Goal: Task Accomplishment & Management: Manage account settings

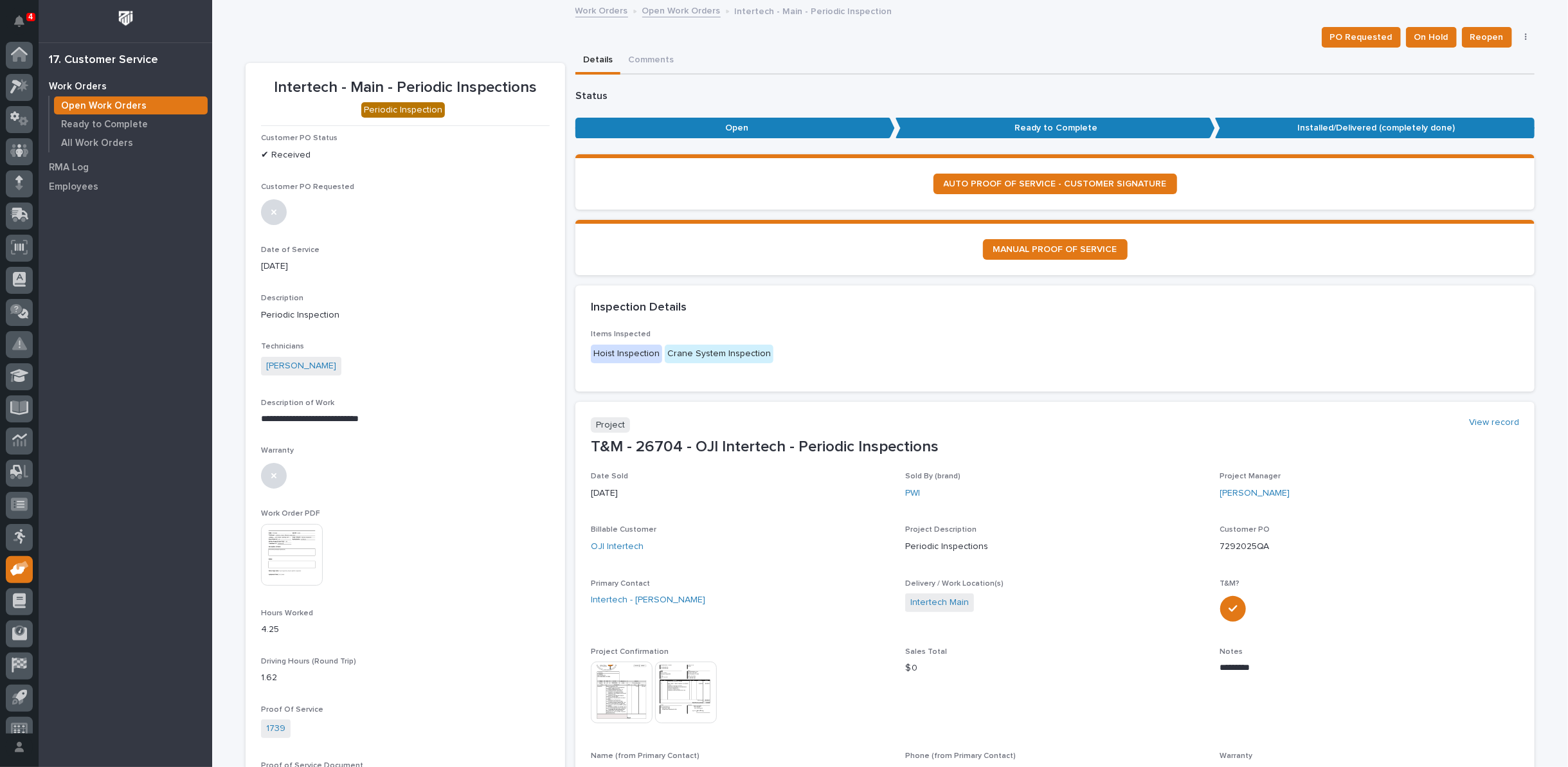
scroll to position [14, 0]
click at [654, 13] on link "Open Work Orders" at bounding box center [681, 10] width 79 height 14
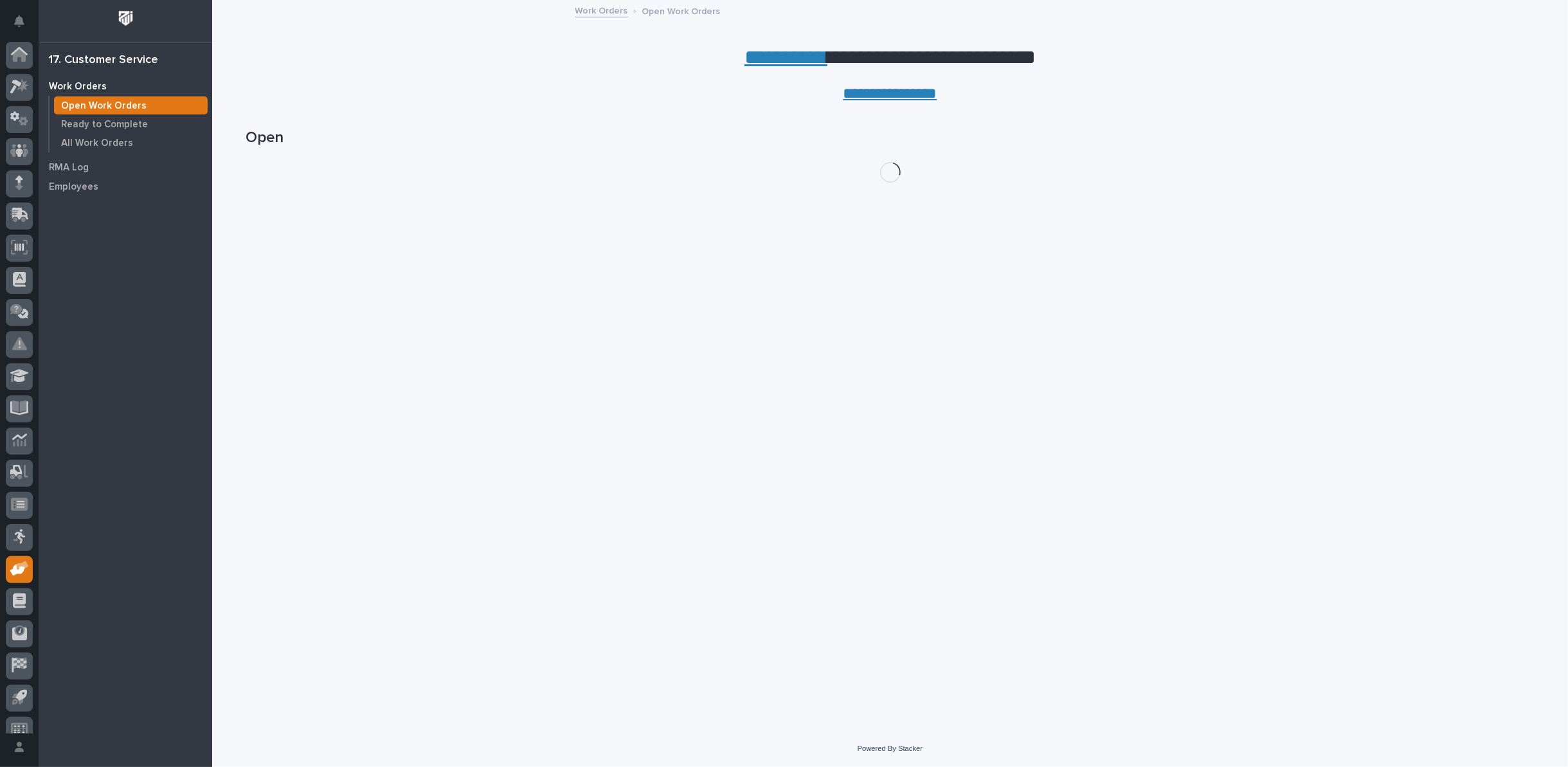
scroll to position [14, 0]
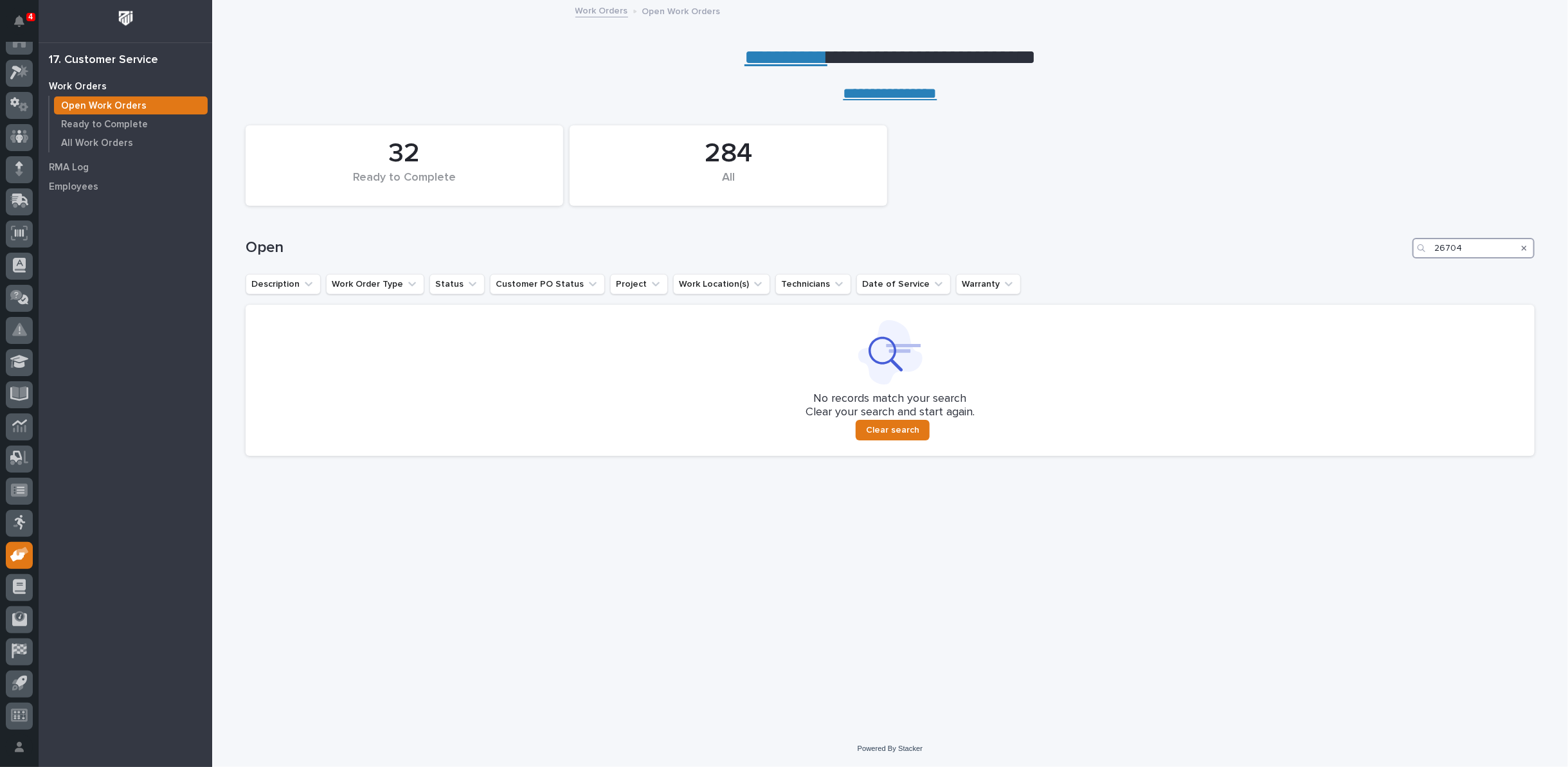
drag, startPoint x: 1485, startPoint y: 245, endPoint x: 1350, endPoint y: 241, distance: 135.1
click at [1370, 248] on div "Open 26704" at bounding box center [890, 248] width 1289 height 21
type input "26581"
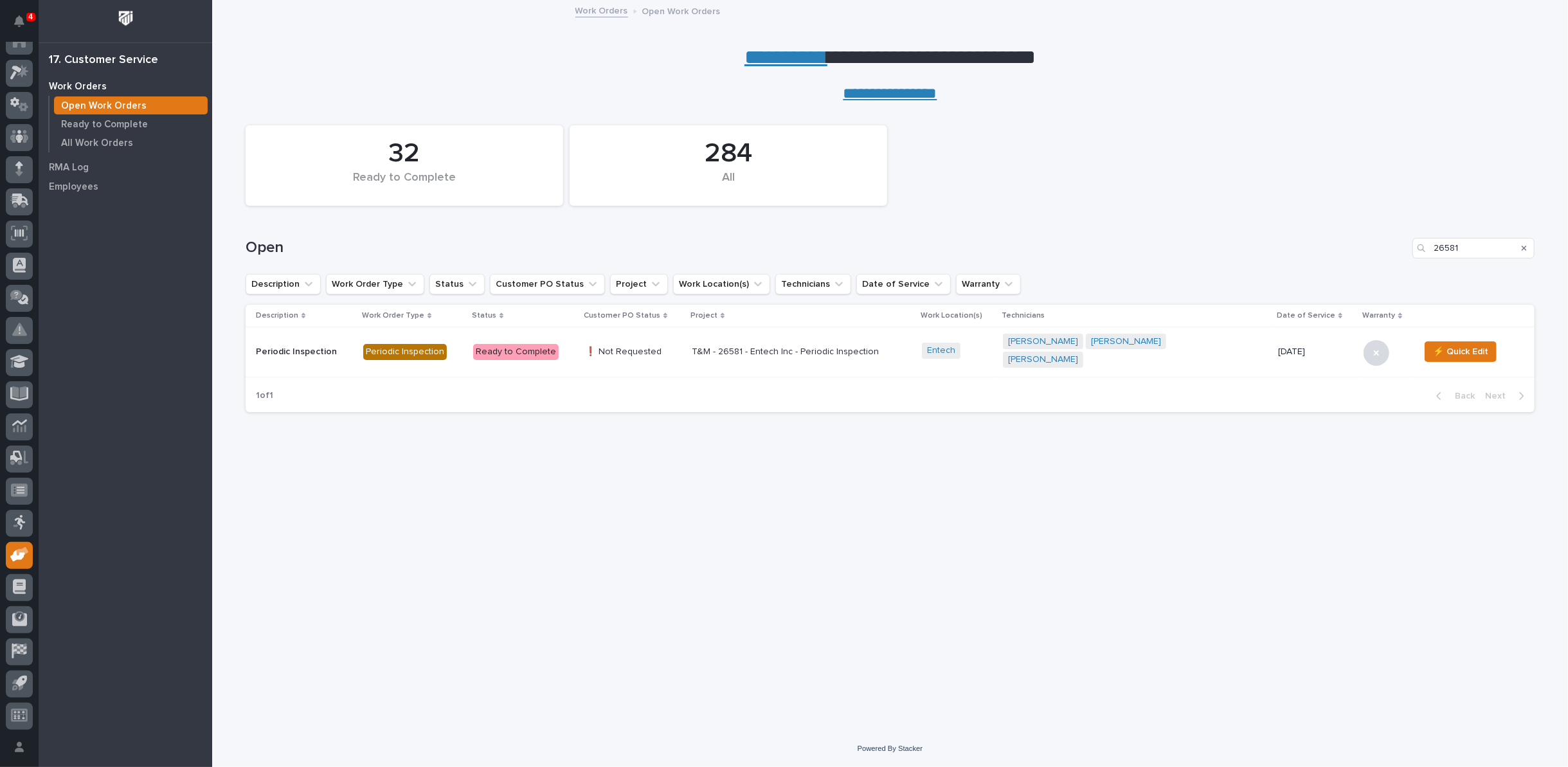
click at [750, 346] on p "T&M - 26581 - Entech Inc - Periodic Inspection" at bounding box center [802, 351] width 221 height 11
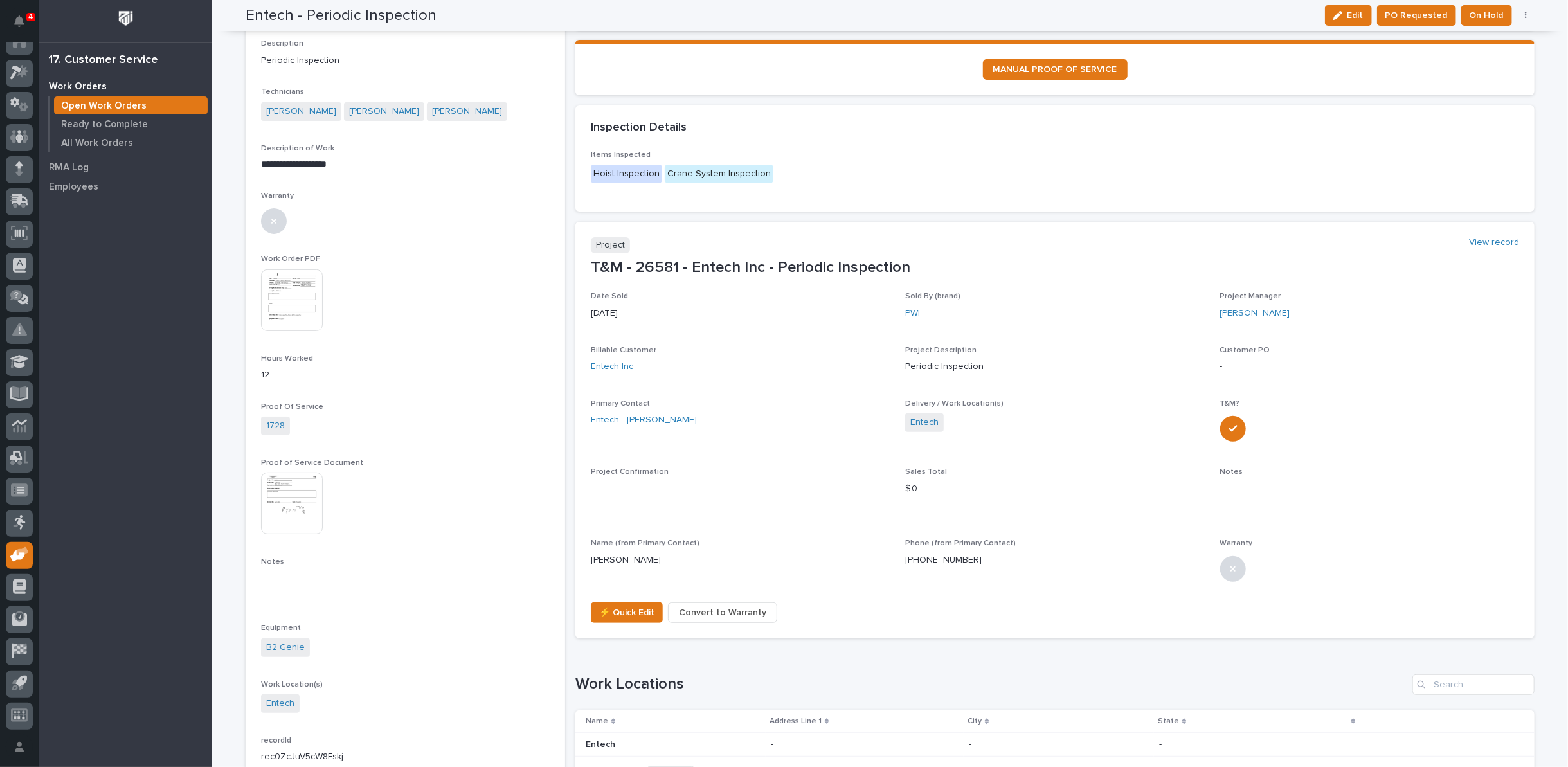
scroll to position [286, 0]
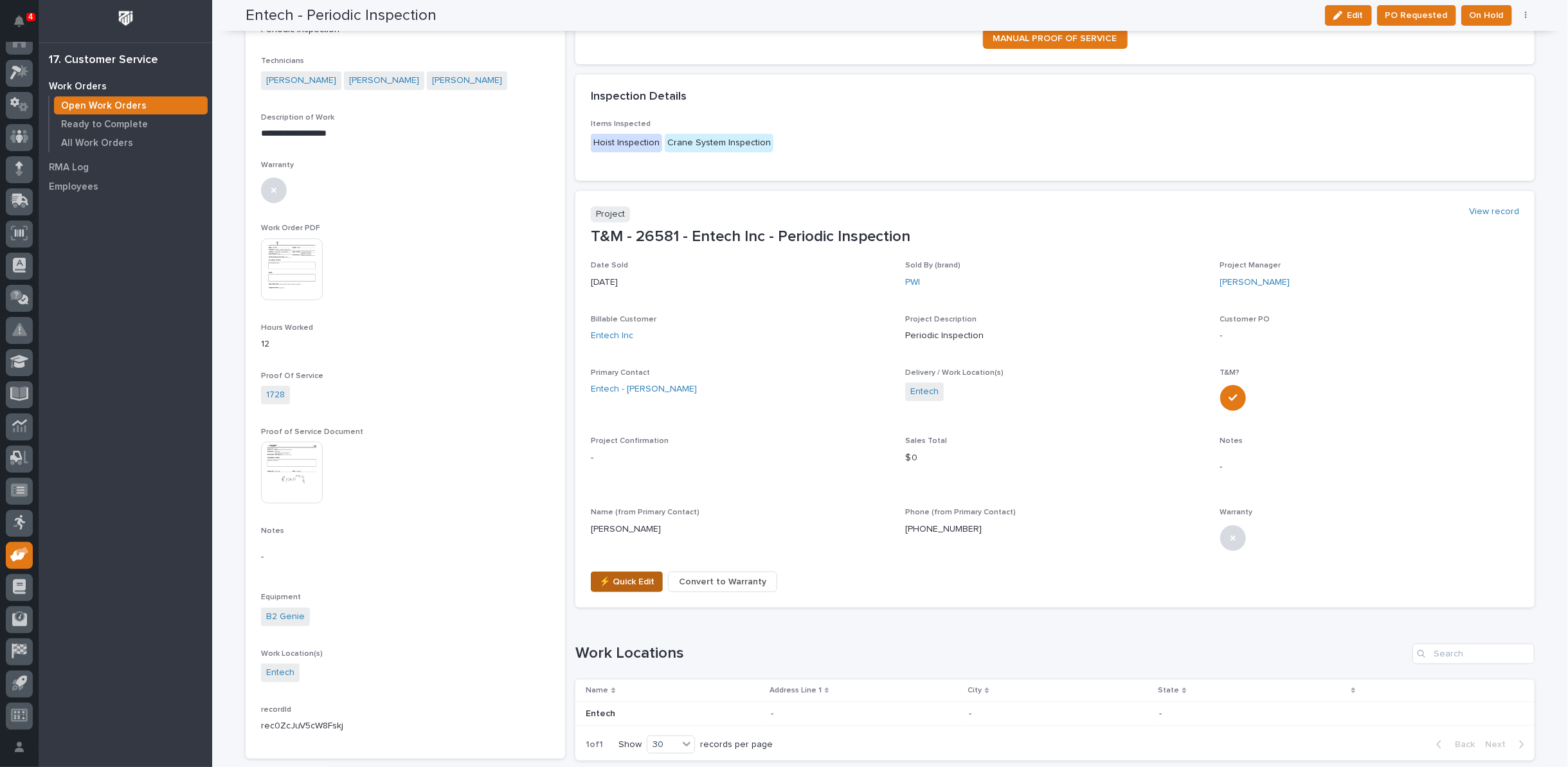
click at [605, 581] on span "⚡ Quick Edit" at bounding box center [626, 582] width 56 height 15
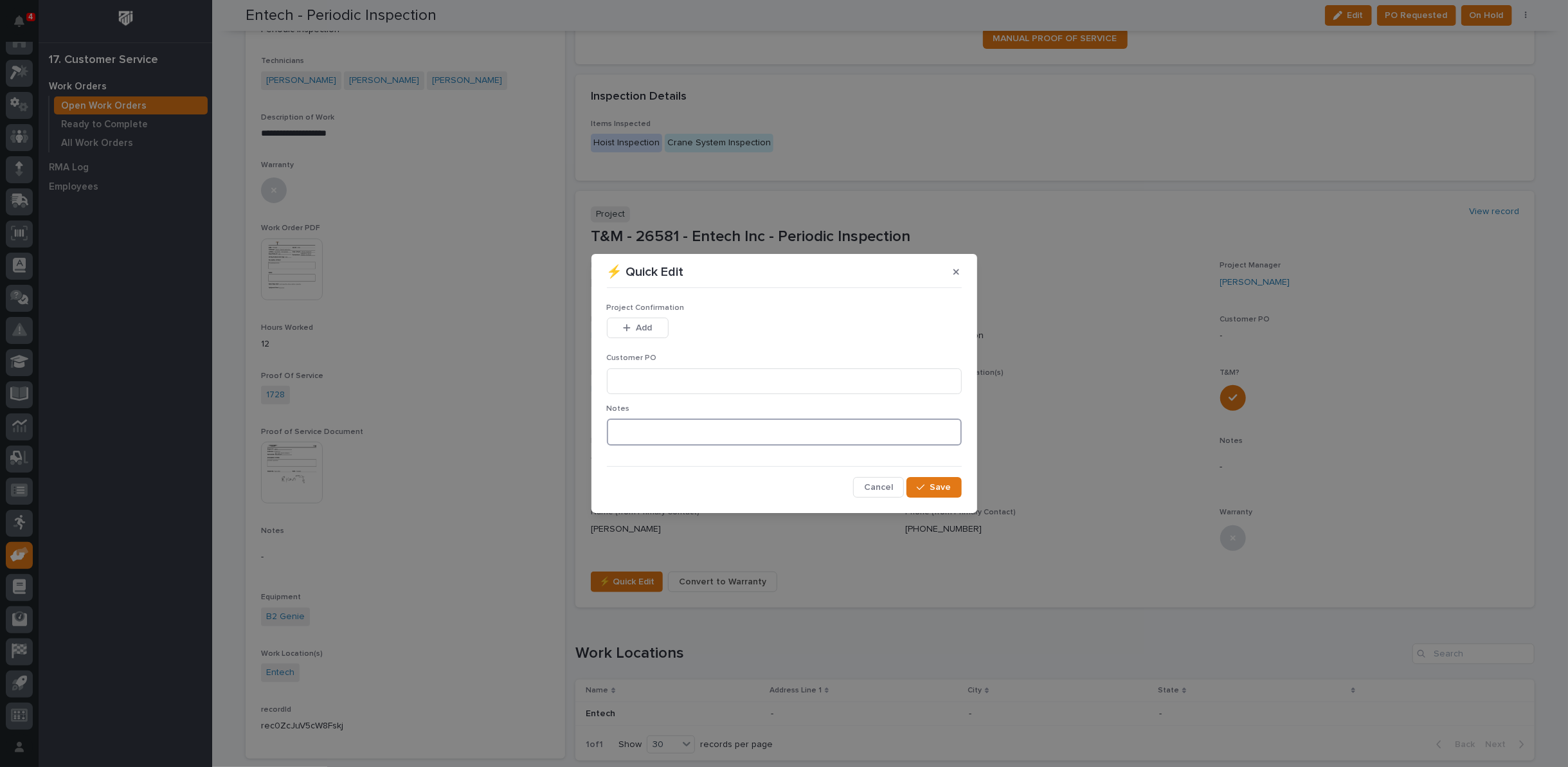
click at [634, 434] on textarea at bounding box center [784, 431] width 355 height 27
type textarea "*********"
click at [936, 487] on span "Save" at bounding box center [940, 487] width 21 height 12
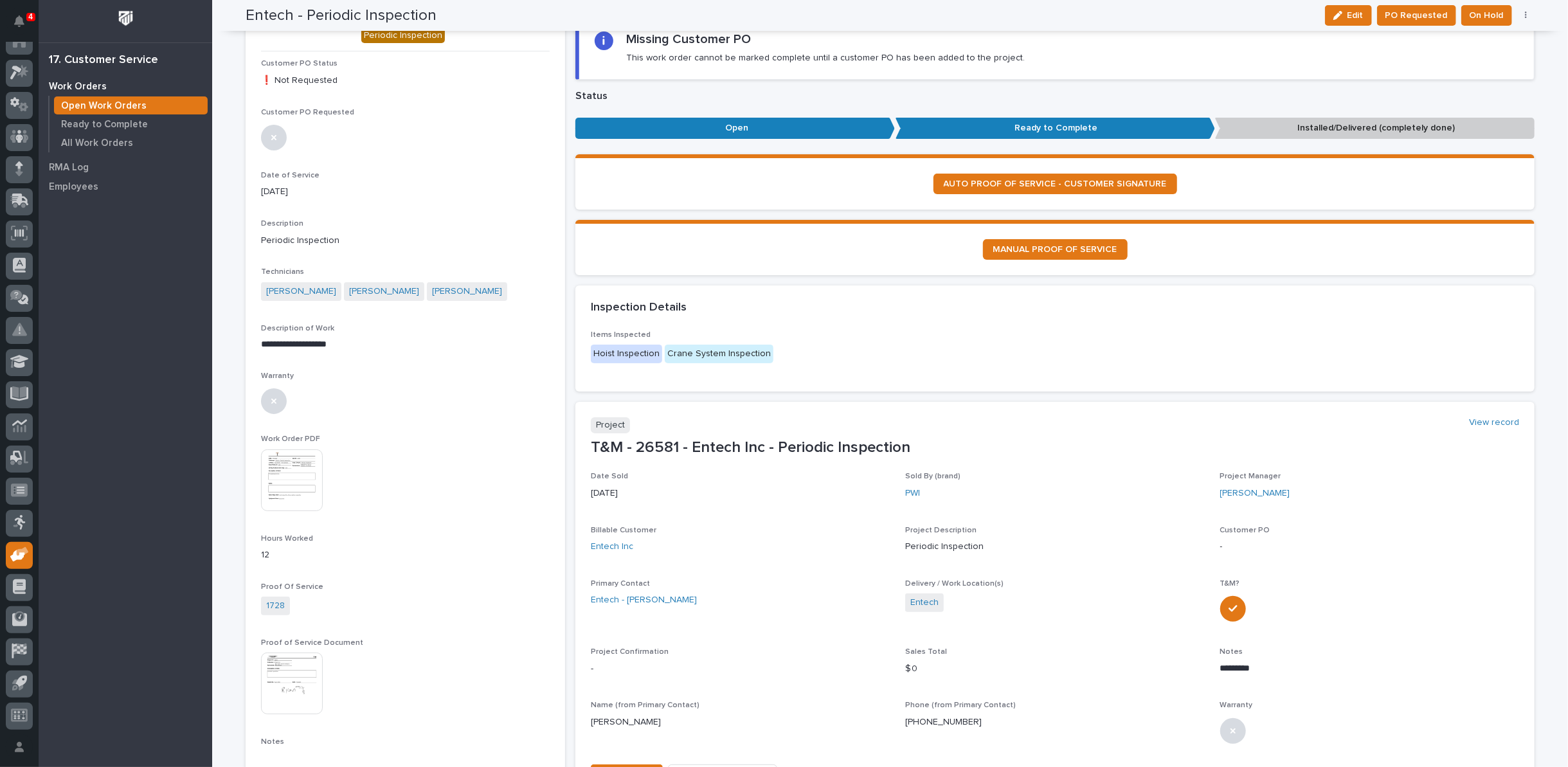
scroll to position [62, 0]
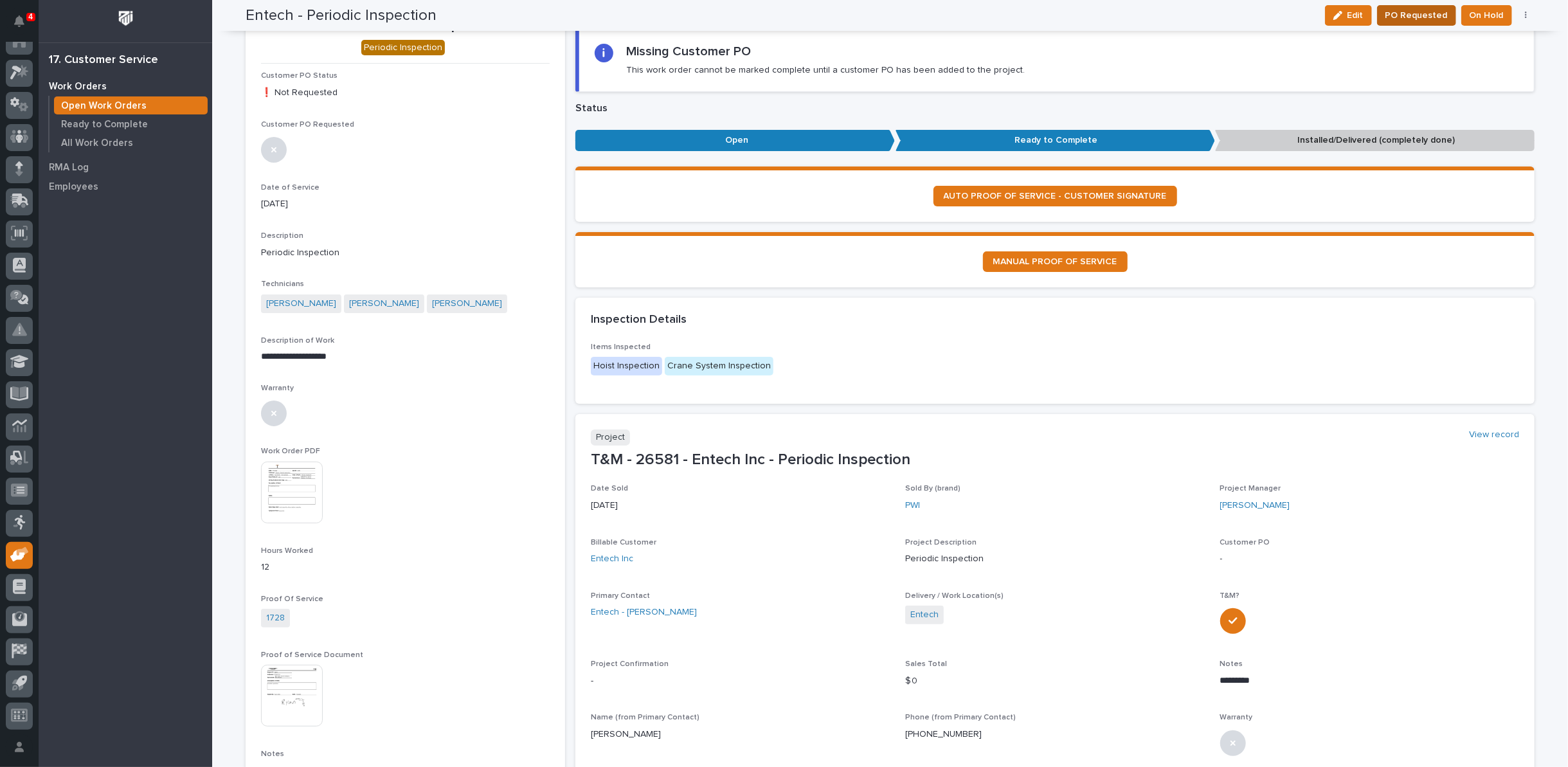
click at [1429, 11] on span "PO Requested" at bounding box center [1416, 15] width 62 height 15
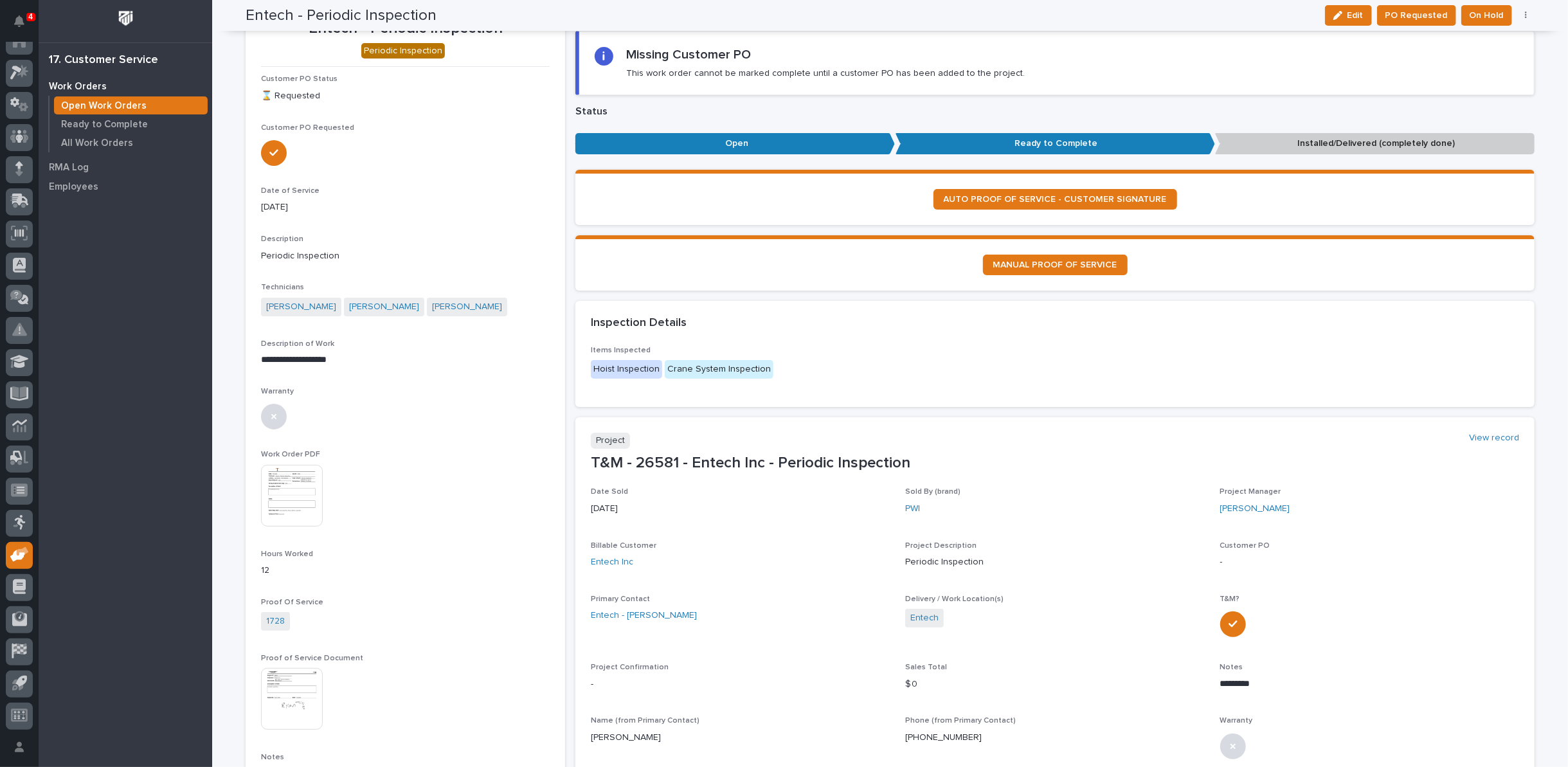
scroll to position [0, 0]
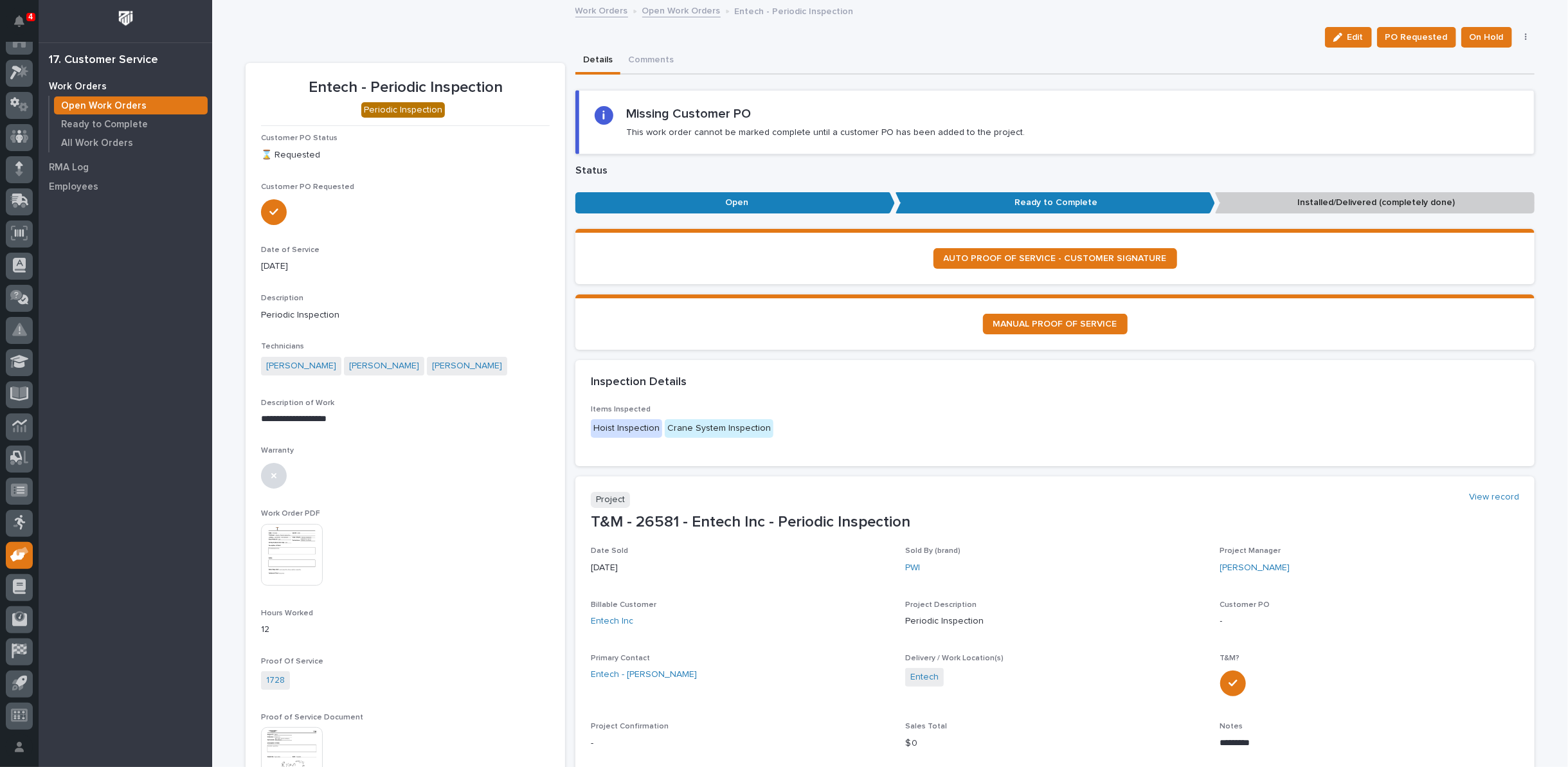
click at [691, 8] on link "Open Work Orders" at bounding box center [681, 10] width 79 height 14
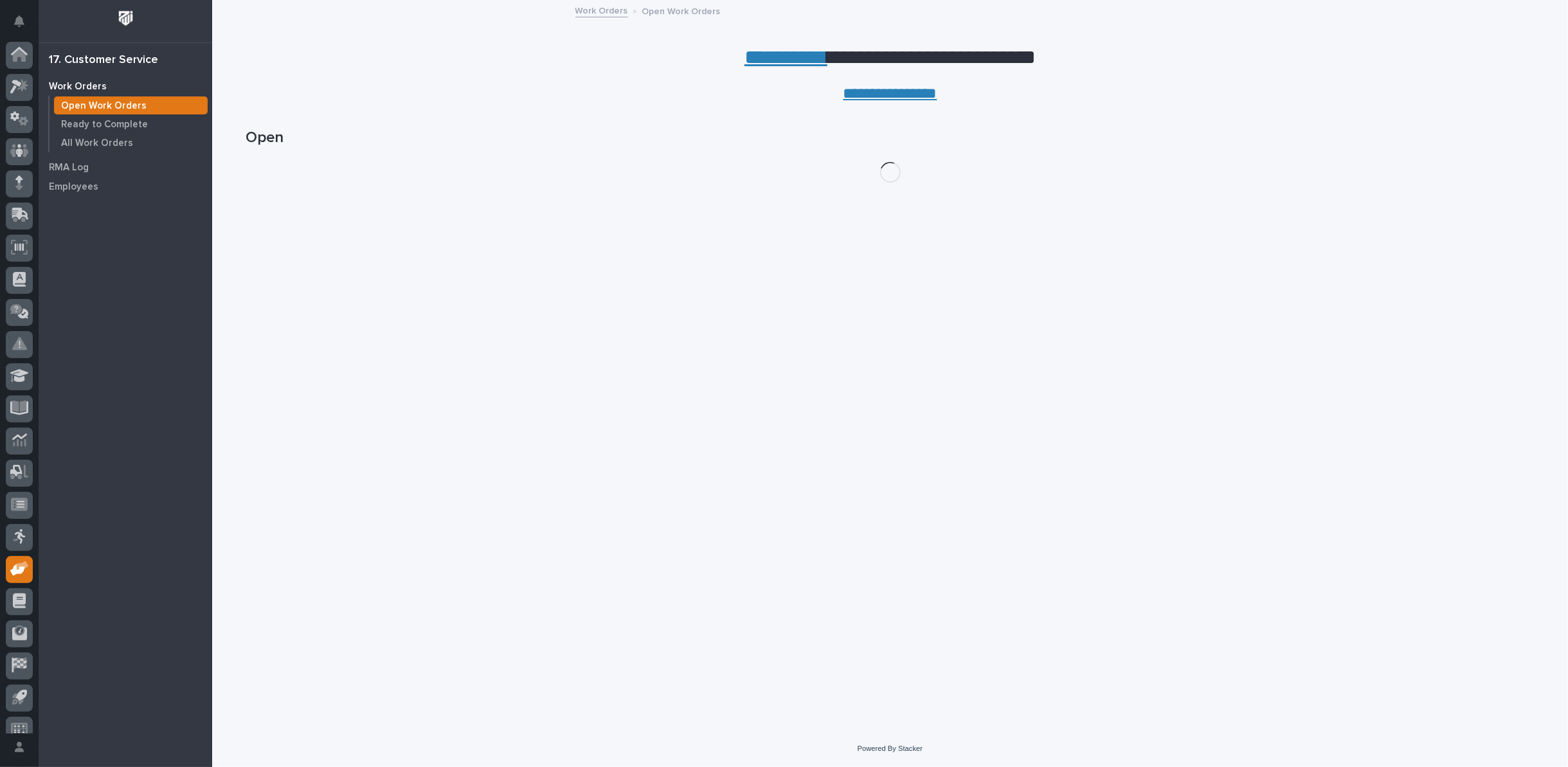
scroll to position [14, 0]
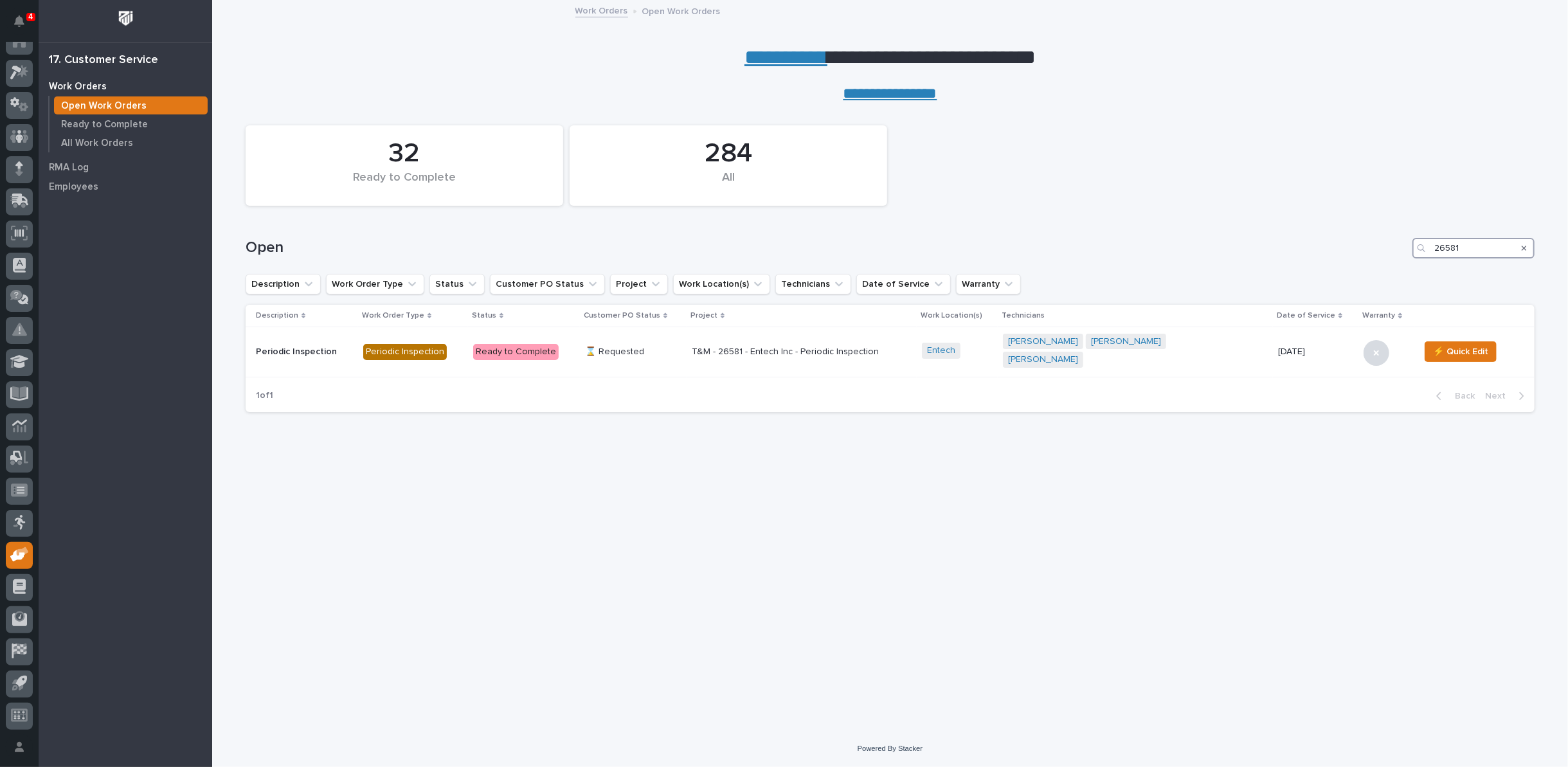
drag, startPoint x: 1473, startPoint y: 250, endPoint x: 1307, endPoint y: 242, distance: 166.2
click at [1307, 242] on div "Open 26581" at bounding box center [890, 248] width 1289 height 21
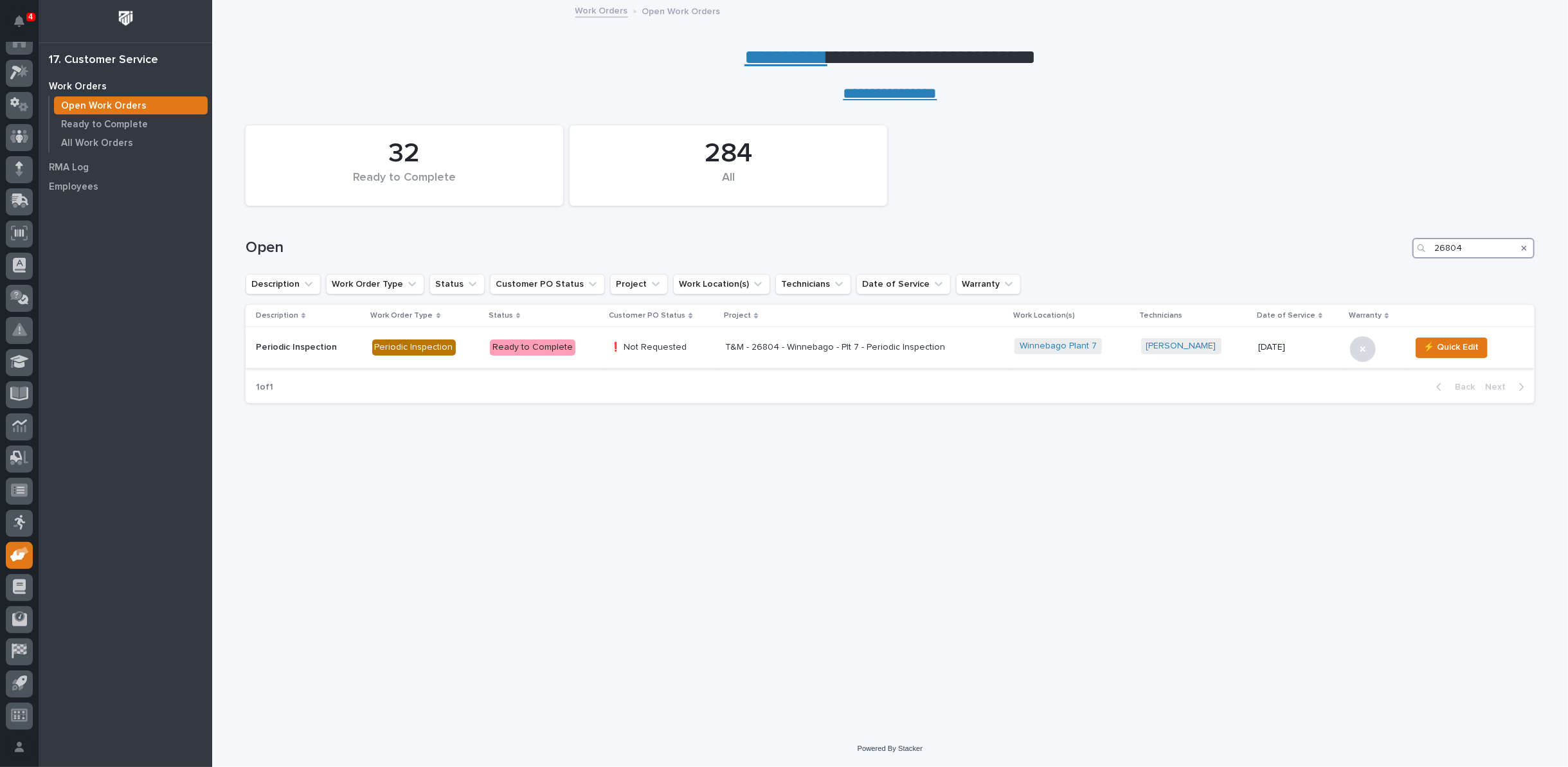
type input "26804"
click at [768, 351] on p "T&M - 26804 - Winnebago - Plt 7 - Periodic Inspection" at bounding box center [838, 347] width 225 height 11
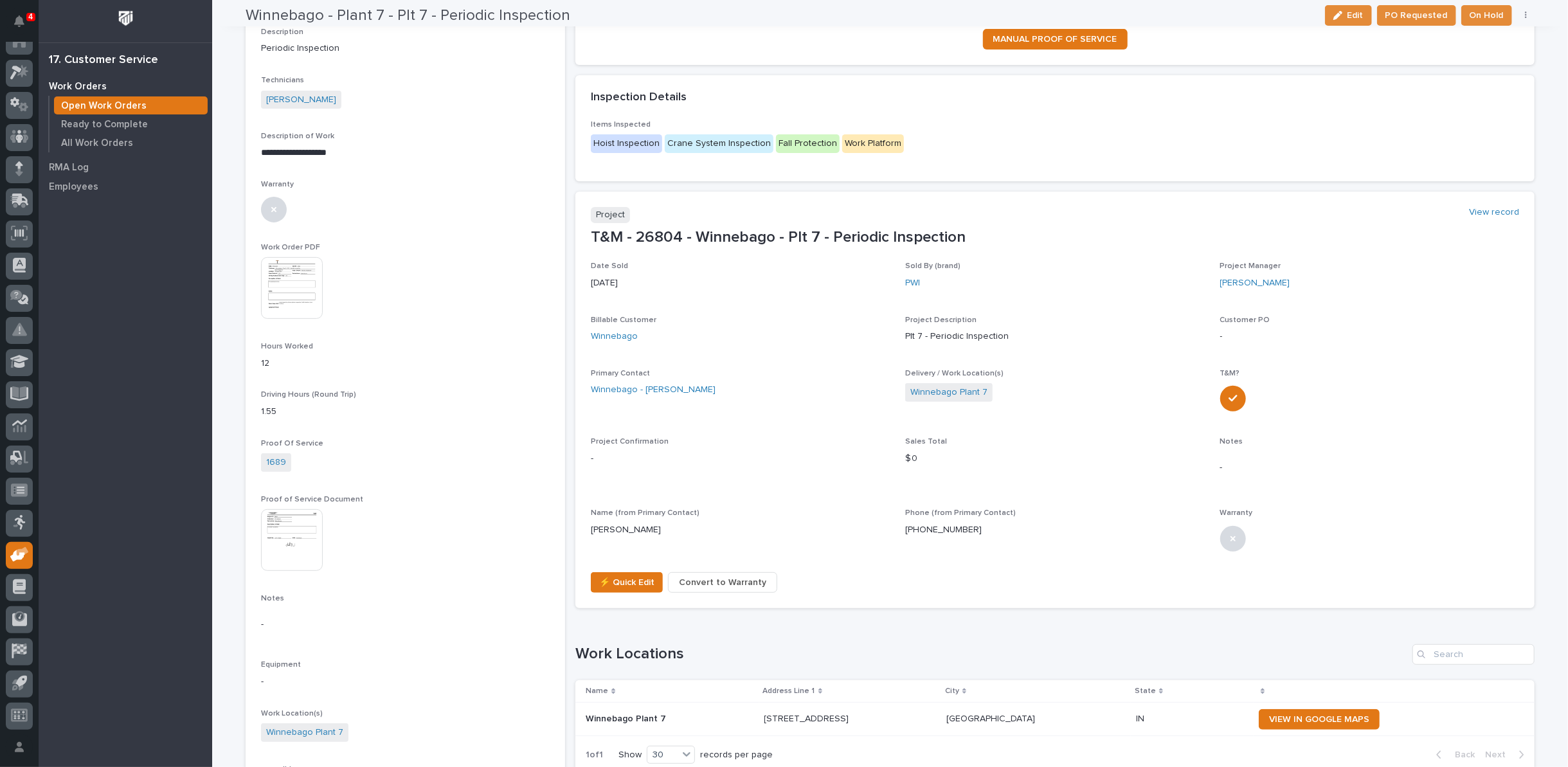
scroll to position [286, 0]
click at [629, 582] on span "⚡ Quick Edit" at bounding box center [626, 582] width 56 height 15
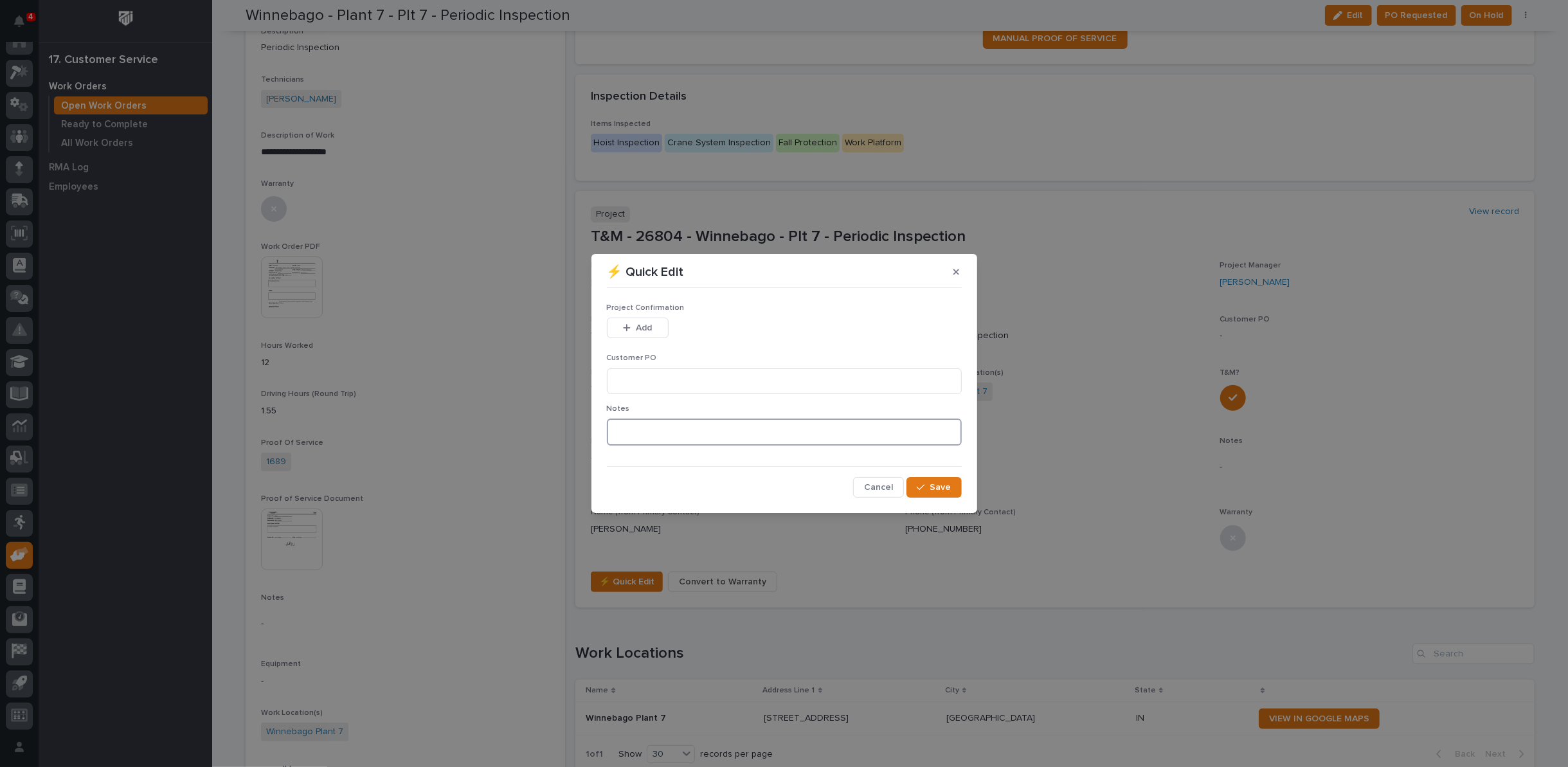
click at [663, 431] on textarea at bounding box center [784, 431] width 355 height 27
type textarea "*********"
click at [934, 489] on button "Save" at bounding box center [934, 487] width 55 height 21
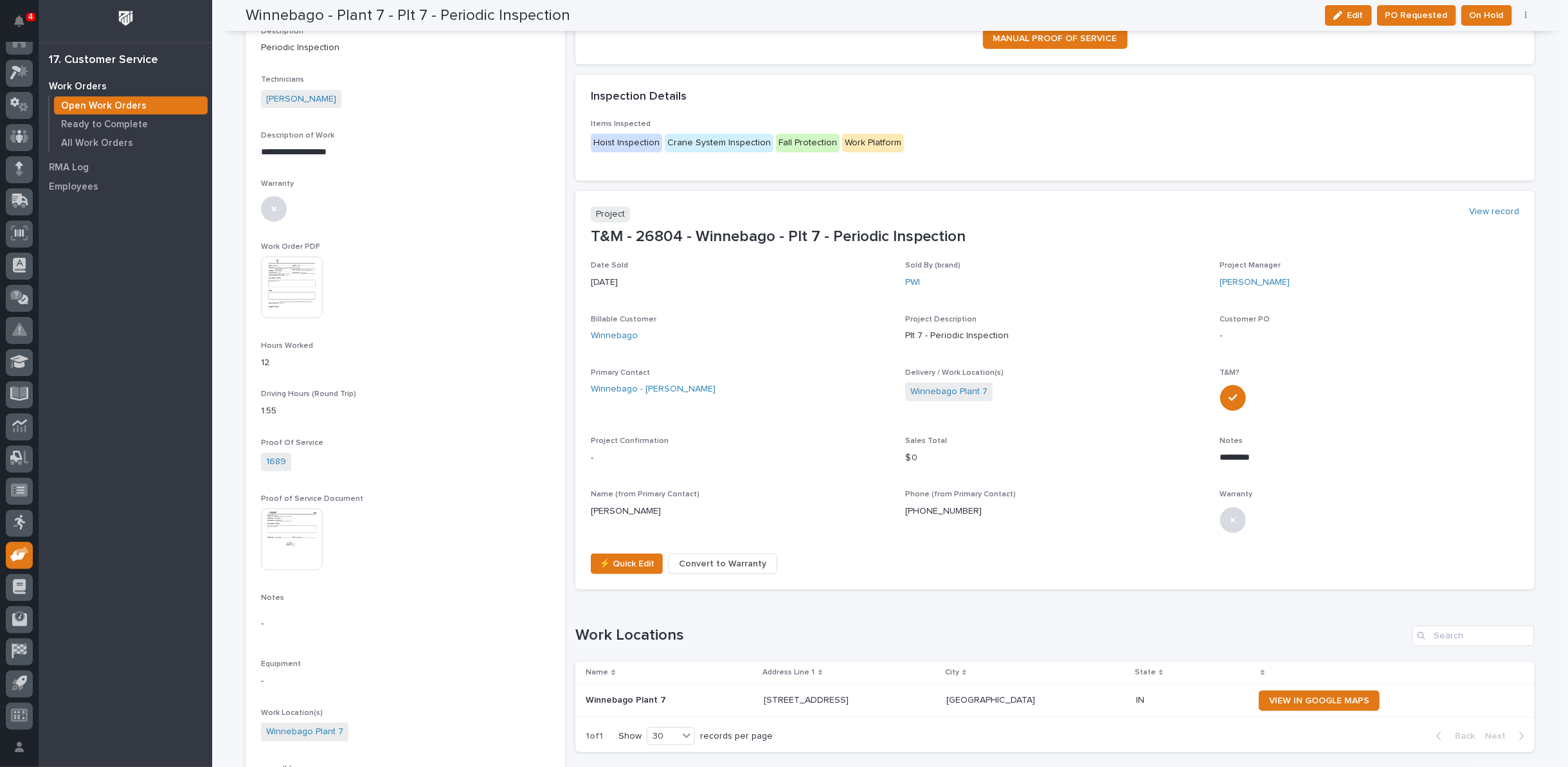
scroll to position [276, 0]
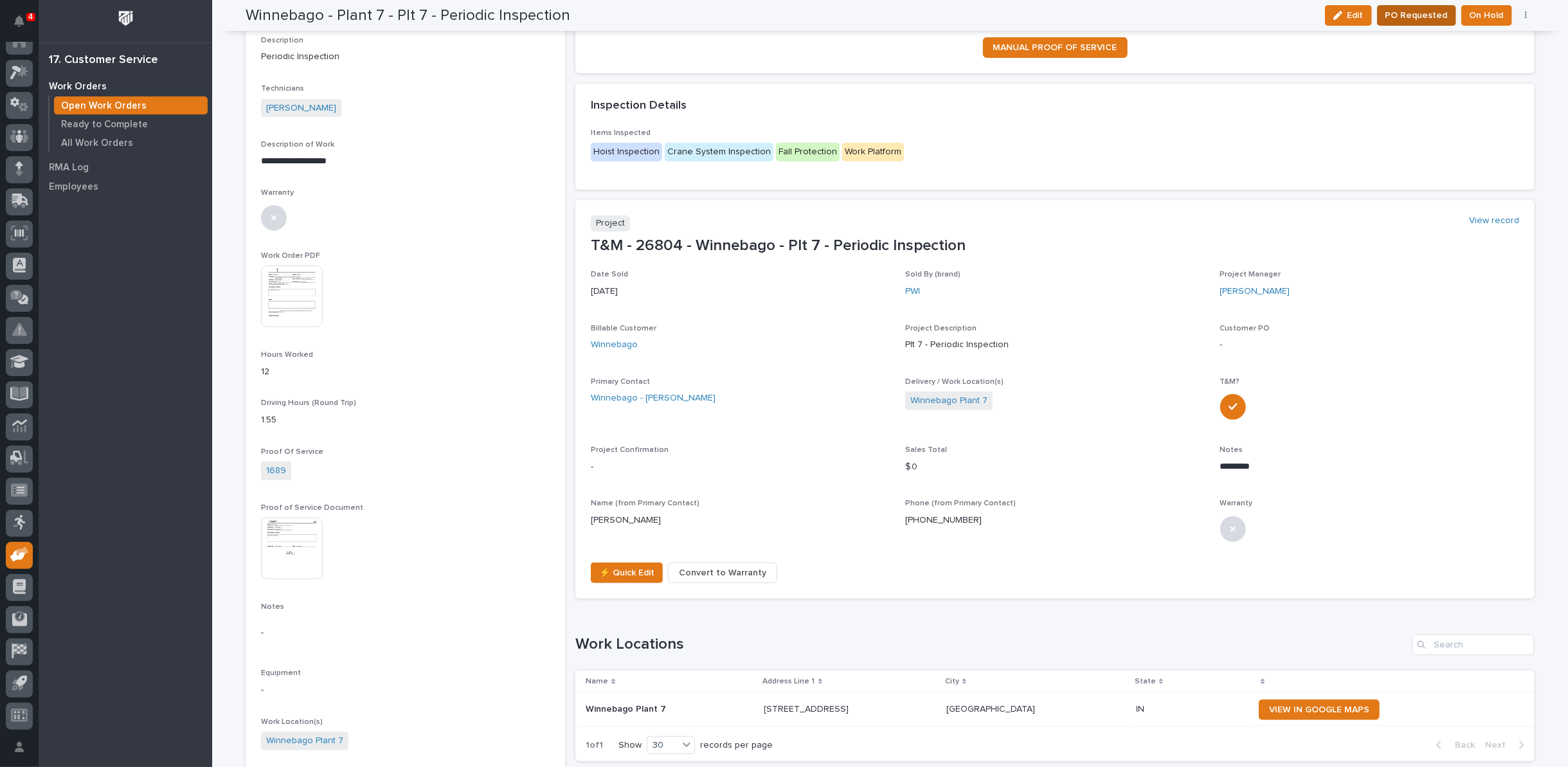
click at [1407, 13] on span "PO Requested" at bounding box center [1416, 15] width 62 height 15
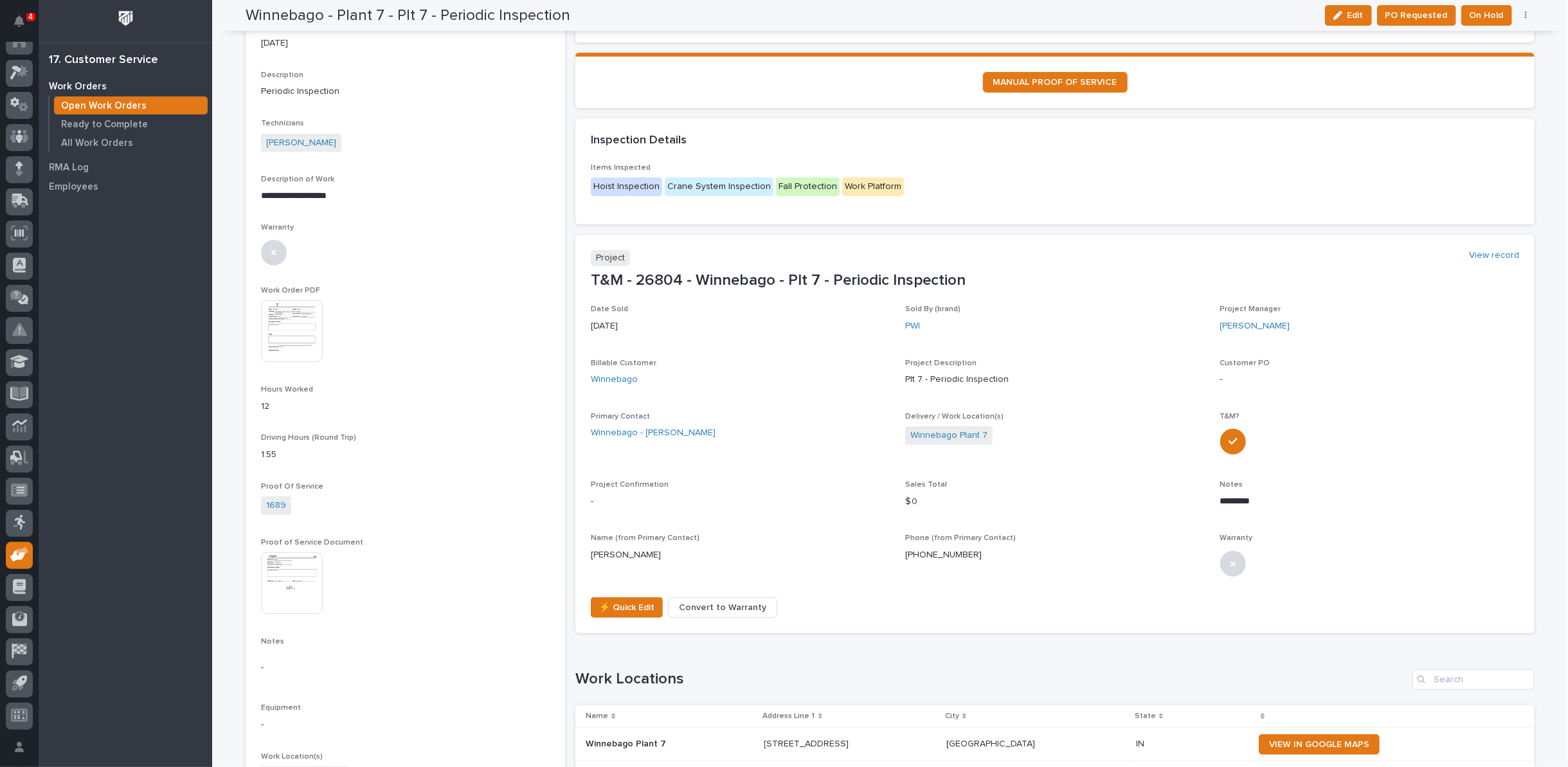
scroll to position [0, 0]
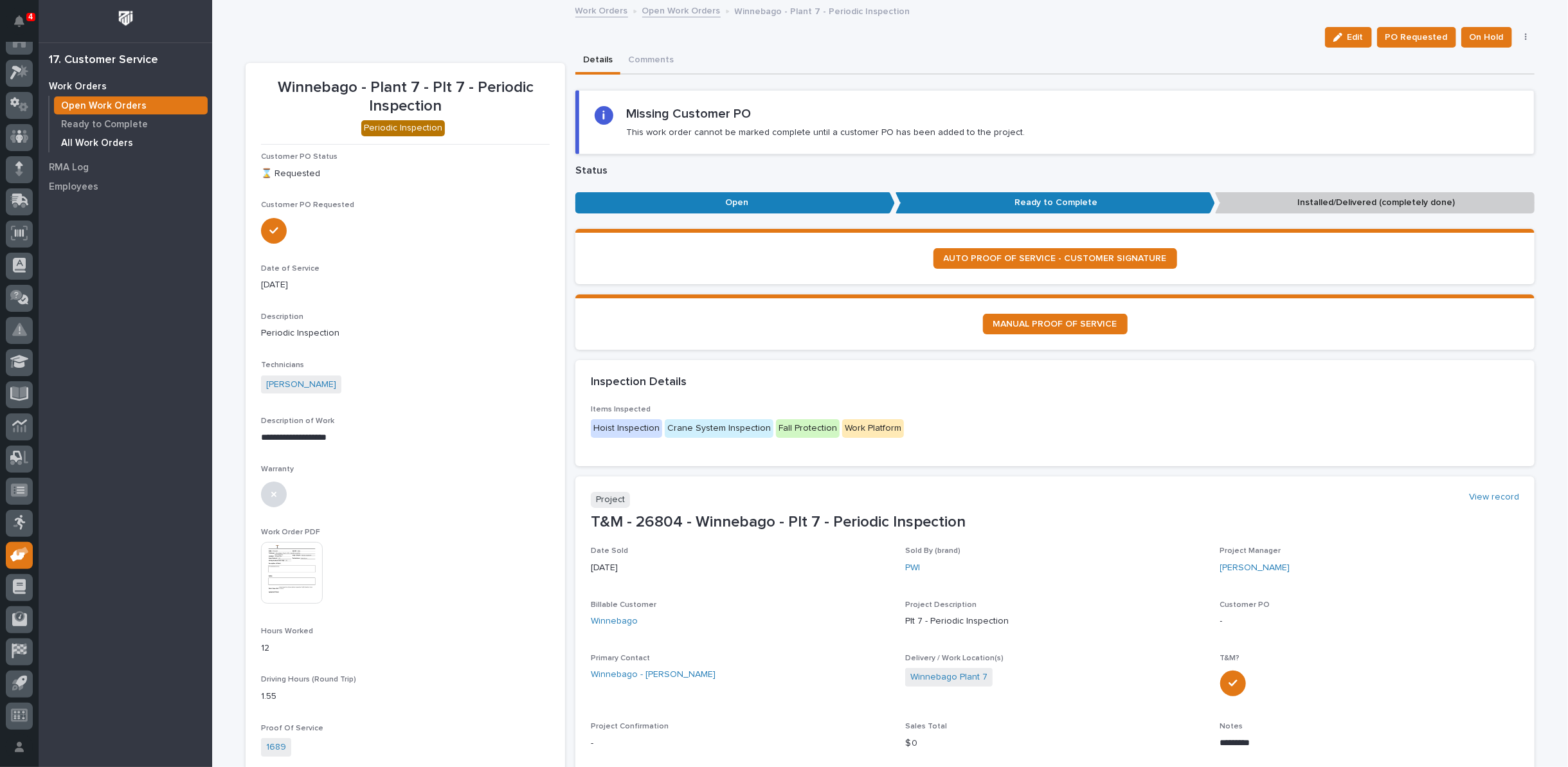
click at [96, 142] on p "All Work Orders" at bounding box center [97, 144] width 72 height 12
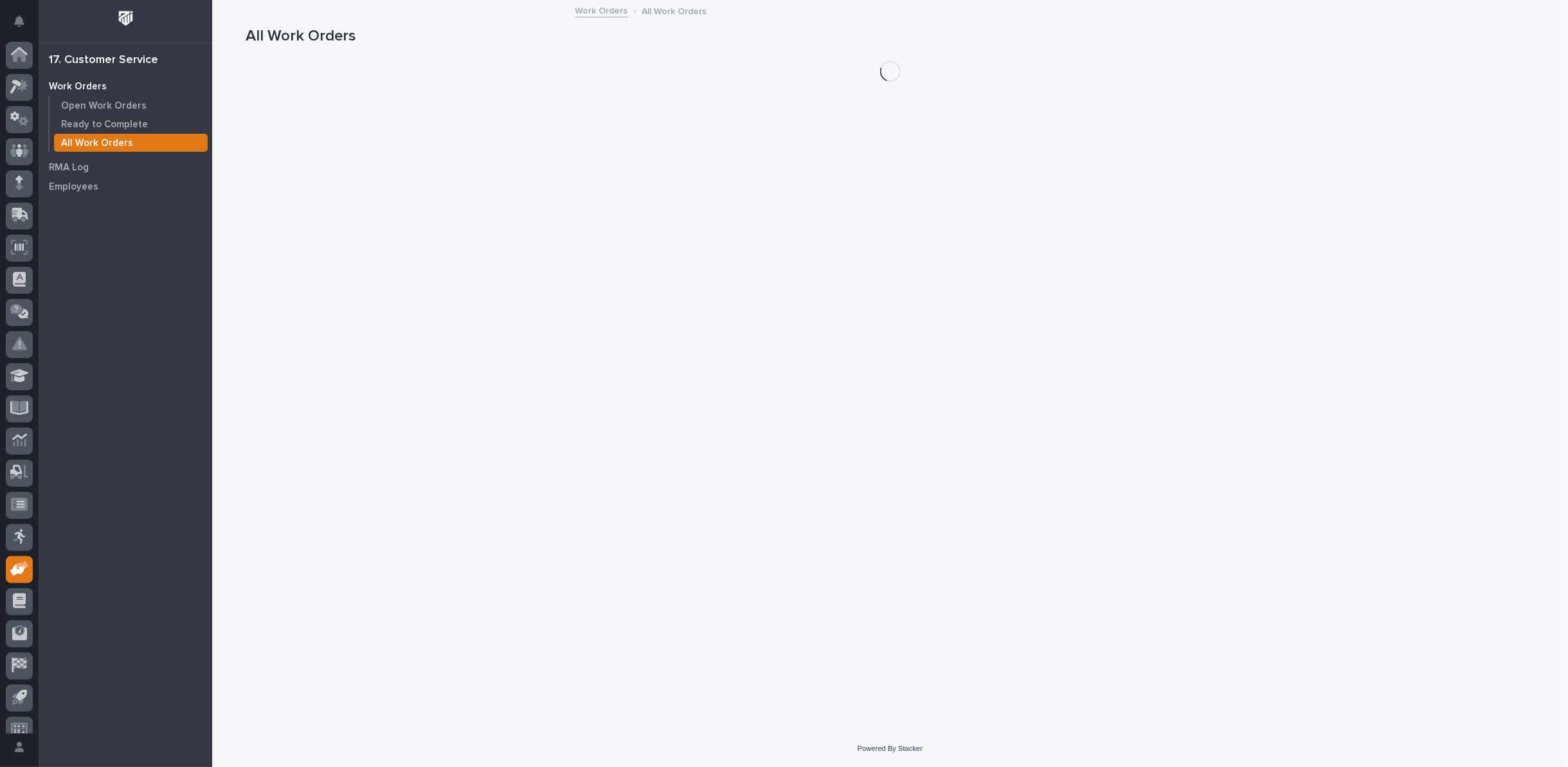
scroll to position [14, 0]
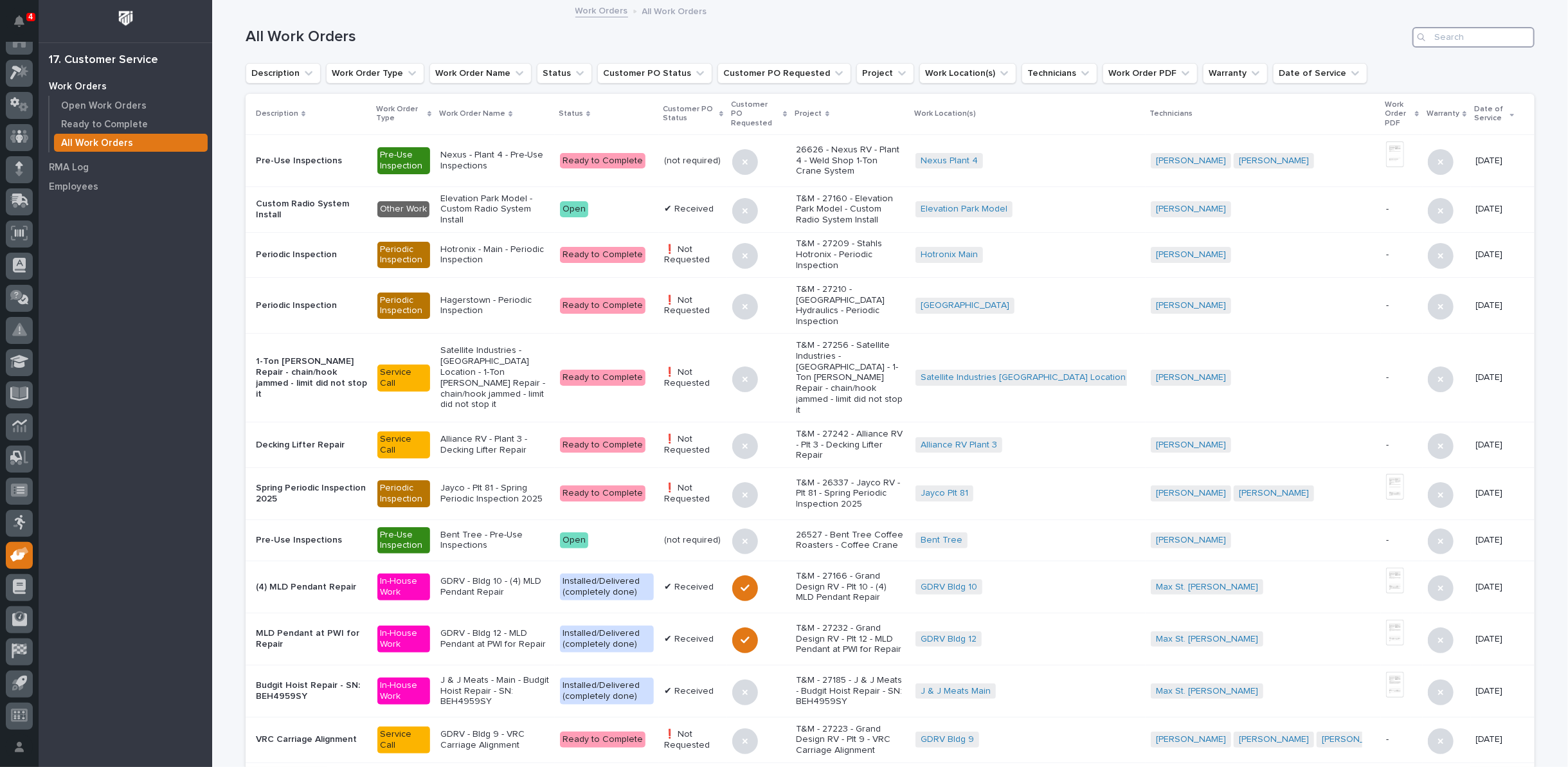
click at [1461, 37] on input "Search" at bounding box center [1473, 37] width 122 height 21
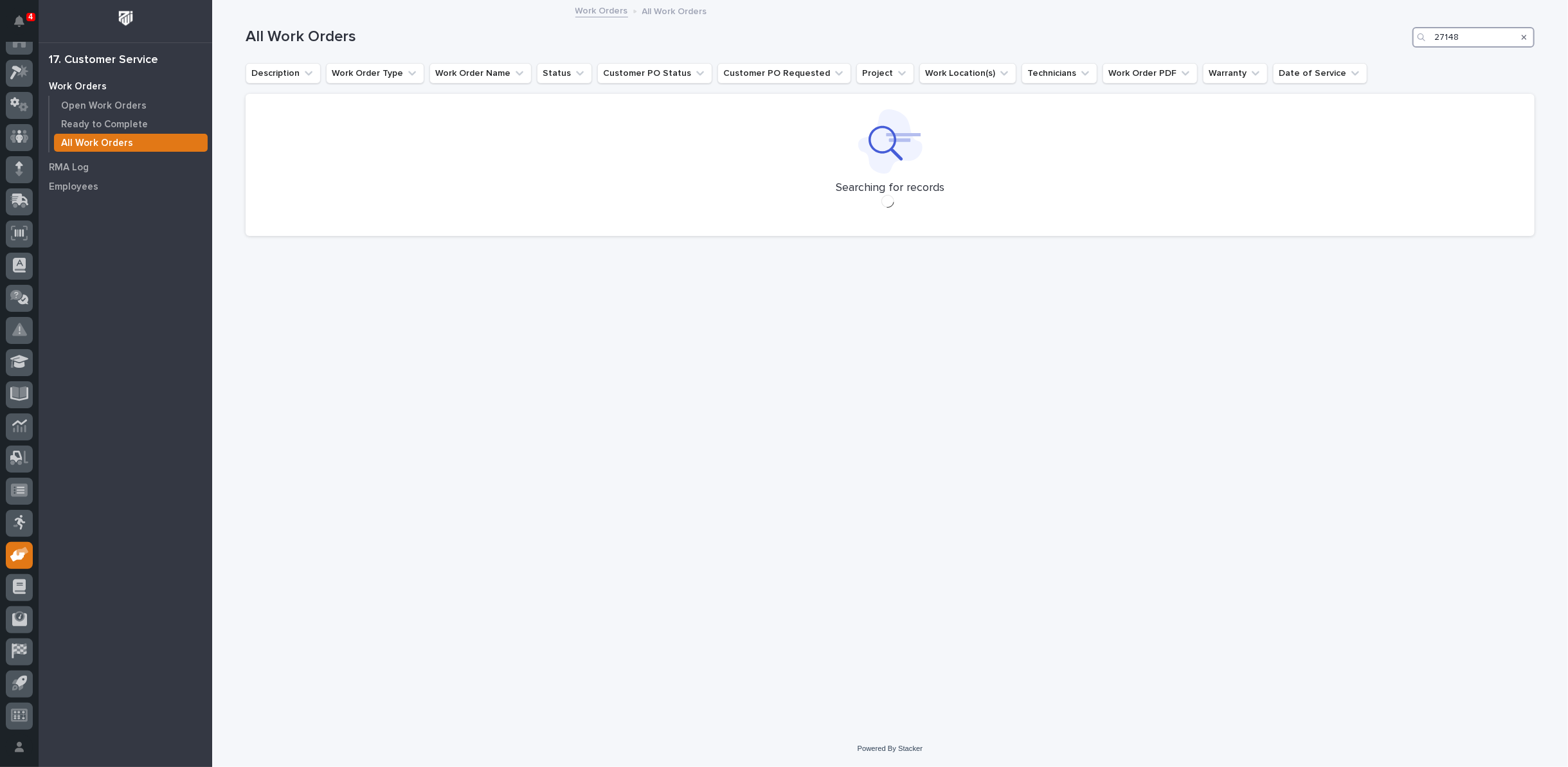
type input "27148"
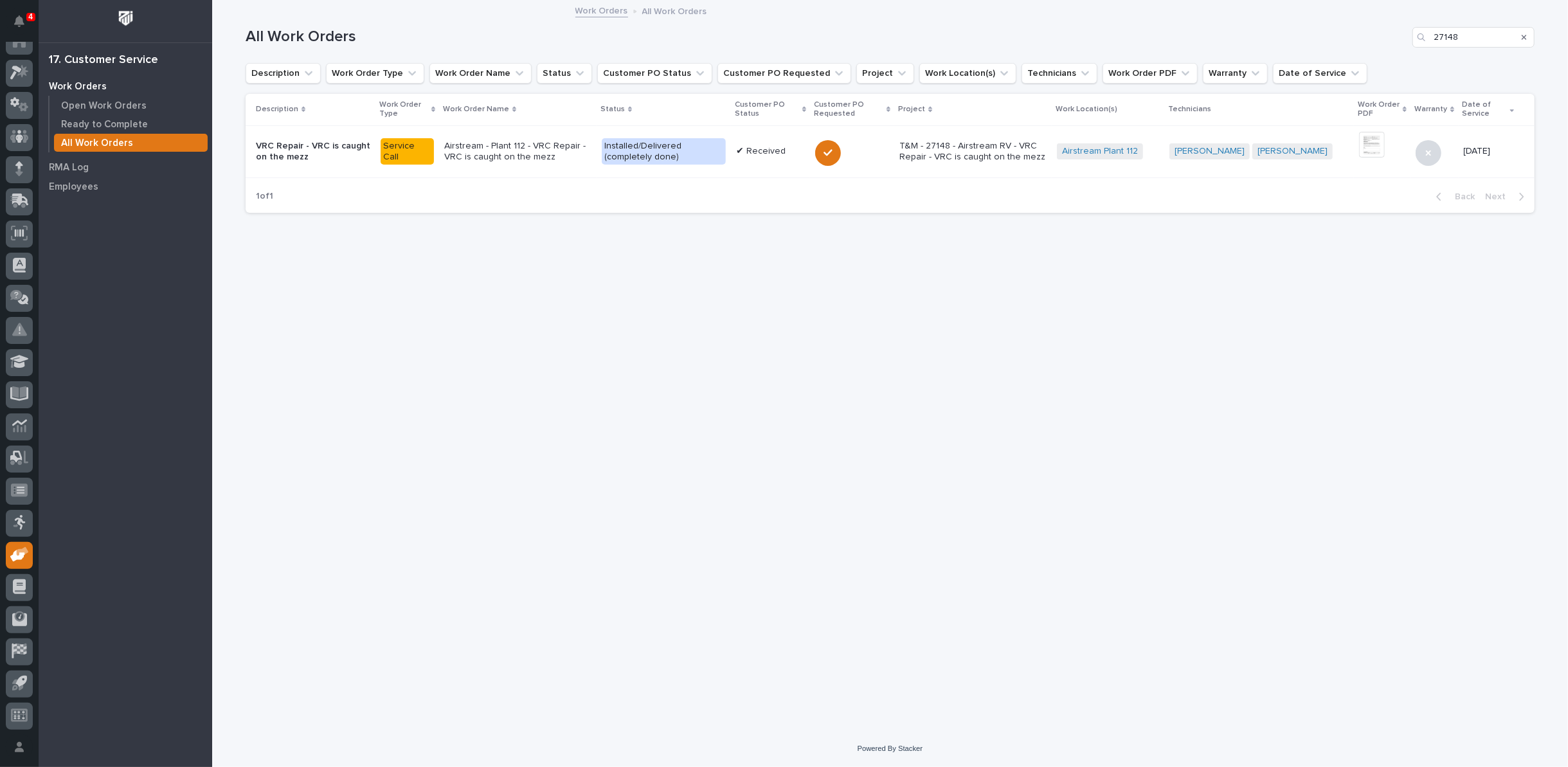
click at [551, 154] on p "Airstream - Plant 112 - VRC Repair - VRC is caught on the mezz" at bounding box center [518, 152] width 147 height 22
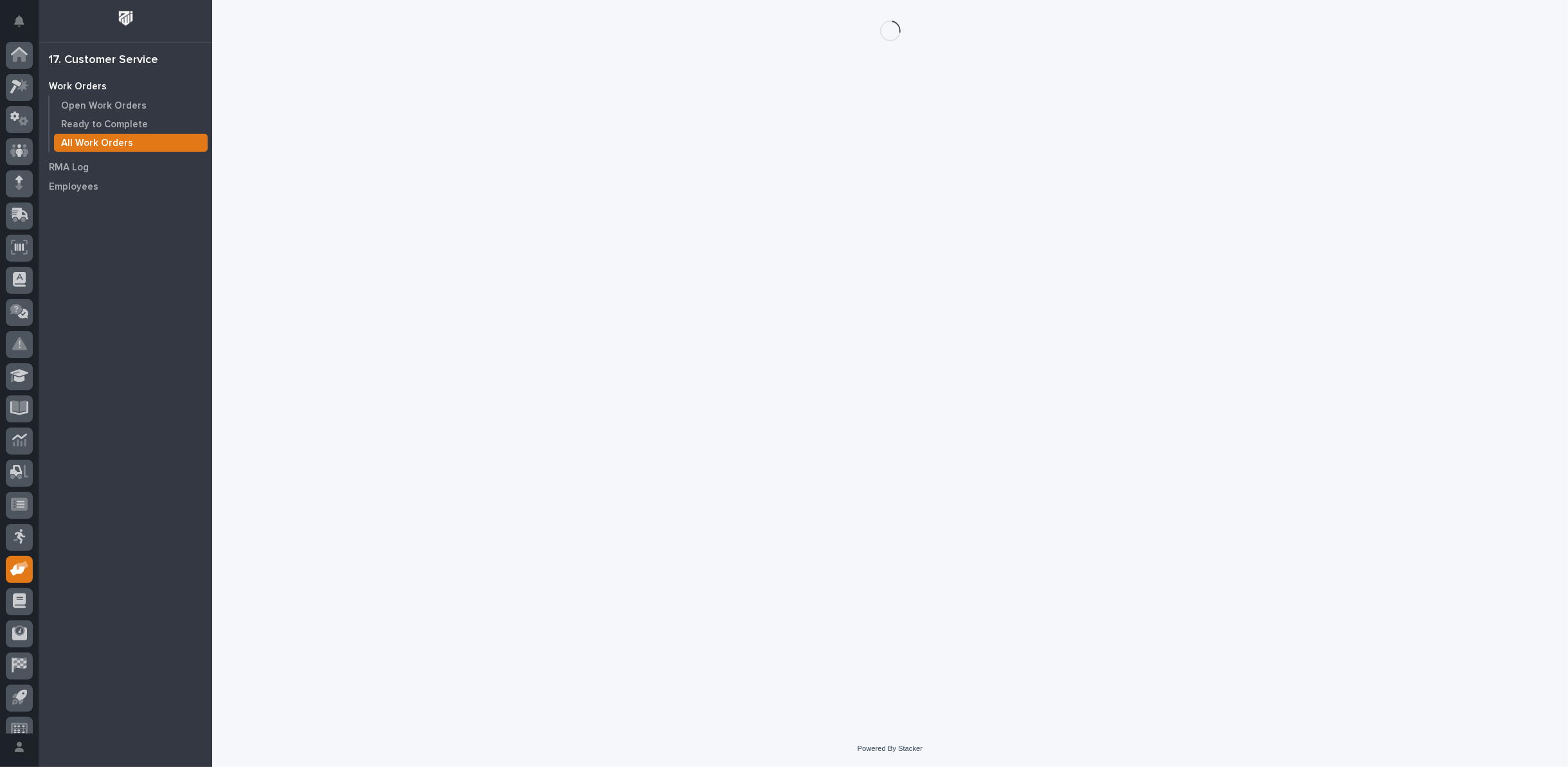
scroll to position [14, 0]
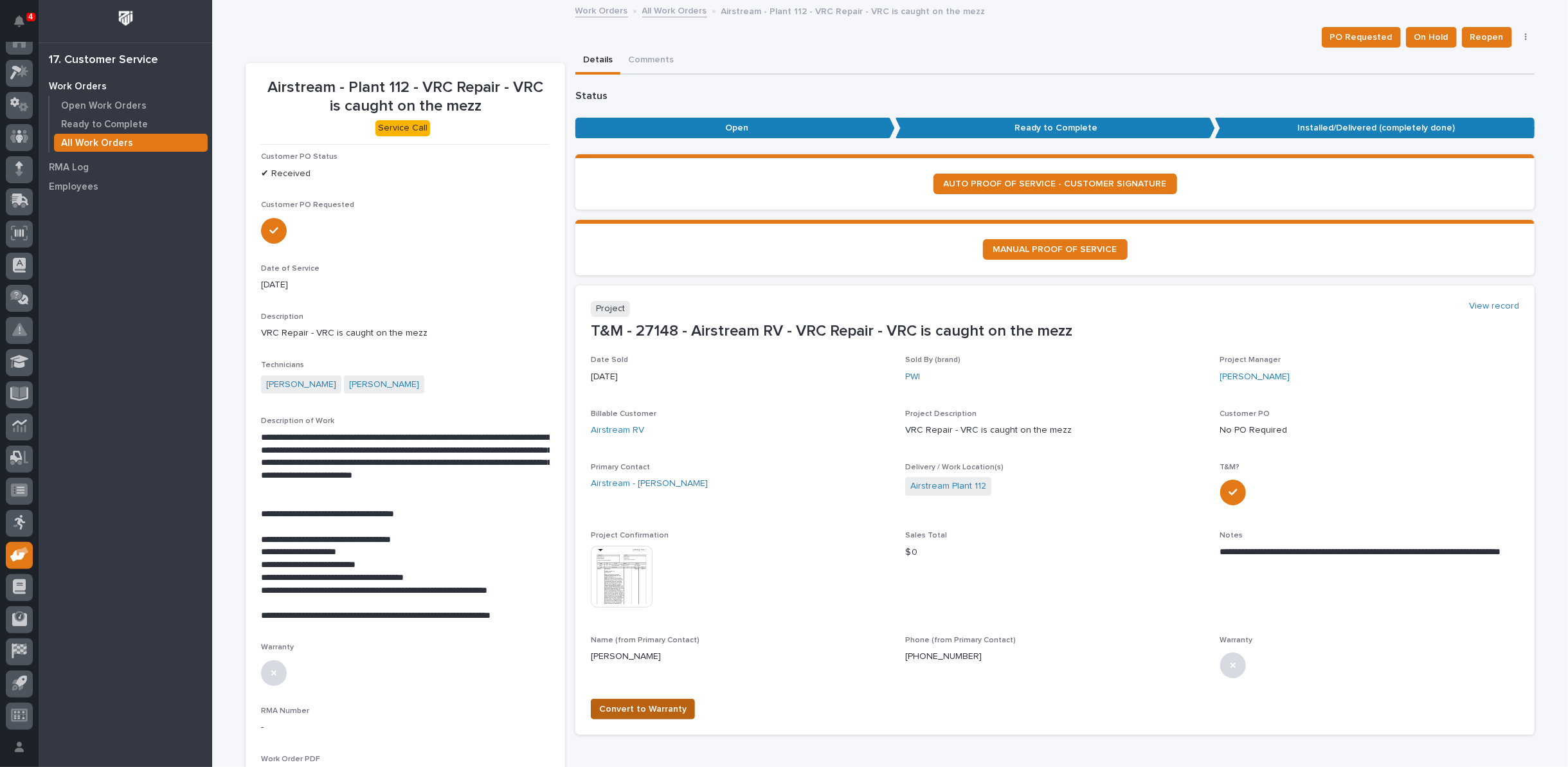
click at [599, 704] on span "Convert to Warranty" at bounding box center [642, 709] width 87 height 15
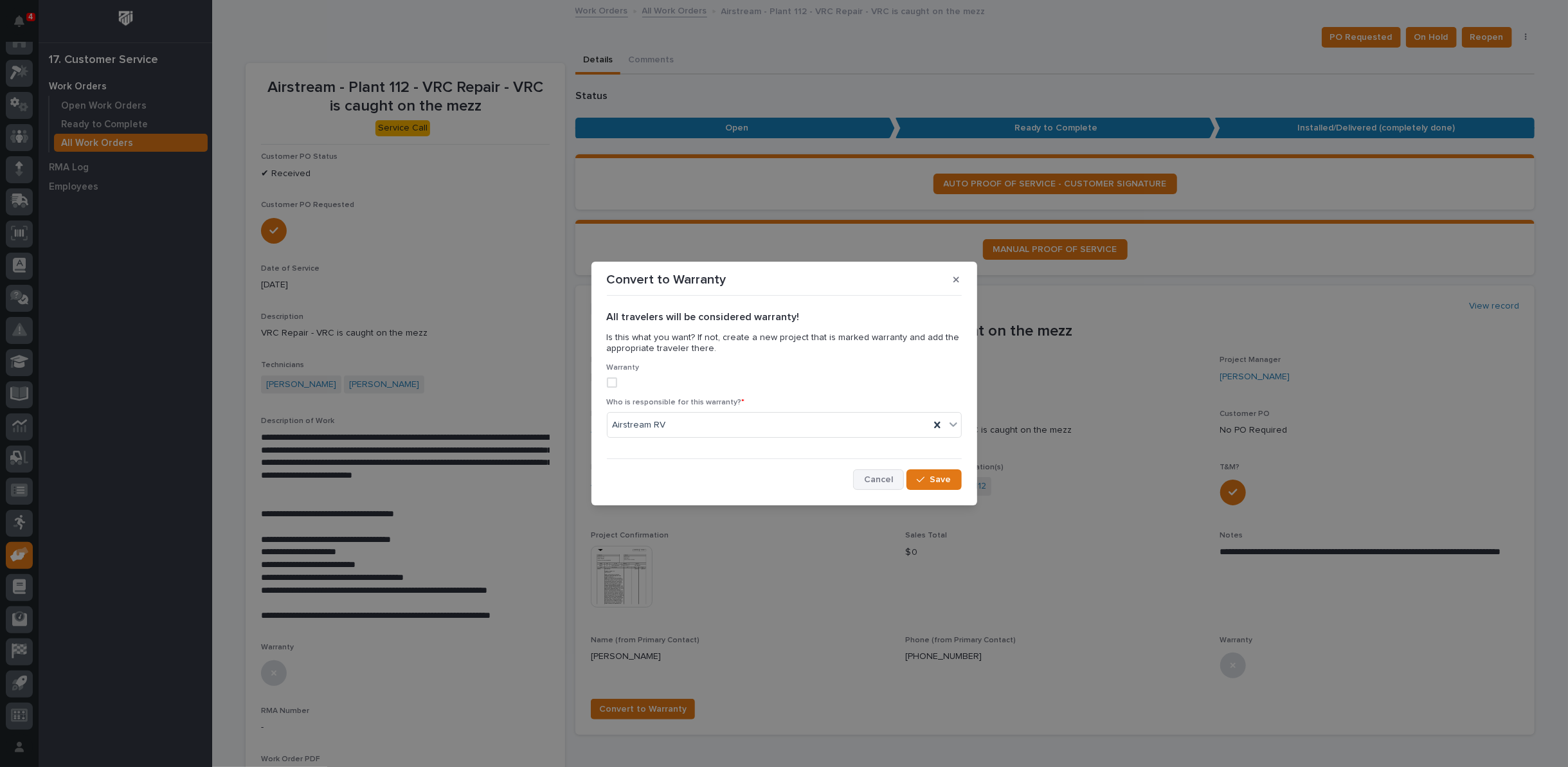
click at [873, 483] on span "Cancel" at bounding box center [878, 480] width 29 height 12
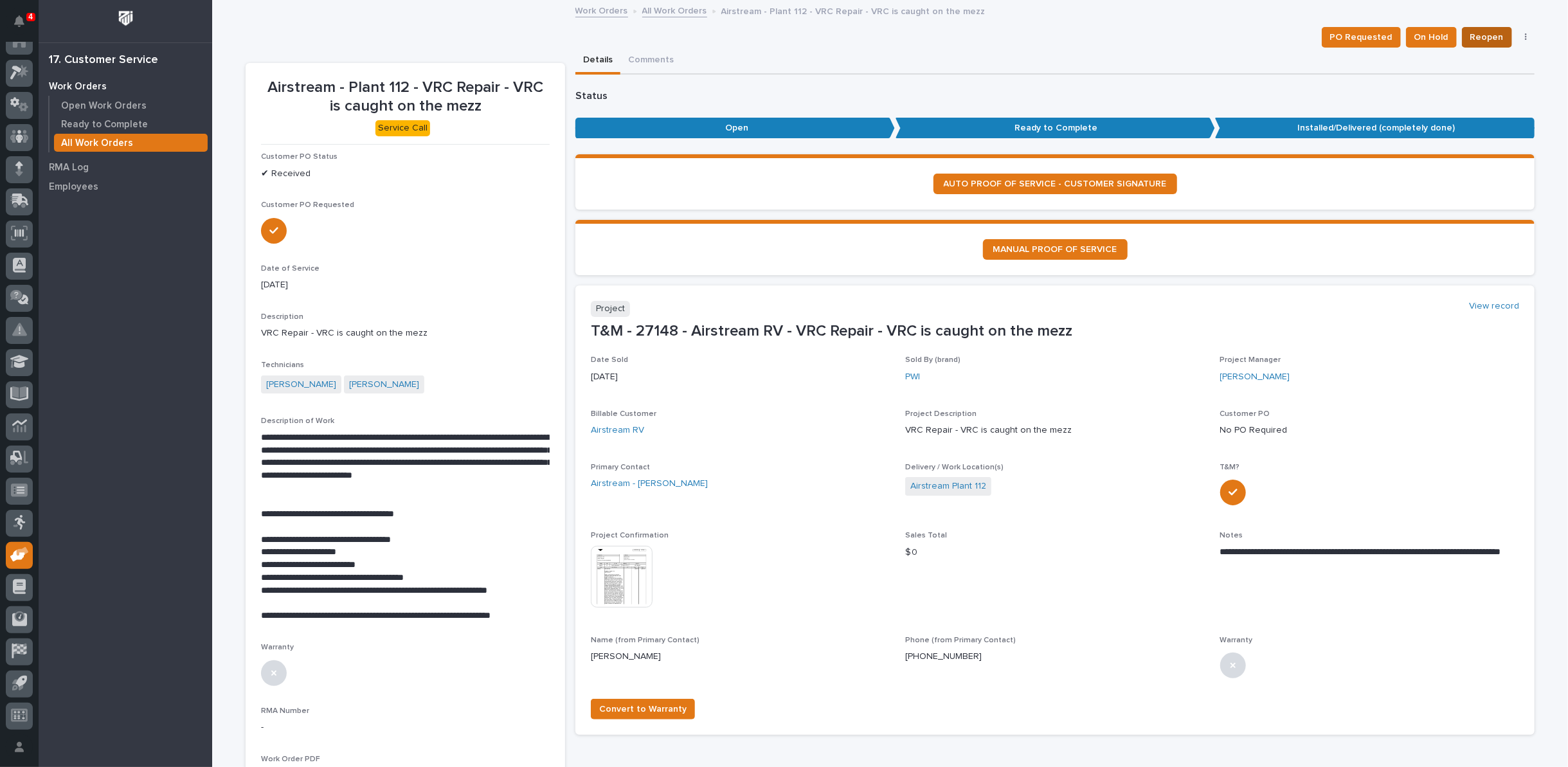
click at [1484, 39] on span "Reopen" at bounding box center [1487, 37] width 33 height 15
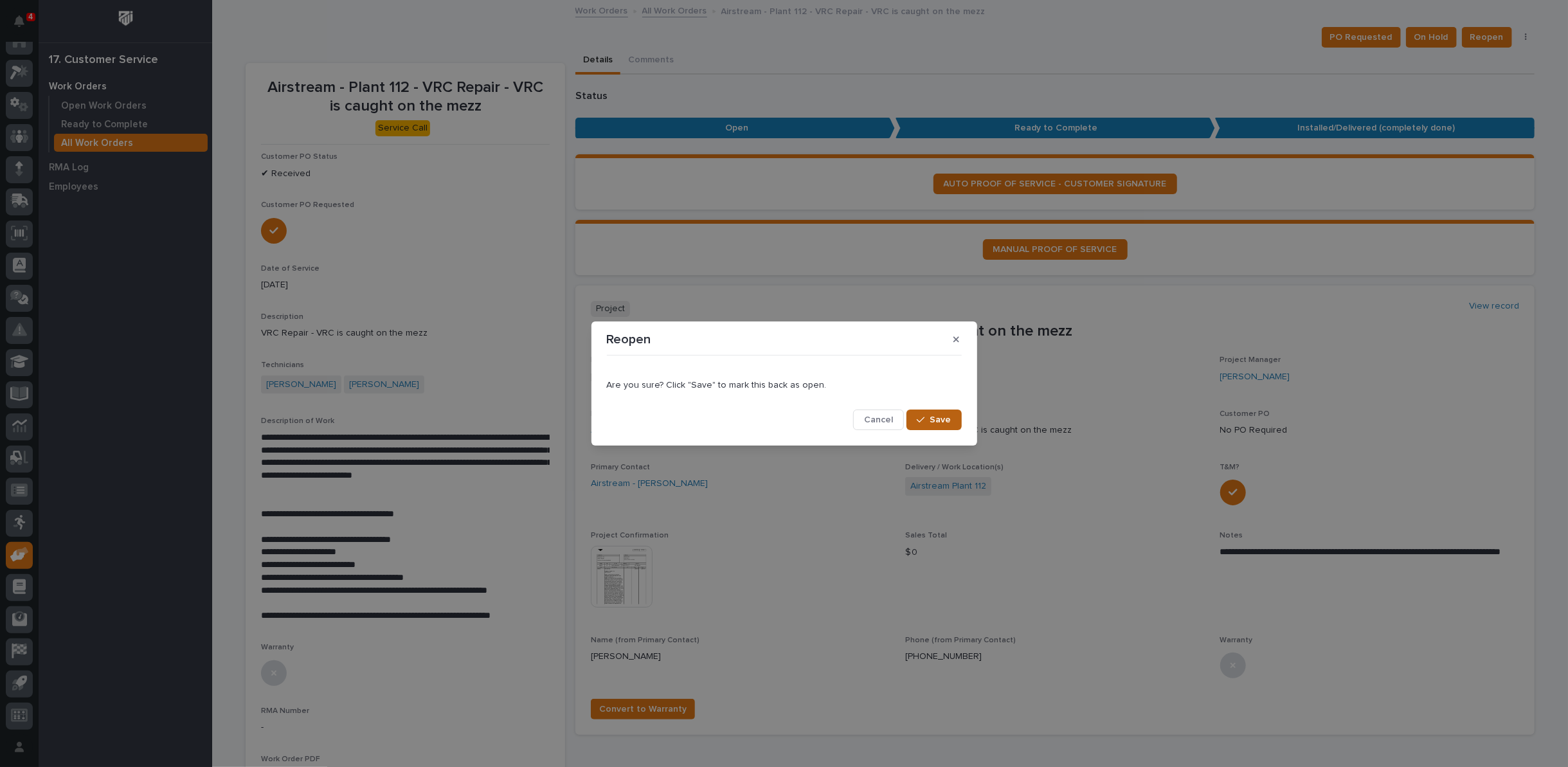
click at [929, 422] on div "button" at bounding box center [923, 420] width 13 height 9
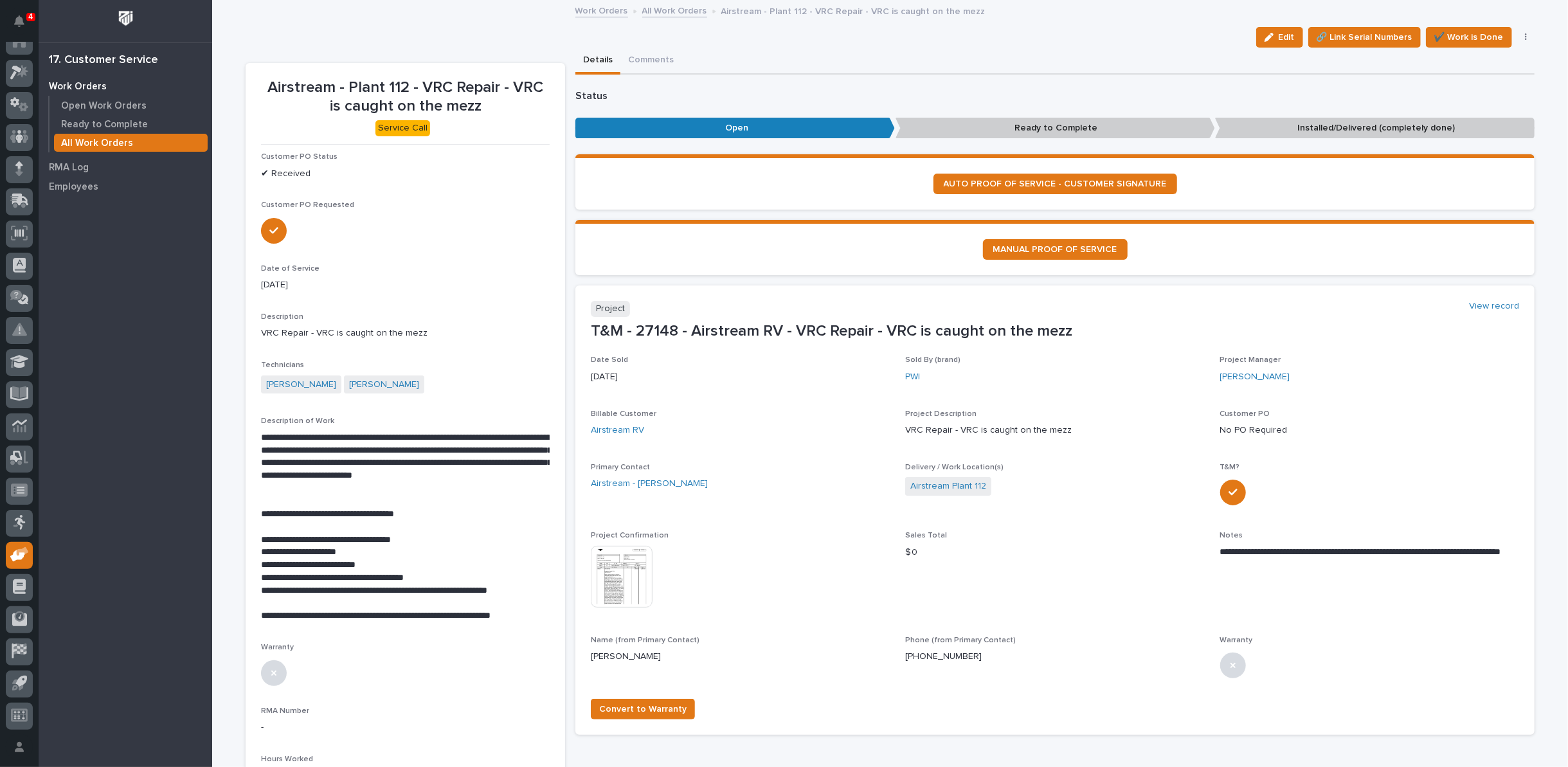
click at [1212, 468] on div "**********" at bounding box center [1055, 522] width 928 height 333
click at [1276, 35] on div "button" at bounding box center [1271, 37] width 14 height 9
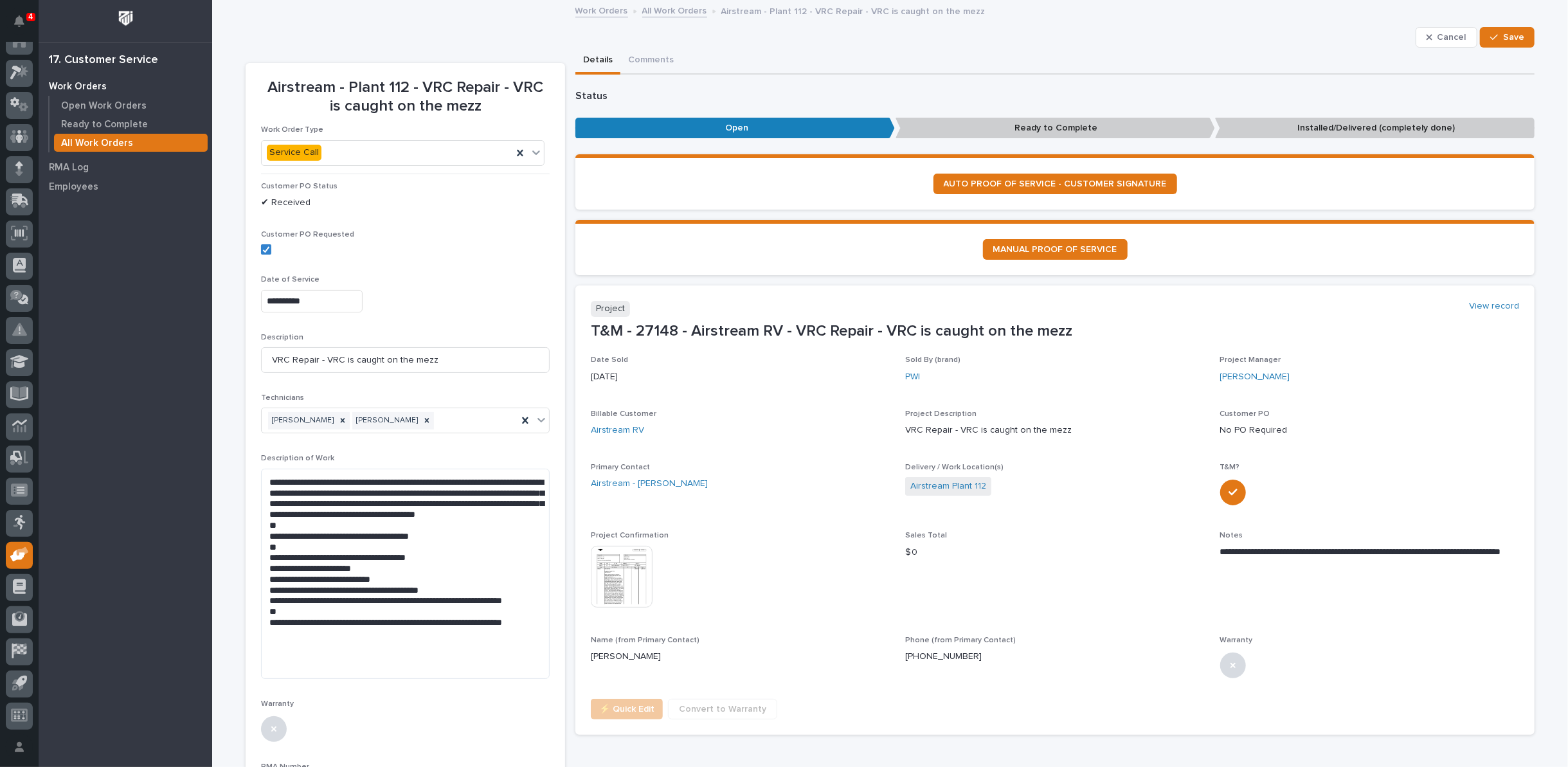
drag, startPoint x: 1502, startPoint y: 35, endPoint x: 1352, endPoint y: 104, distance: 165.1
click at [1504, 37] on span "Save" at bounding box center [1513, 38] width 21 height 12
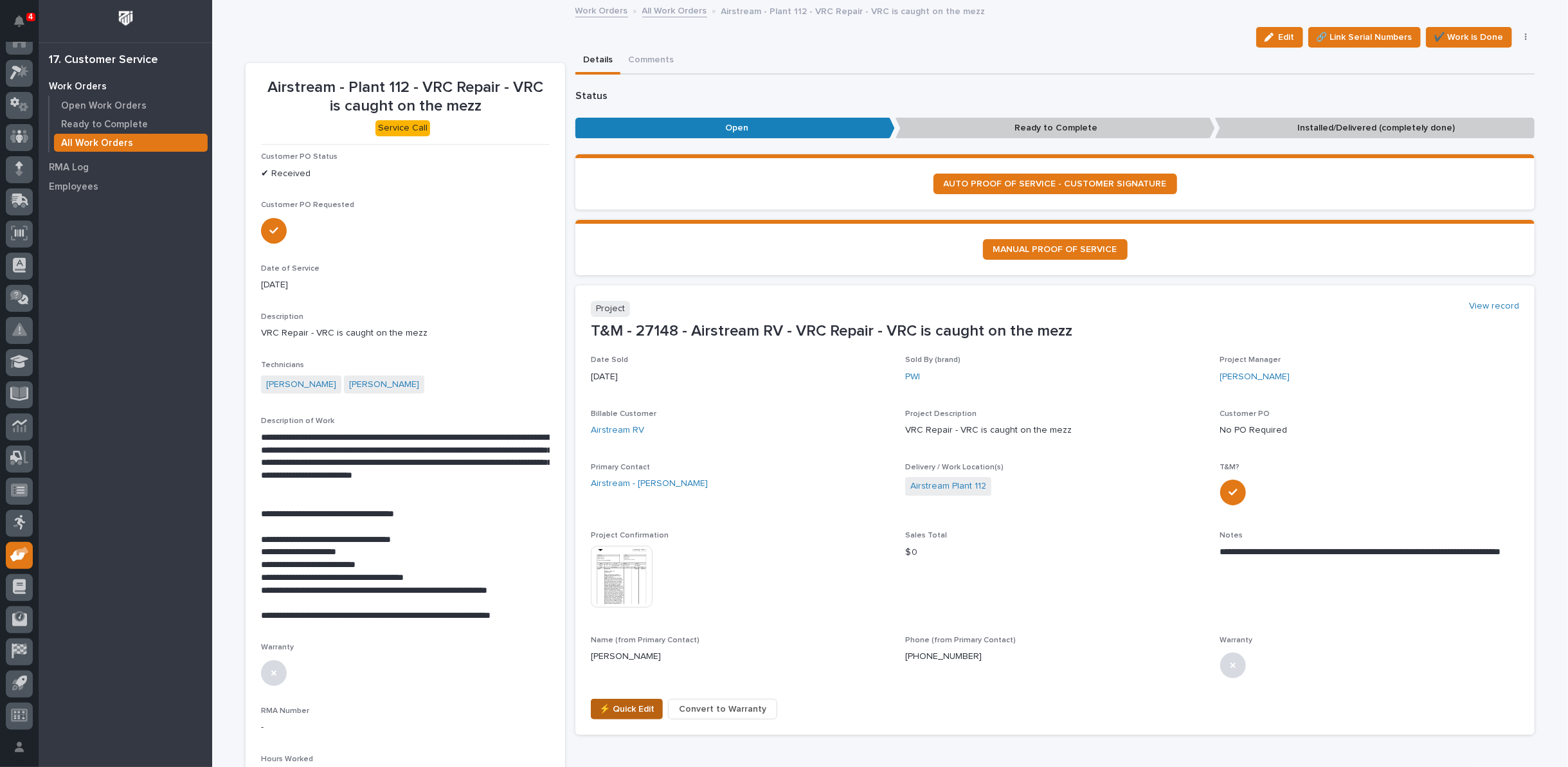
click at [629, 704] on span "⚡ Quick Edit" at bounding box center [626, 709] width 56 height 15
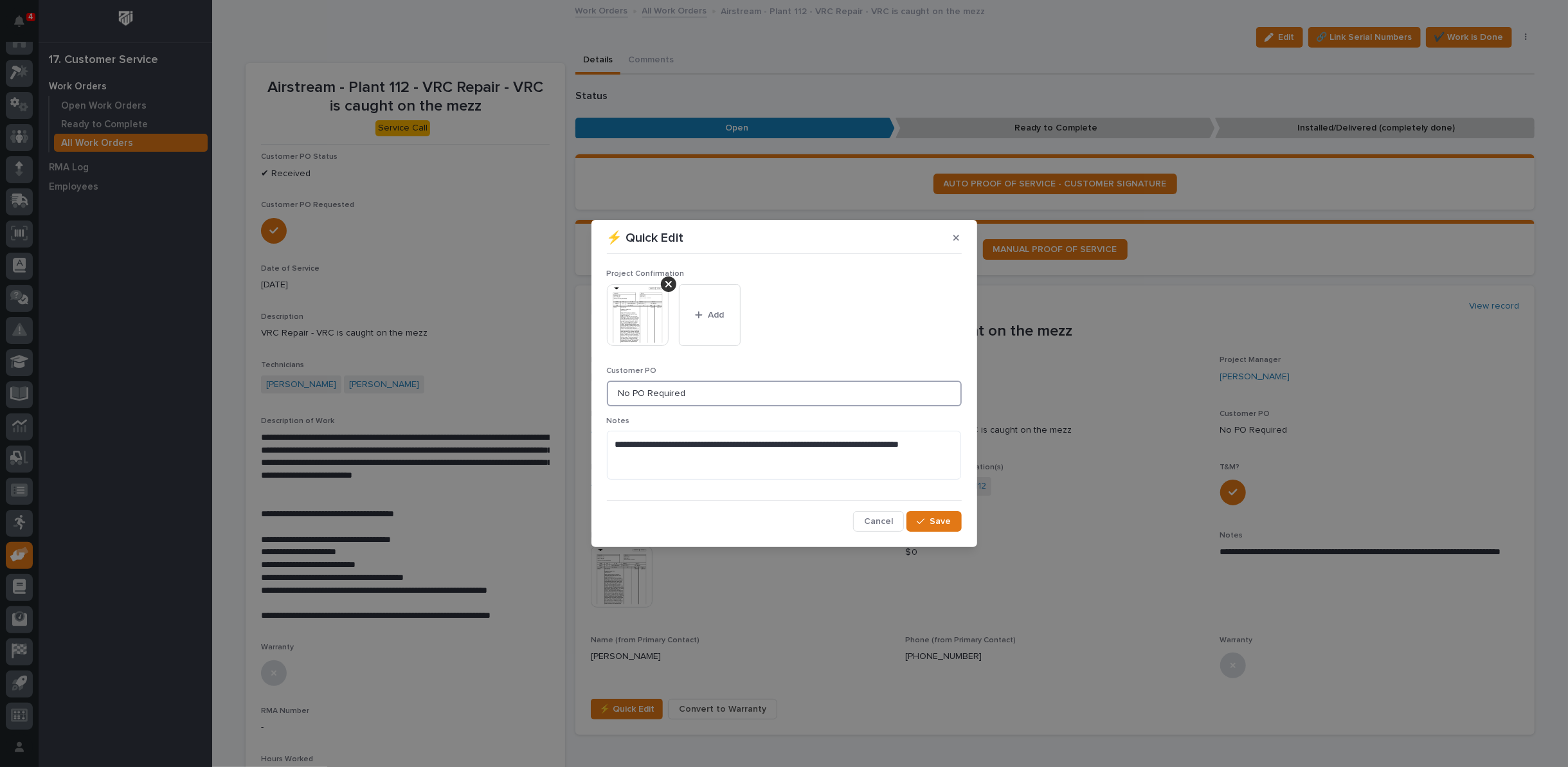
drag, startPoint x: 688, startPoint y: 392, endPoint x: 261, endPoint y: 408, distance: 427.3
click at [281, 413] on div "**********" at bounding box center [784, 383] width 1568 height 767
type input "1514578"
click at [942, 522] on span "Save" at bounding box center [940, 522] width 21 height 12
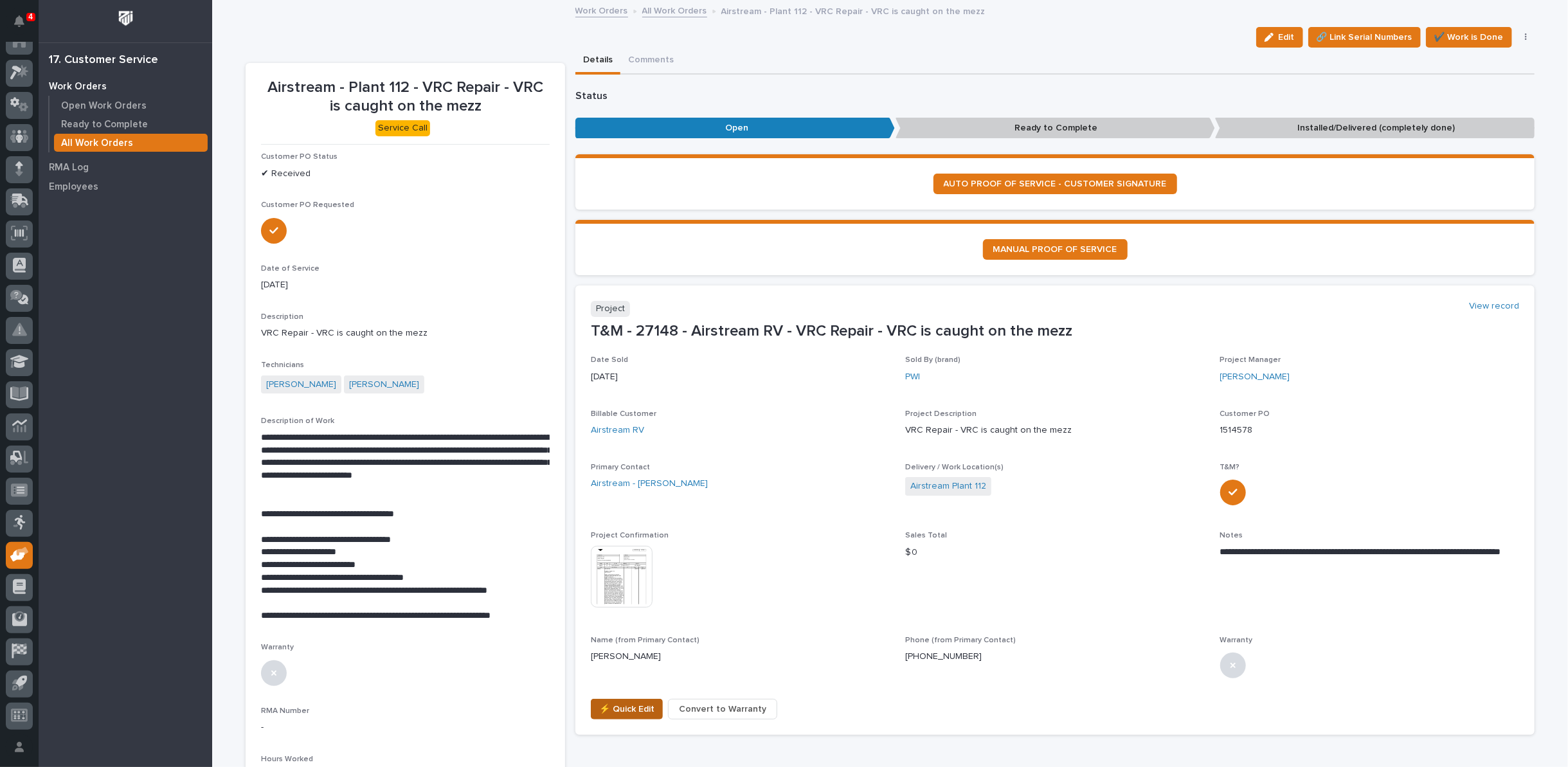
click at [610, 704] on span "⚡ Quick Edit" at bounding box center [626, 709] width 56 height 15
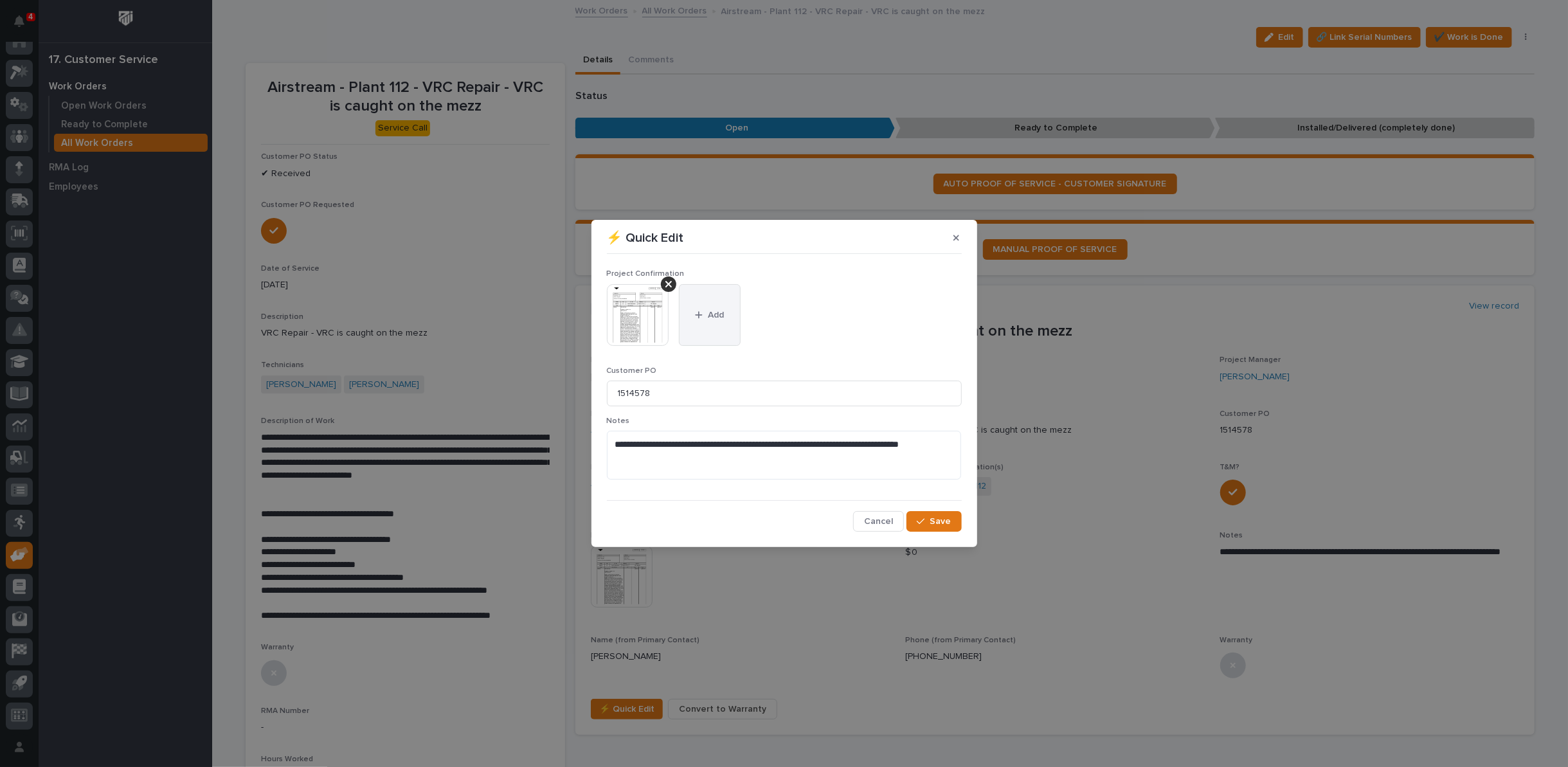
click at [706, 315] on div "button" at bounding box center [701, 315] width 13 height 9
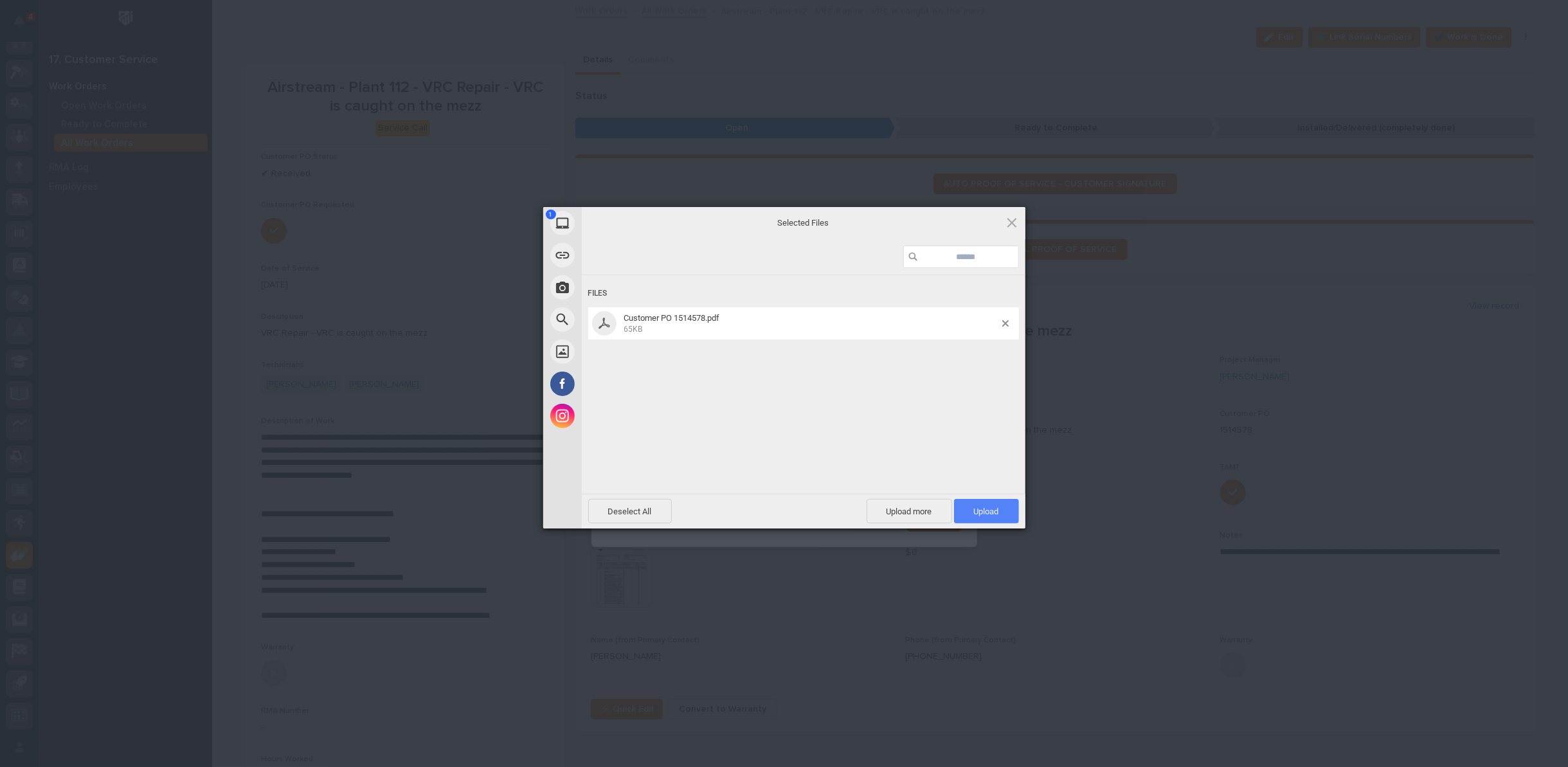
click at [979, 507] on span "Upload 1" at bounding box center [986, 511] width 25 height 9
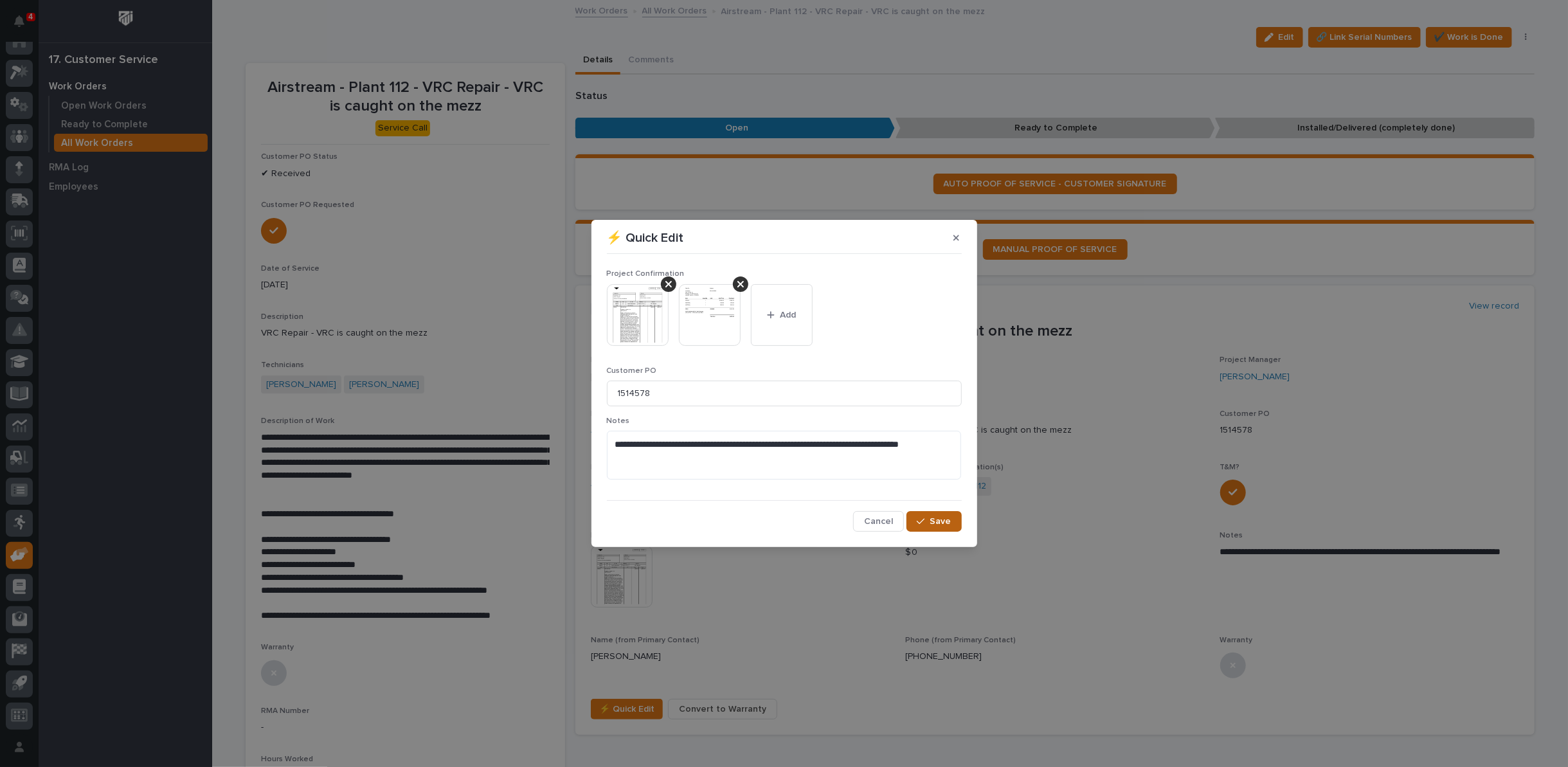
click at [932, 520] on span "Save" at bounding box center [940, 522] width 21 height 12
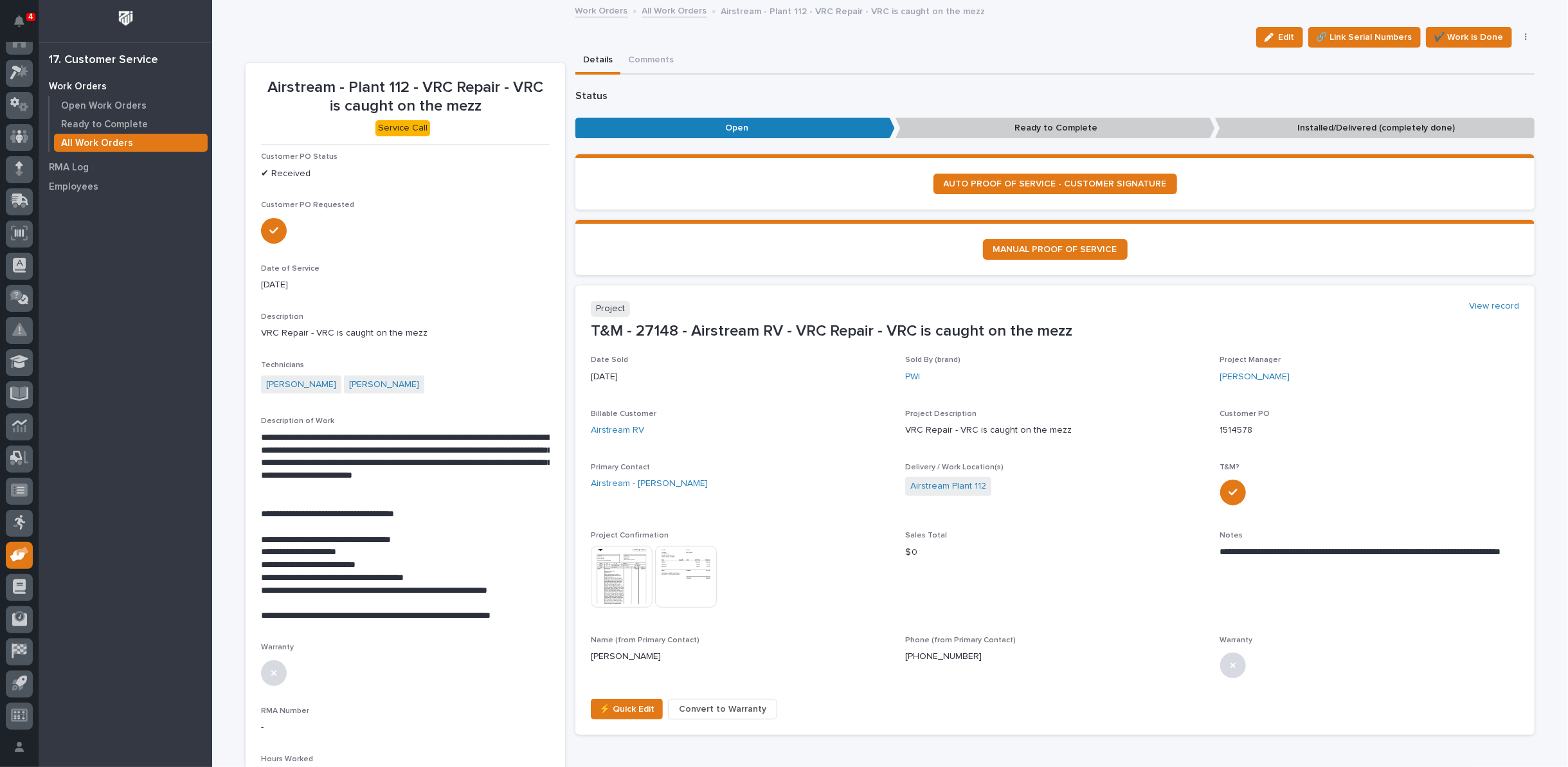
click at [1452, 36] on span "✔️ Work is Done" at bounding box center [1469, 37] width 69 height 15
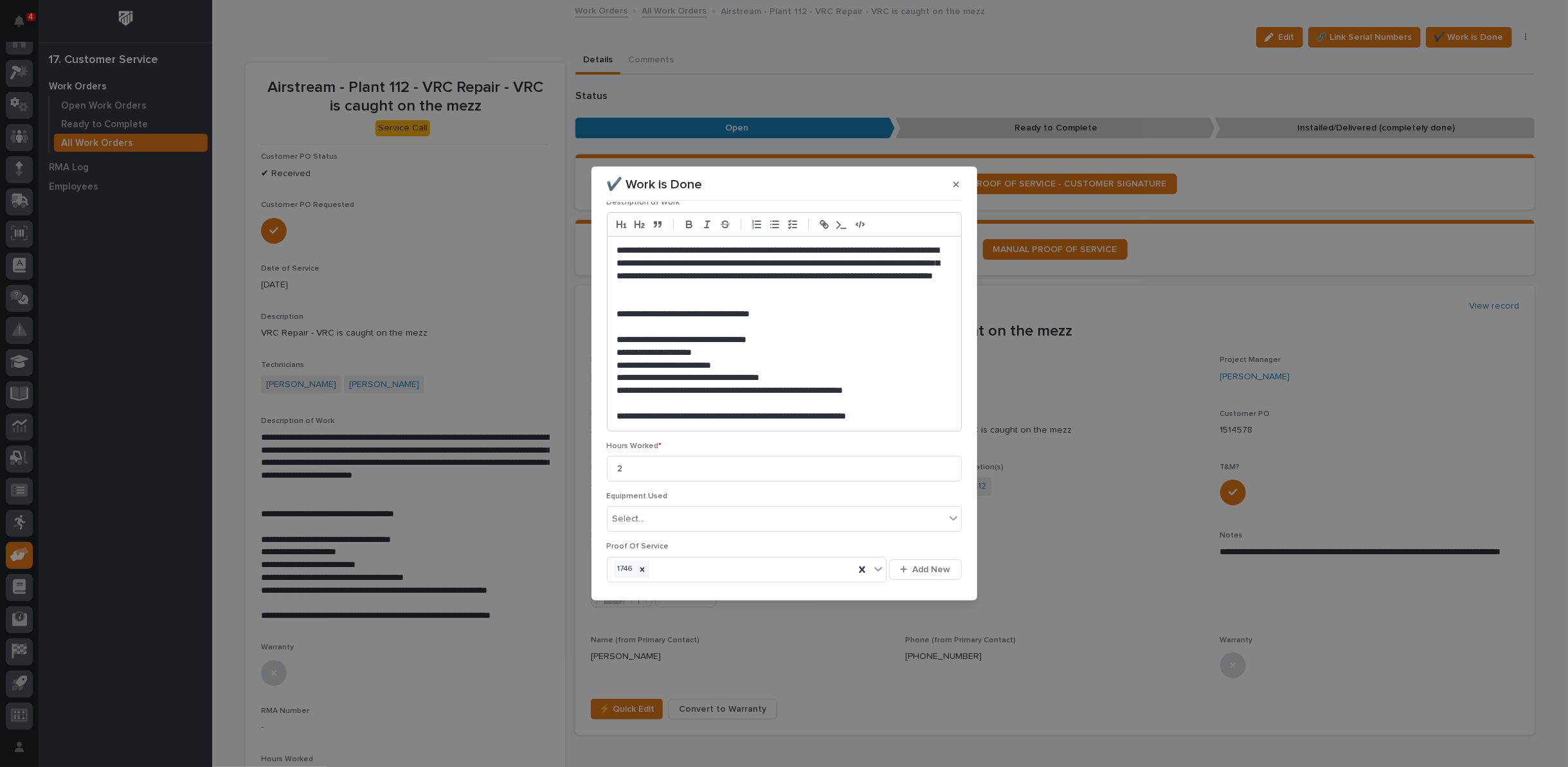
scroll to position [162, 0]
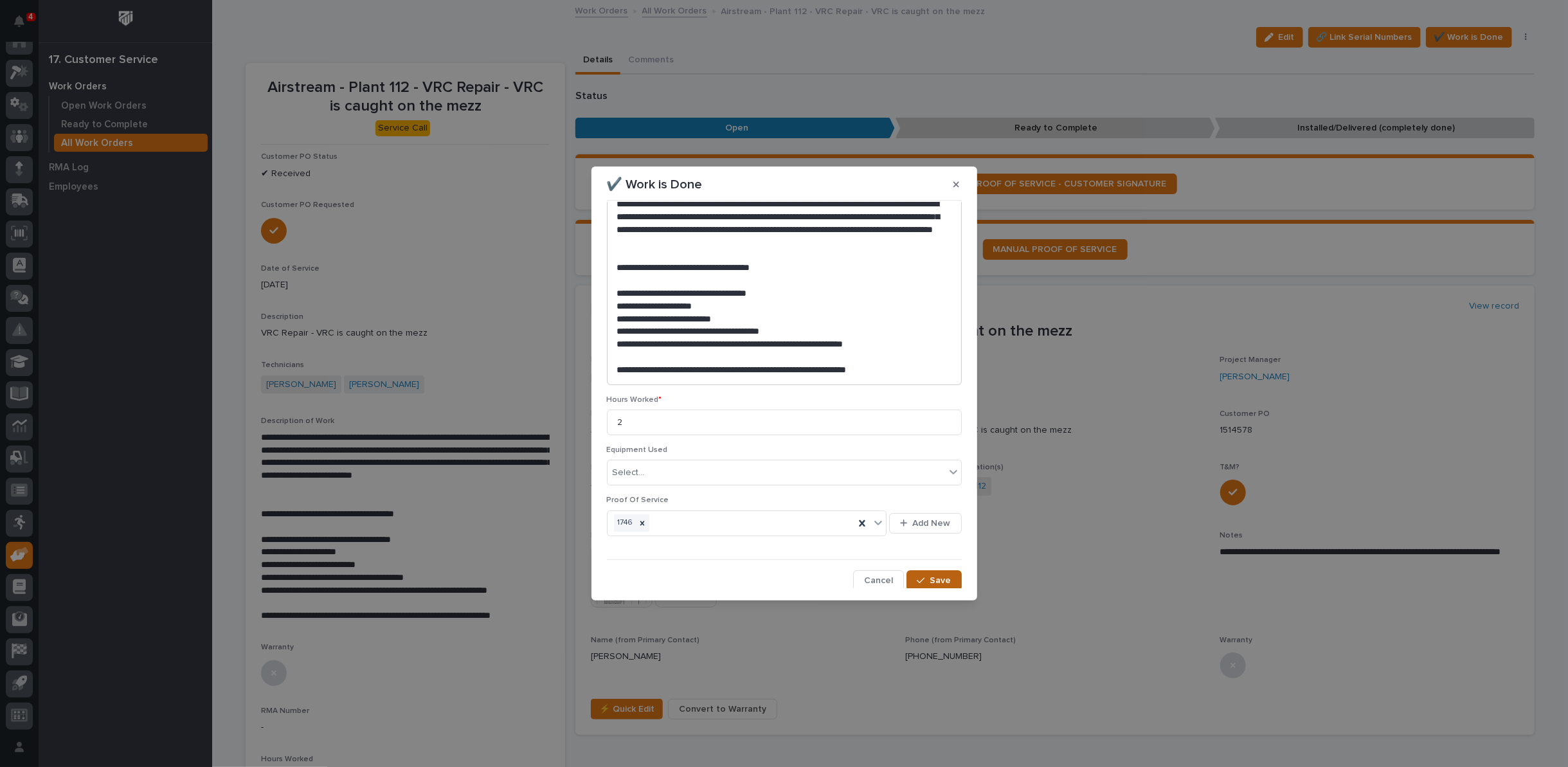
click at [930, 574] on span "Save" at bounding box center [940, 580] width 21 height 12
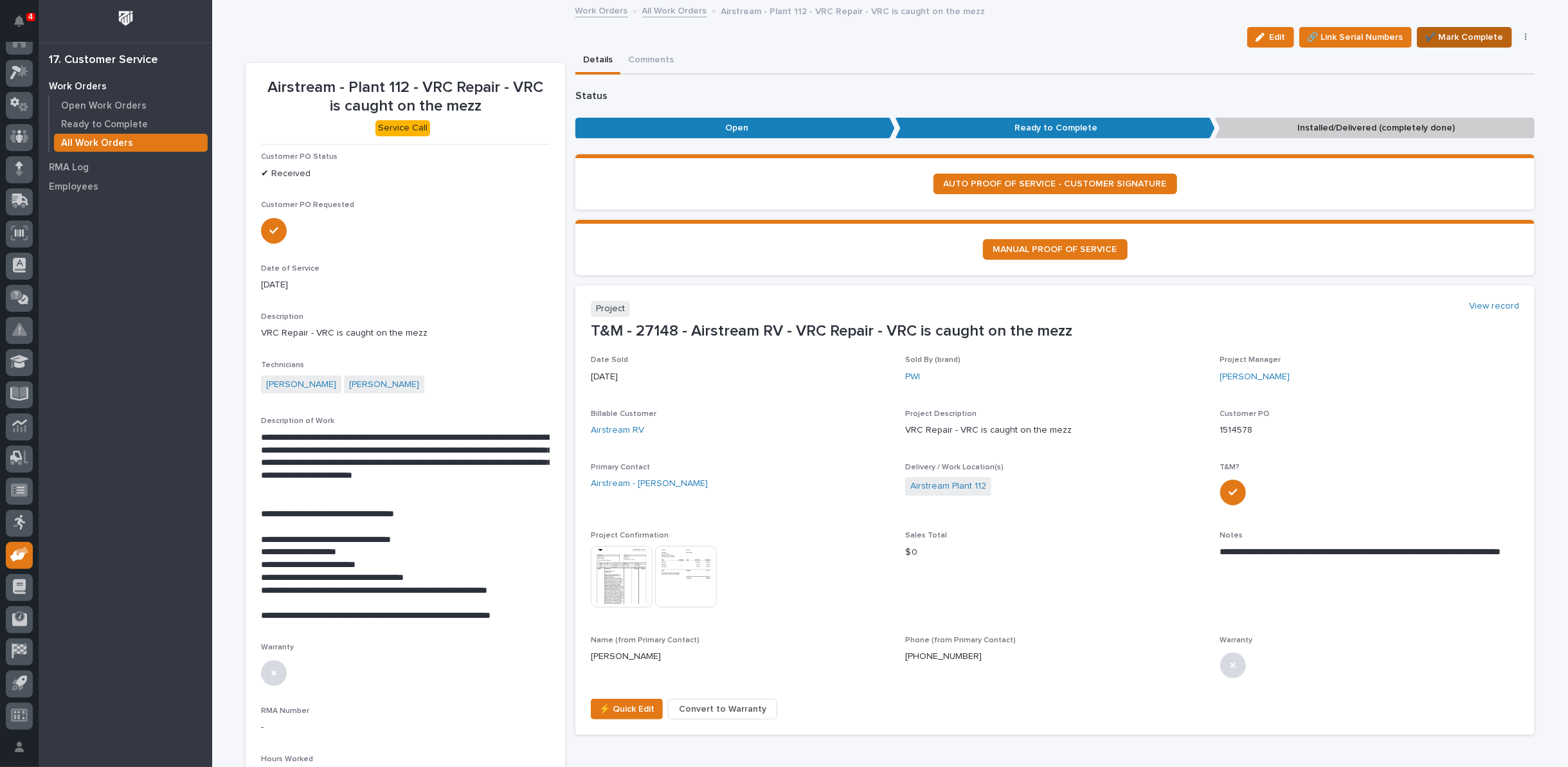
click at [1468, 34] on span "✔️ Mark Complete" at bounding box center [1464, 37] width 79 height 15
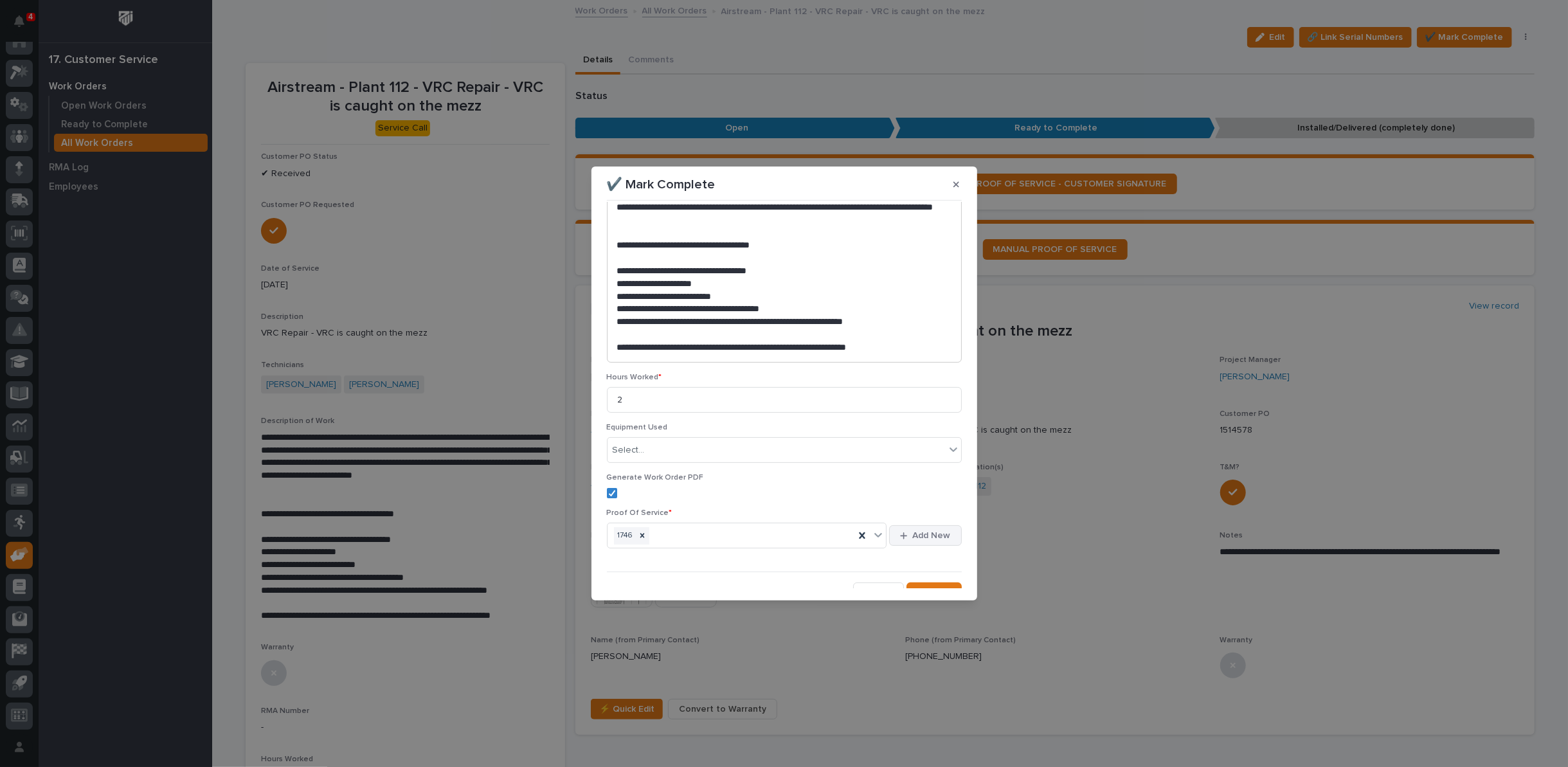
scroll to position [197, 0]
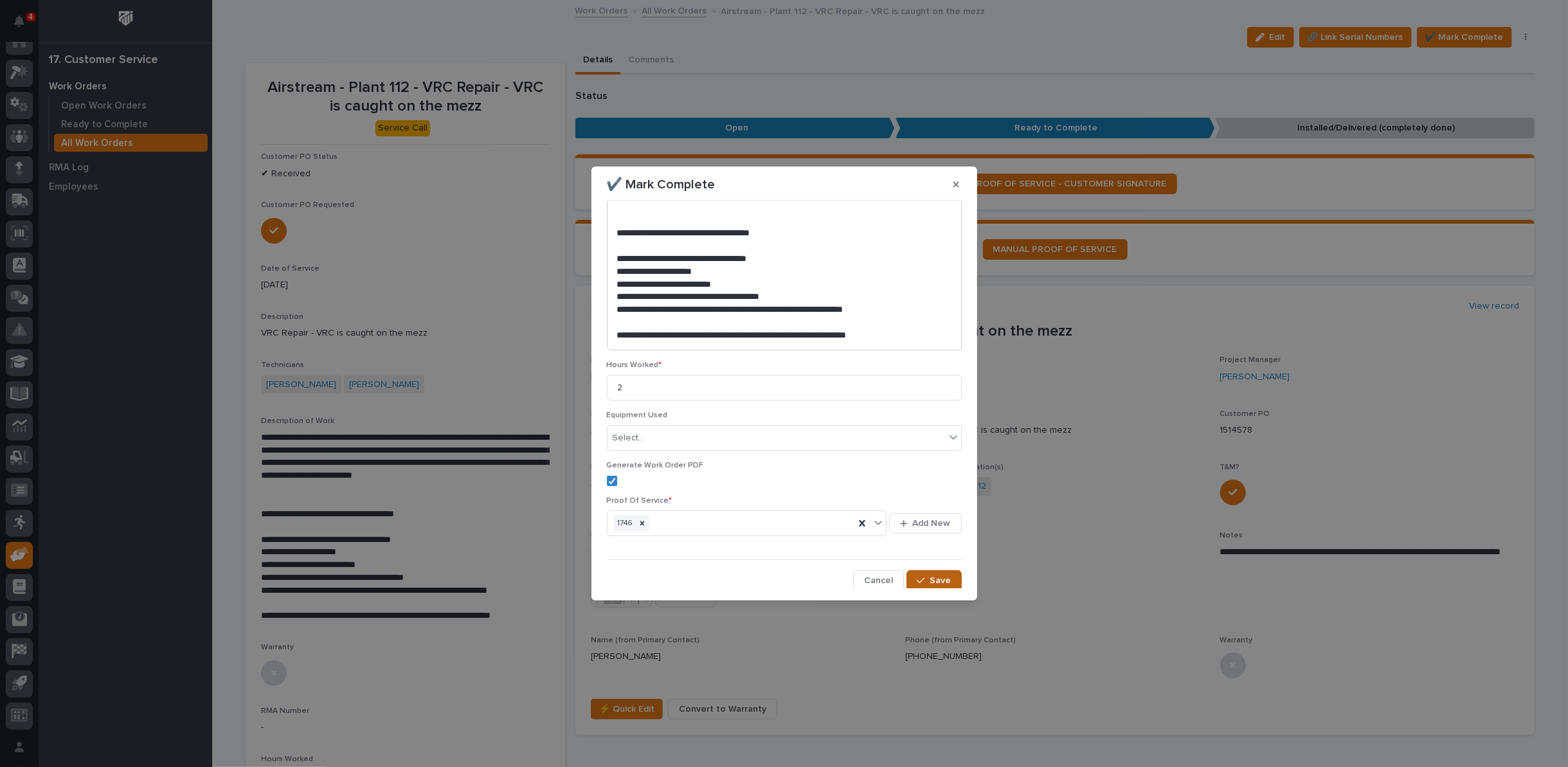
click at [919, 579] on div "button" at bounding box center [923, 580] width 13 height 9
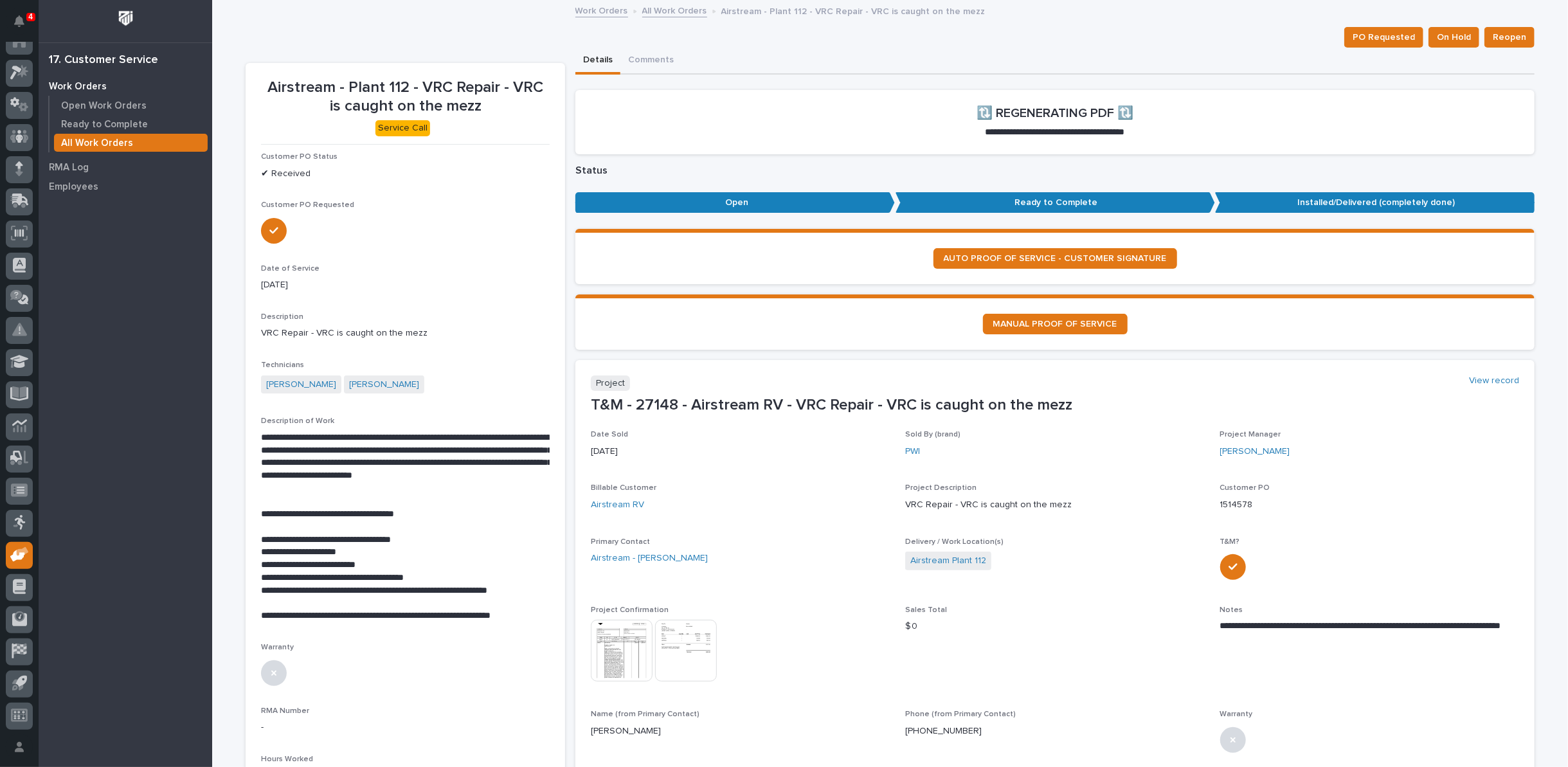
click at [670, 12] on link "All Work Orders" at bounding box center [675, 10] width 65 height 14
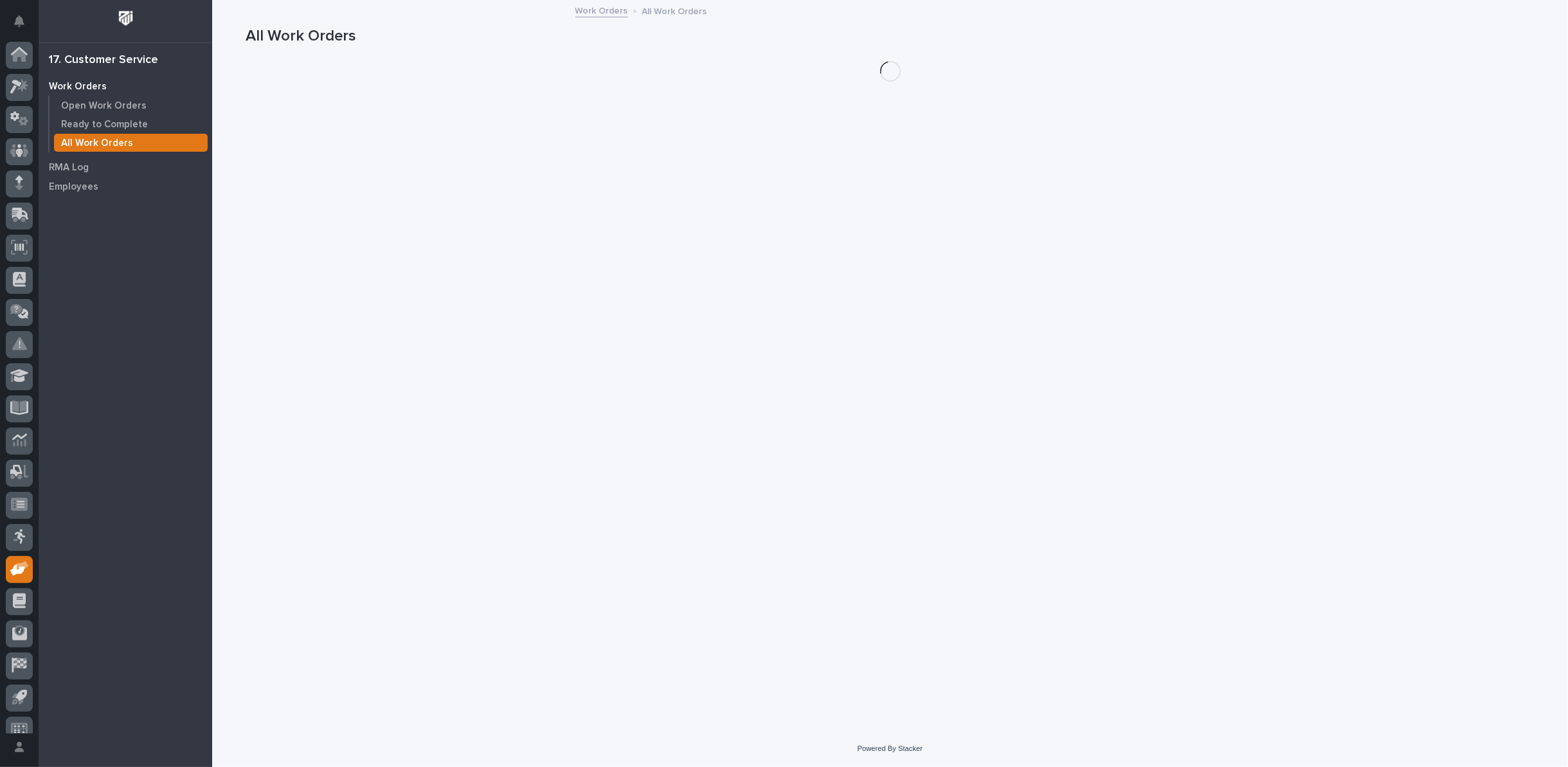
scroll to position [14, 0]
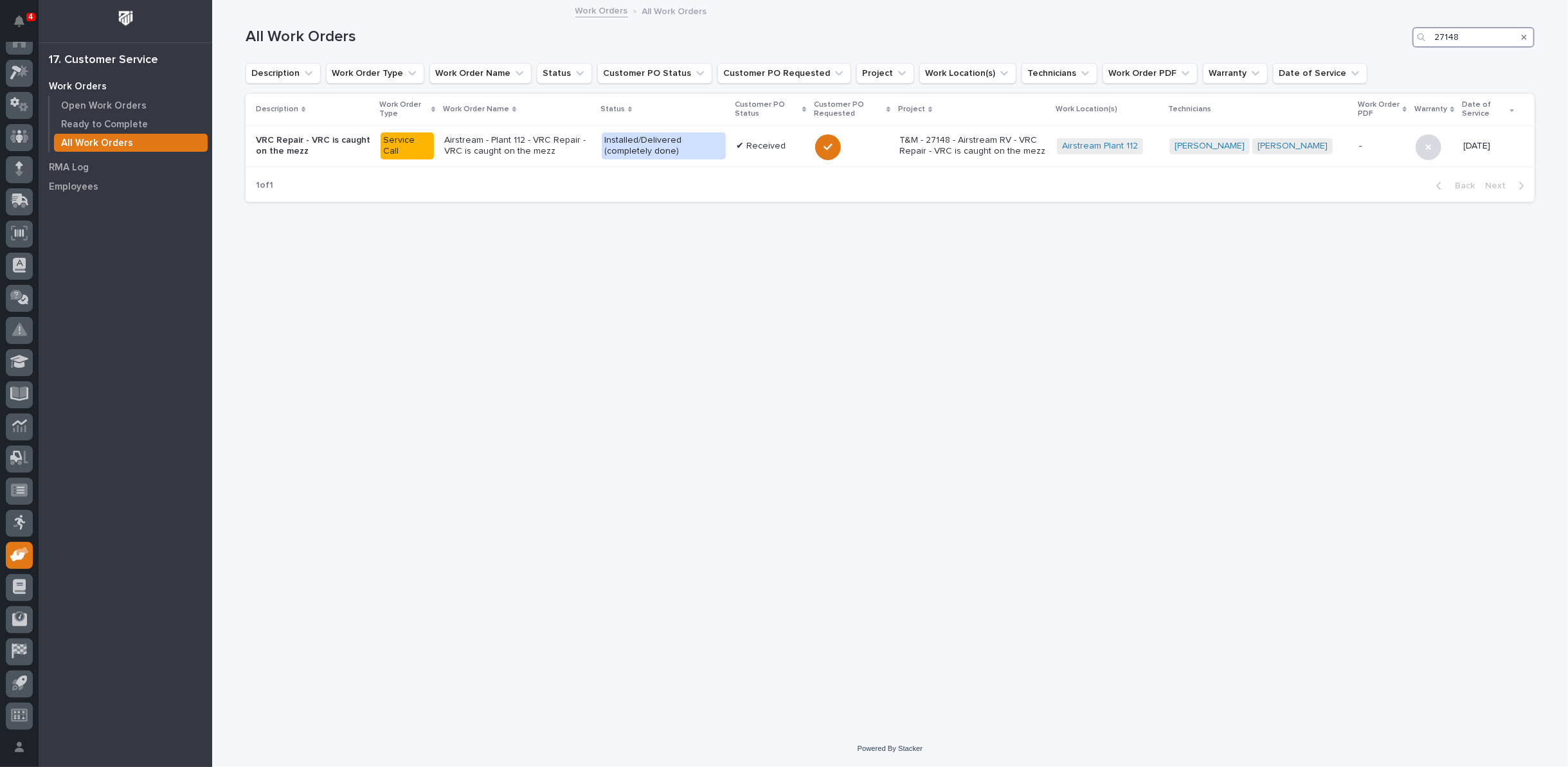
drag, startPoint x: 1475, startPoint y: 36, endPoint x: 1336, endPoint y: 30, distance: 139.1
click at [1365, 32] on div "All Work Orders 27148" at bounding box center [890, 37] width 1289 height 21
type input "27173"
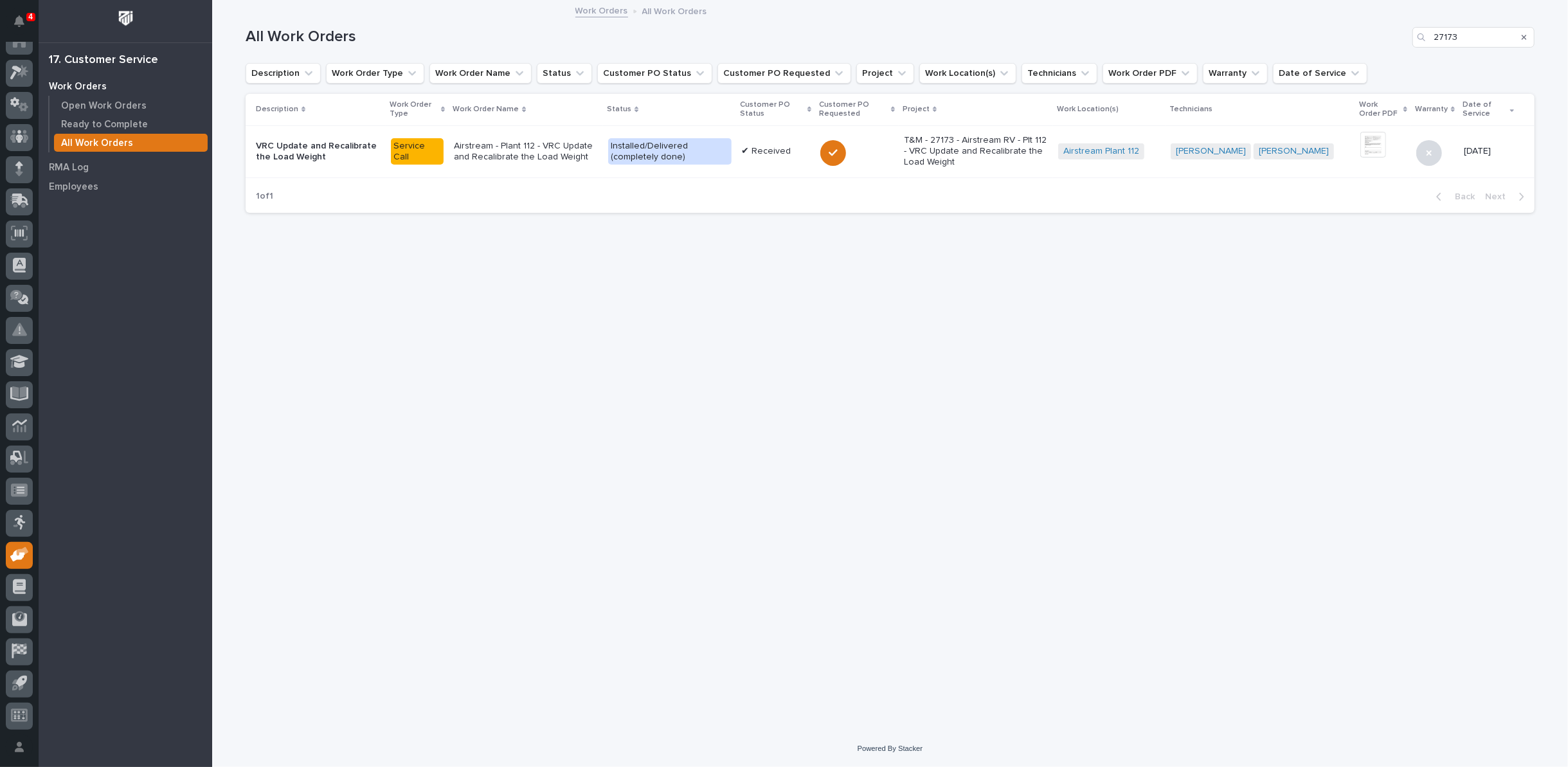
click at [981, 149] on p "T&M - 27173 - Airstream RV - Plt 112 - VRC Update and Recalibrate the Load Weig…" at bounding box center [976, 151] width 144 height 32
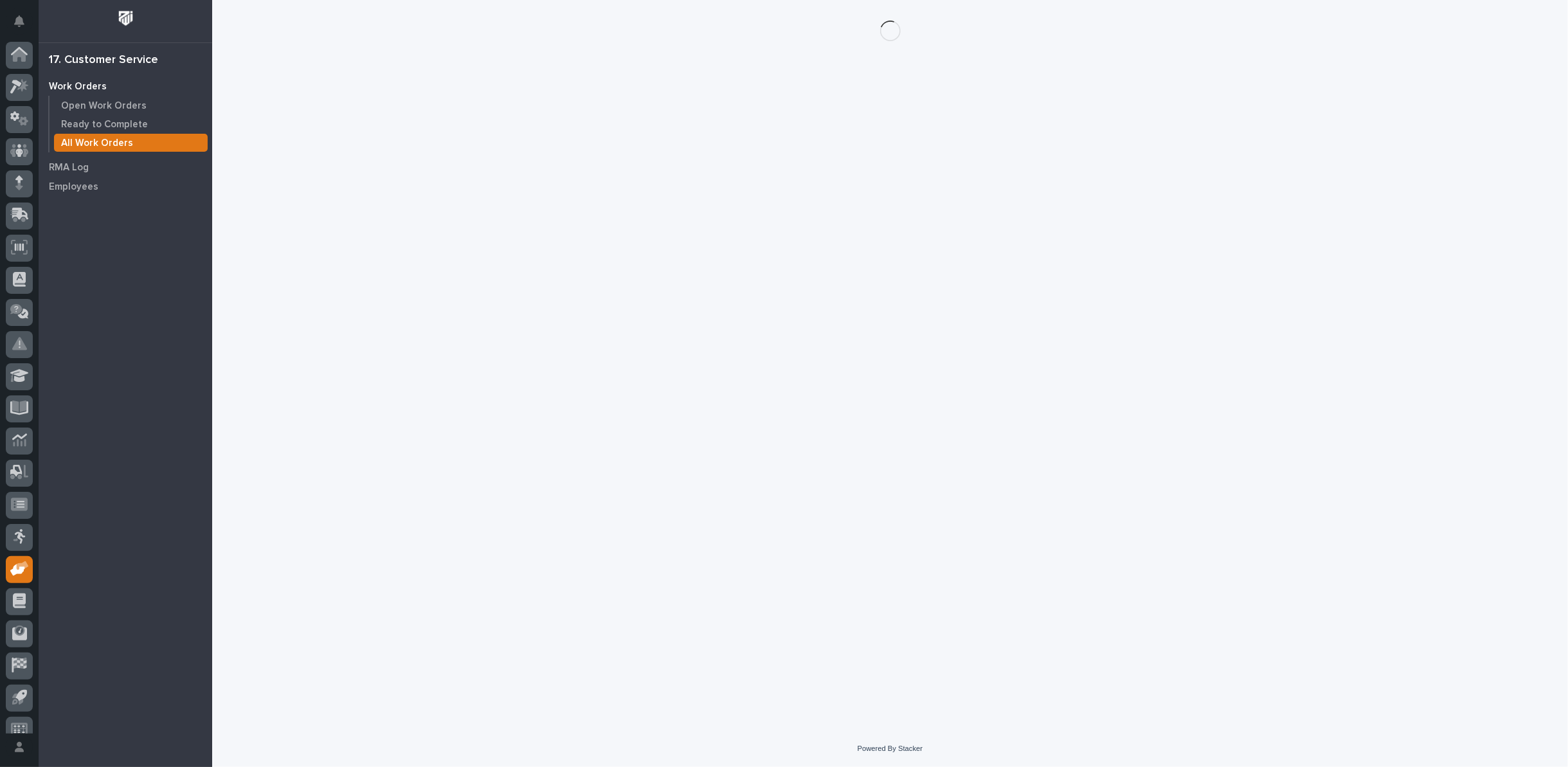
scroll to position [14, 0]
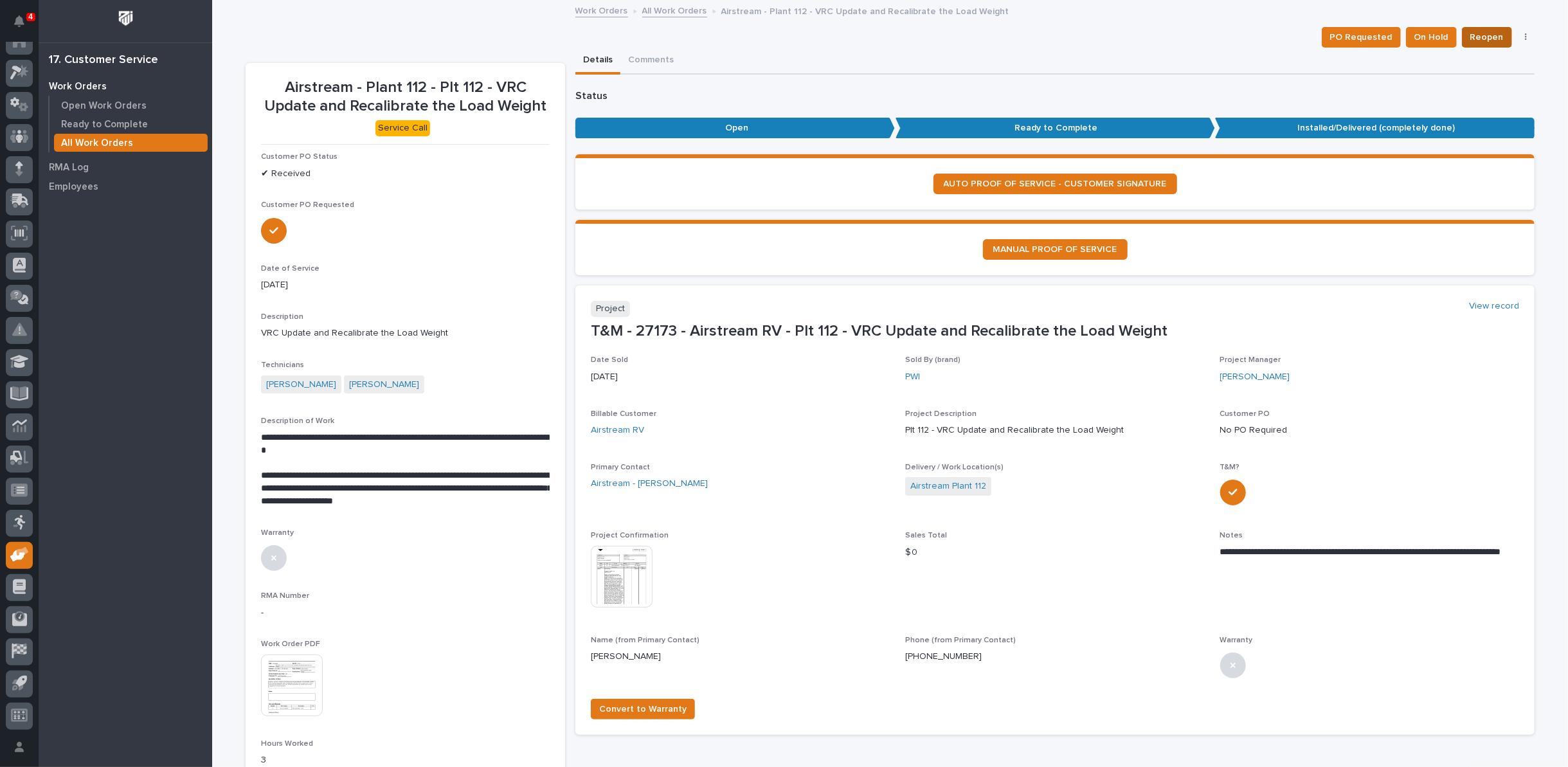
click at [1488, 35] on span "Reopen" at bounding box center [1487, 37] width 33 height 15
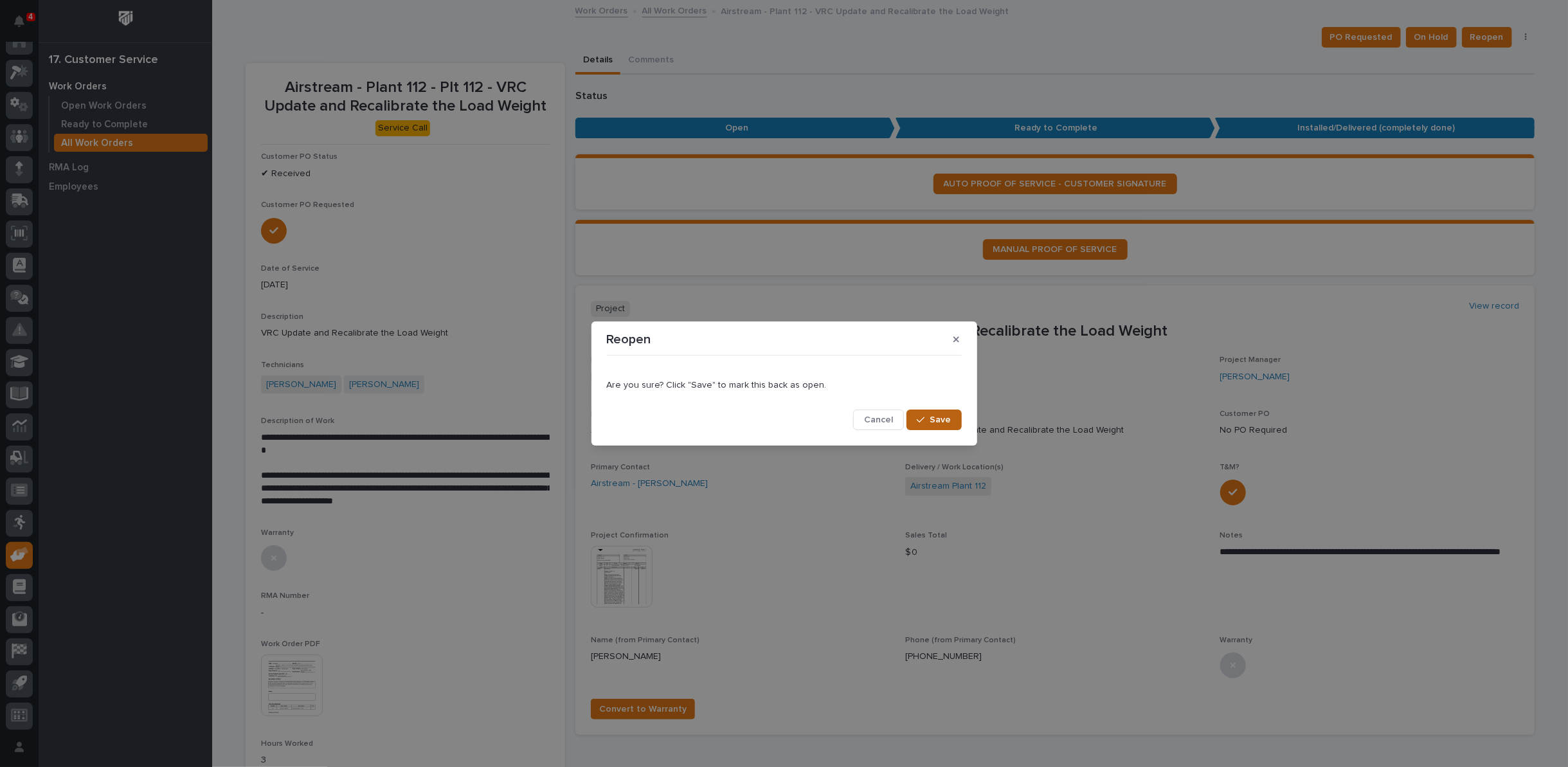
click at [932, 421] on span "Save" at bounding box center [940, 420] width 21 height 12
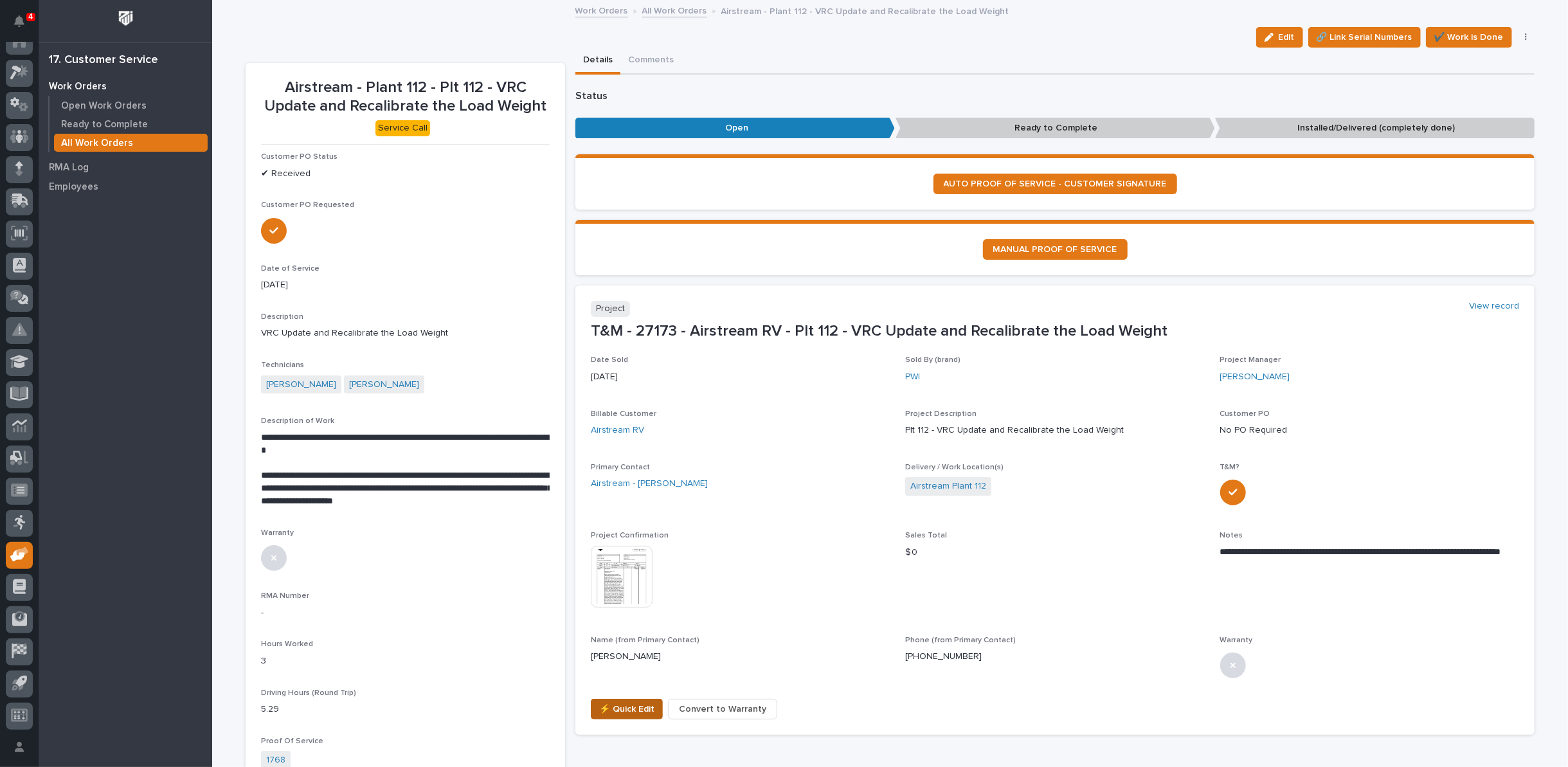
click at [628, 704] on span "⚡ Quick Edit" at bounding box center [626, 709] width 56 height 15
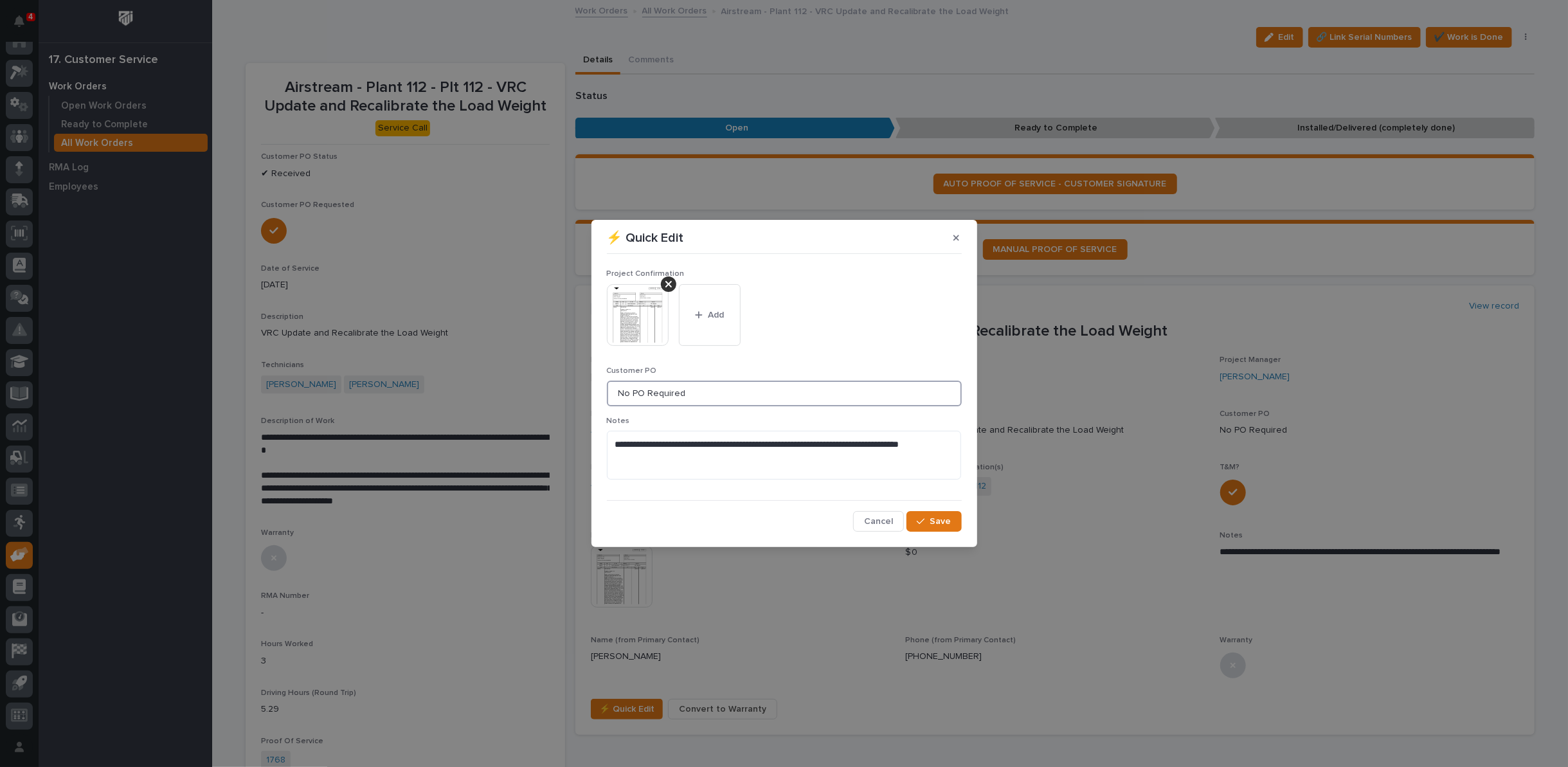
drag, startPoint x: 721, startPoint y: 392, endPoint x: 487, endPoint y: 398, distance: 234.1
click at [487, 398] on div "**********" at bounding box center [784, 383] width 1568 height 767
type input "1514578"
click at [695, 319] on icon "button" at bounding box center [698, 315] width 8 height 9
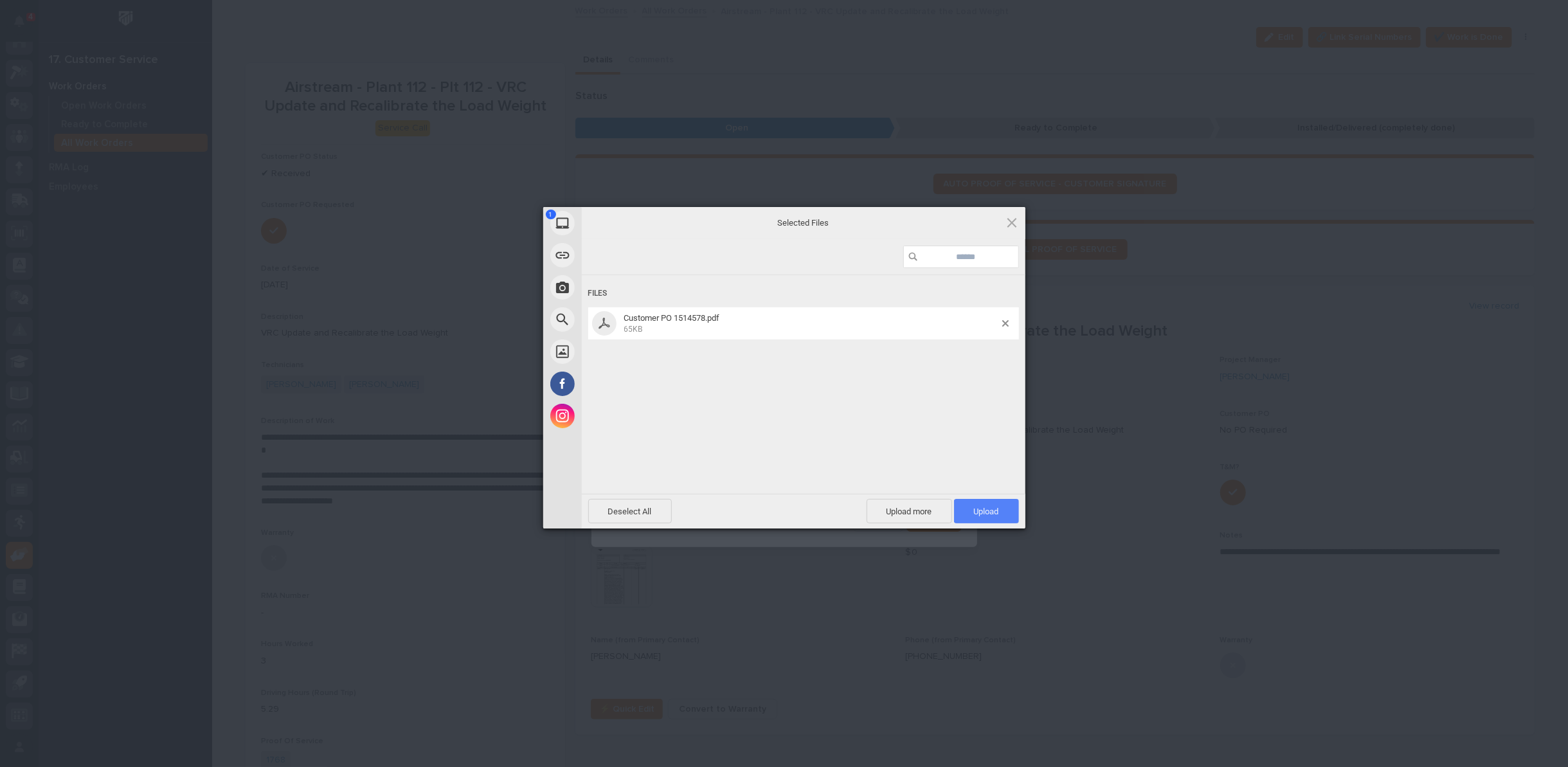
click at [988, 512] on span "Upload 1" at bounding box center [986, 511] width 25 height 9
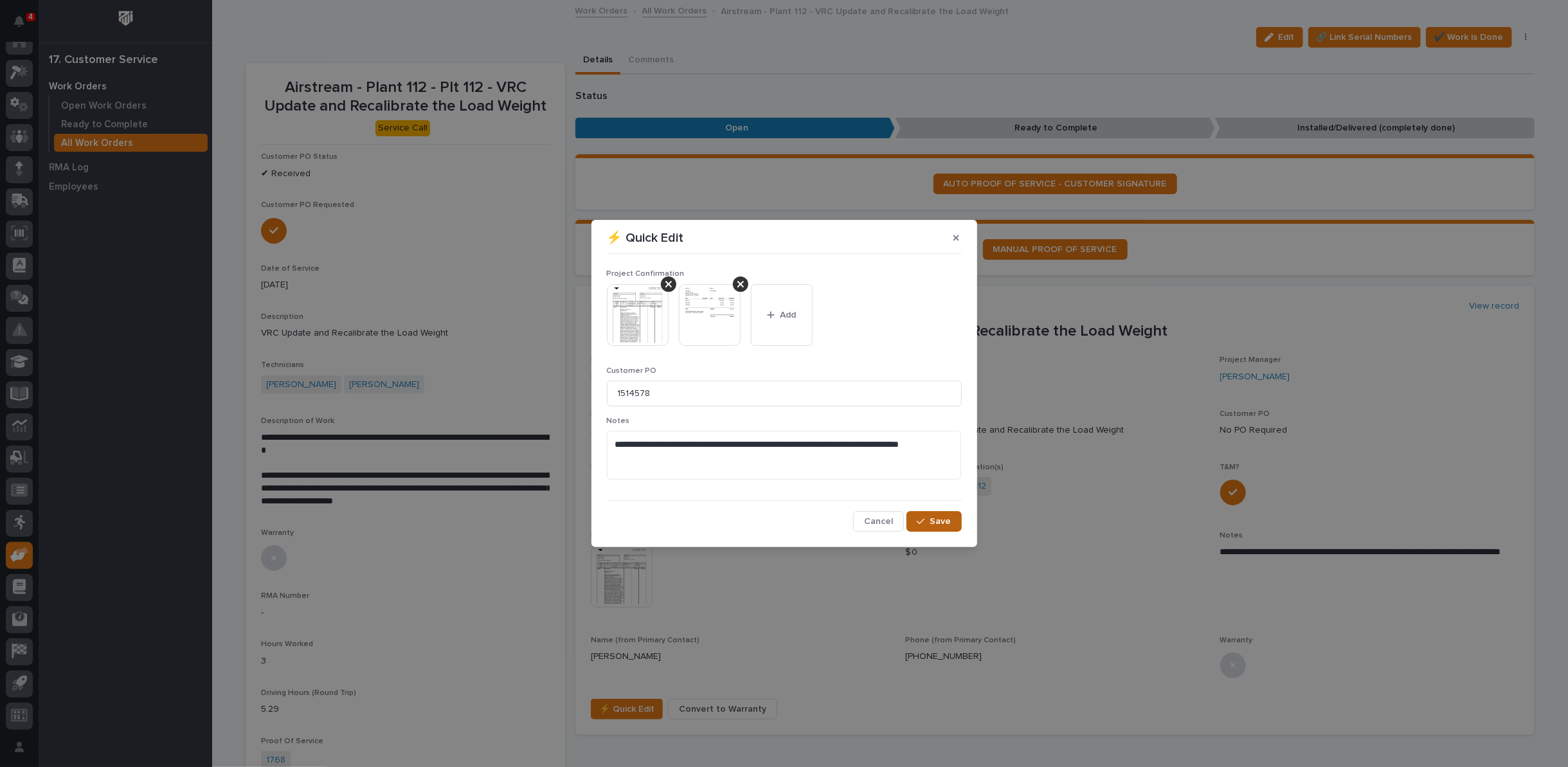
click at [945, 522] on span "Save" at bounding box center [940, 522] width 21 height 12
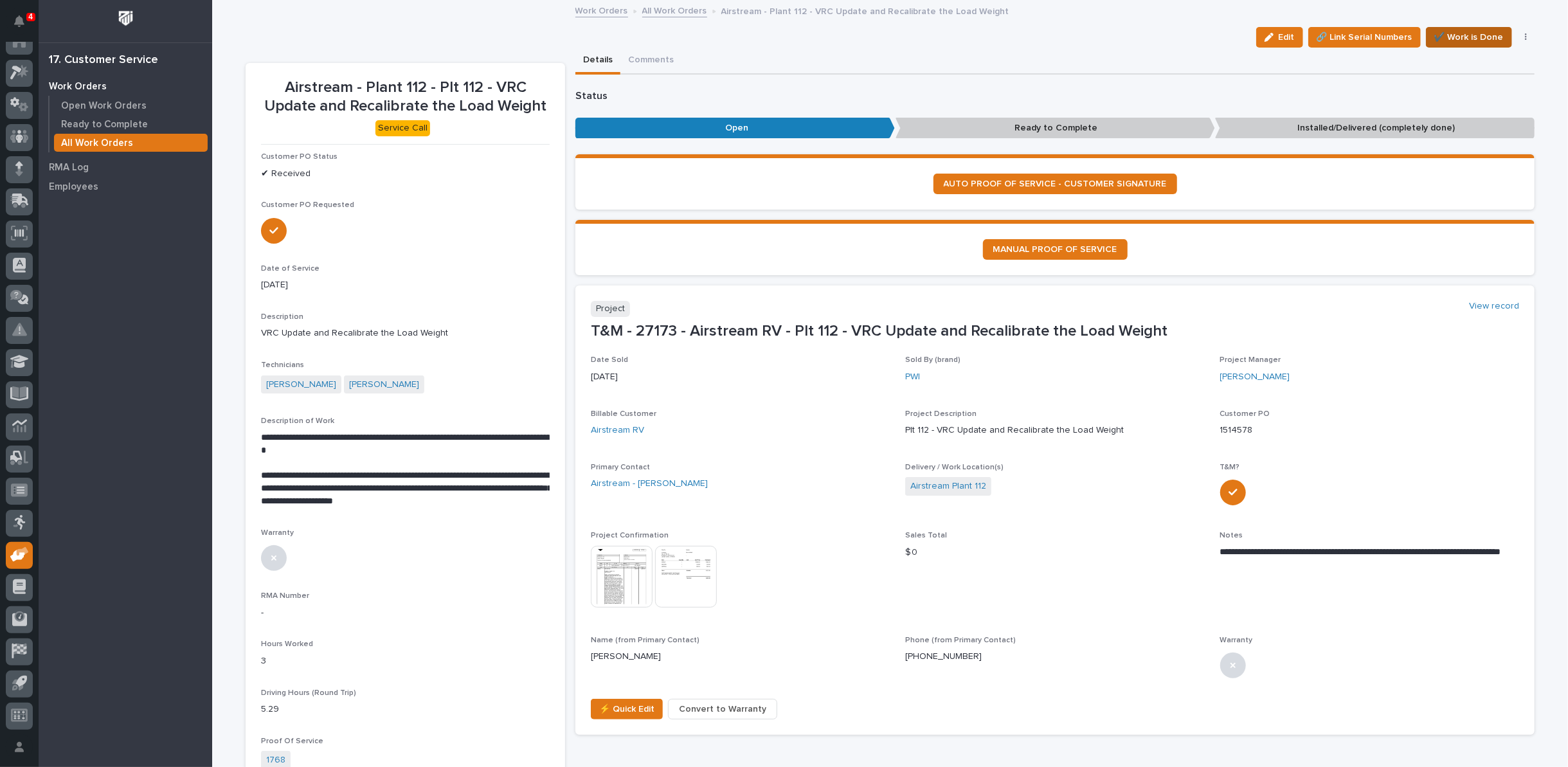
click at [1494, 35] on span "✔️ Work is Done" at bounding box center [1469, 37] width 69 height 15
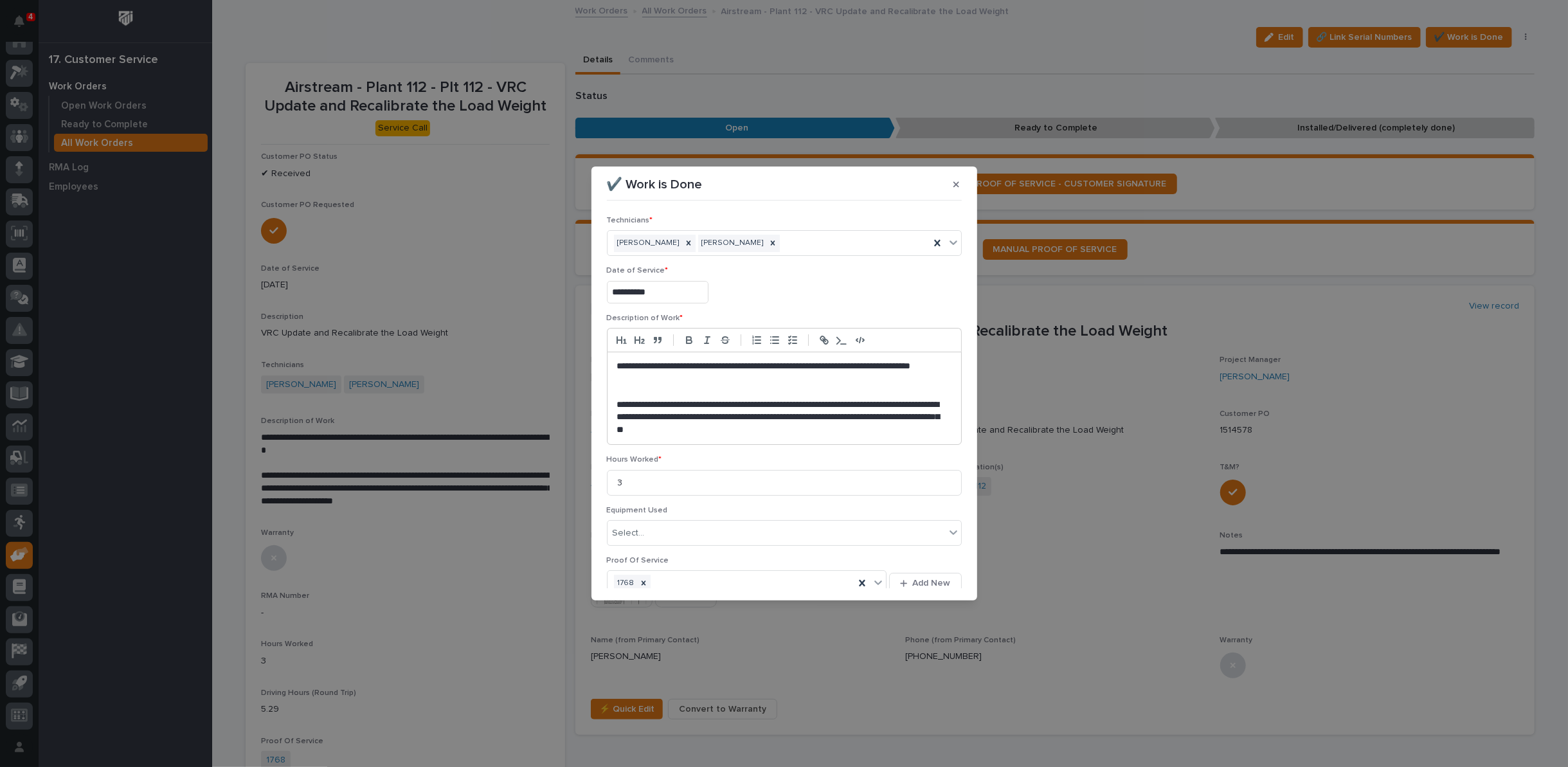
scroll to position [59, 0]
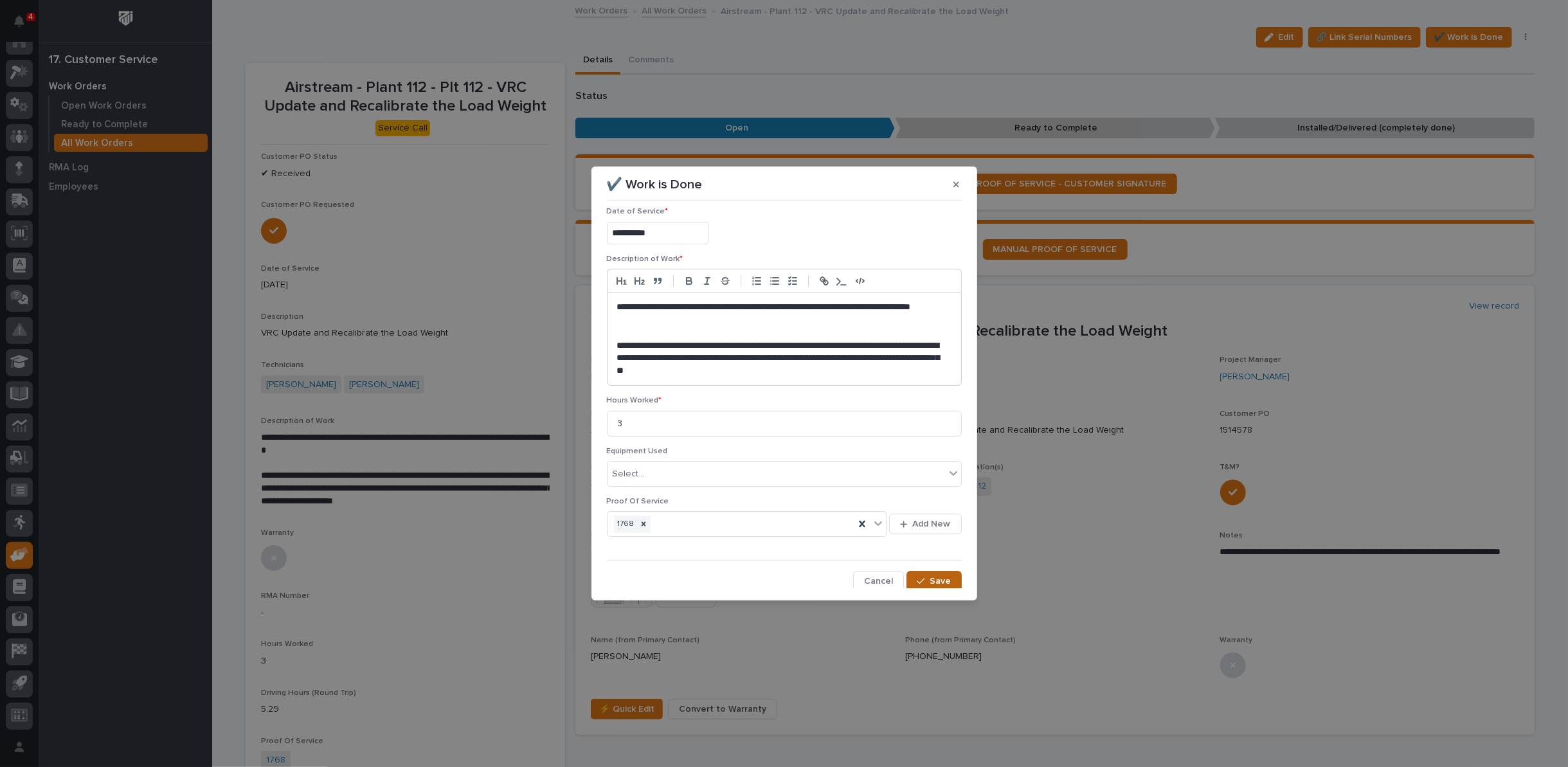
click at [930, 579] on span "Save" at bounding box center [940, 581] width 21 height 12
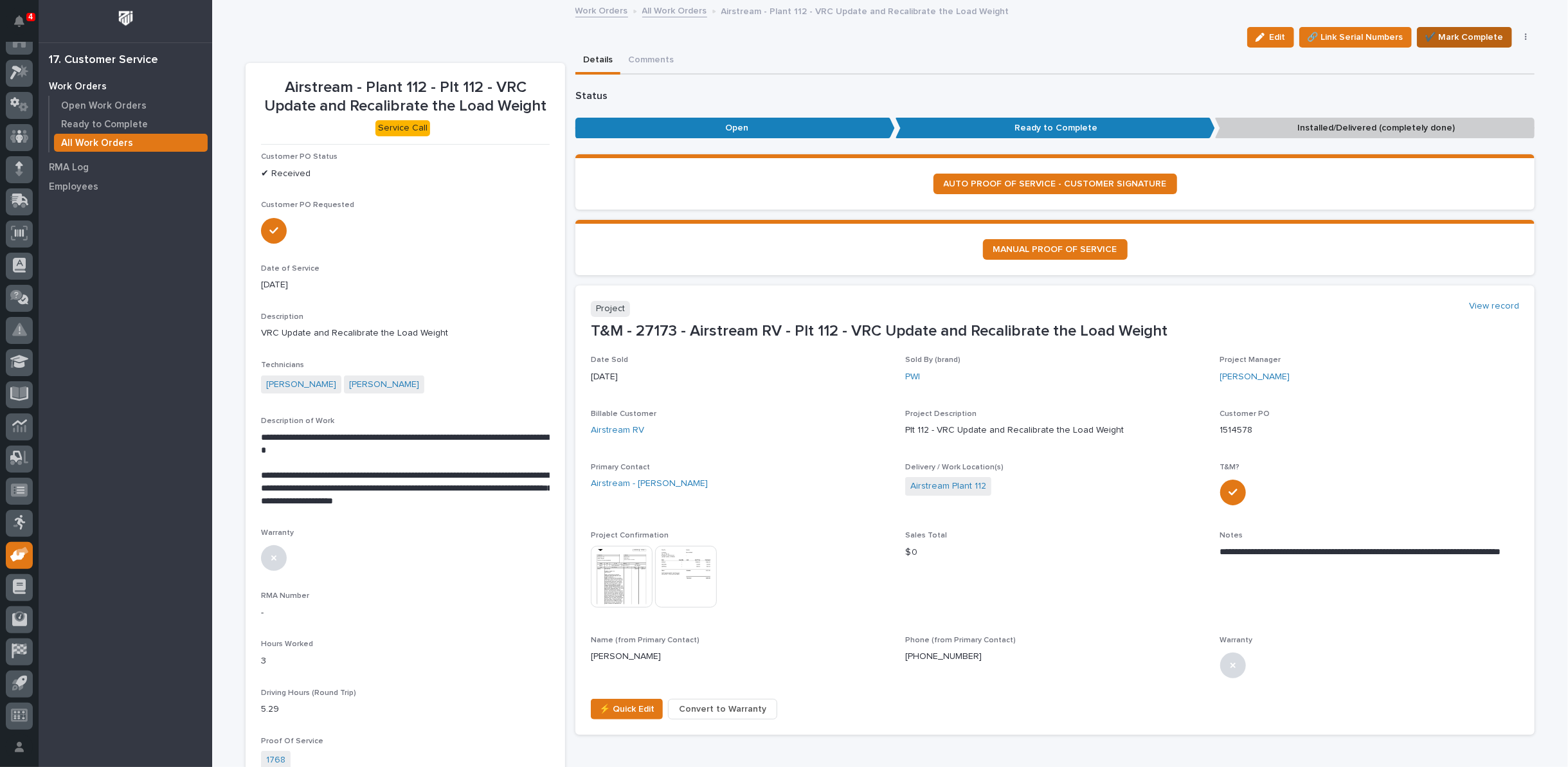
click at [1446, 36] on span "✔️ Mark Complete" at bounding box center [1464, 37] width 79 height 15
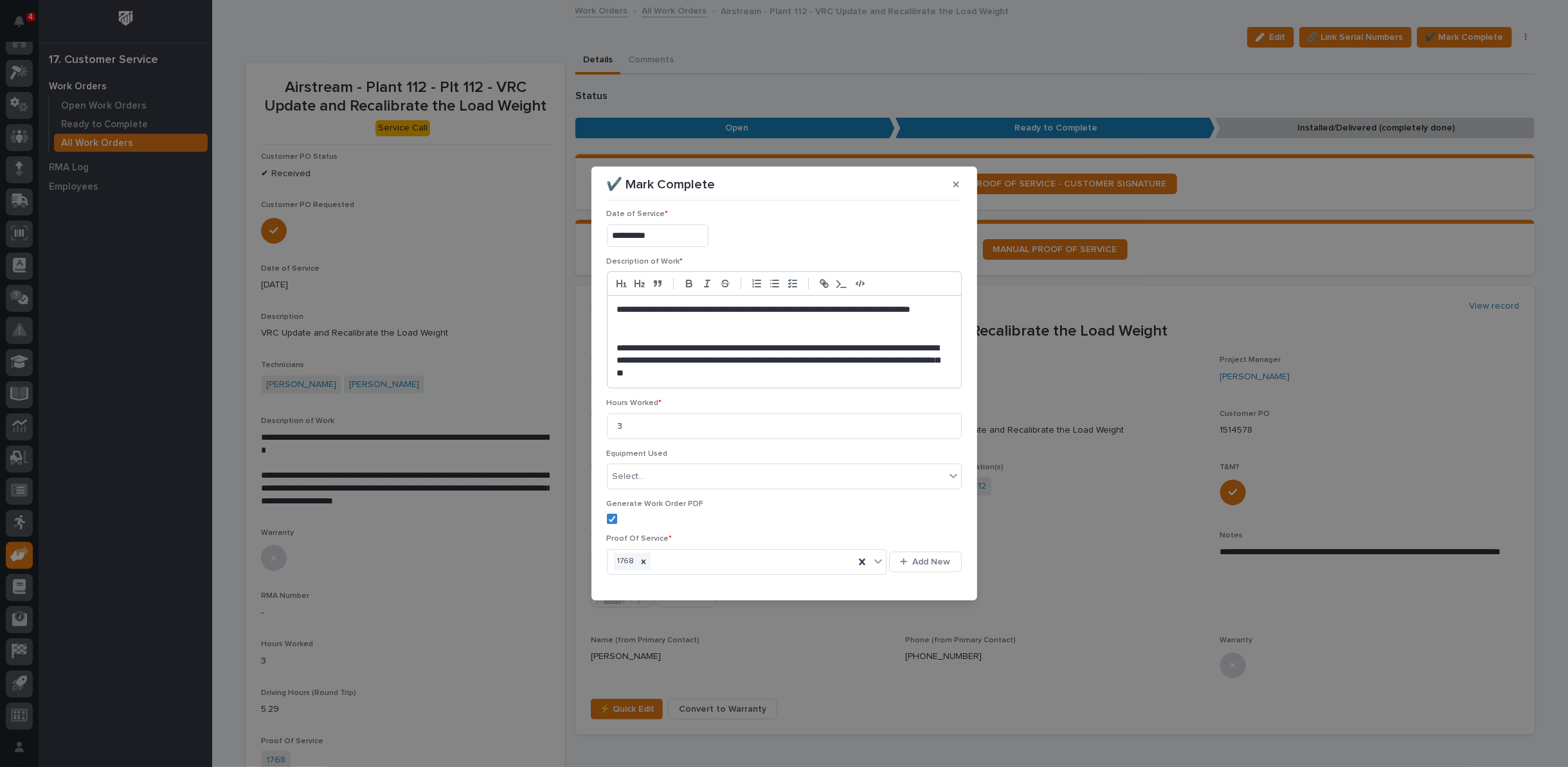
scroll to position [95, 0]
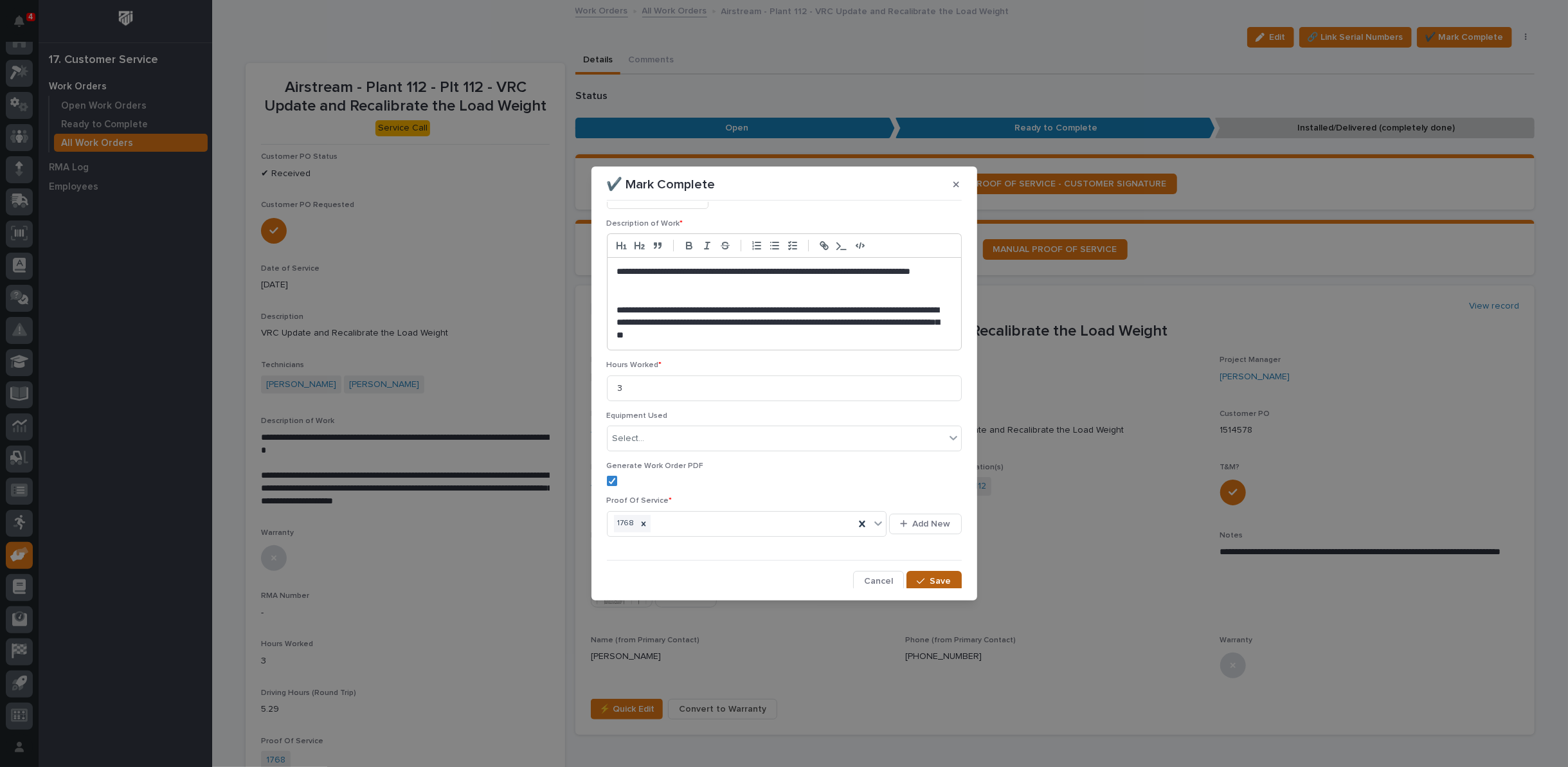
click at [919, 581] on icon "button" at bounding box center [920, 581] width 8 height 9
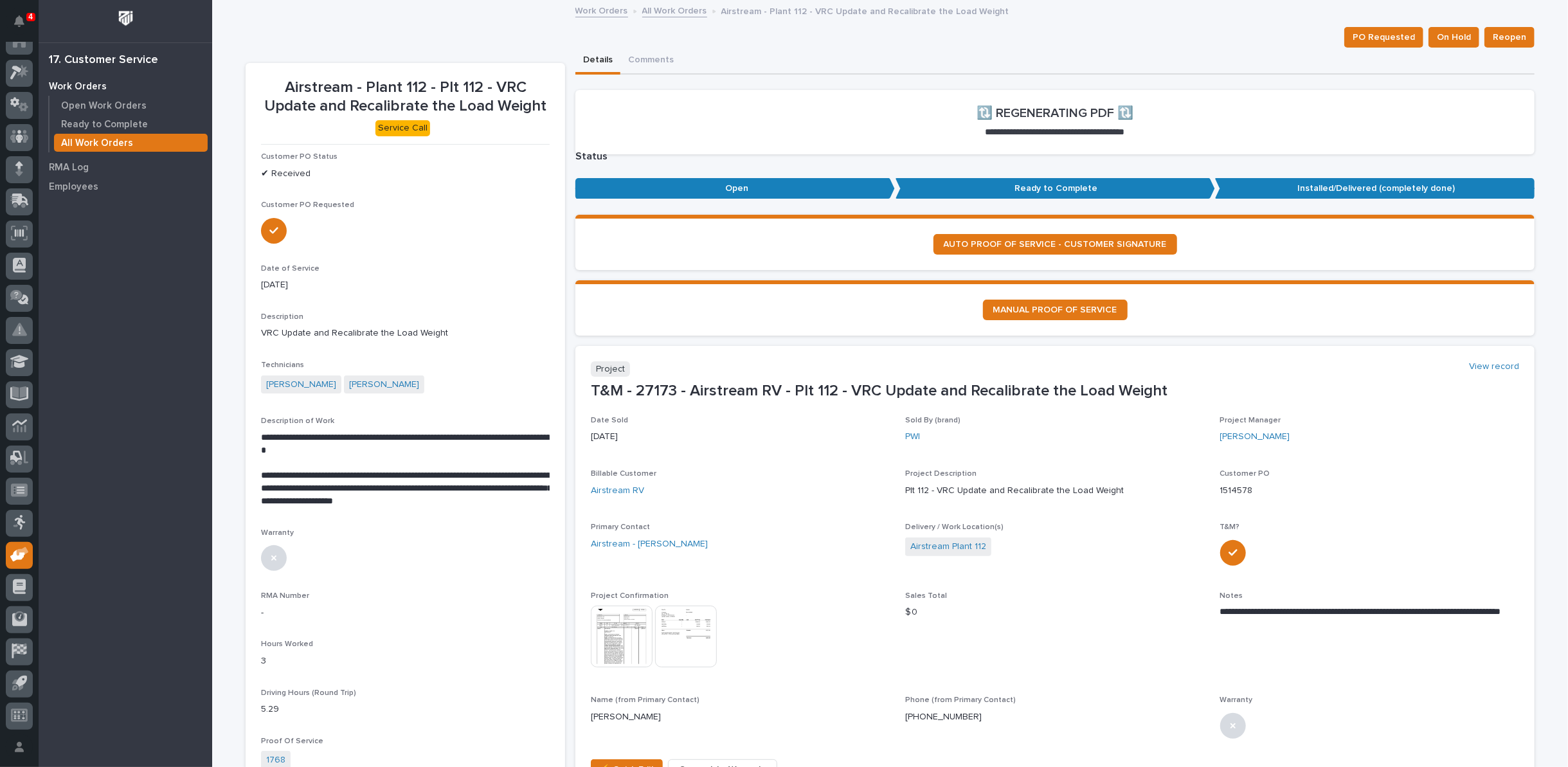
click at [663, 6] on link "All Work Orders" at bounding box center [675, 10] width 65 height 14
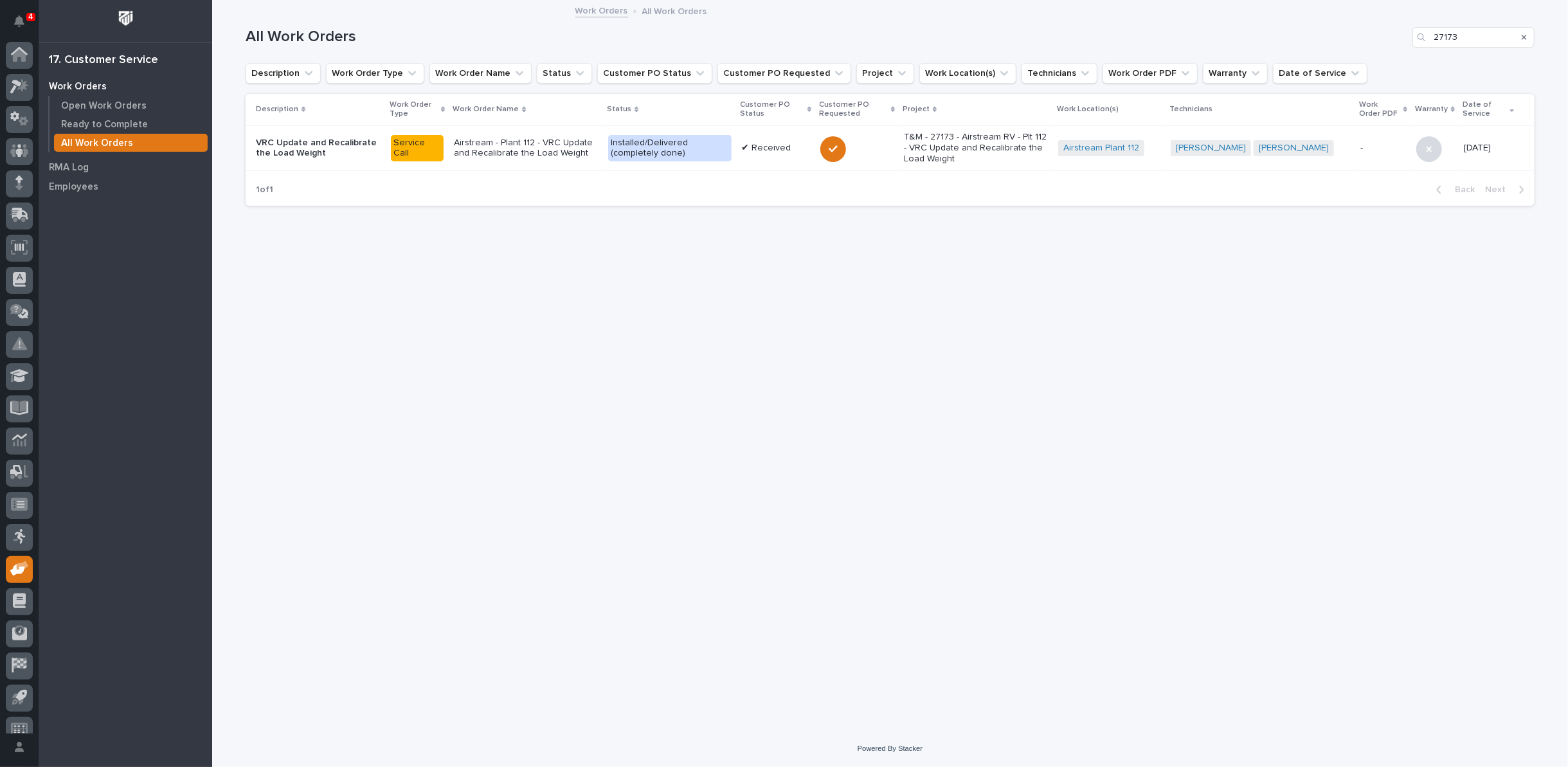
scroll to position [14, 0]
click at [1524, 36] on icon "Search" at bounding box center [1524, 37] width 5 height 5
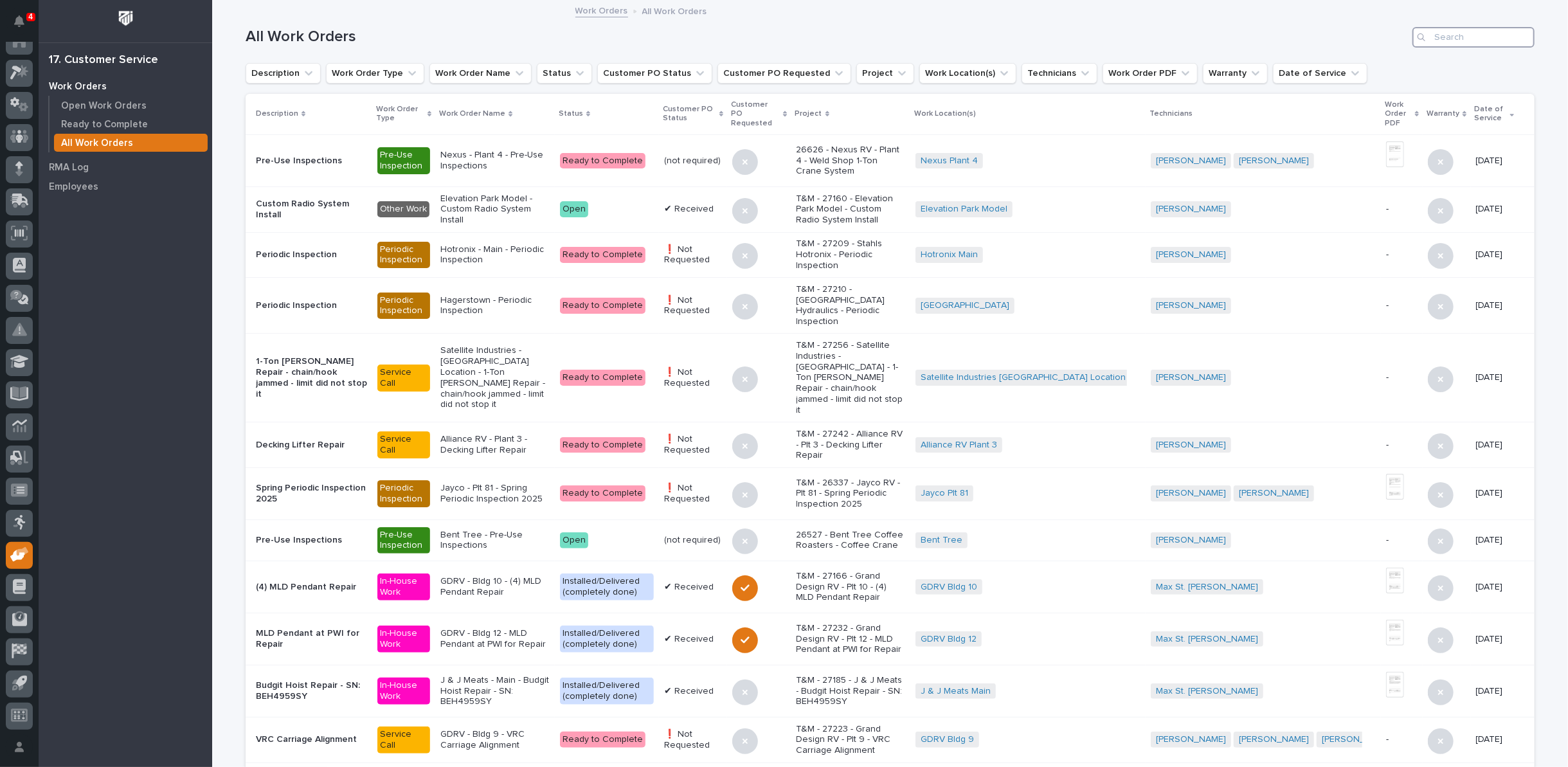
click at [1431, 44] on input "Search" at bounding box center [1473, 37] width 122 height 21
click at [1431, 38] on input "Search" at bounding box center [1473, 37] width 122 height 21
type input "27156"
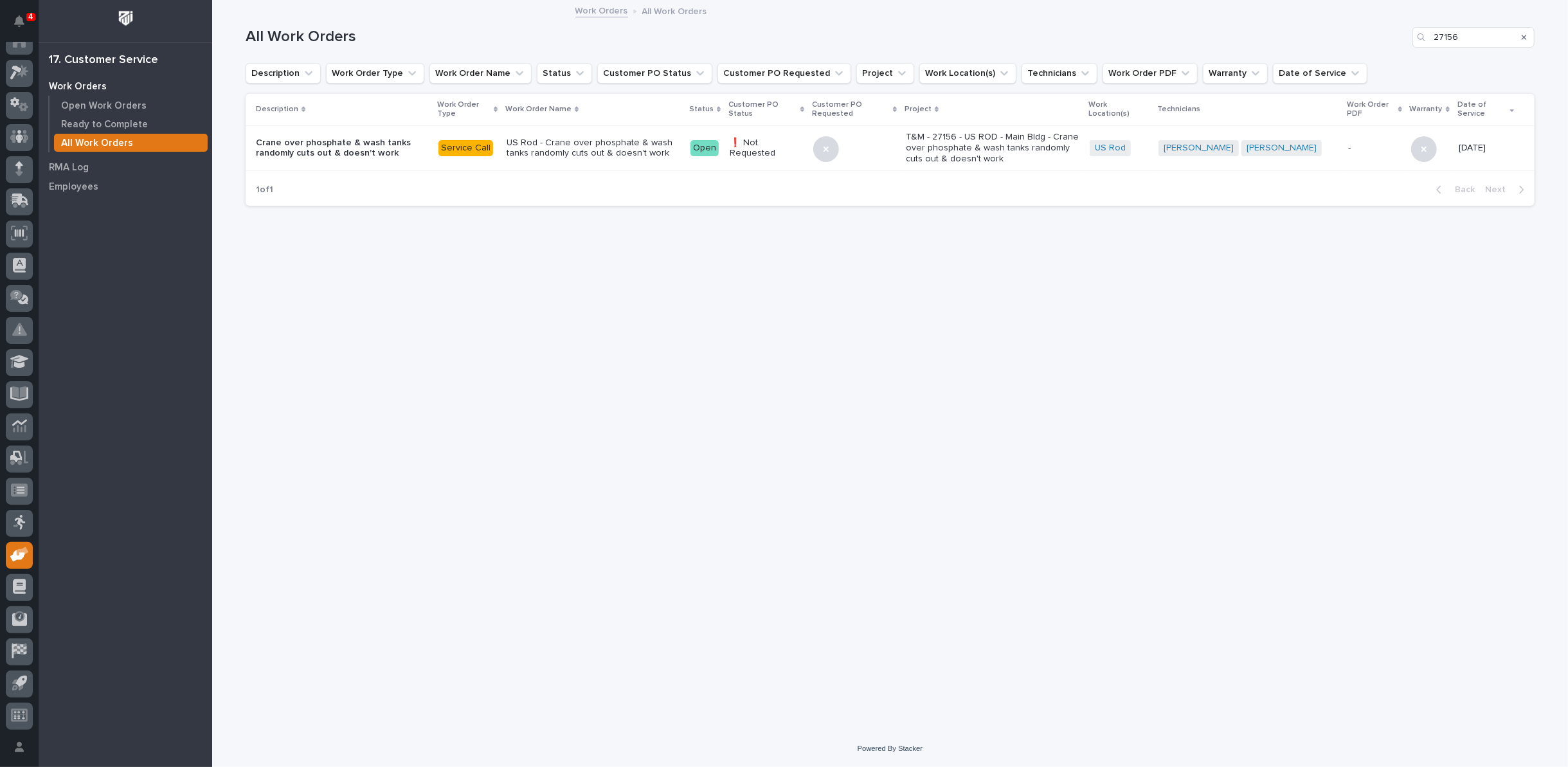
click at [570, 144] on p "US Rod - Crane over phosphate & wash tanks randomly cuts out & doesn't work" at bounding box center [593, 149] width 174 height 22
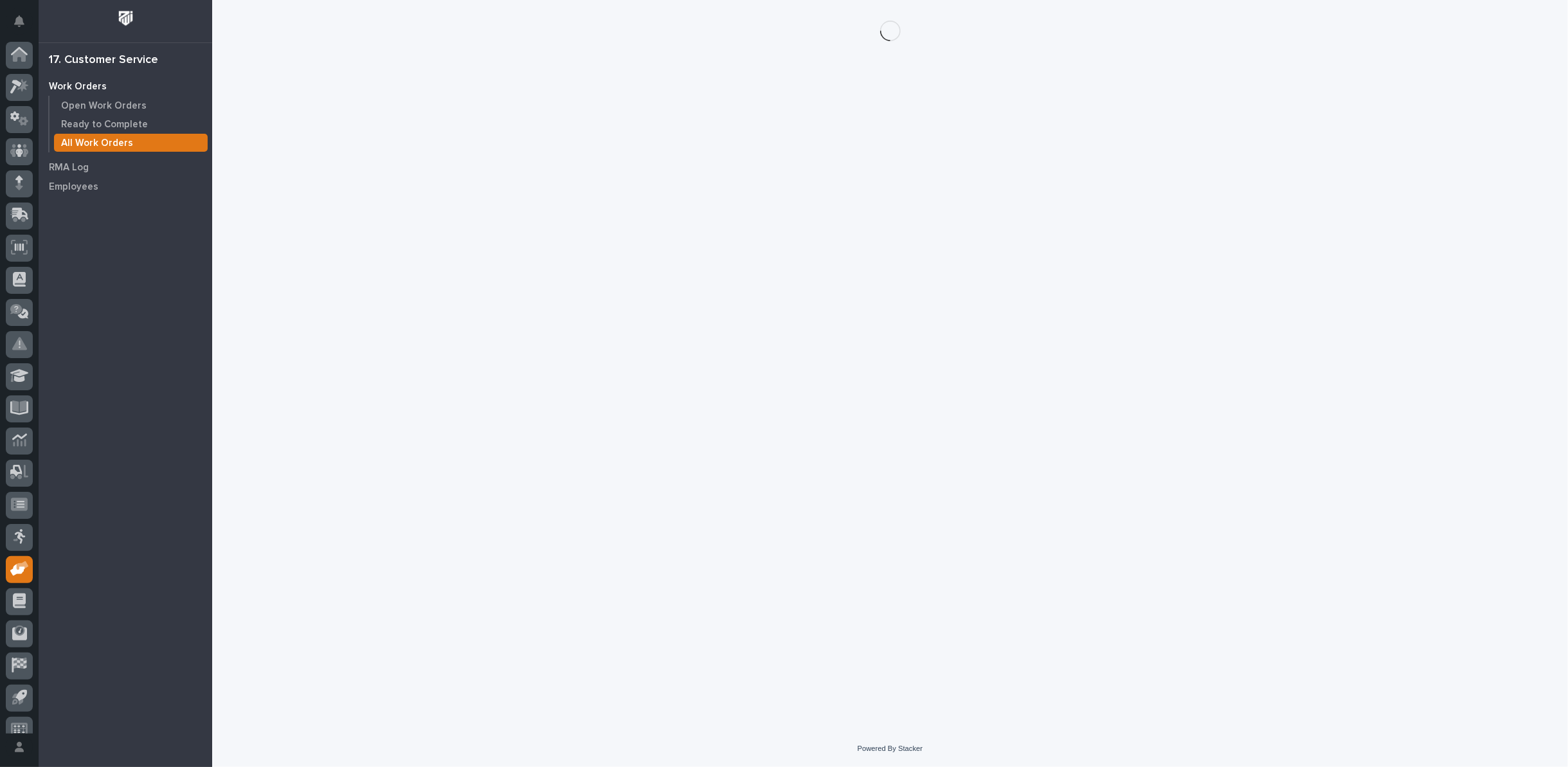
scroll to position [14, 0]
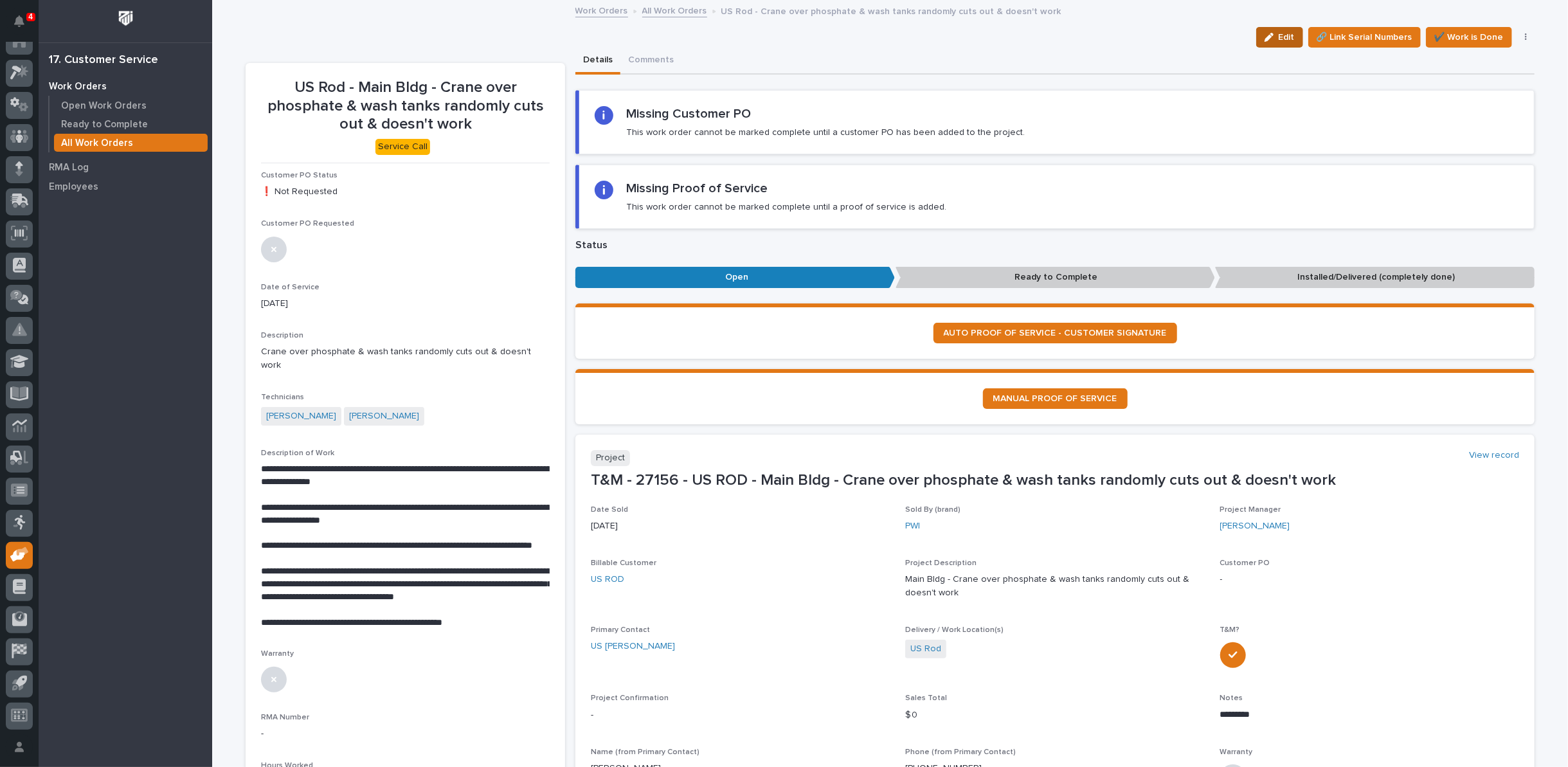
click at [1272, 37] on div "button" at bounding box center [1271, 37] width 14 height 9
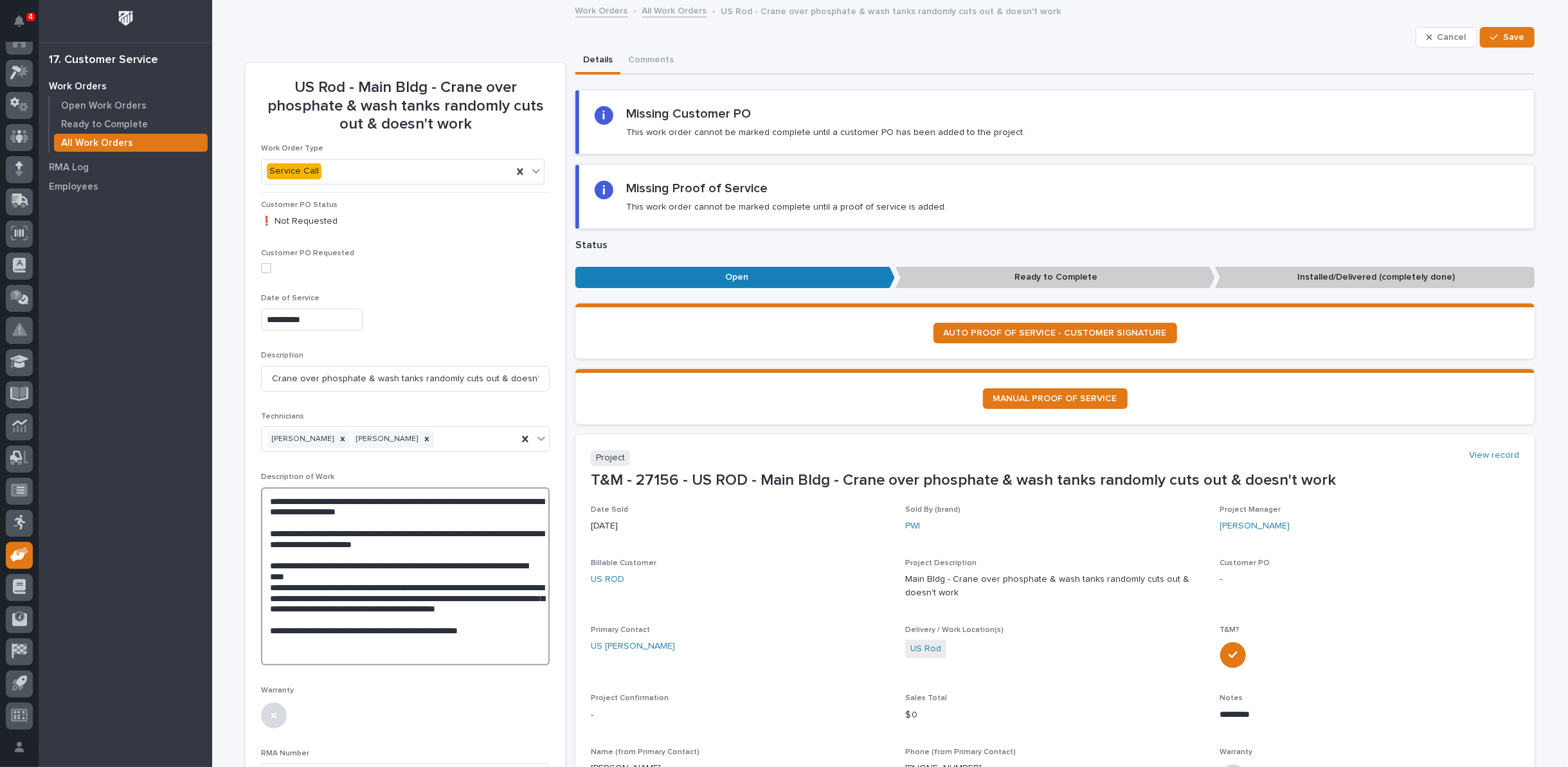
click at [492, 636] on textarea "**********" at bounding box center [406, 576] width 289 height 178
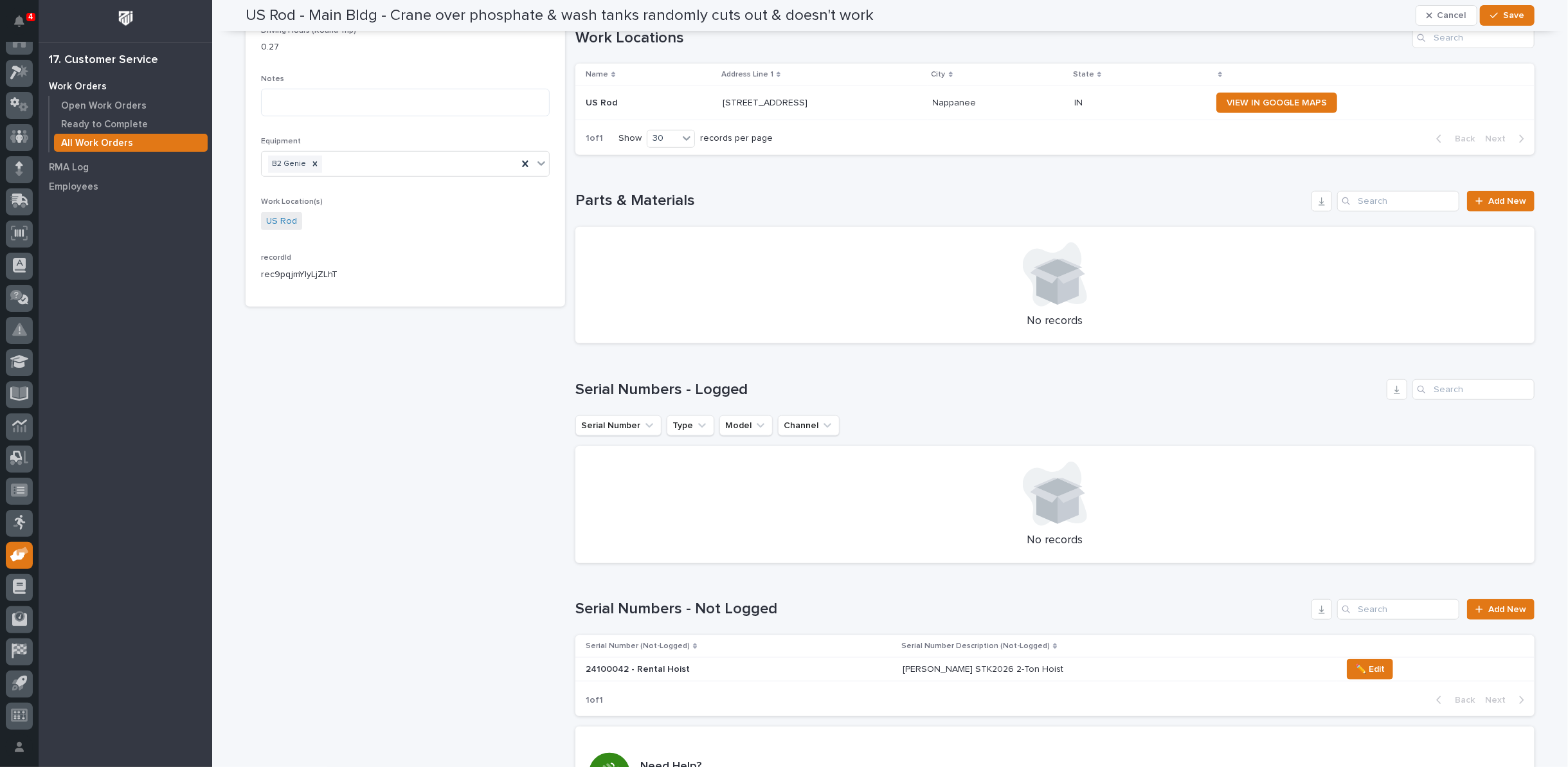
scroll to position [857, 0]
type textarea "**********"
click at [1504, 198] on span "Add New" at bounding box center [1507, 199] width 38 height 9
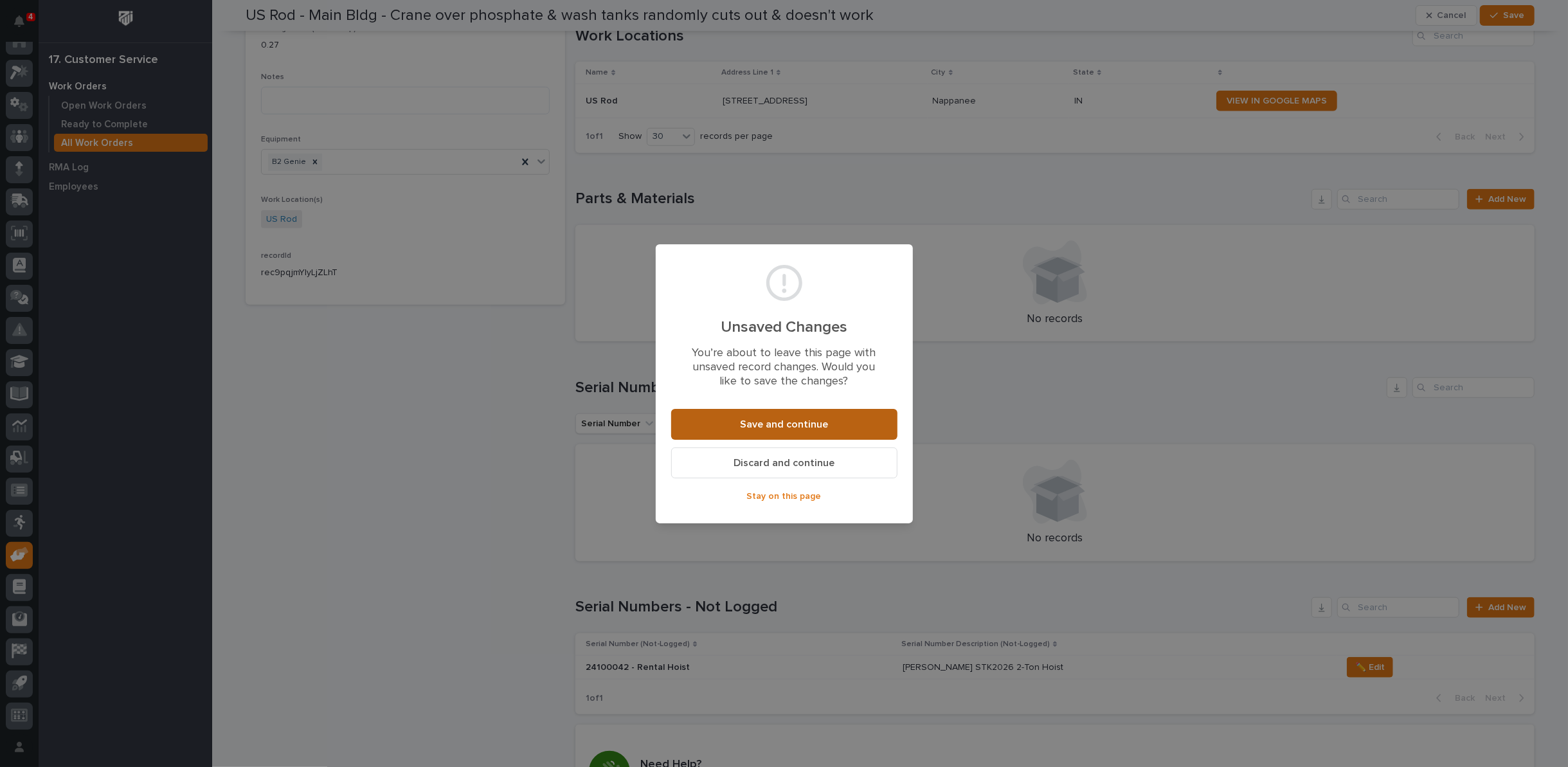
drag, startPoint x: 805, startPoint y: 434, endPoint x: 799, endPoint y: 416, distance: 19.0
click at [801, 421] on button "Save and continue" at bounding box center [784, 424] width 227 height 31
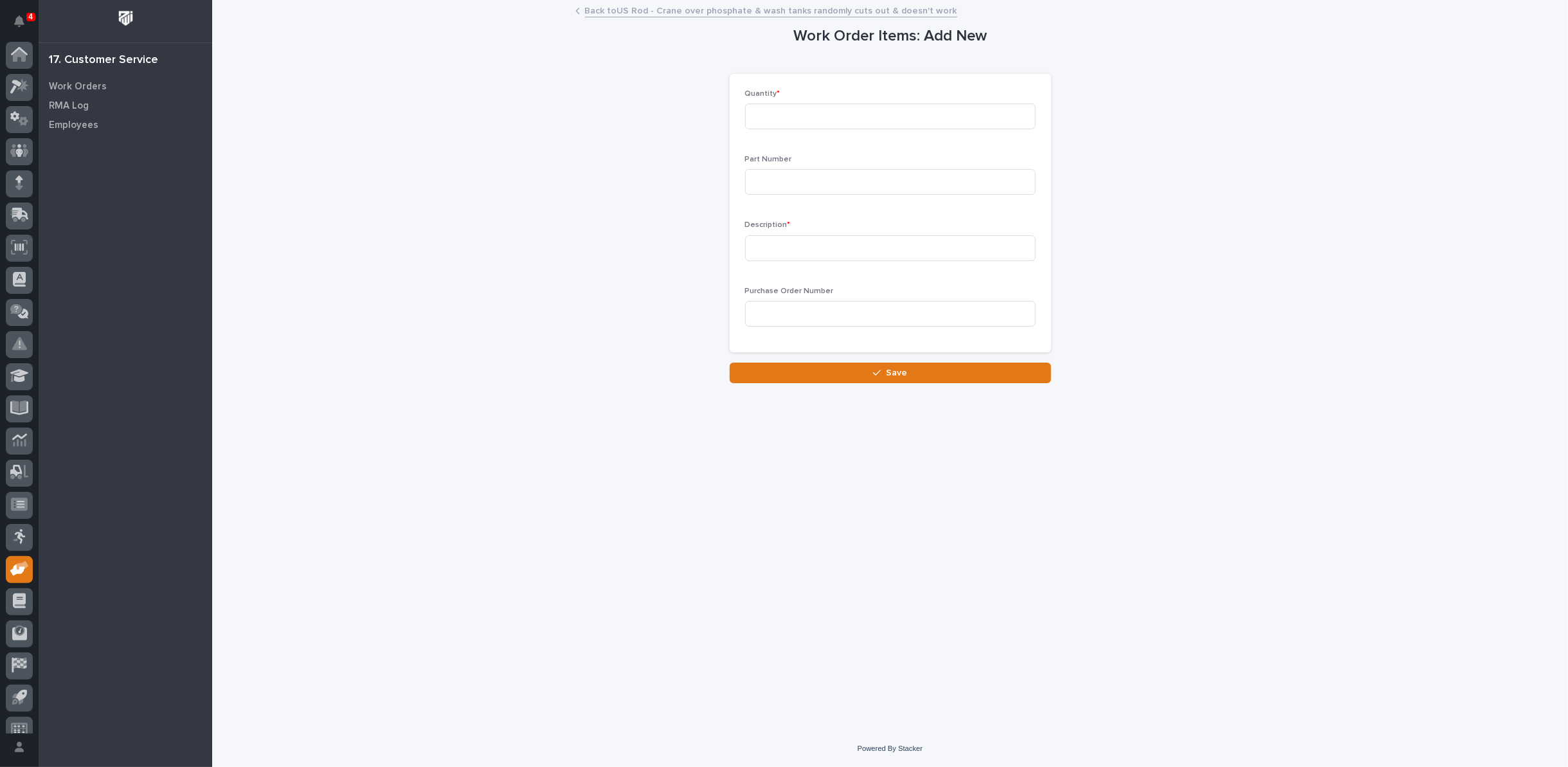
scroll to position [14, 0]
click at [783, 112] on input at bounding box center [890, 116] width 291 height 26
type input "1"
type input "600-60015"
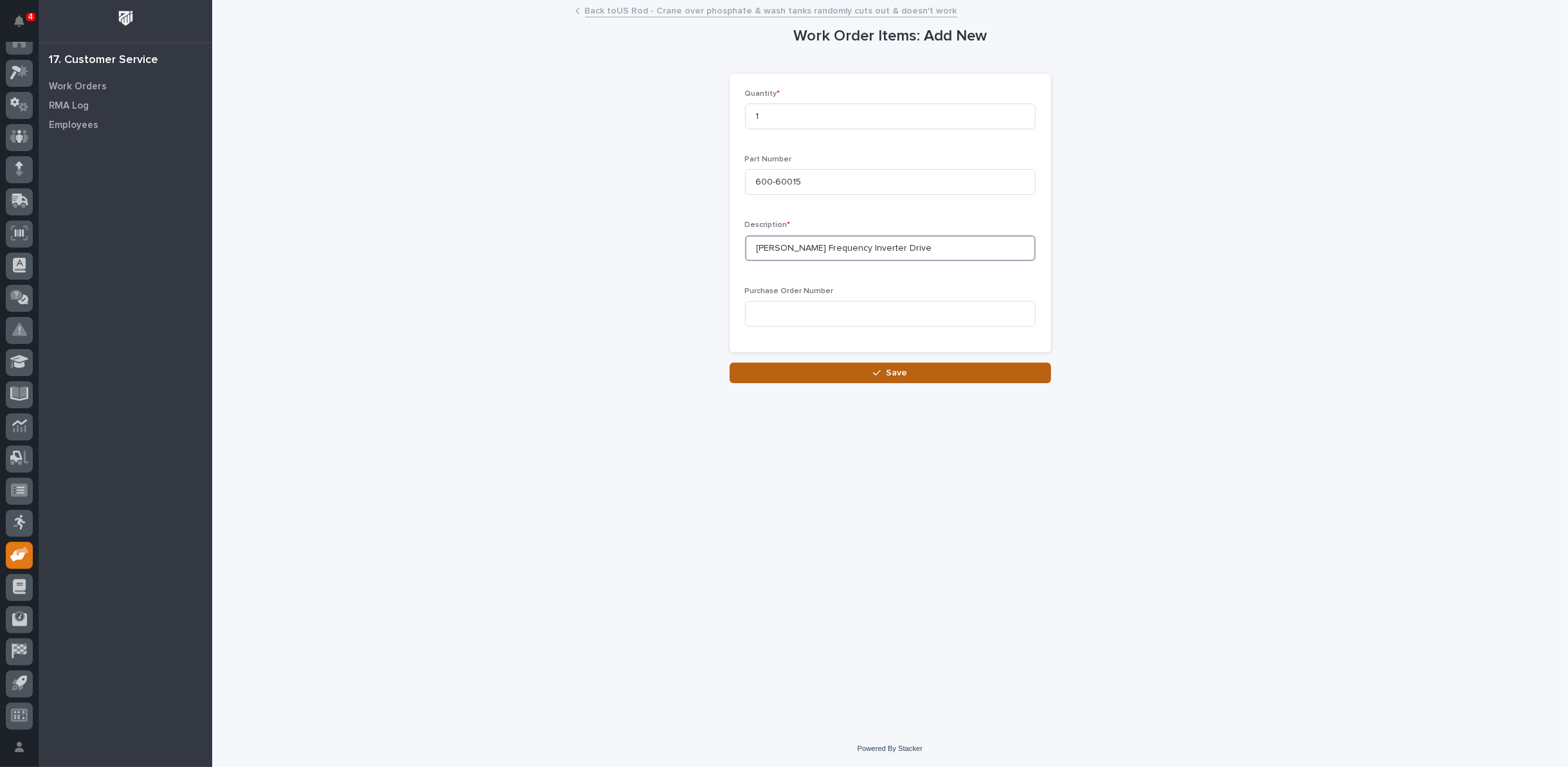
type input "[PERSON_NAME] Frequency Inverter Drive"
click at [922, 377] on button "Save" at bounding box center [890, 372] width 321 height 21
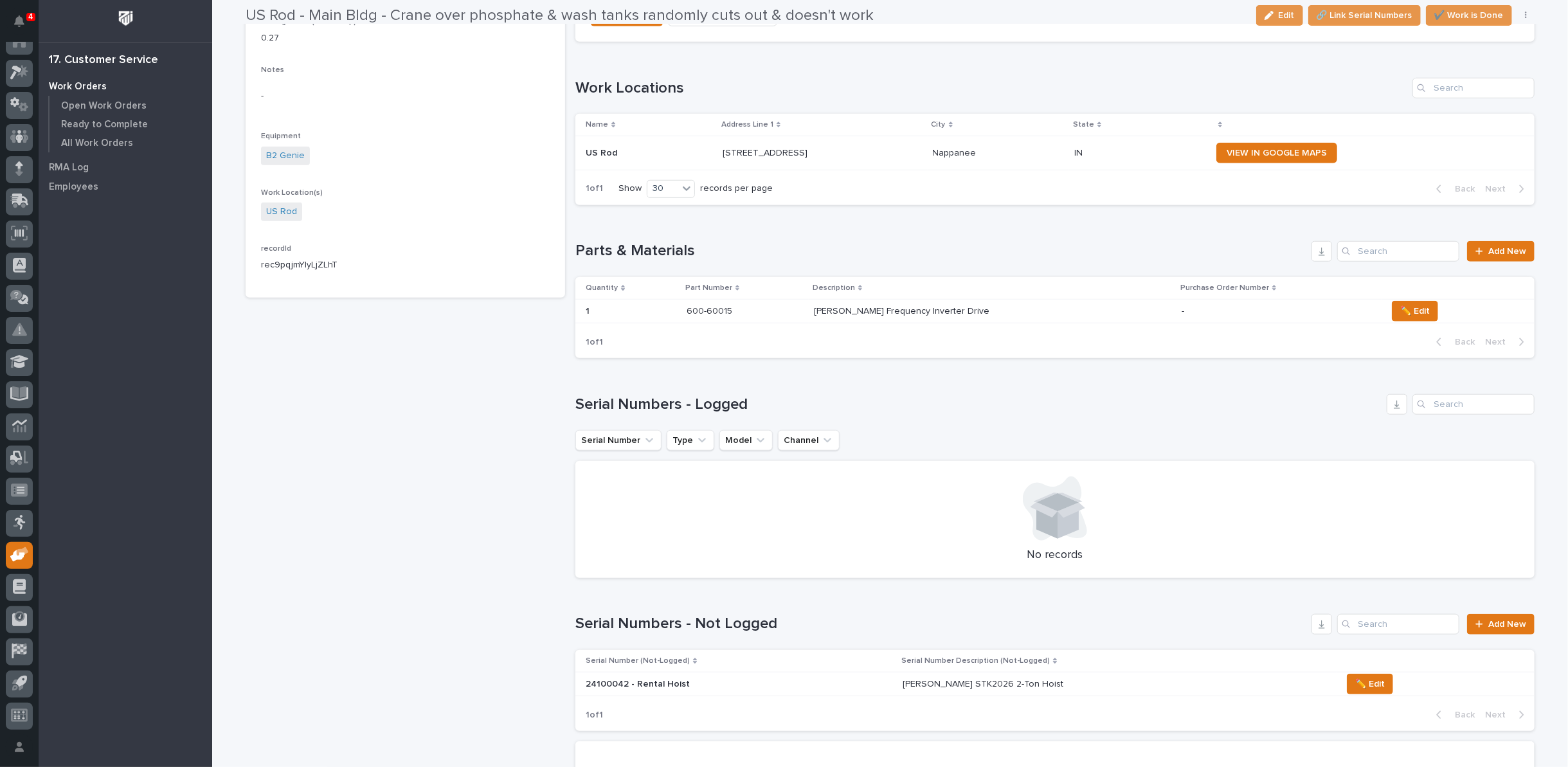
scroll to position [857, 0]
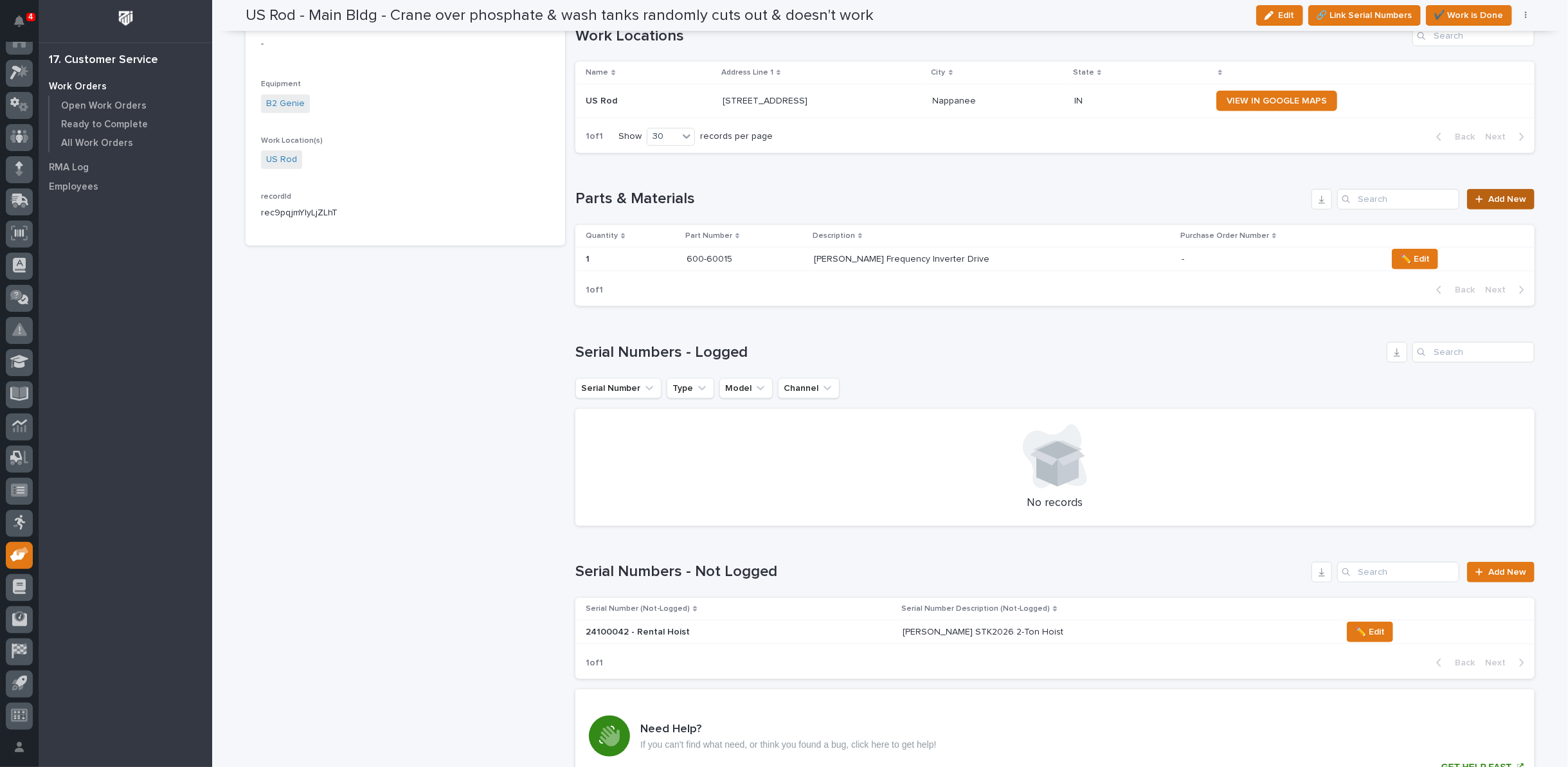
click at [1498, 195] on span "Add New" at bounding box center [1507, 199] width 38 height 9
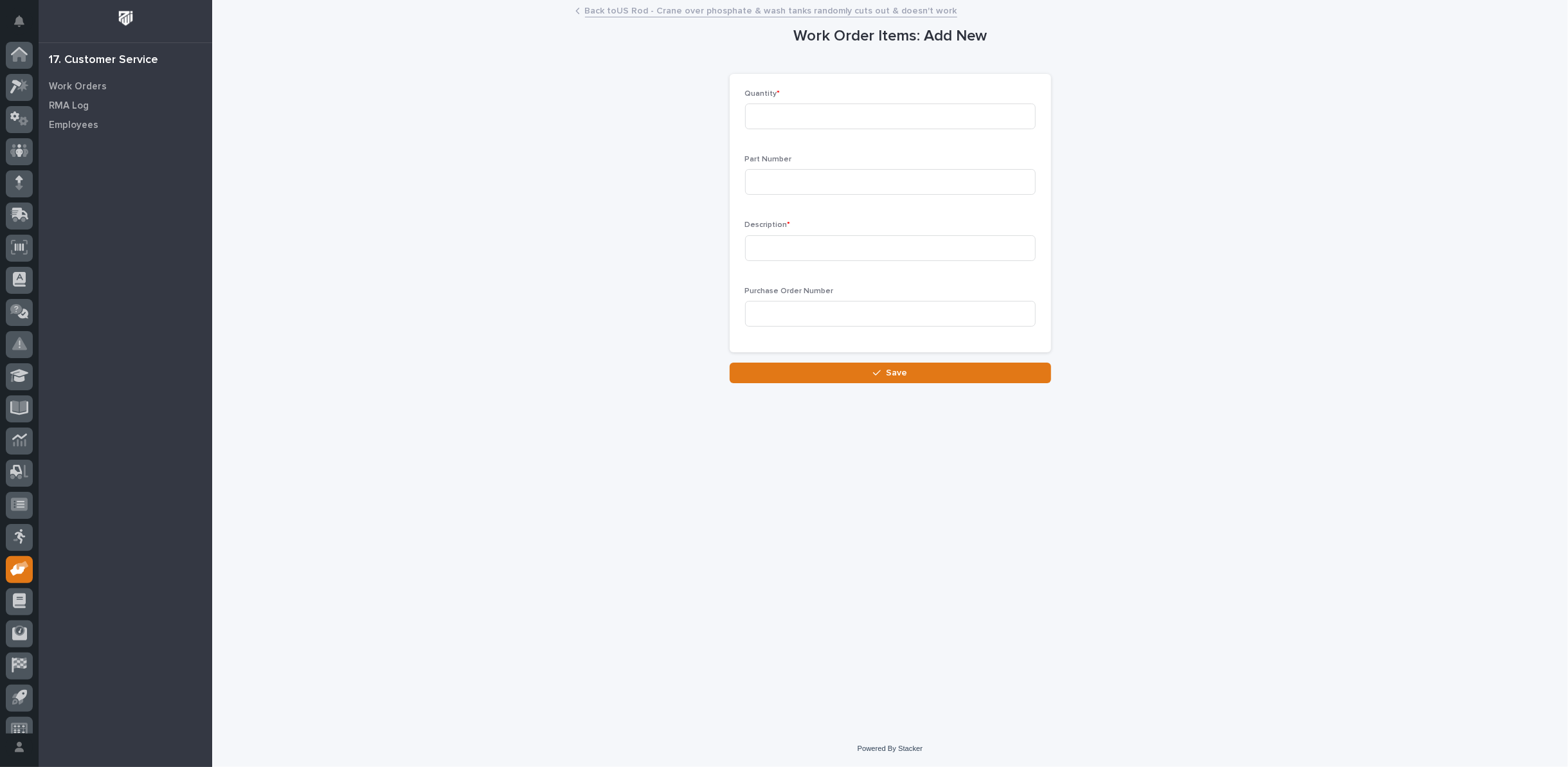
scroll to position [14, 0]
click at [851, 115] on input at bounding box center [890, 116] width 291 height 26
type input "1"
type input "BB400141"
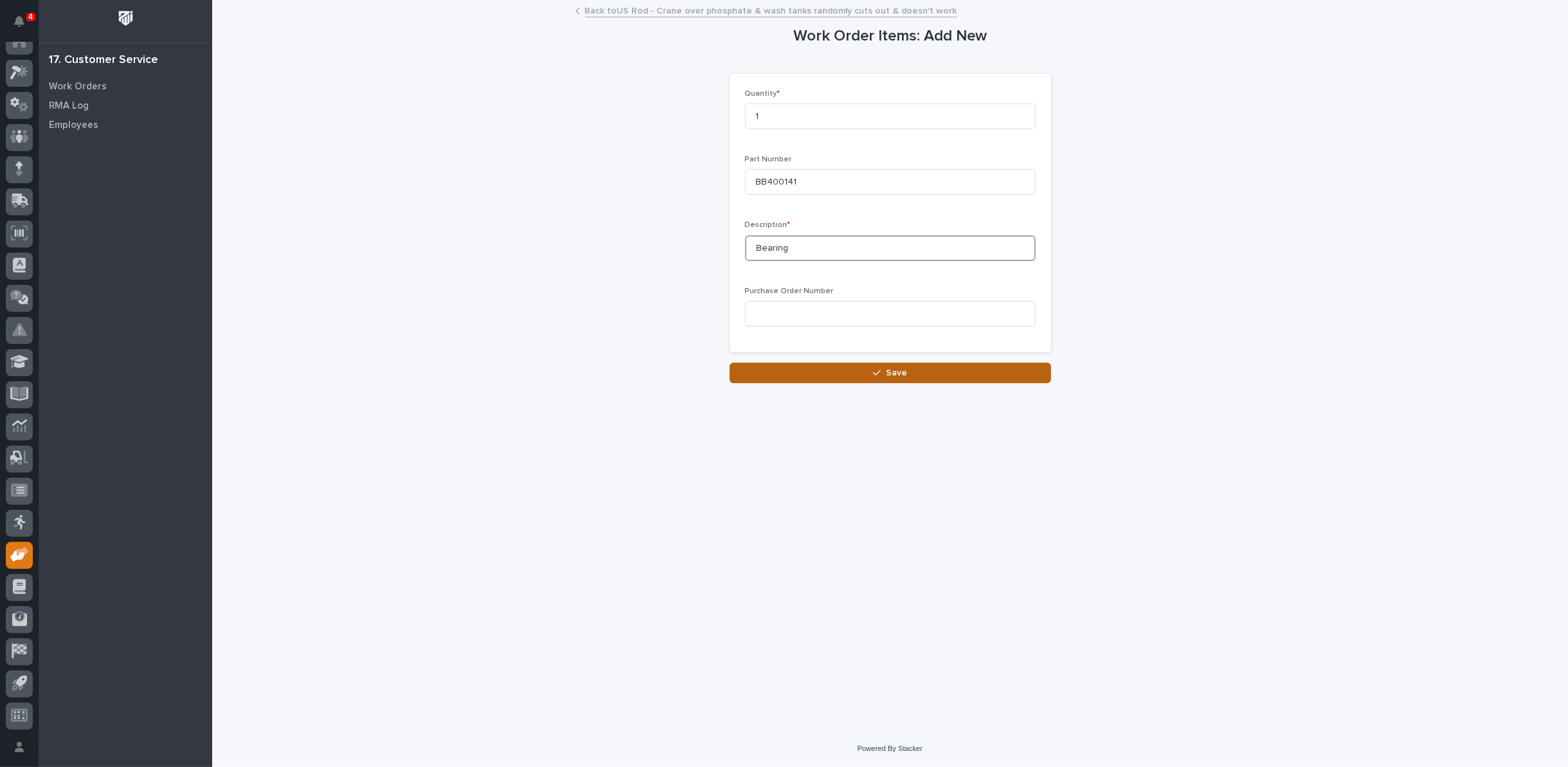
type input "Bearing"
click at [941, 376] on button "Save" at bounding box center [890, 372] width 321 height 21
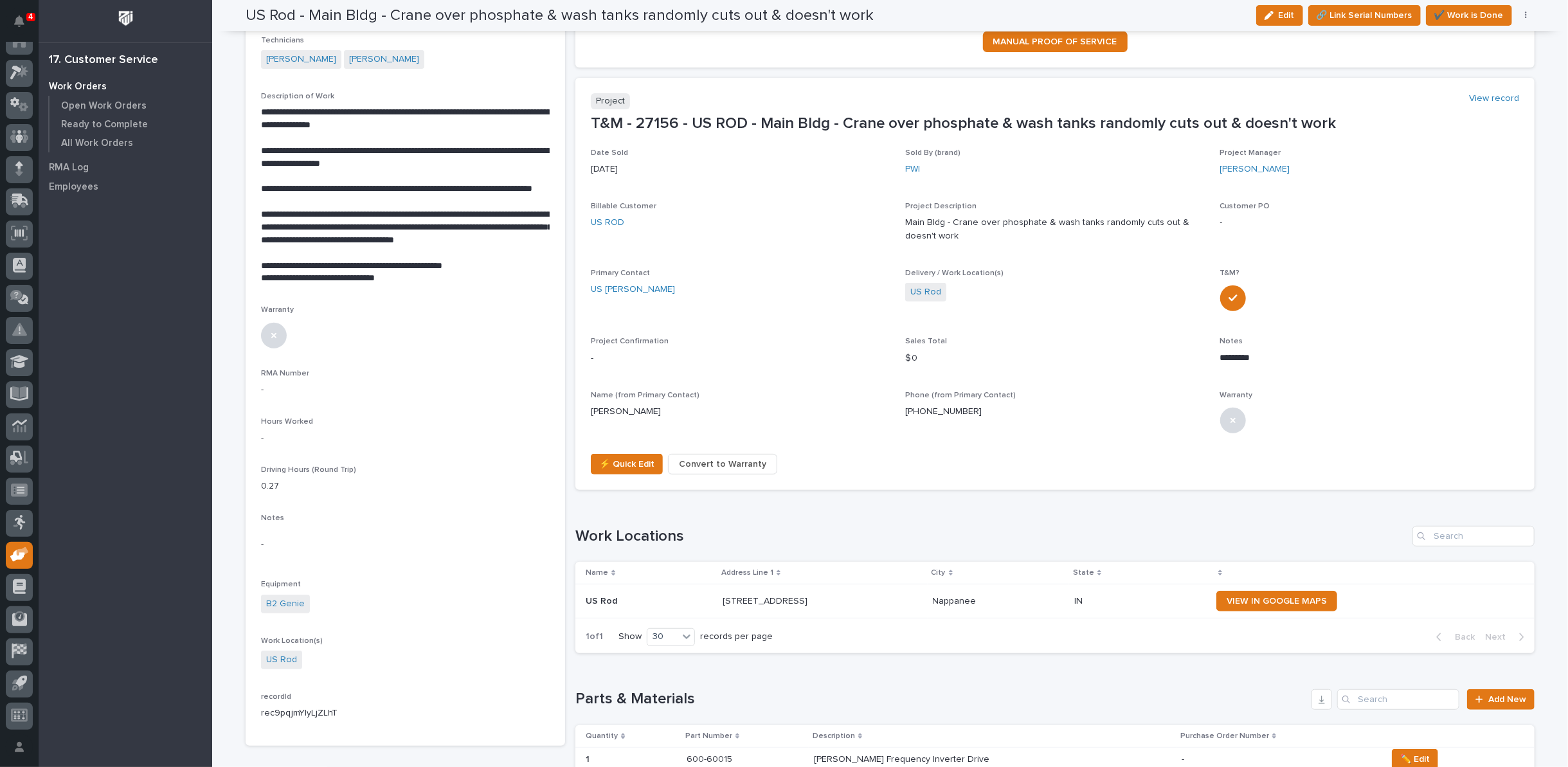
scroll to position [571, 0]
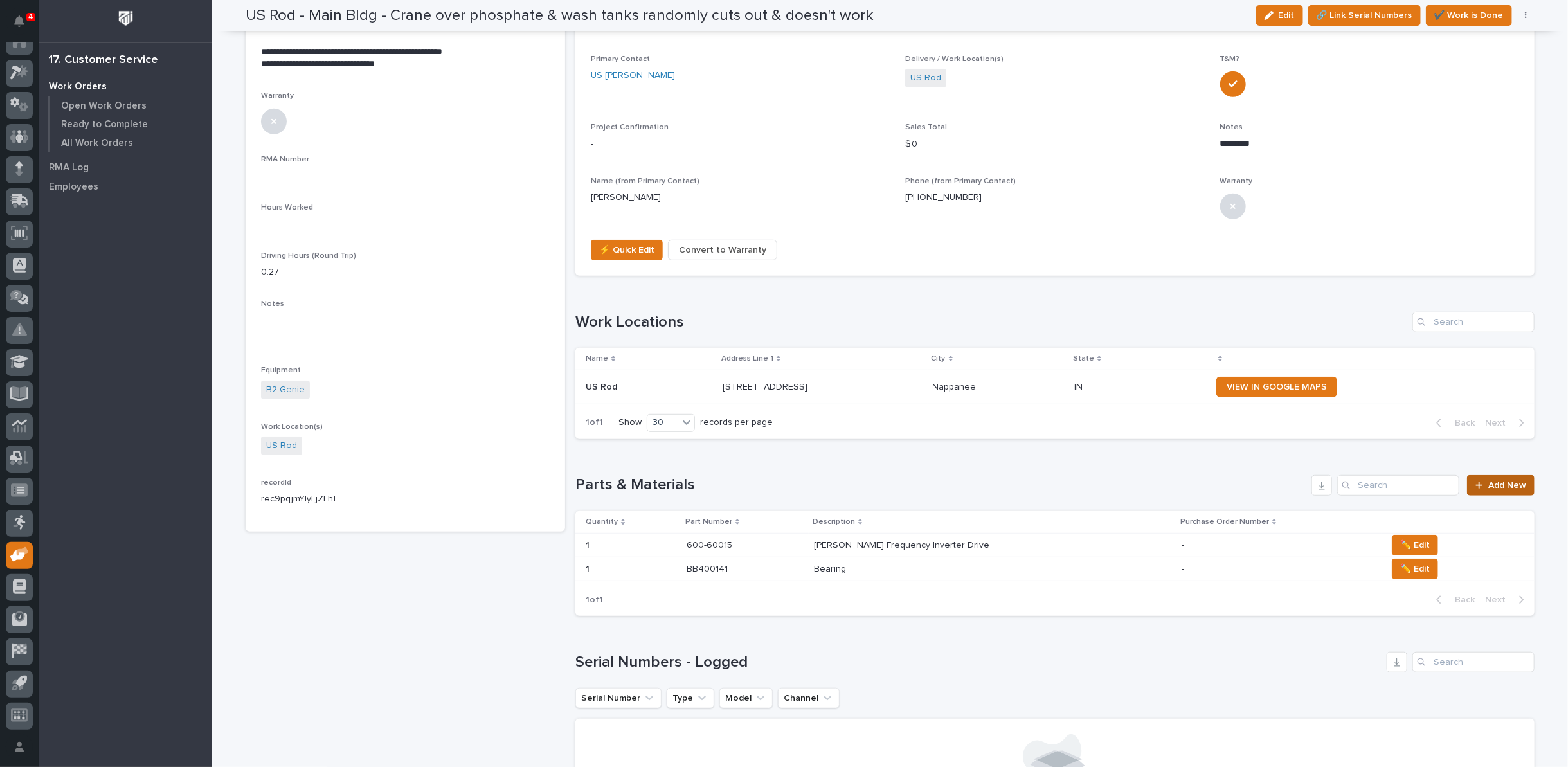
click at [1491, 483] on span "Add New" at bounding box center [1507, 485] width 38 height 9
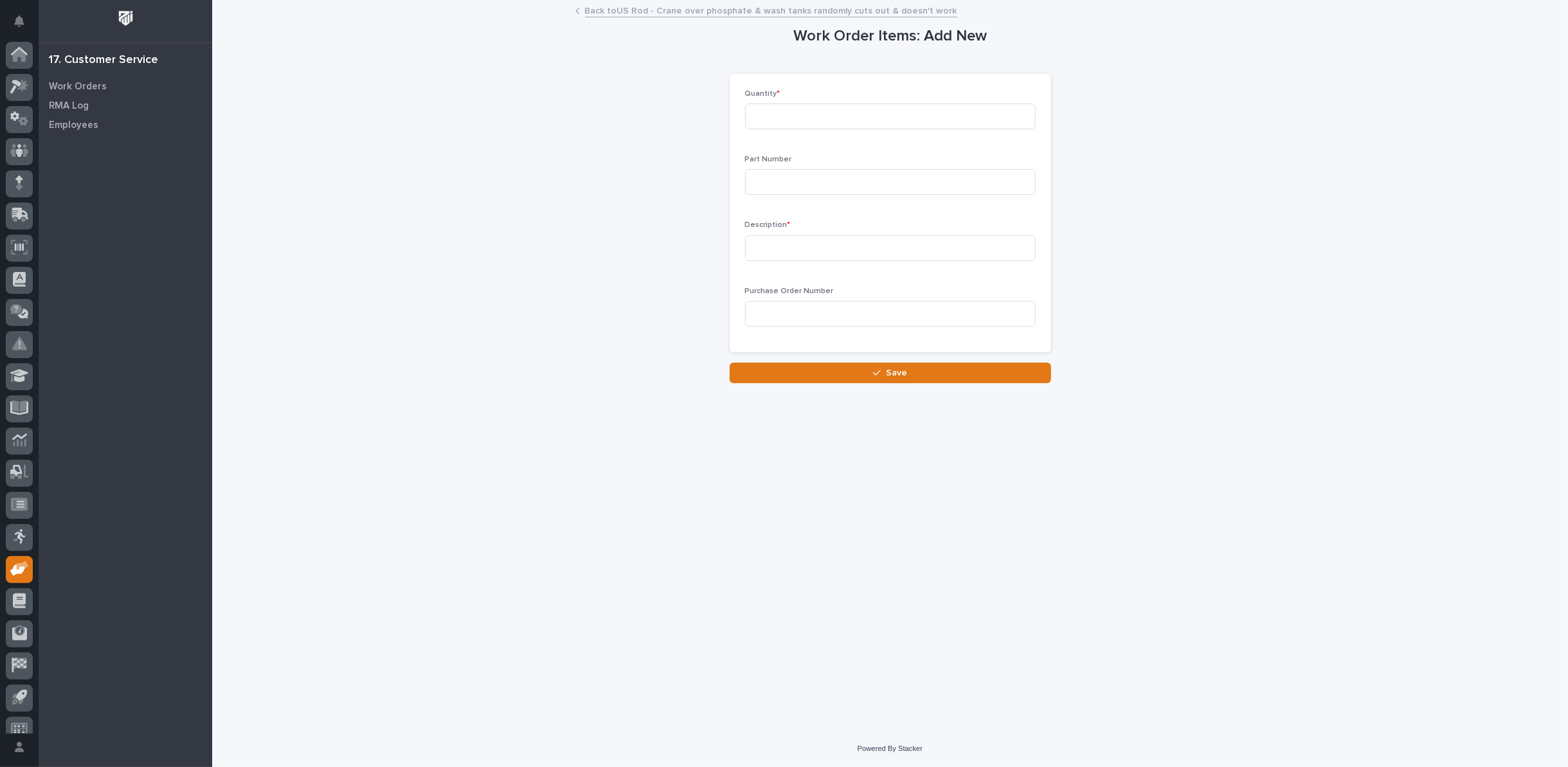
scroll to position [14, 0]
click at [818, 110] on input at bounding box center [890, 116] width 291 height 26
type input "1"
type input "600-40105"
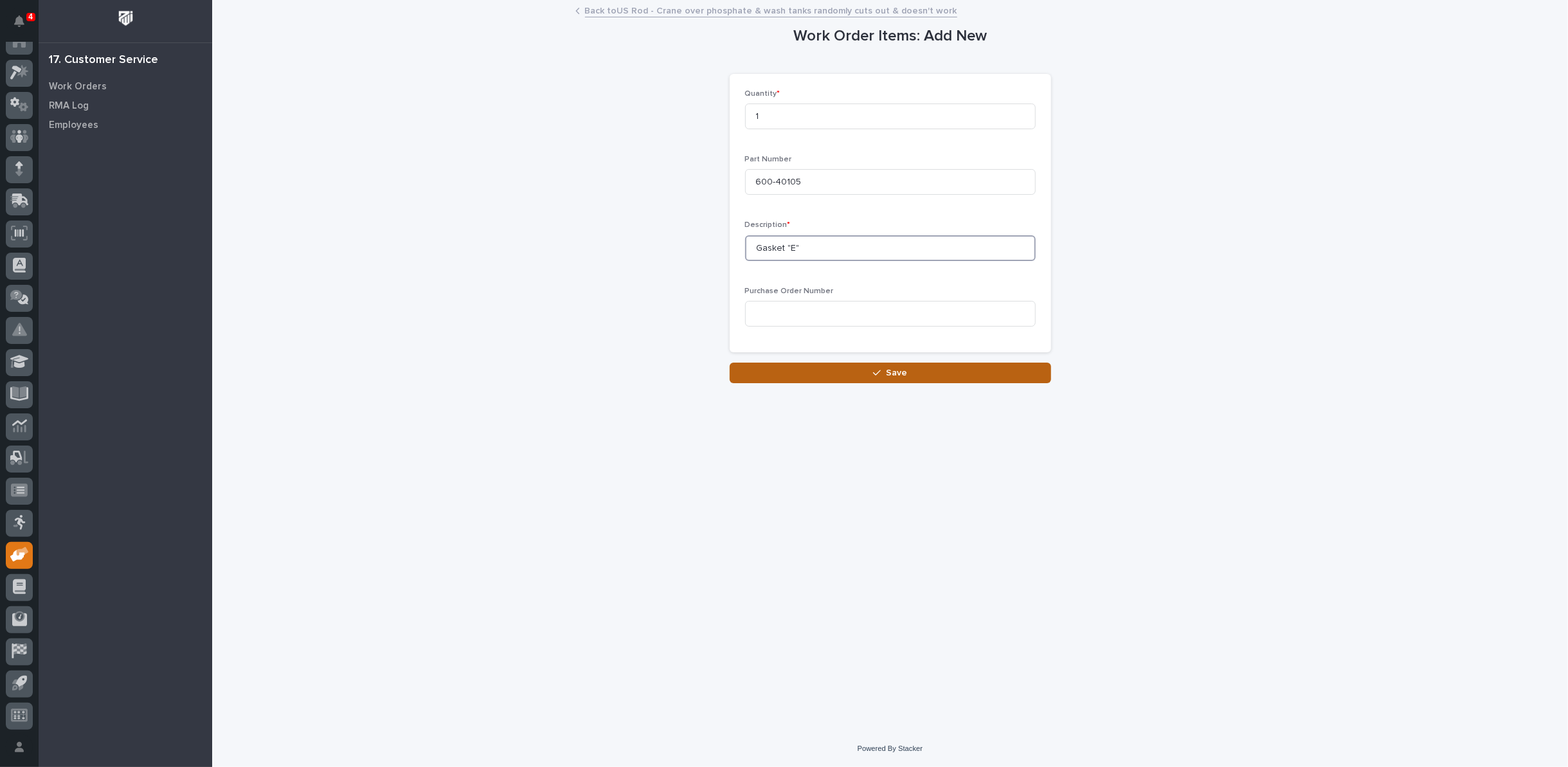
type input "Gasket "E""
click at [875, 375] on icon "button" at bounding box center [877, 372] width 8 height 9
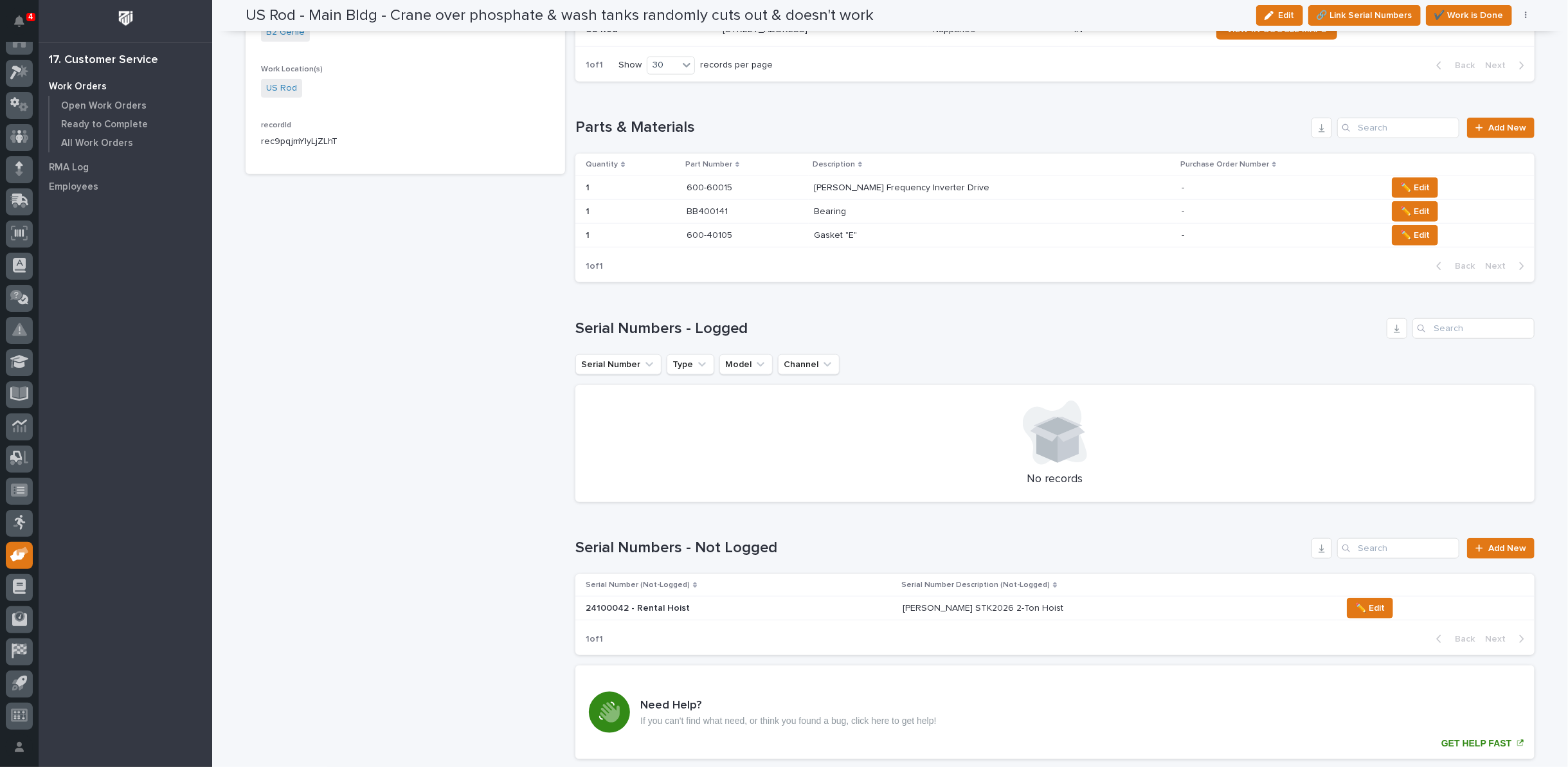
scroll to position [857, 0]
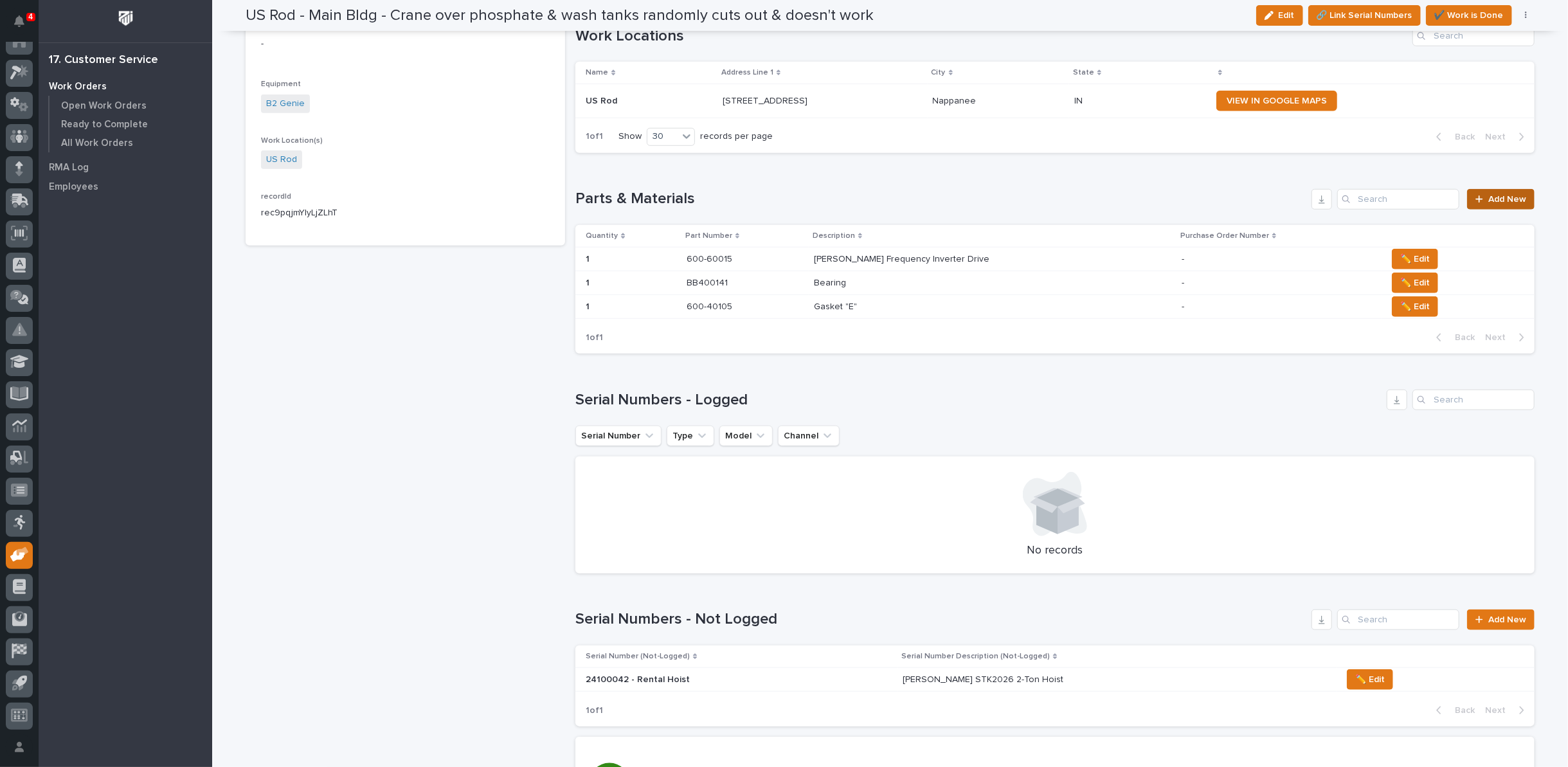
click at [1490, 198] on span "Add New" at bounding box center [1507, 199] width 38 height 9
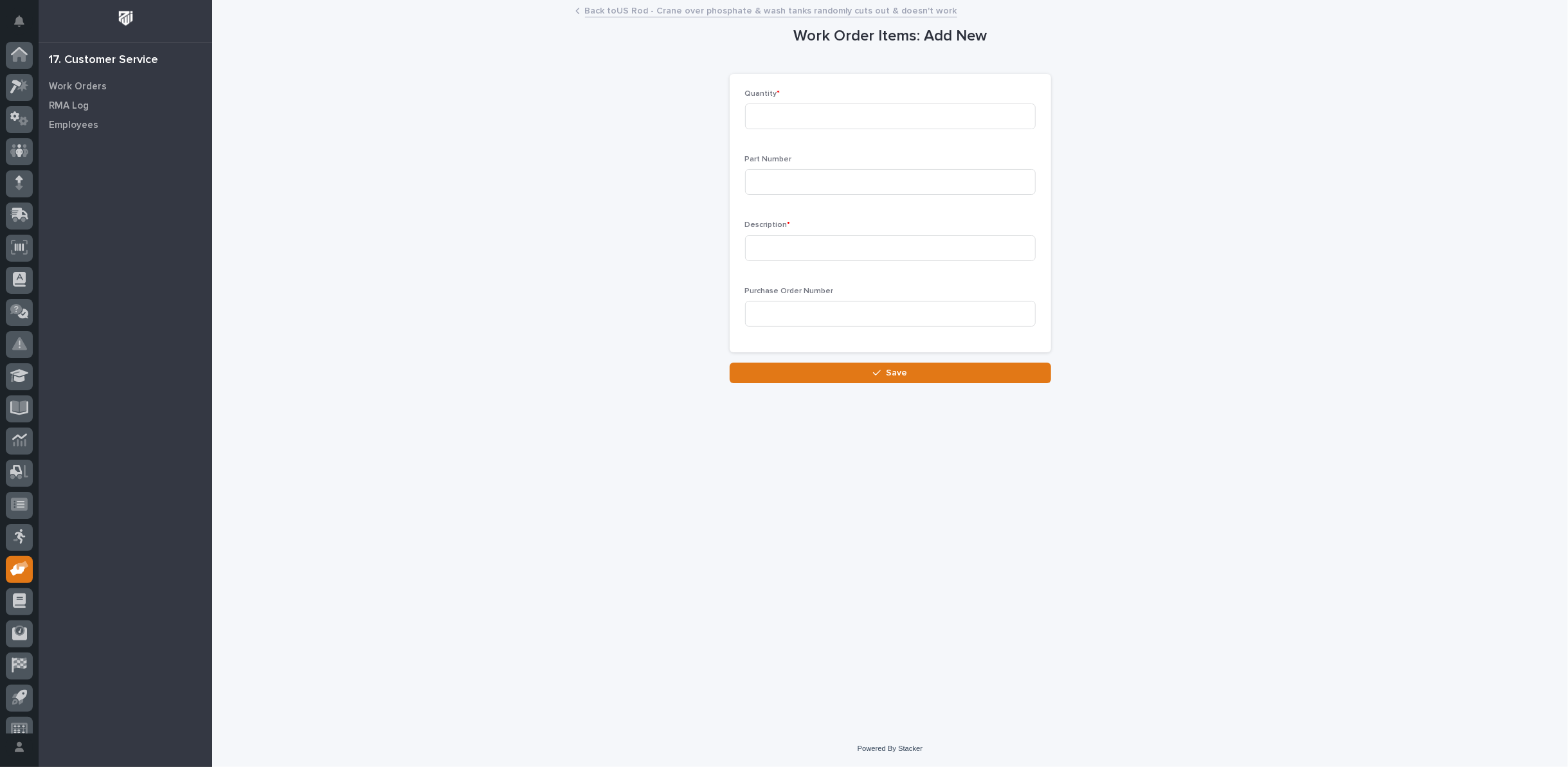
scroll to position [14, 0]
click at [793, 120] on input at bounding box center [890, 116] width 291 height 26
type input "1"
type input "600-40044"
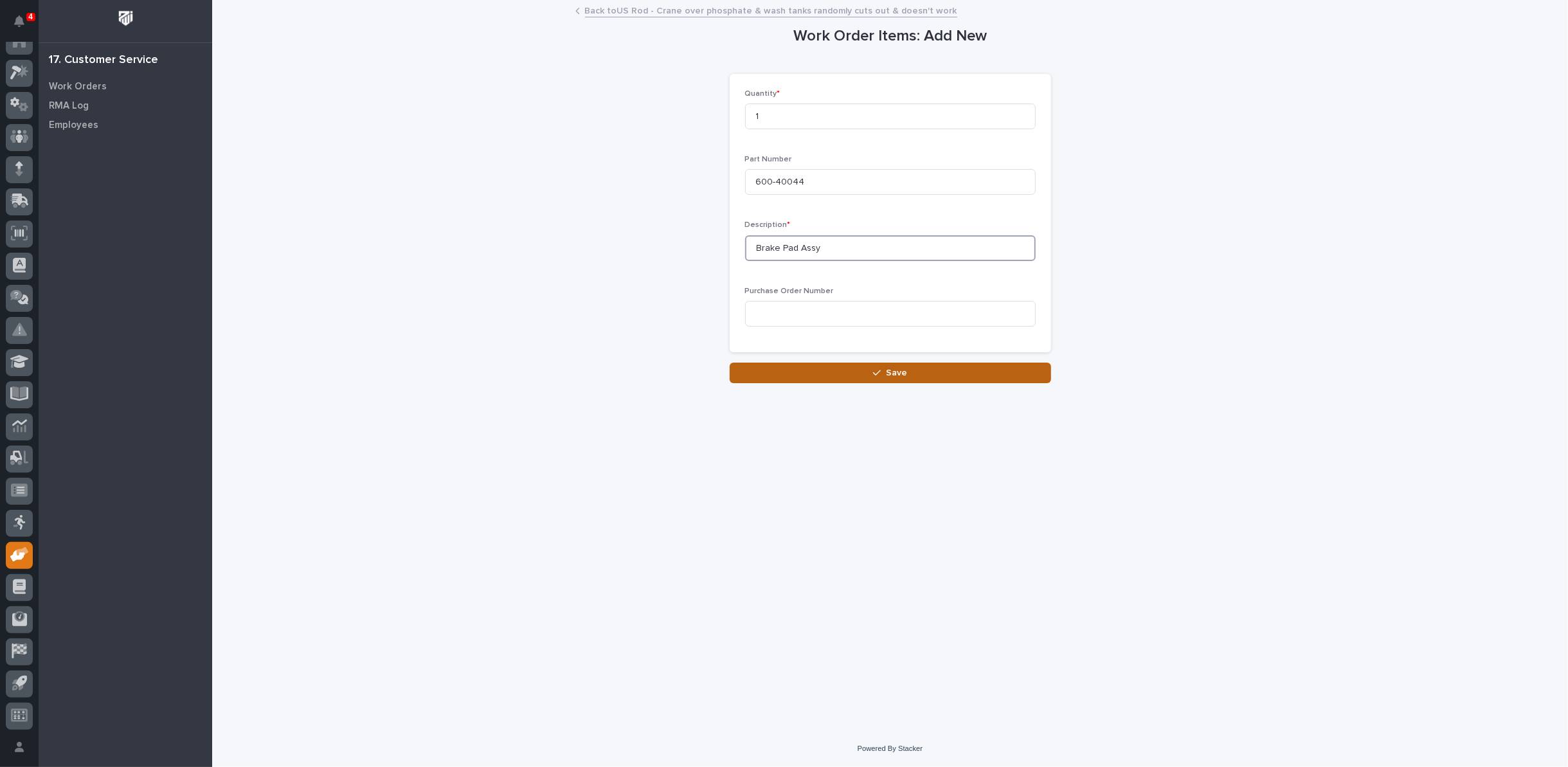
type input "Brake Pad Assy"
click at [913, 377] on button "Save" at bounding box center [890, 372] width 321 height 21
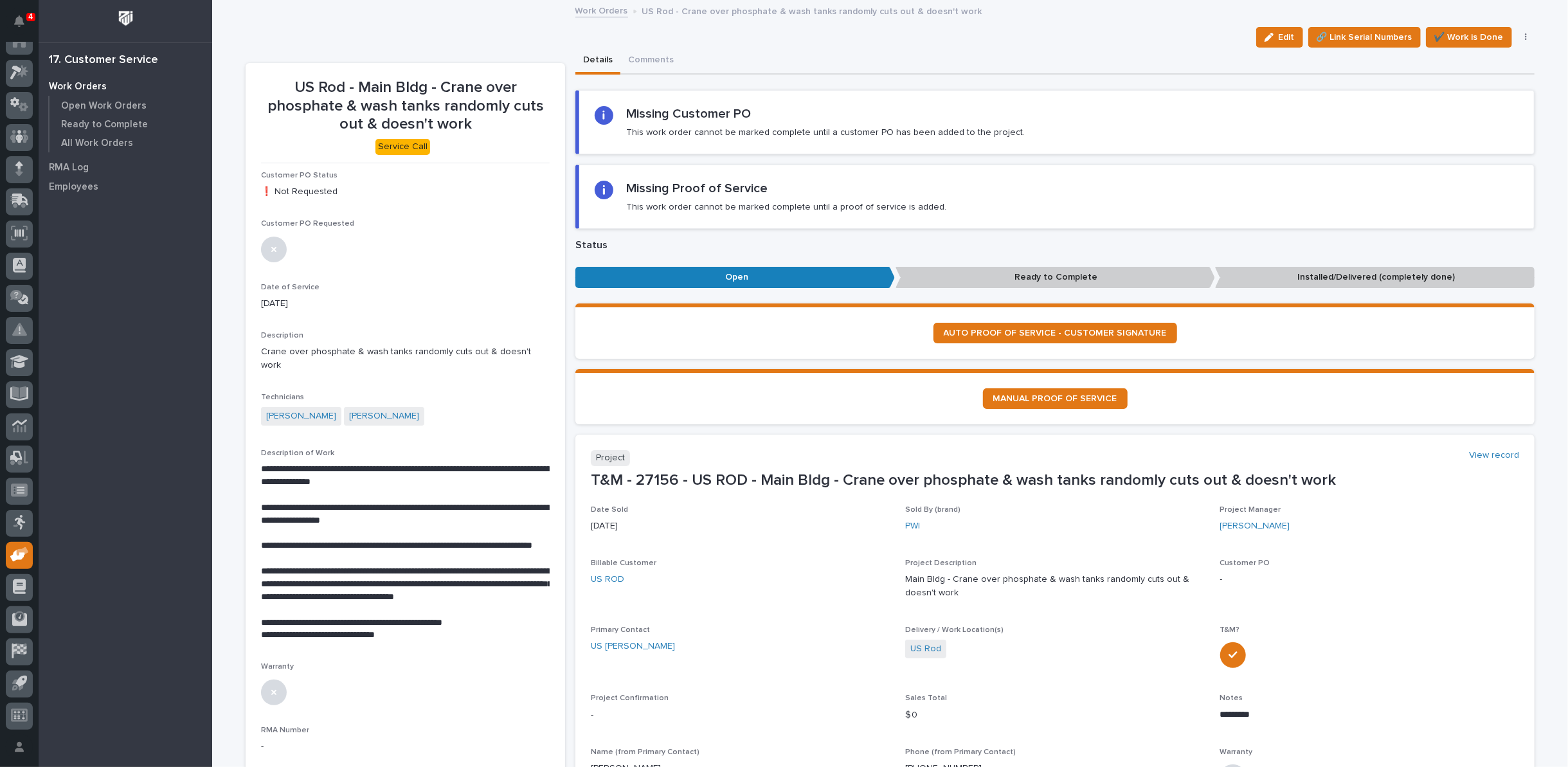
scroll to position [571, 0]
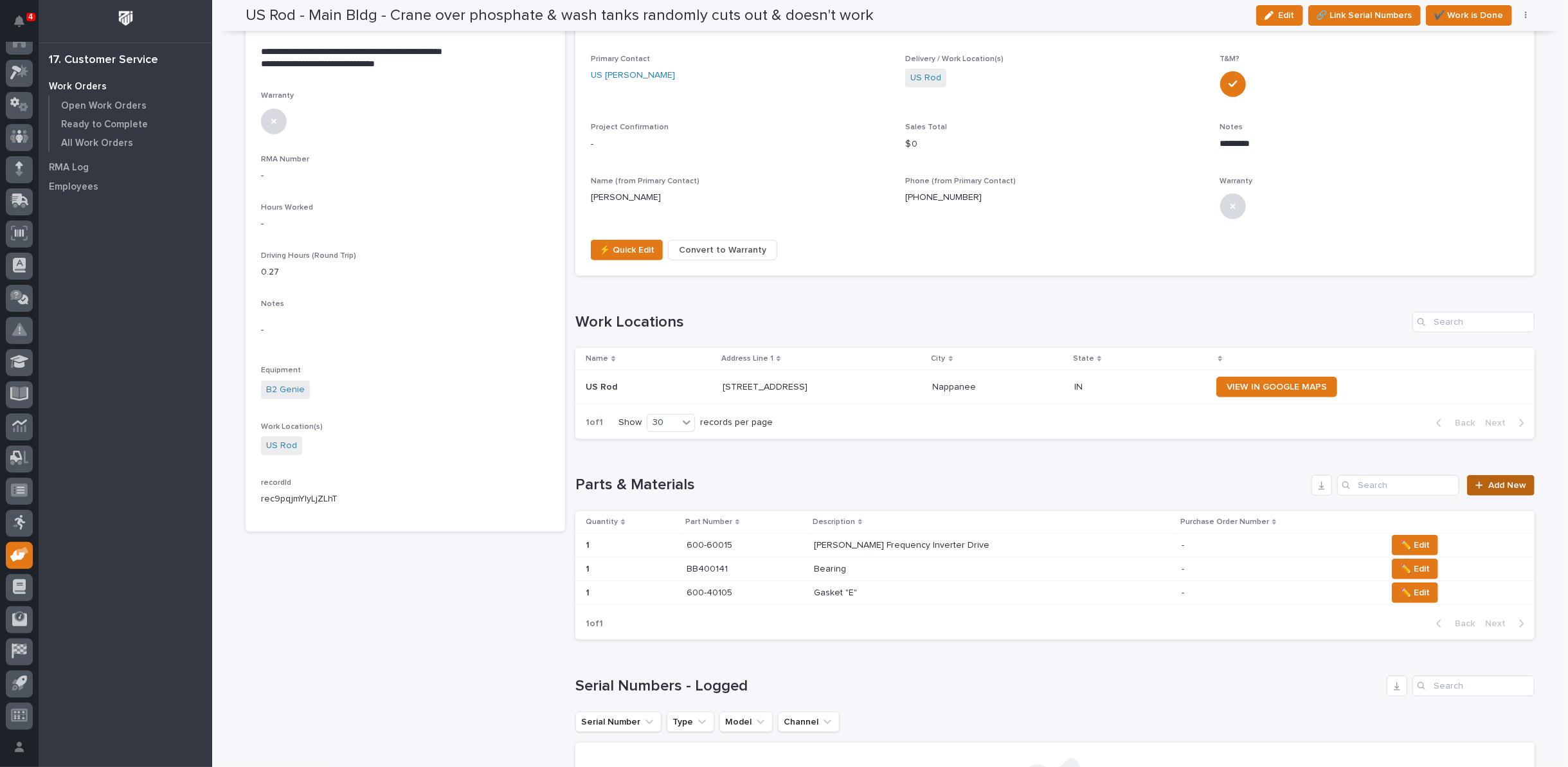
click at [1488, 481] on span "Add New" at bounding box center [1507, 485] width 38 height 9
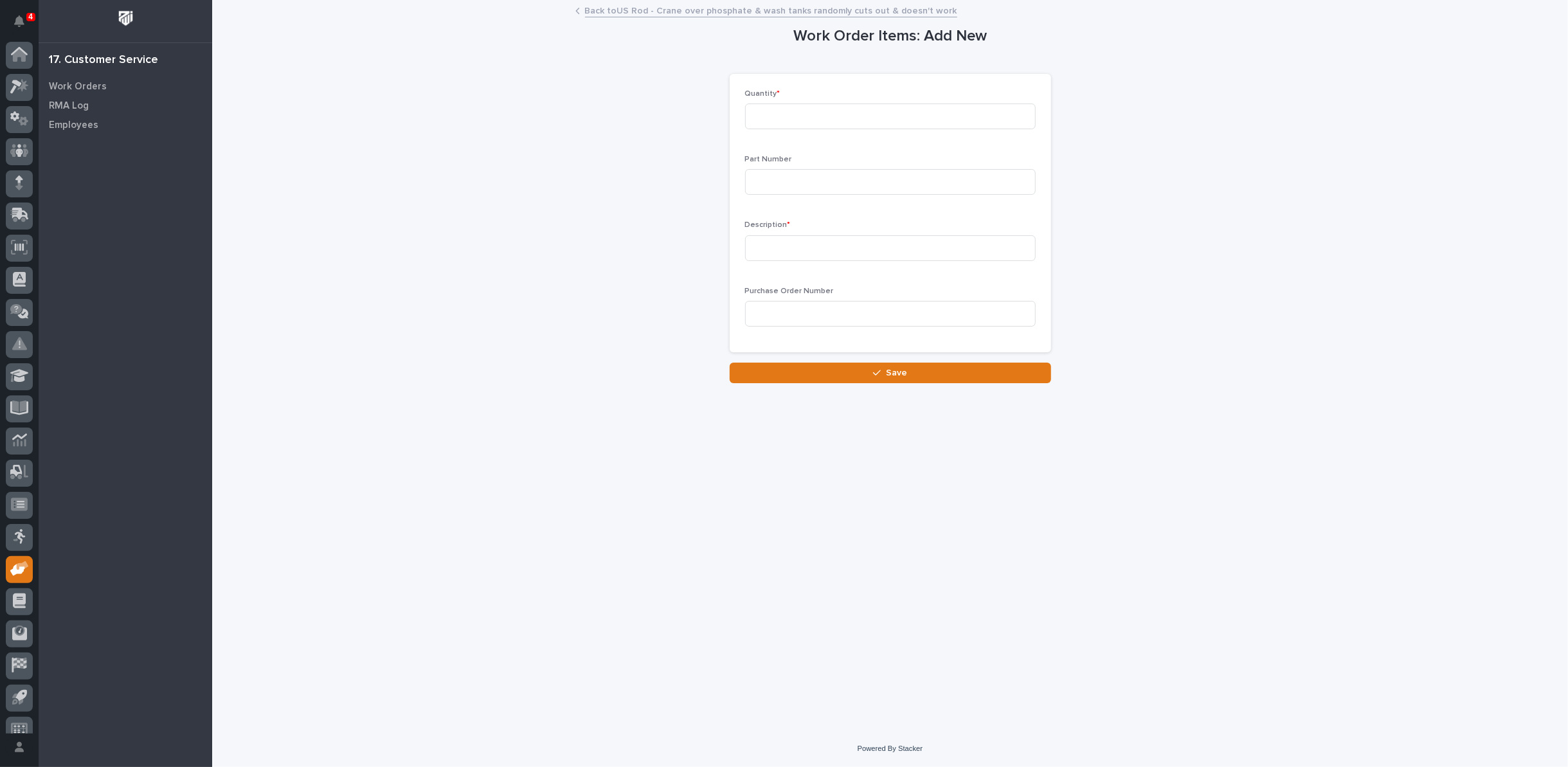
scroll to position [14, 0]
click at [797, 118] on input at bounding box center [890, 116] width 291 height 26
type input "1"
type input "600-40045"
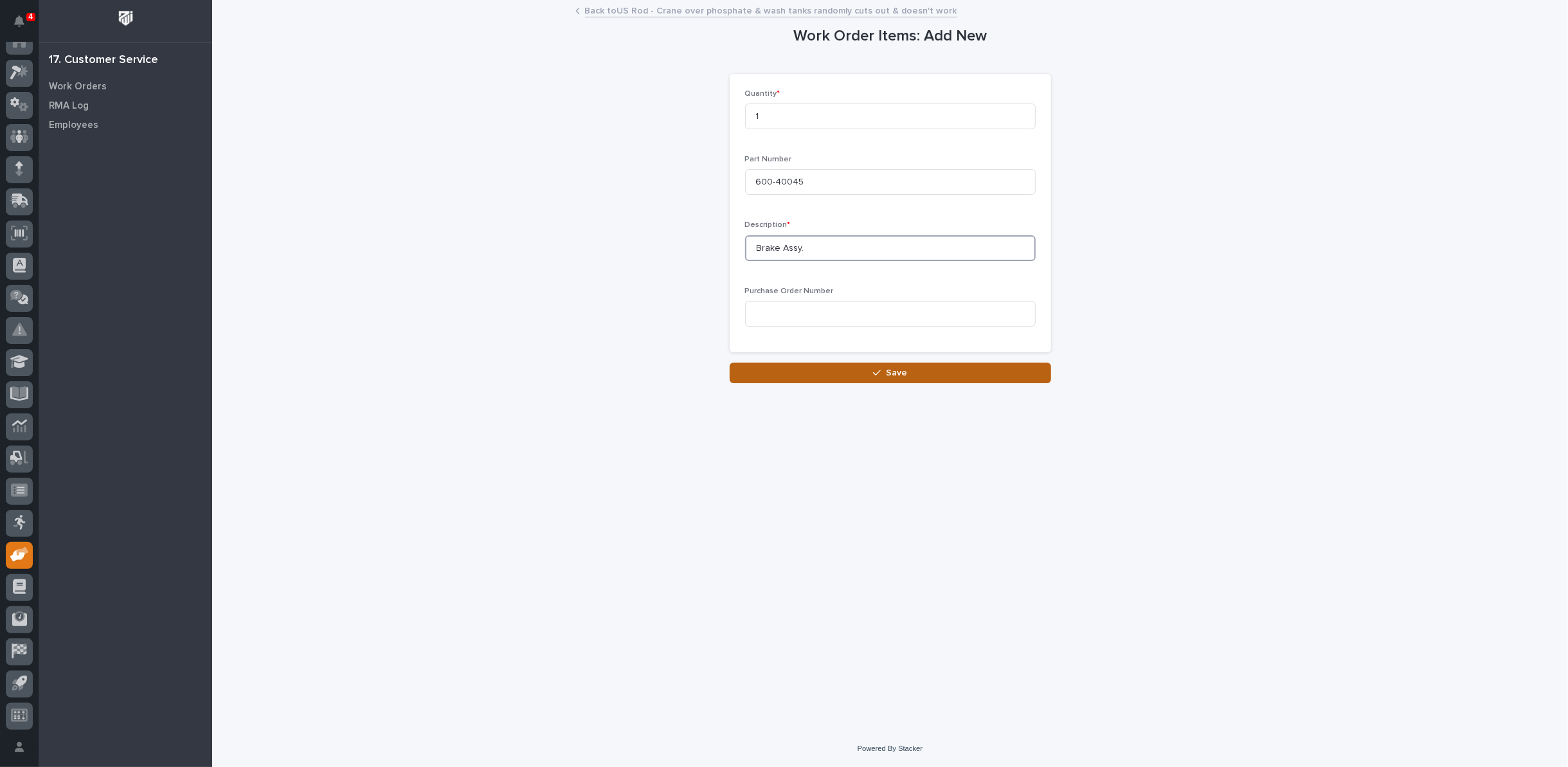
type input "Brake Assy."
click at [875, 372] on icon "button" at bounding box center [877, 373] width 8 height 6
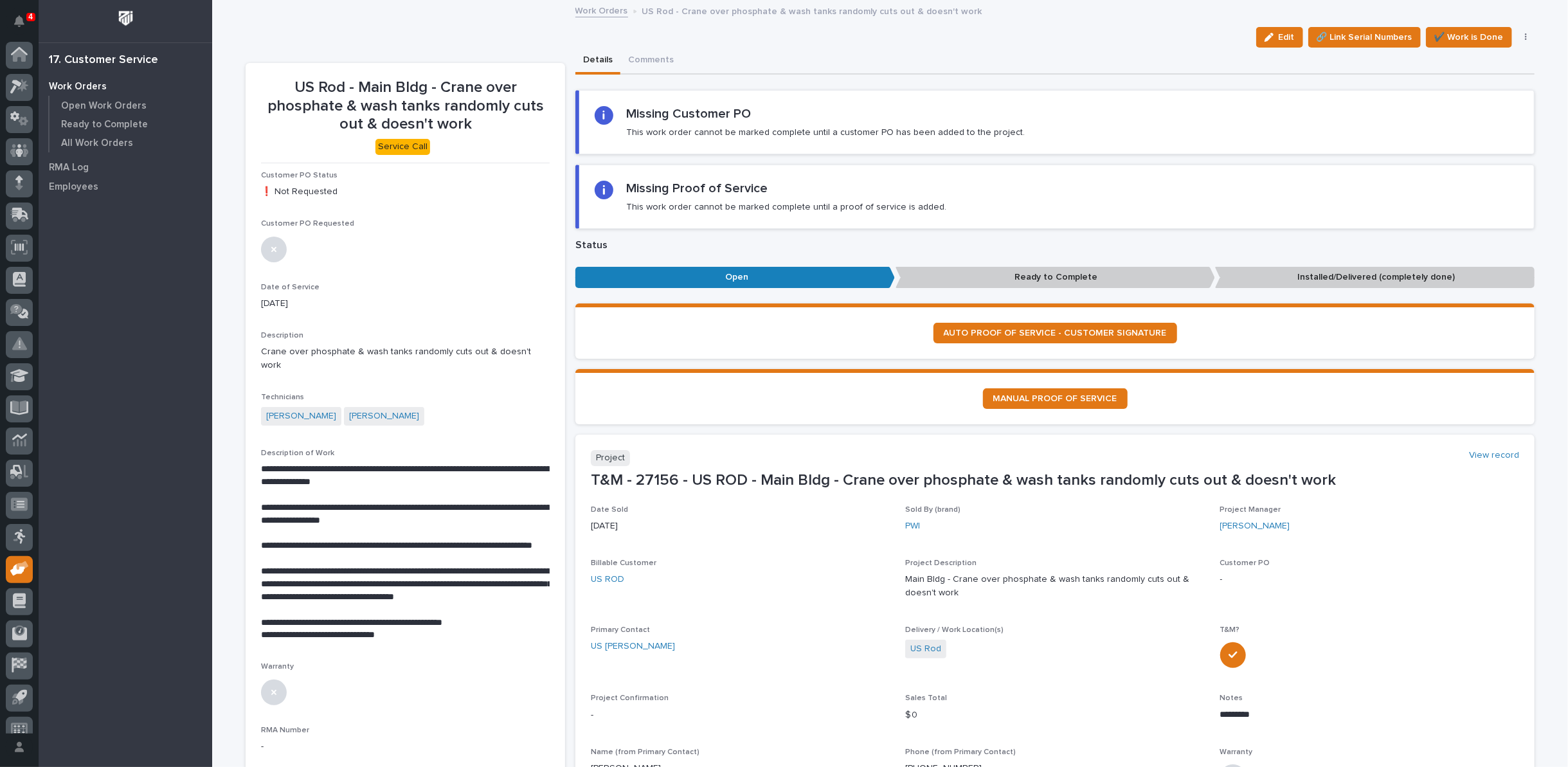
scroll to position [14, 0]
click at [580, 10] on link "Work Orders" at bounding box center [601, 10] width 53 height 14
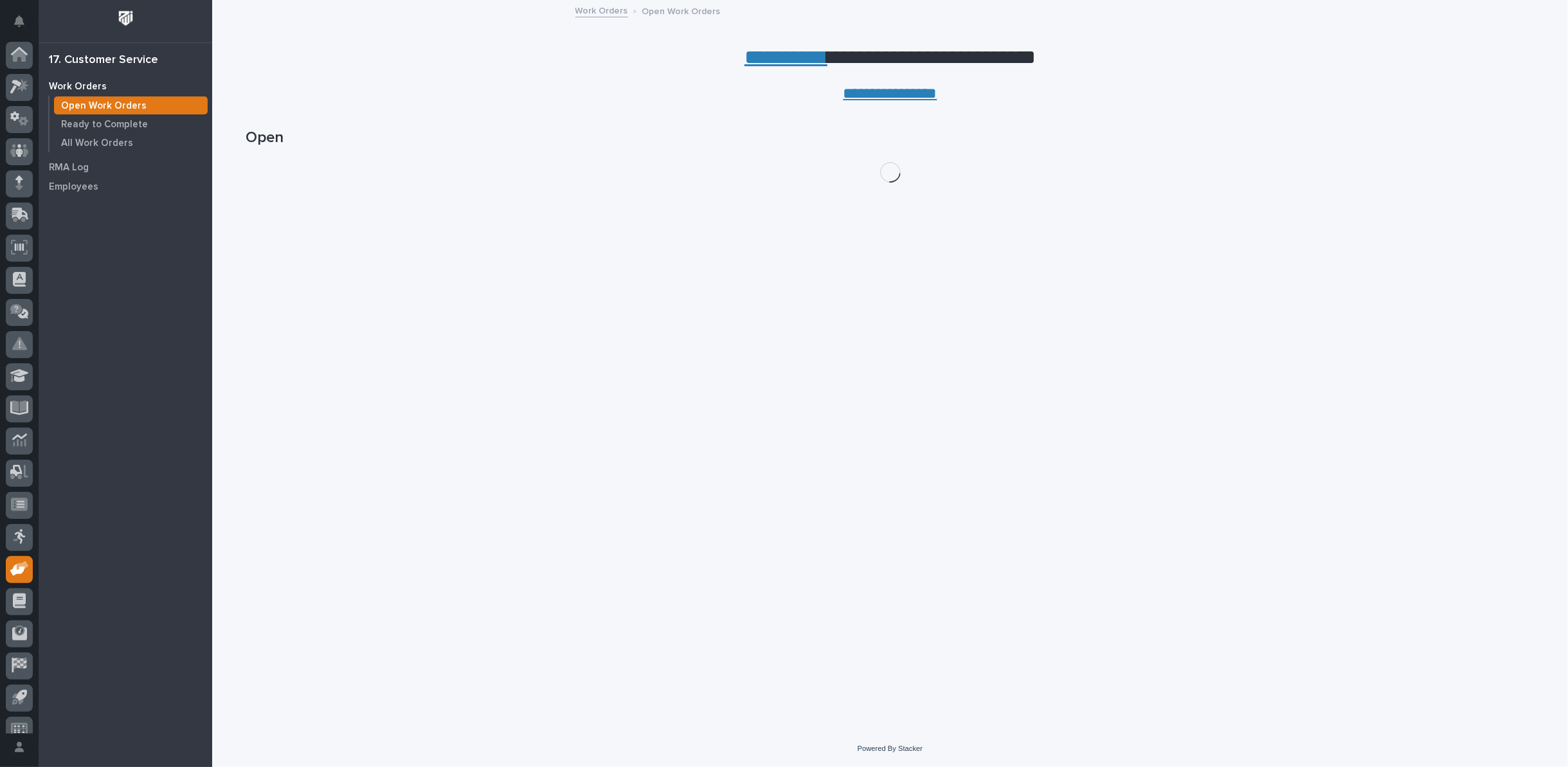
scroll to position [14, 0]
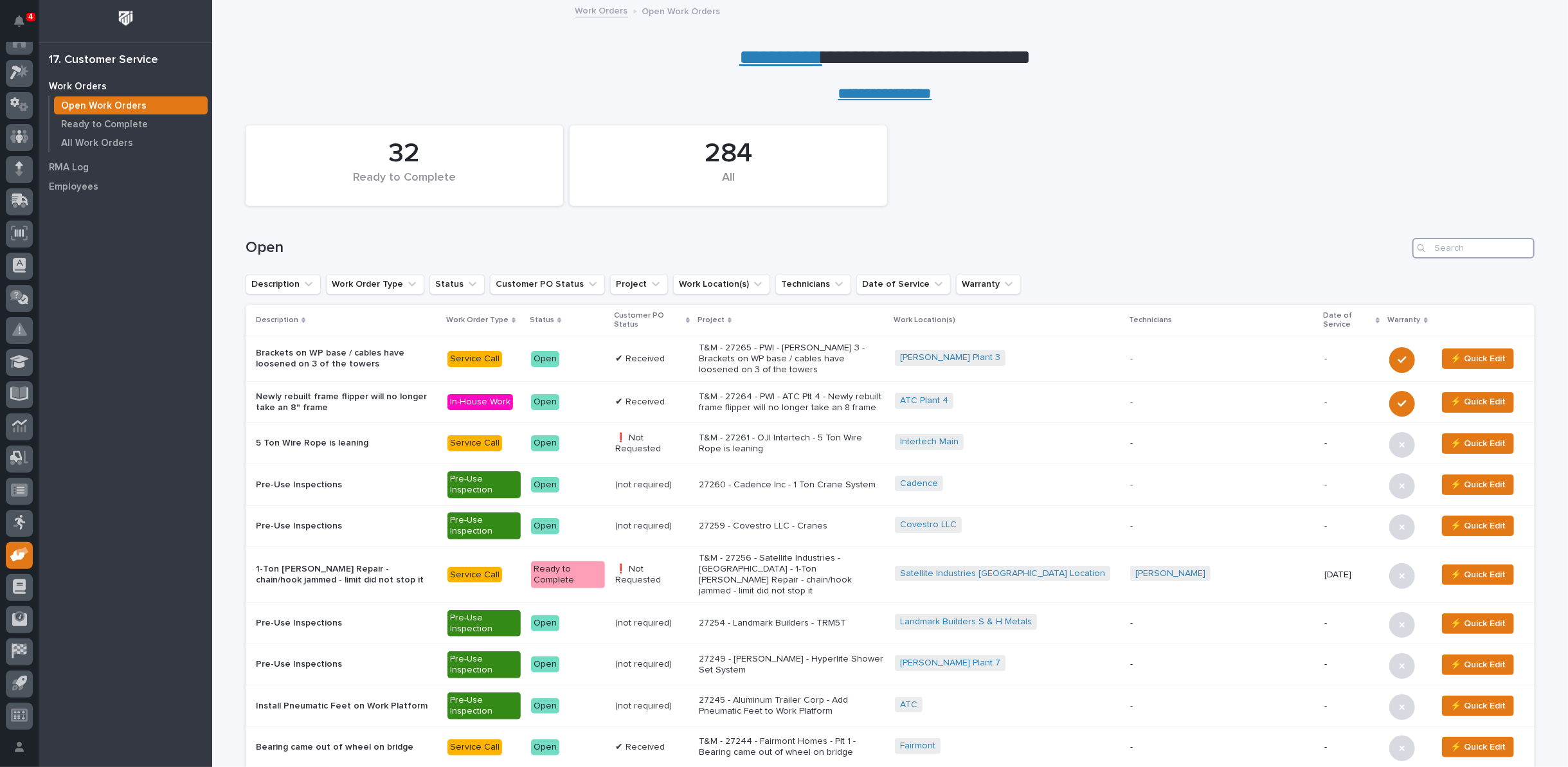
click at [1447, 248] on input "Search" at bounding box center [1473, 248] width 122 height 21
type input "27193"
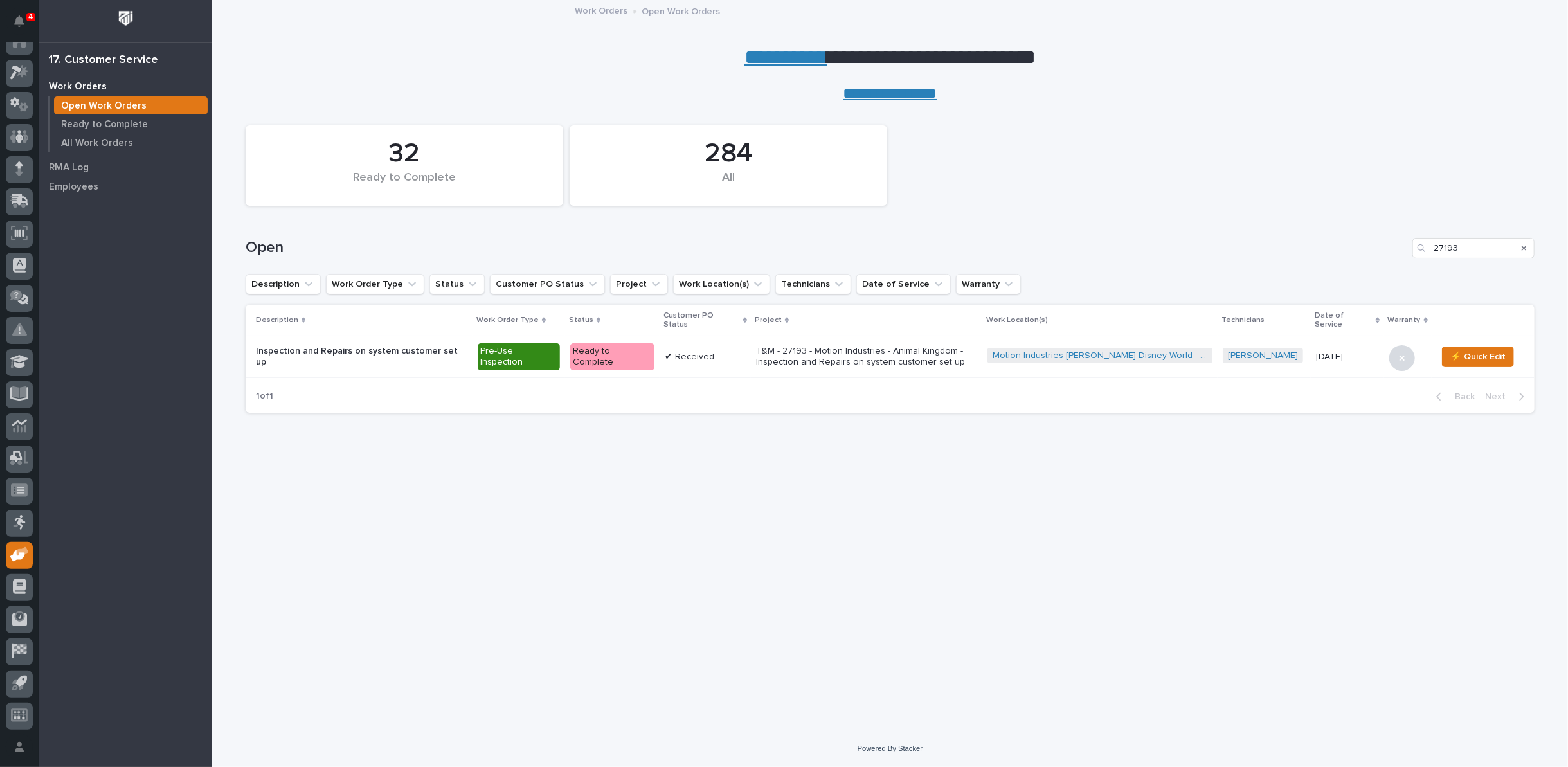
click at [815, 349] on p "T&M - 27193 - Motion Industries - Animal Kingdom - Inspection and Repairs on sy…" at bounding box center [867, 356] width 222 height 22
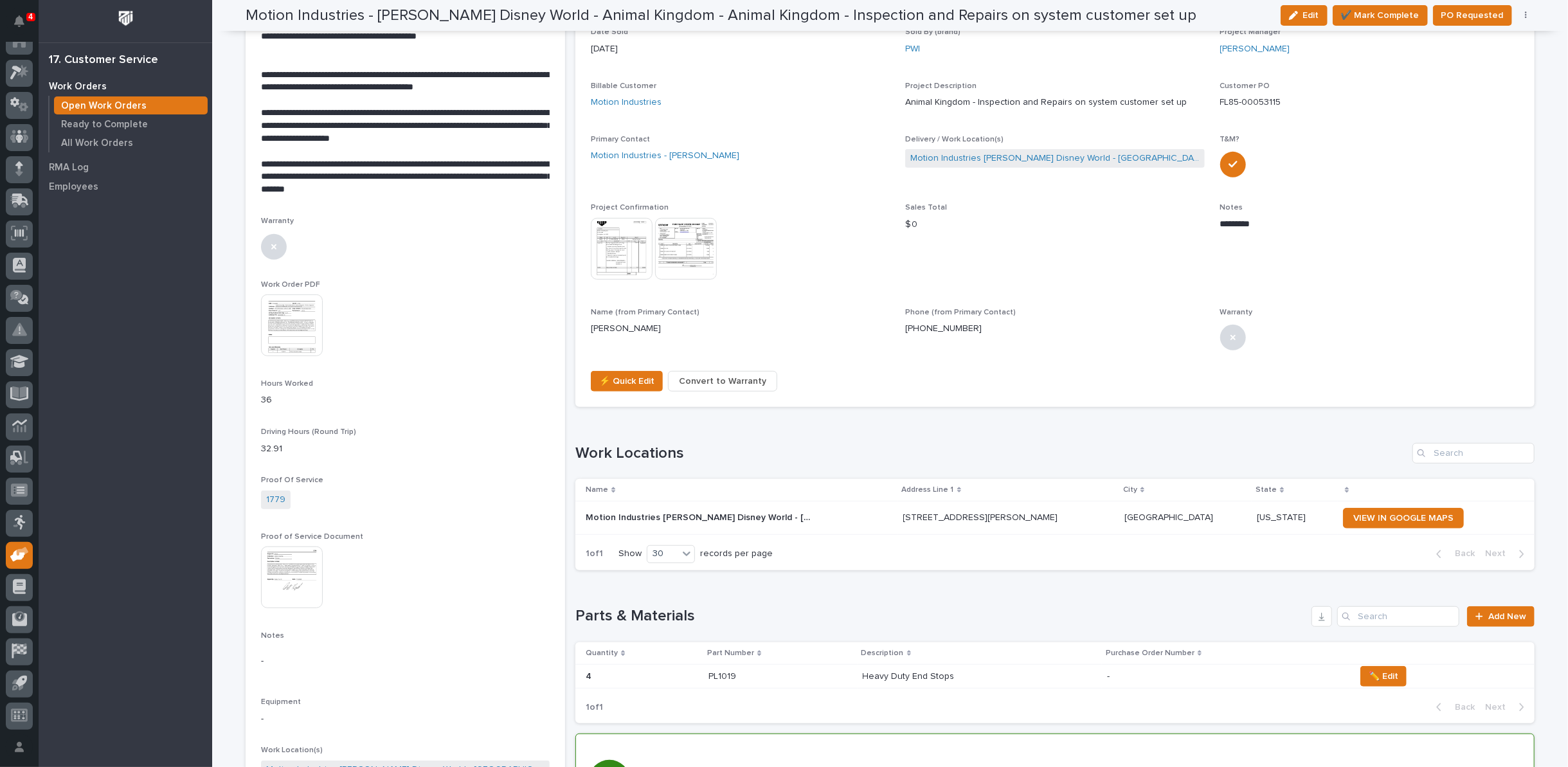
scroll to position [281, 0]
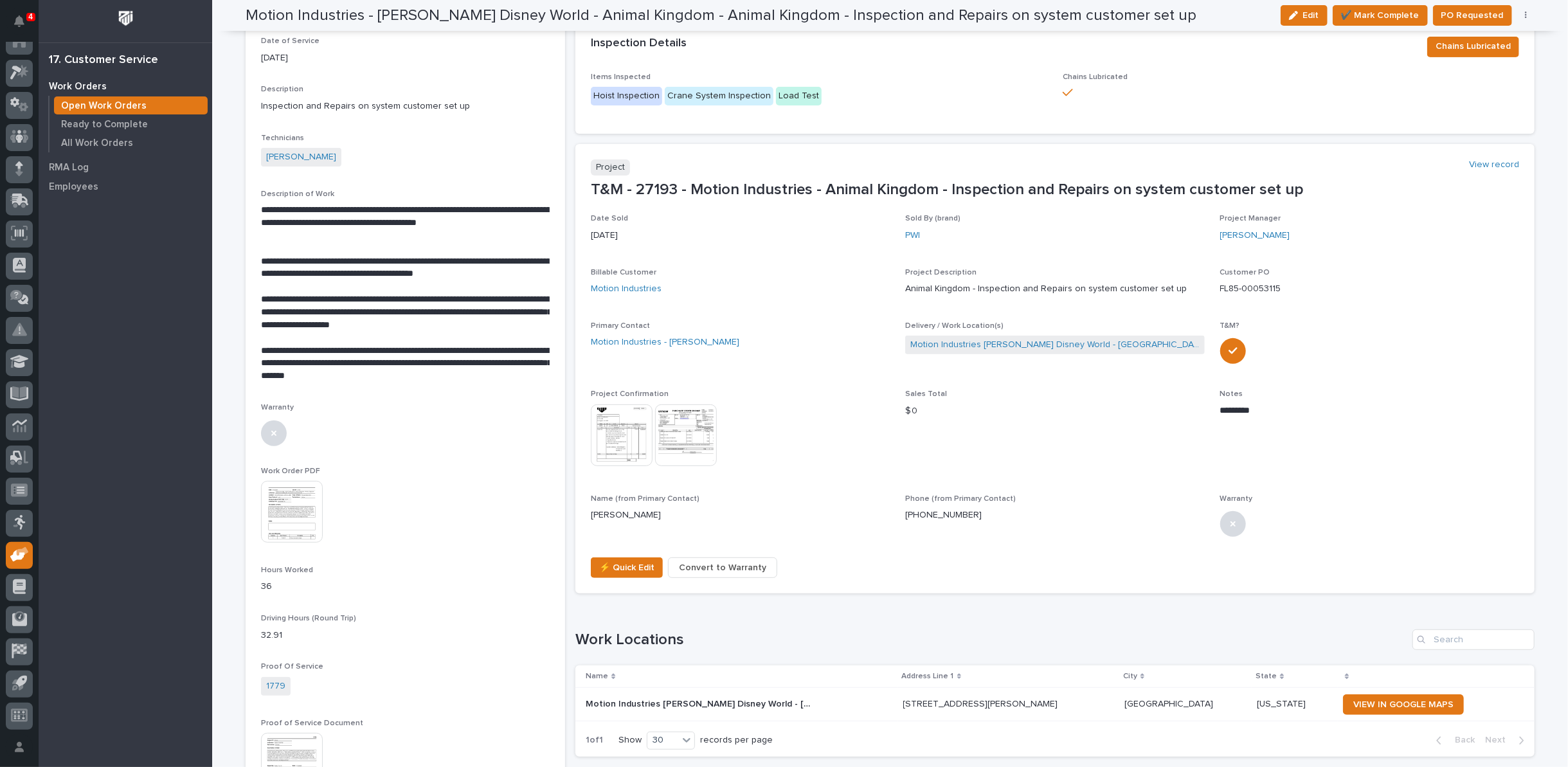
click at [612, 419] on img at bounding box center [622, 435] width 62 height 62
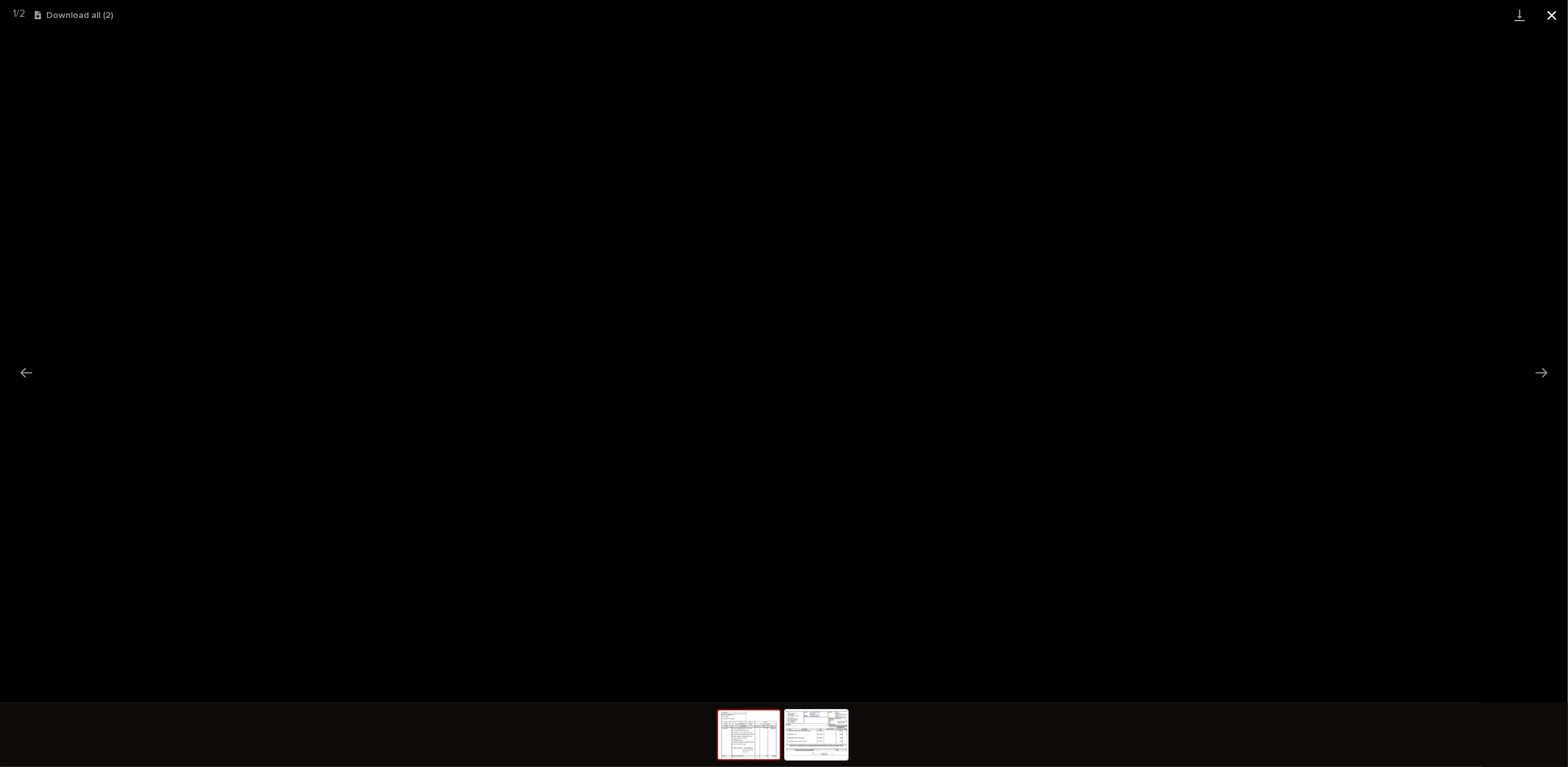
click at [1553, 15] on button "Close gallery" at bounding box center [1551, 15] width 32 height 30
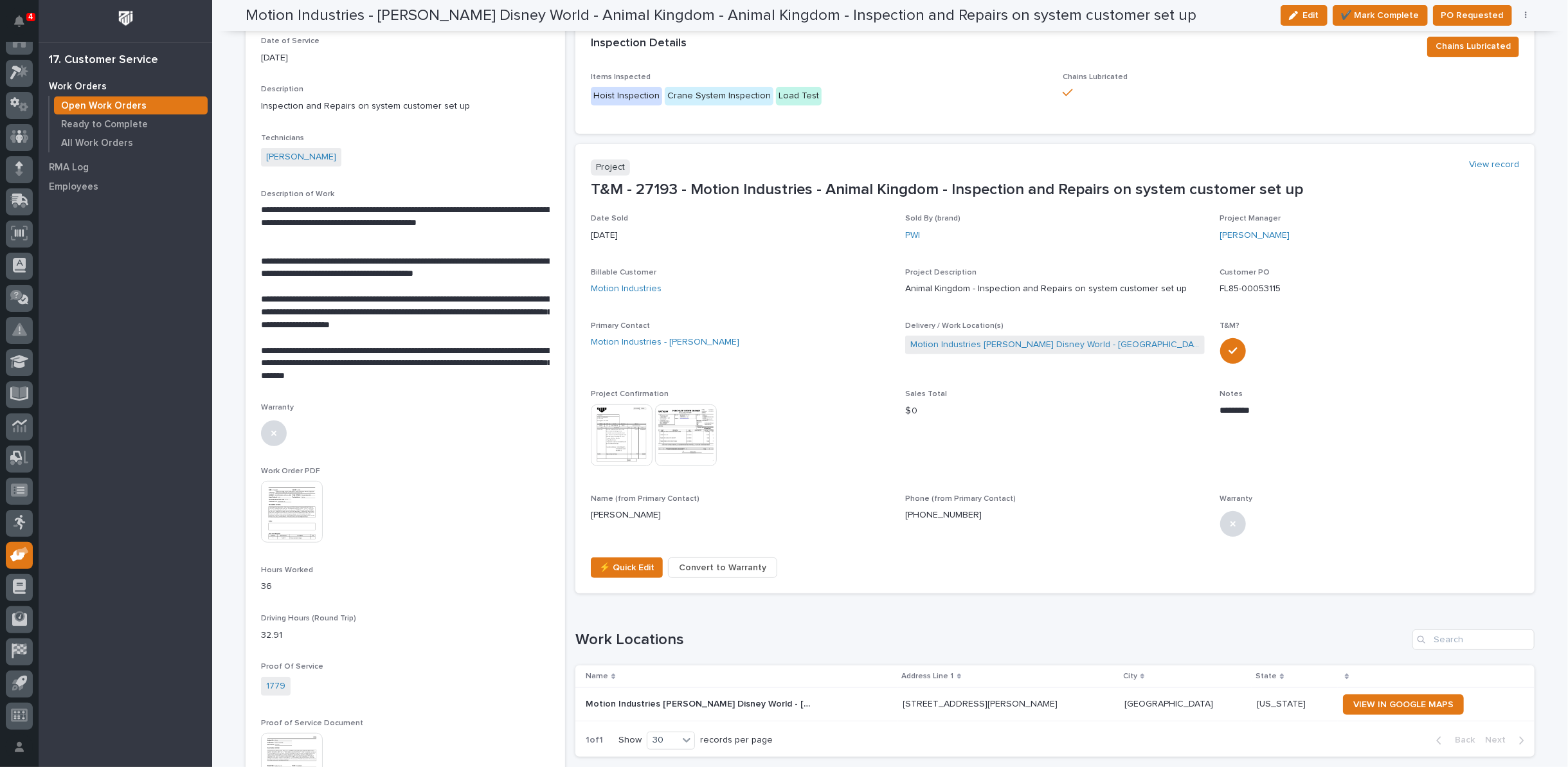
scroll to position [0, 0]
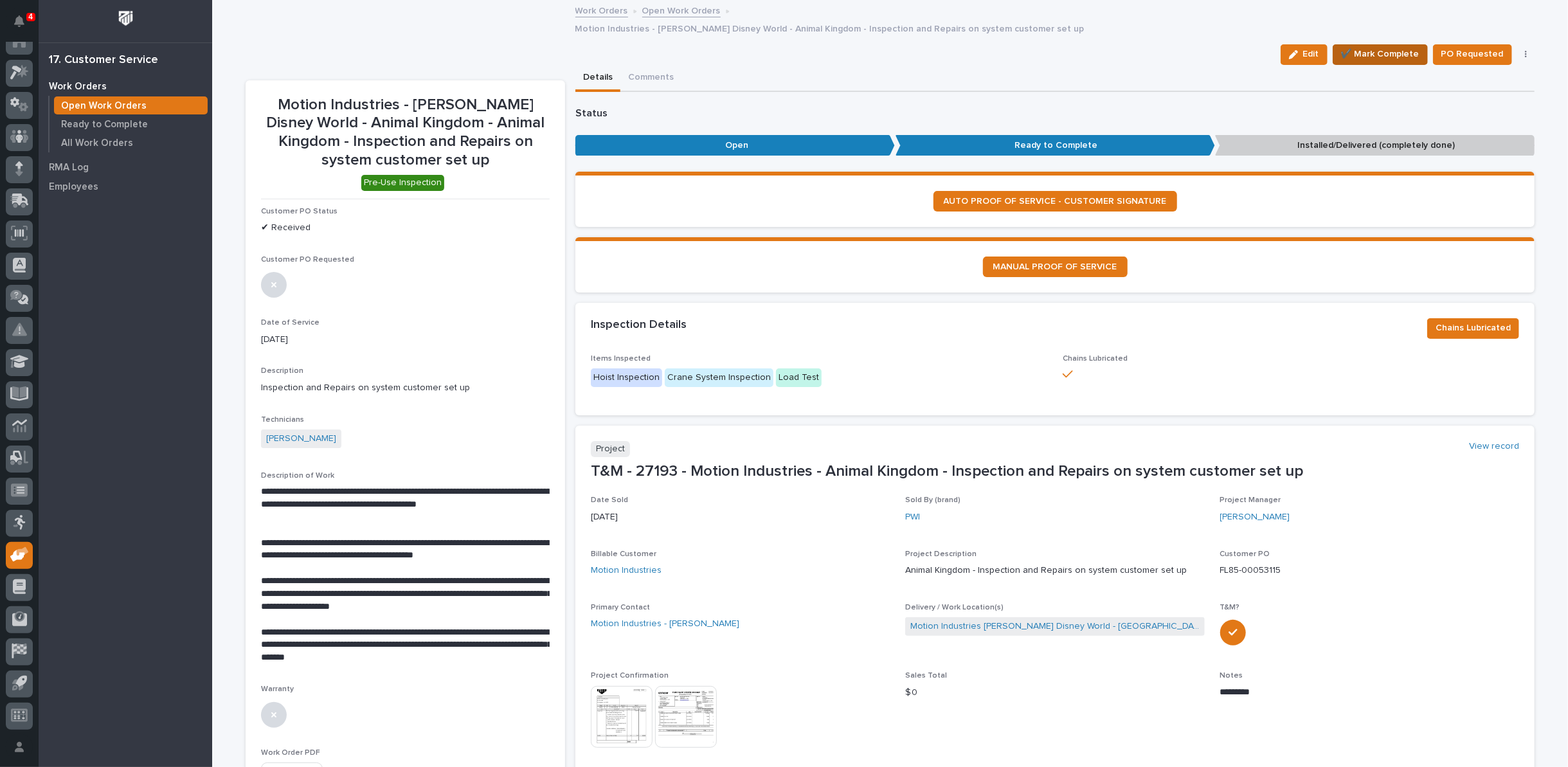
click at [1375, 46] on span "✔️ Mark Complete" at bounding box center [1380, 53] width 79 height 15
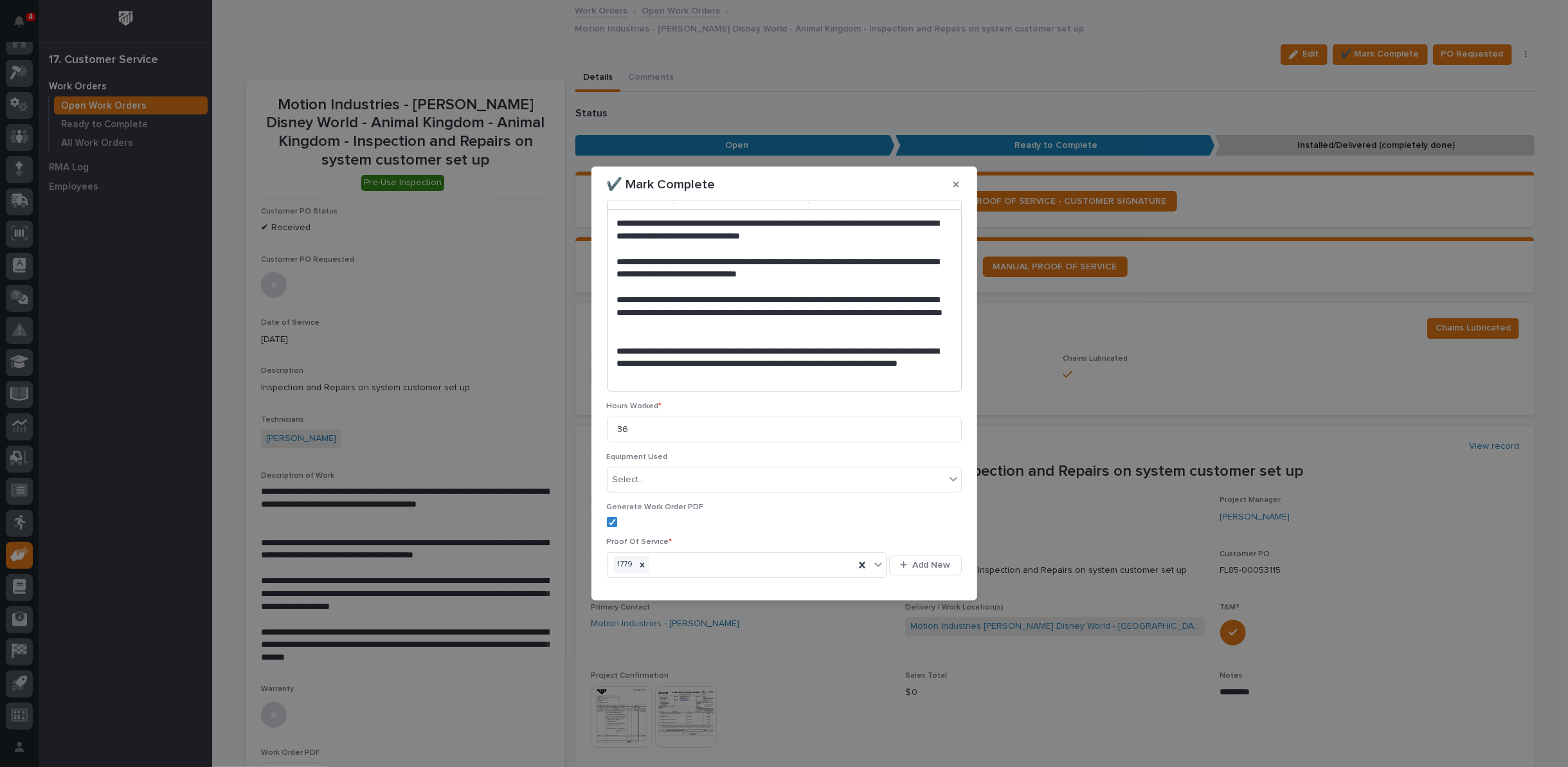
scroll to position [184, 0]
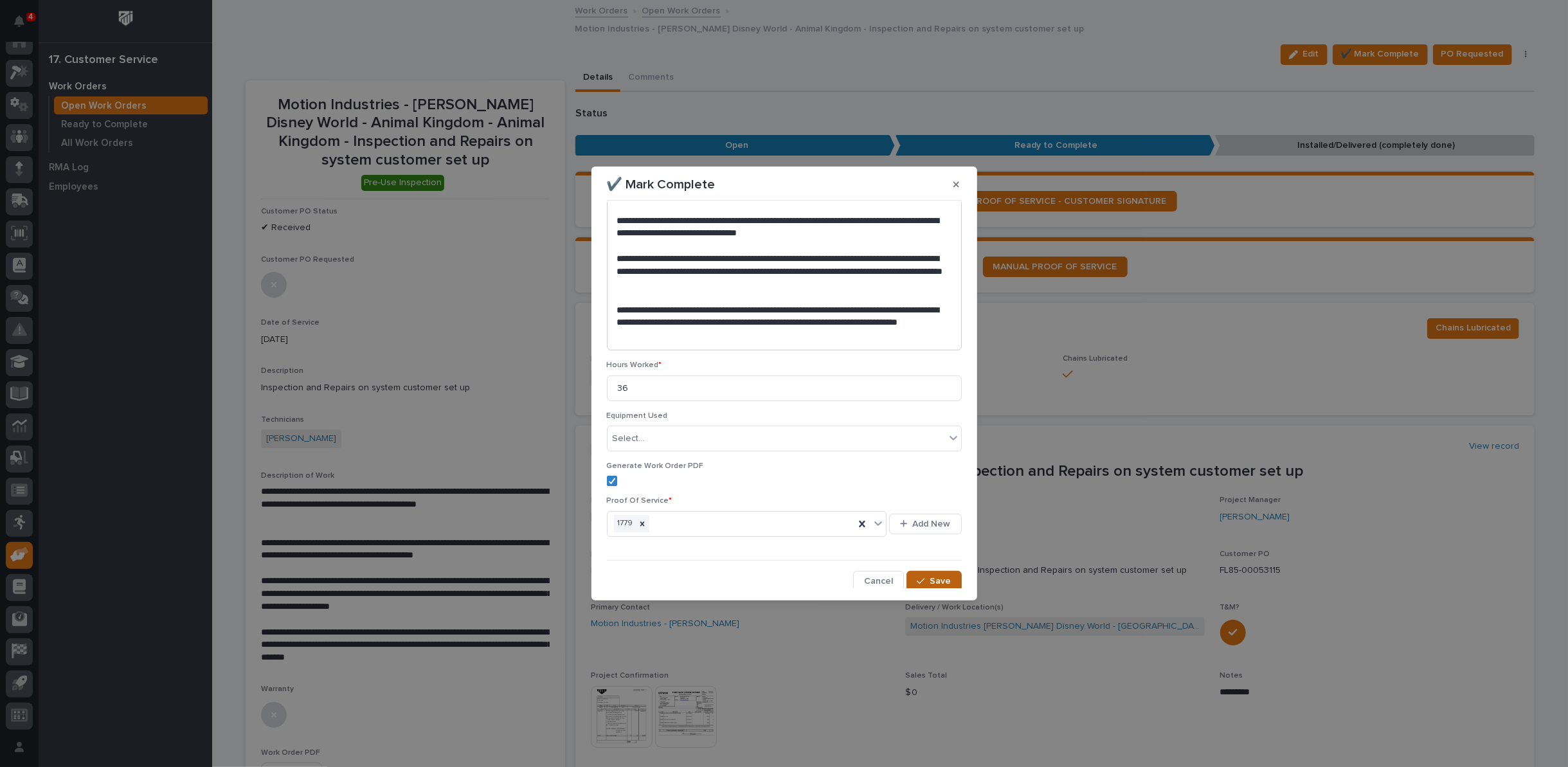
click at [931, 577] on span "Save" at bounding box center [940, 581] width 21 height 12
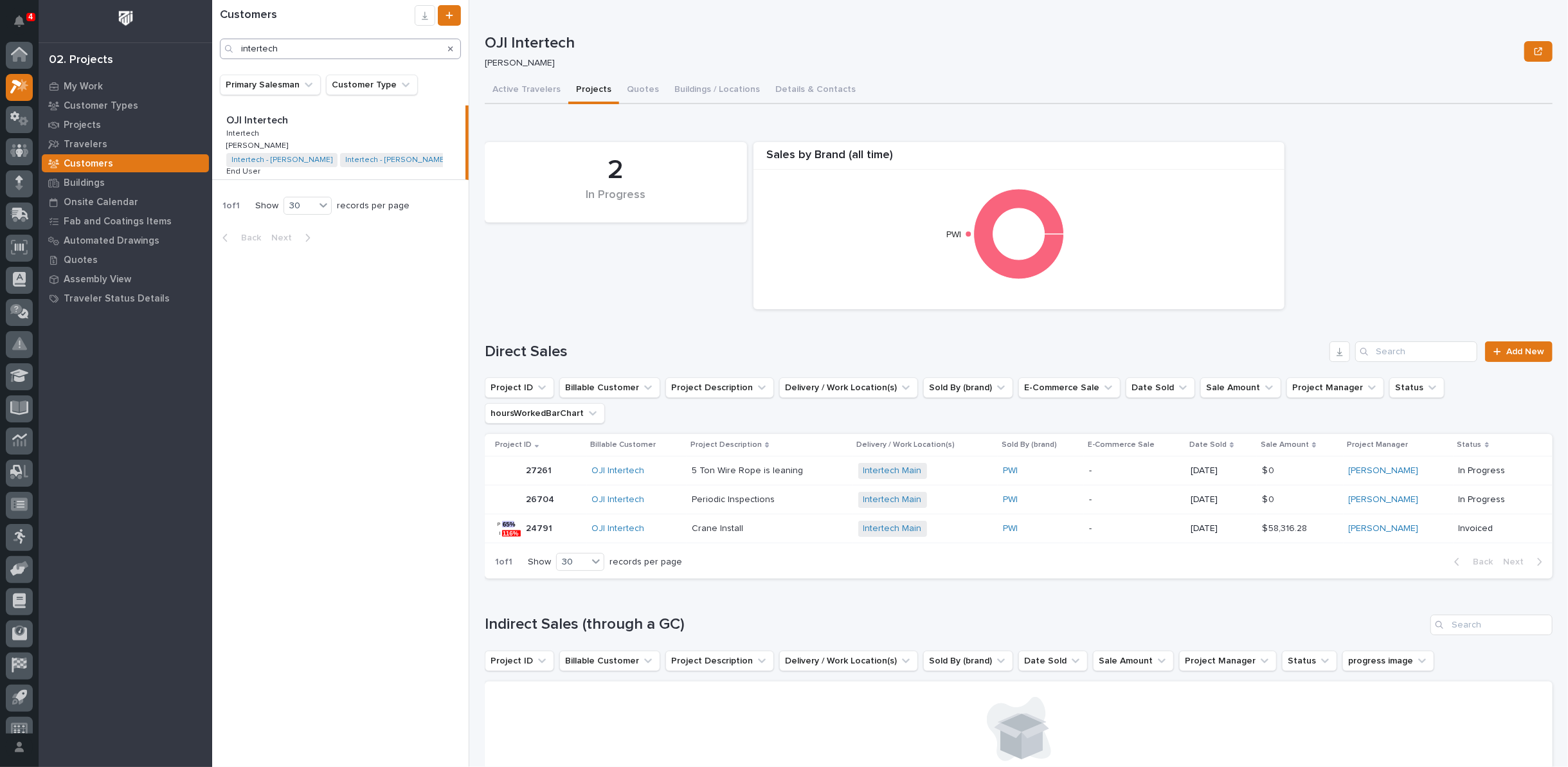
scroll to position [14, 0]
drag, startPoint x: 292, startPoint y: 49, endPoint x: 123, endPoint y: 58, distance: 169.2
click at [212, 58] on div "4 My Settings Log Out 02. Projects My Work Customer Types Projects Travelers Cu…" at bounding box center [890, 383] width 1356 height 767
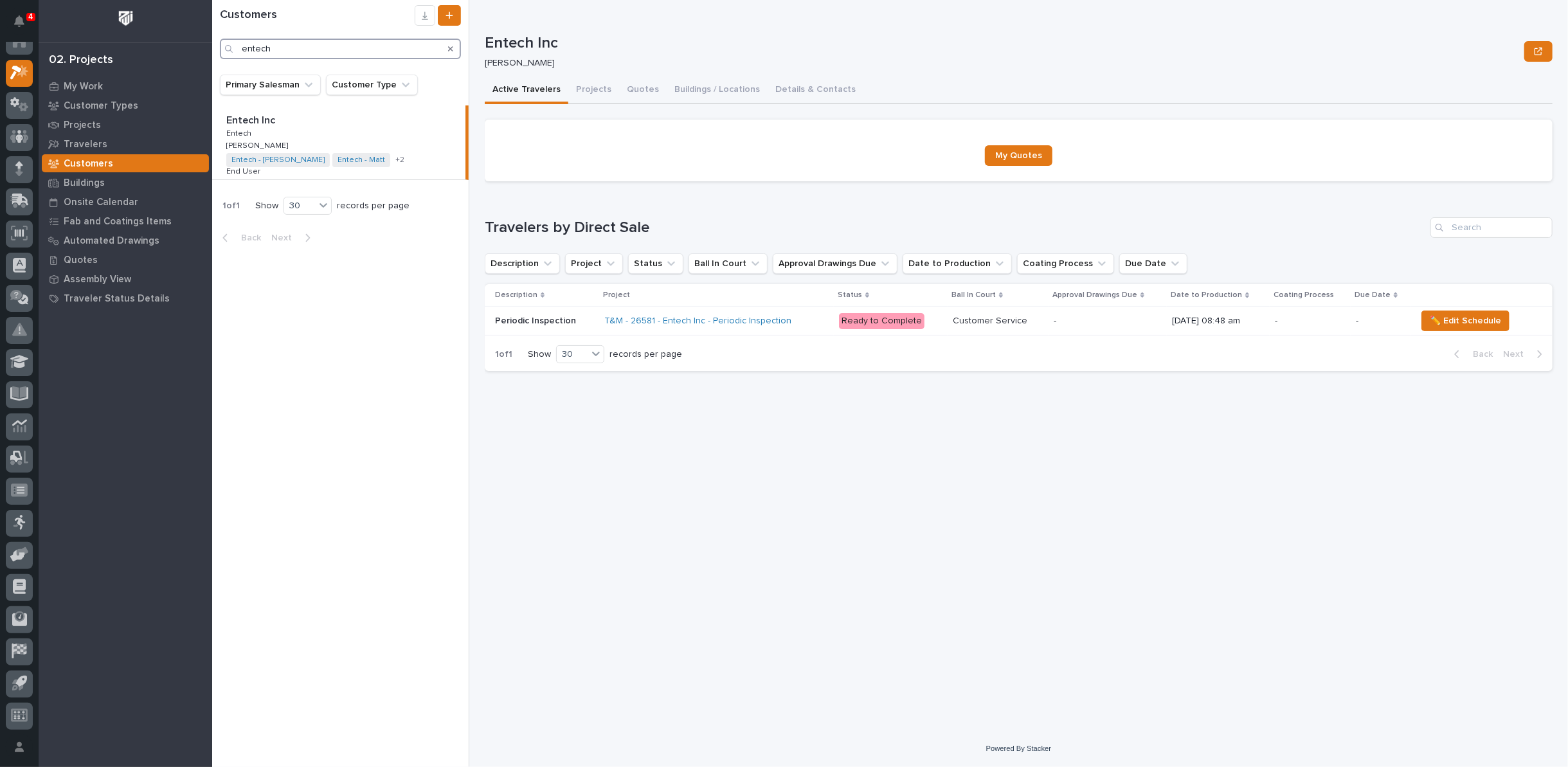
type input "entech"
click at [0, 86] on html "4 My Settings Log Out 02. Projects My Work Customer Types Projects Travelers Cu…" at bounding box center [784, 383] width 1568 height 767
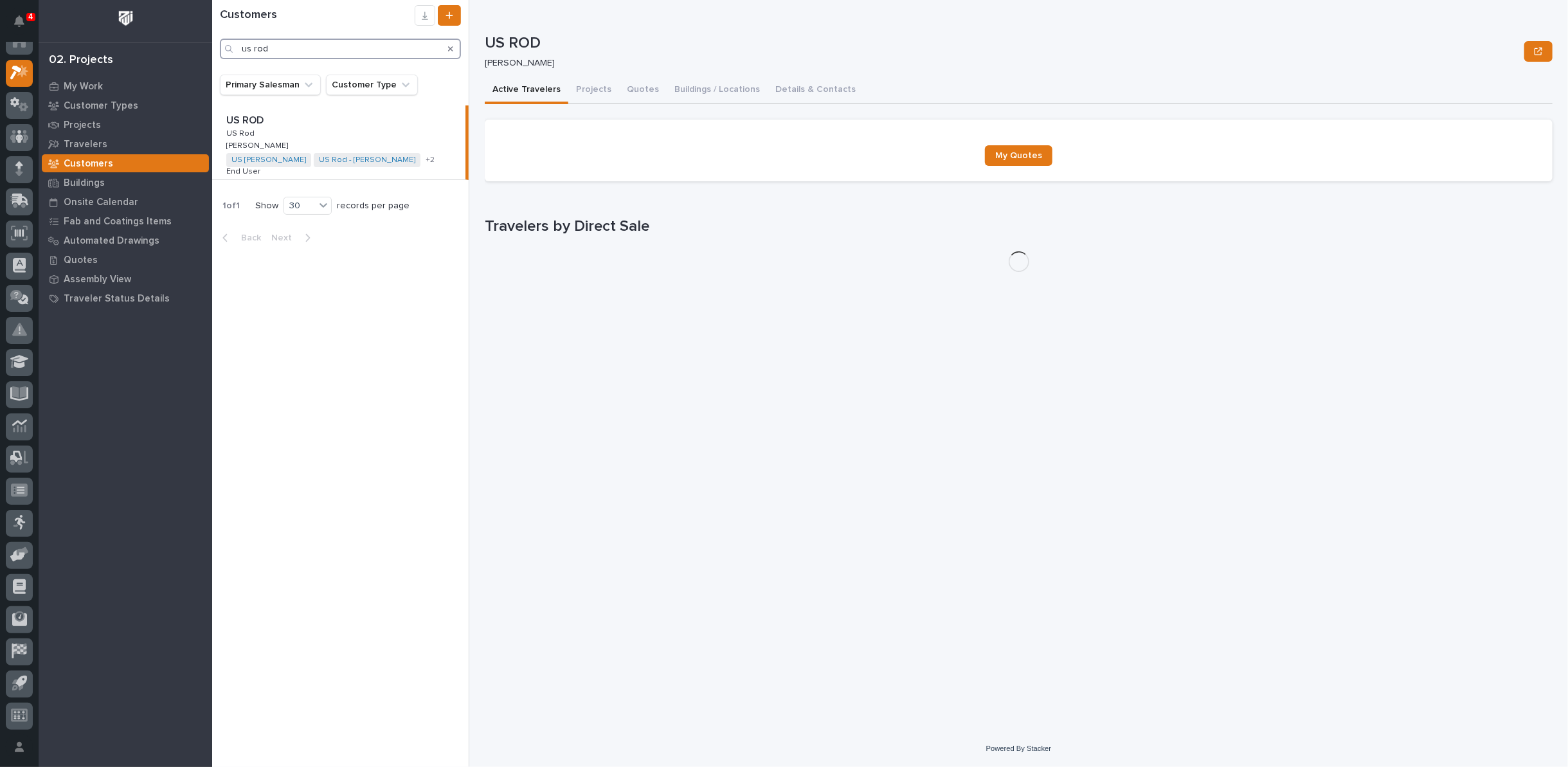
type input "us rod"
click at [805, 86] on button "Details & Contacts" at bounding box center [815, 90] width 96 height 27
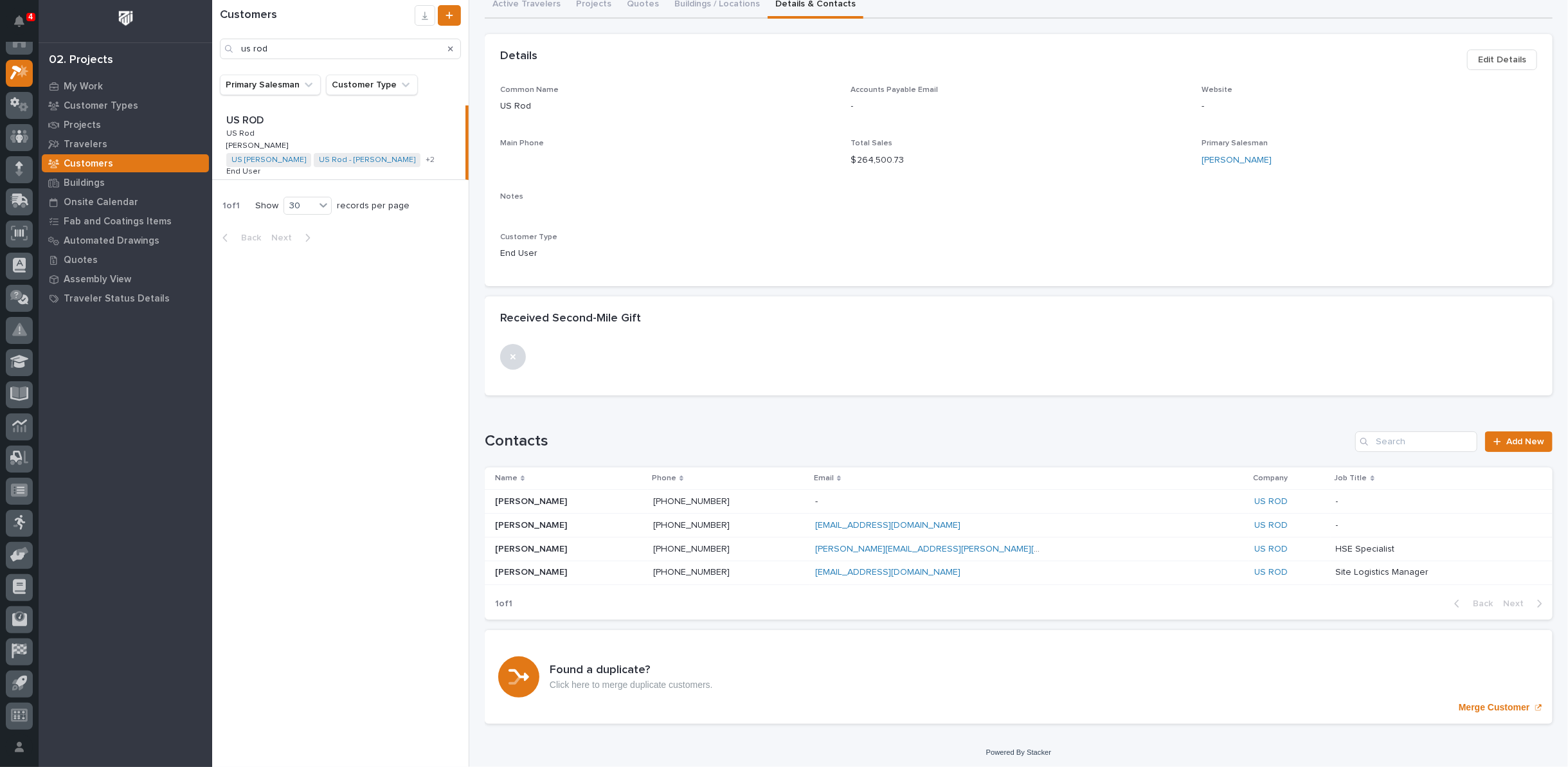
scroll to position [87, 0]
click at [540, 525] on p "Charles Woods" at bounding box center [532, 522] width 74 height 14
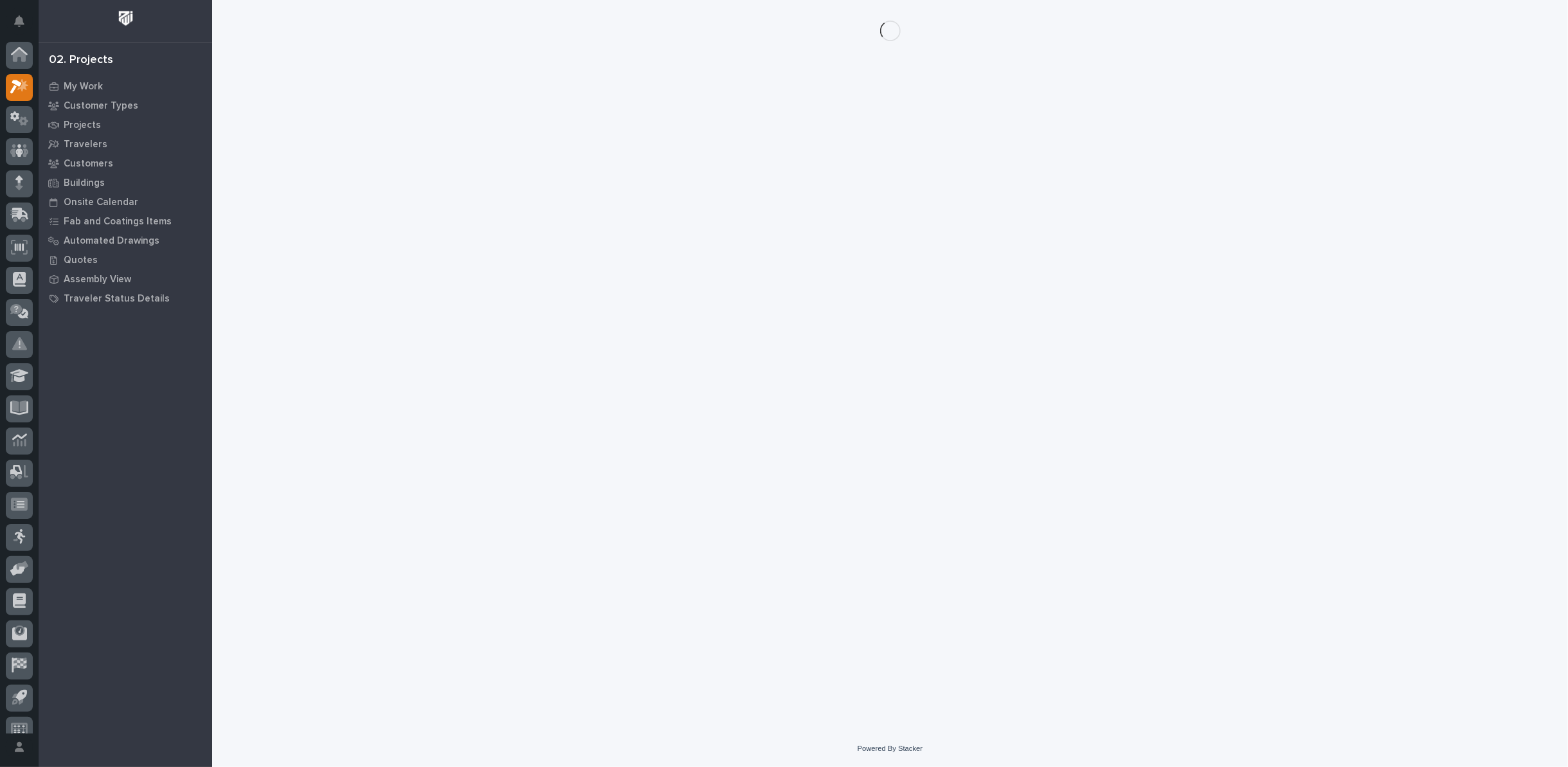
scroll to position [14, 0]
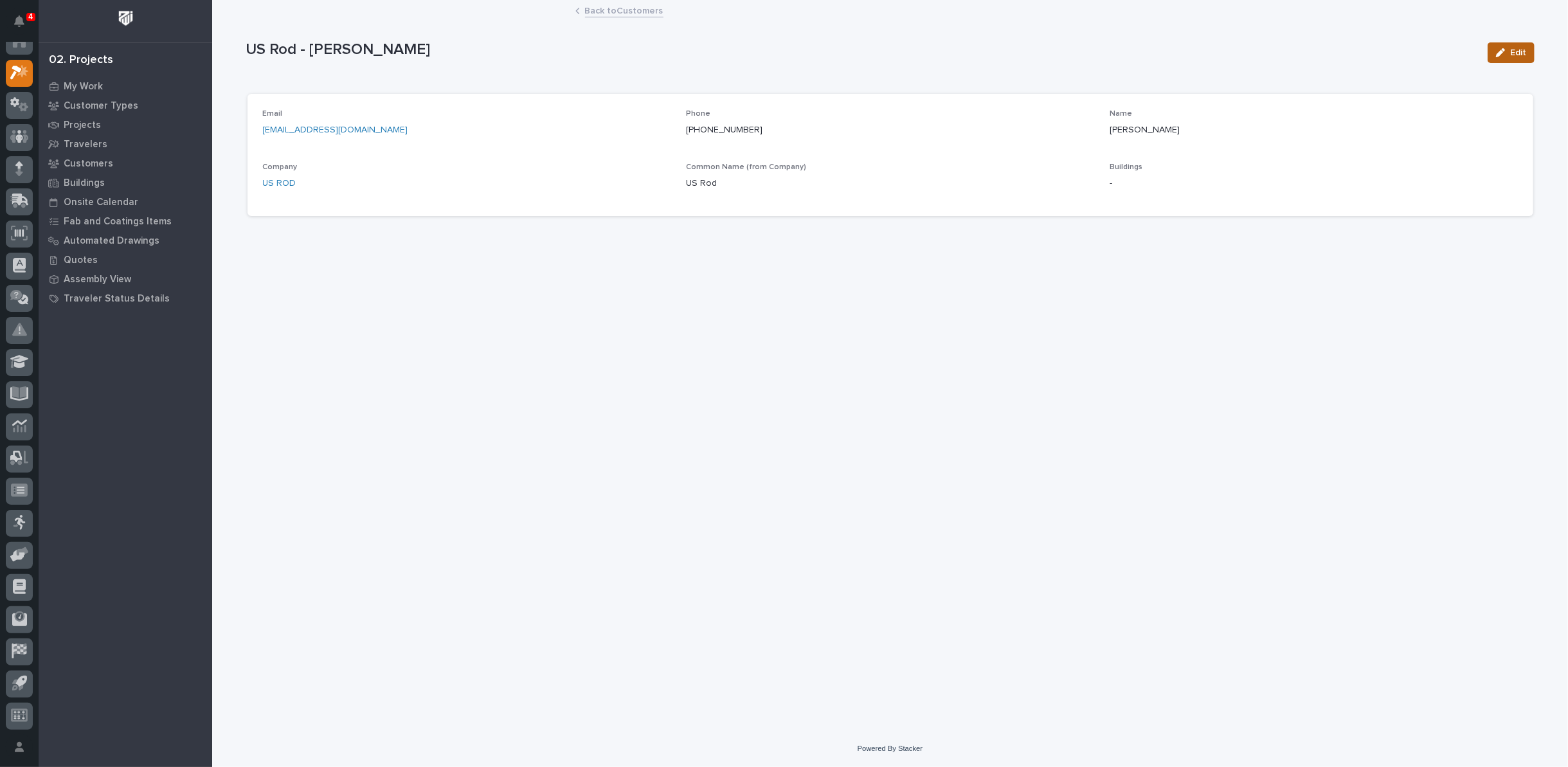
click at [1512, 49] on span "Edit" at bounding box center [1518, 53] width 16 height 12
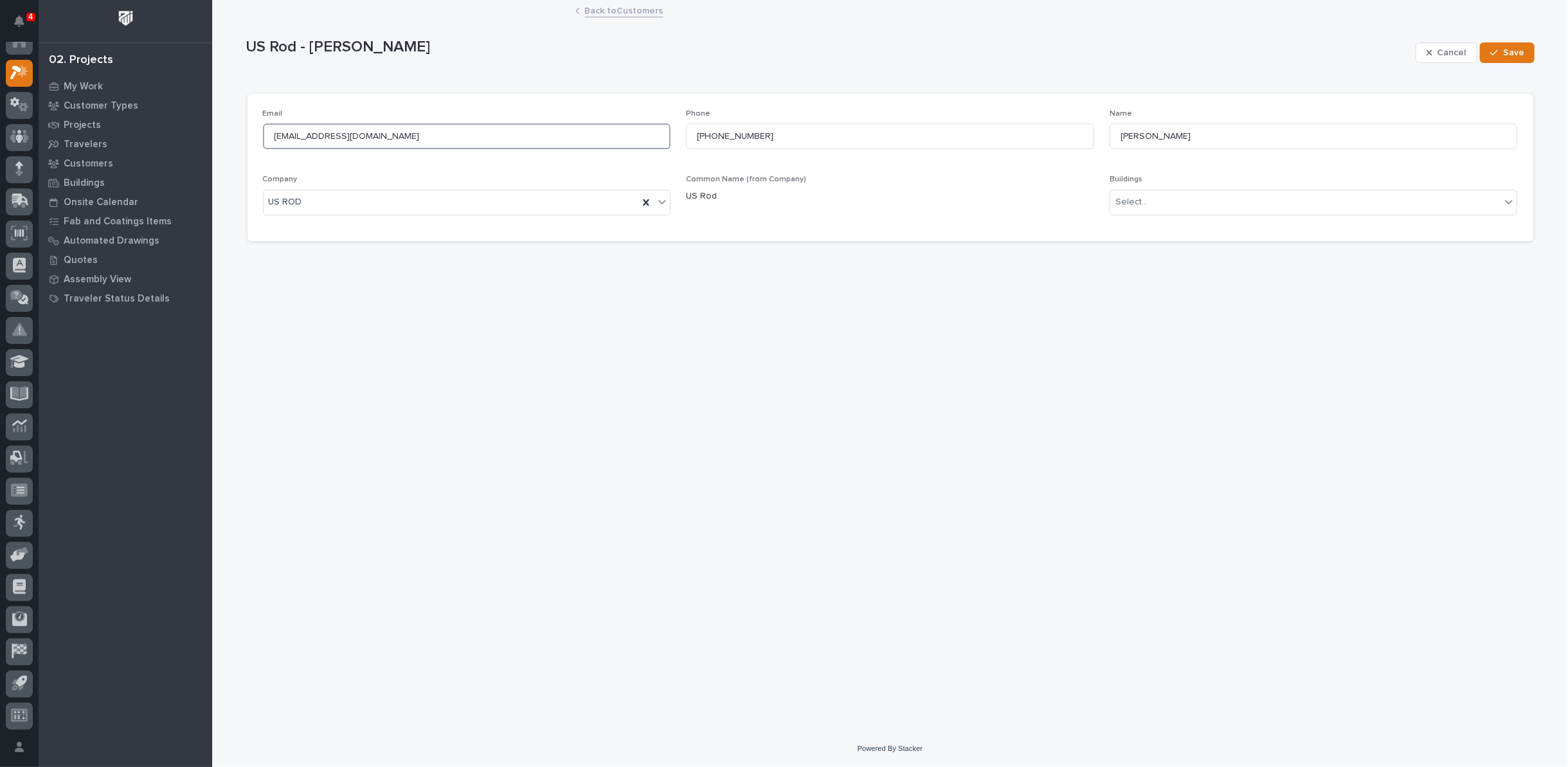
drag, startPoint x: 313, startPoint y: 133, endPoint x: 334, endPoint y: 136, distance: 21.2
click at [334, 136] on input "CWoods@lufkin.com" at bounding box center [467, 136] width 408 height 26
type input "CWoods@usrodco.com"
click at [1502, 48] on button "Save" at bounding box center [1507, 53] width 55 height 21
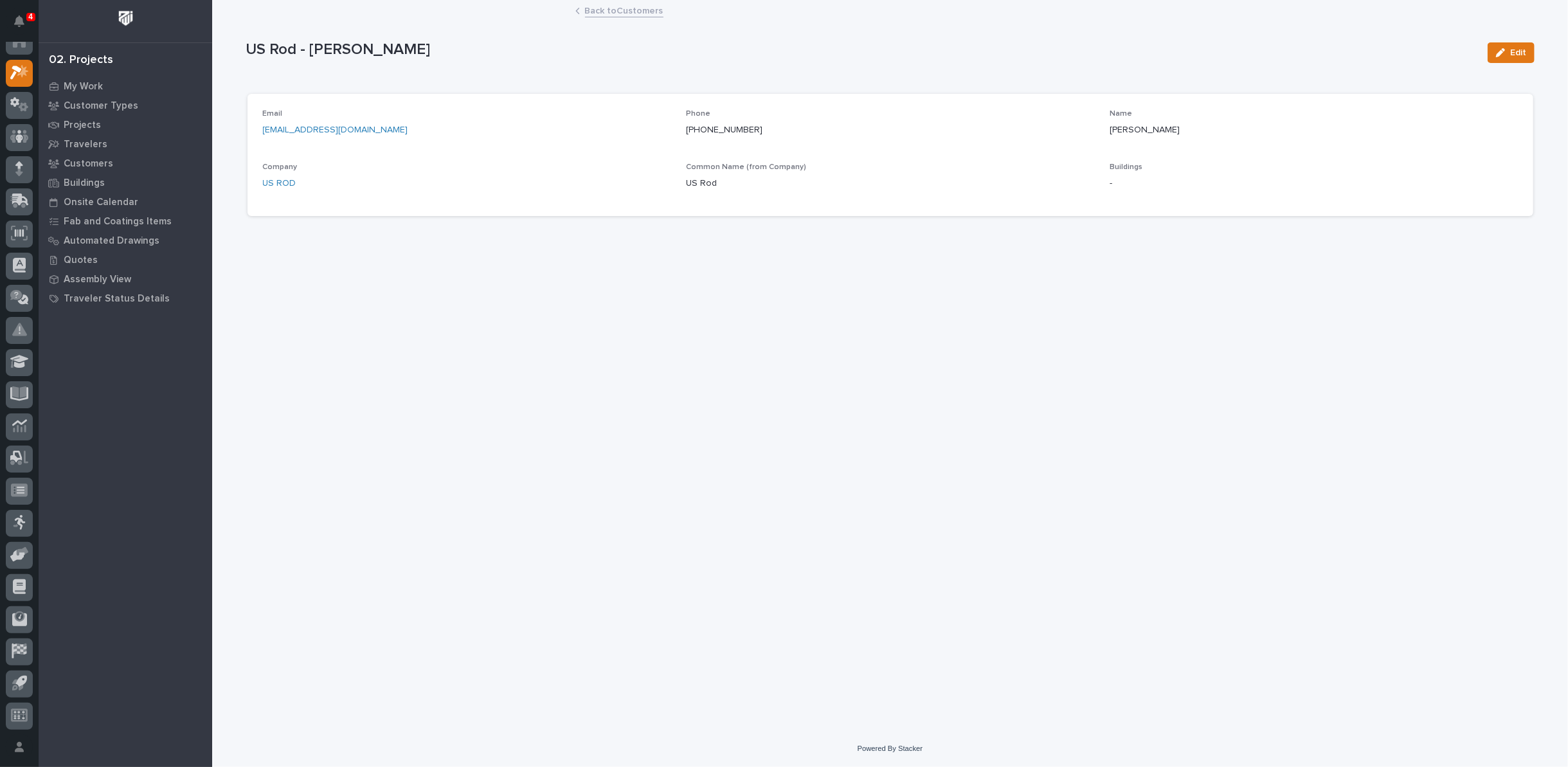
click at [577, 9] on icon at bounding box center [577, 11] width 3 height 5
drag, startPoint x: 657, startPoint y: 364, endPoint x: 660, endPoint y: 354, distance: 10.4
click at [660, 361] on div "Loading... Saving… Loading... Saving… US Rod - Charles Woods Edit US Rod - Char…" at bounding box center [890, 350] width 1302 height 697
click at [595, 10] on link "Back to Customers" at bounding box center [624, 10] width 79 height 14
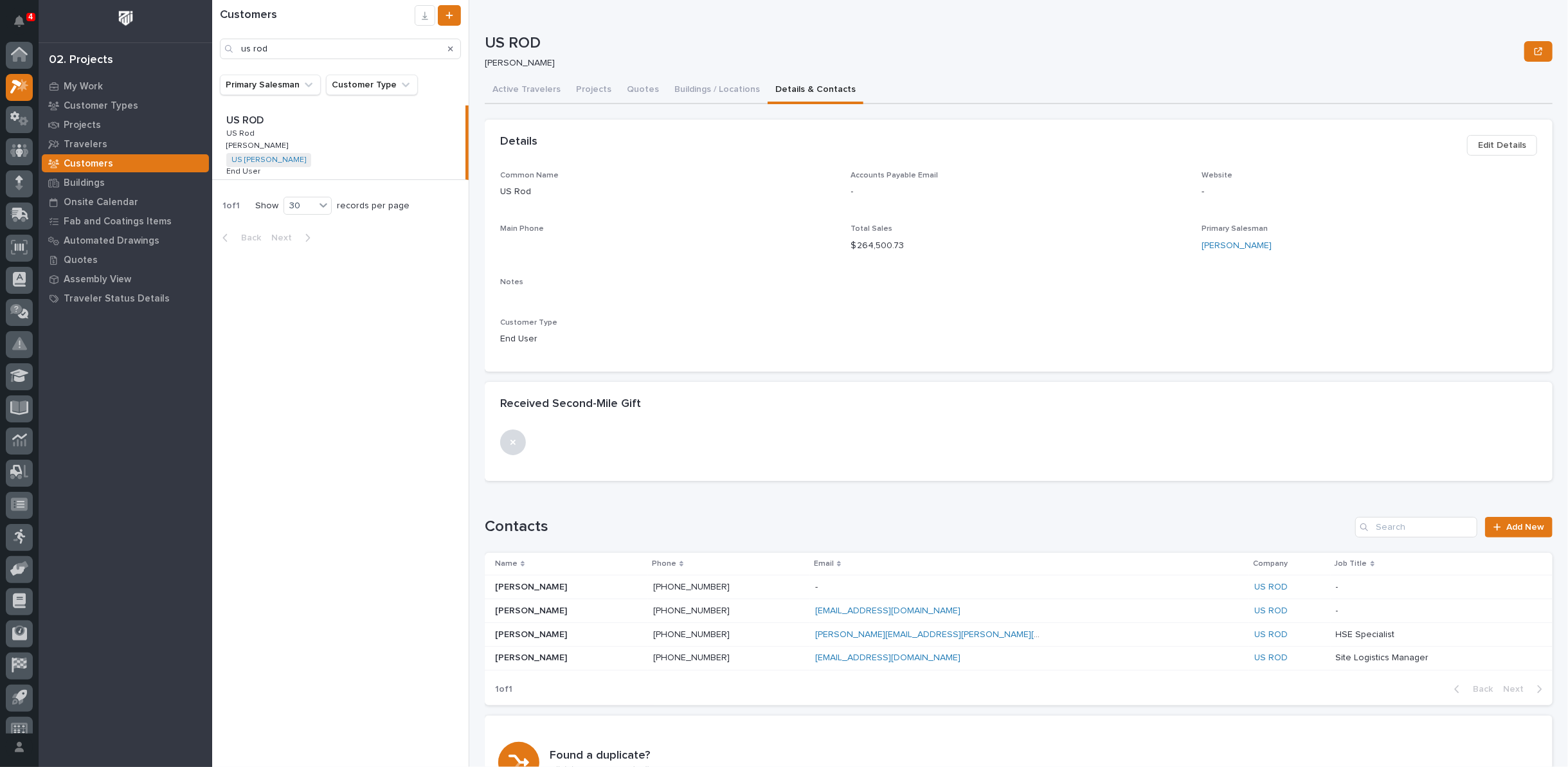
scroll to position [14, 0]
click at [525, 633] on p "James Cappert" at bounding box center [532, 634] width 74 height 14
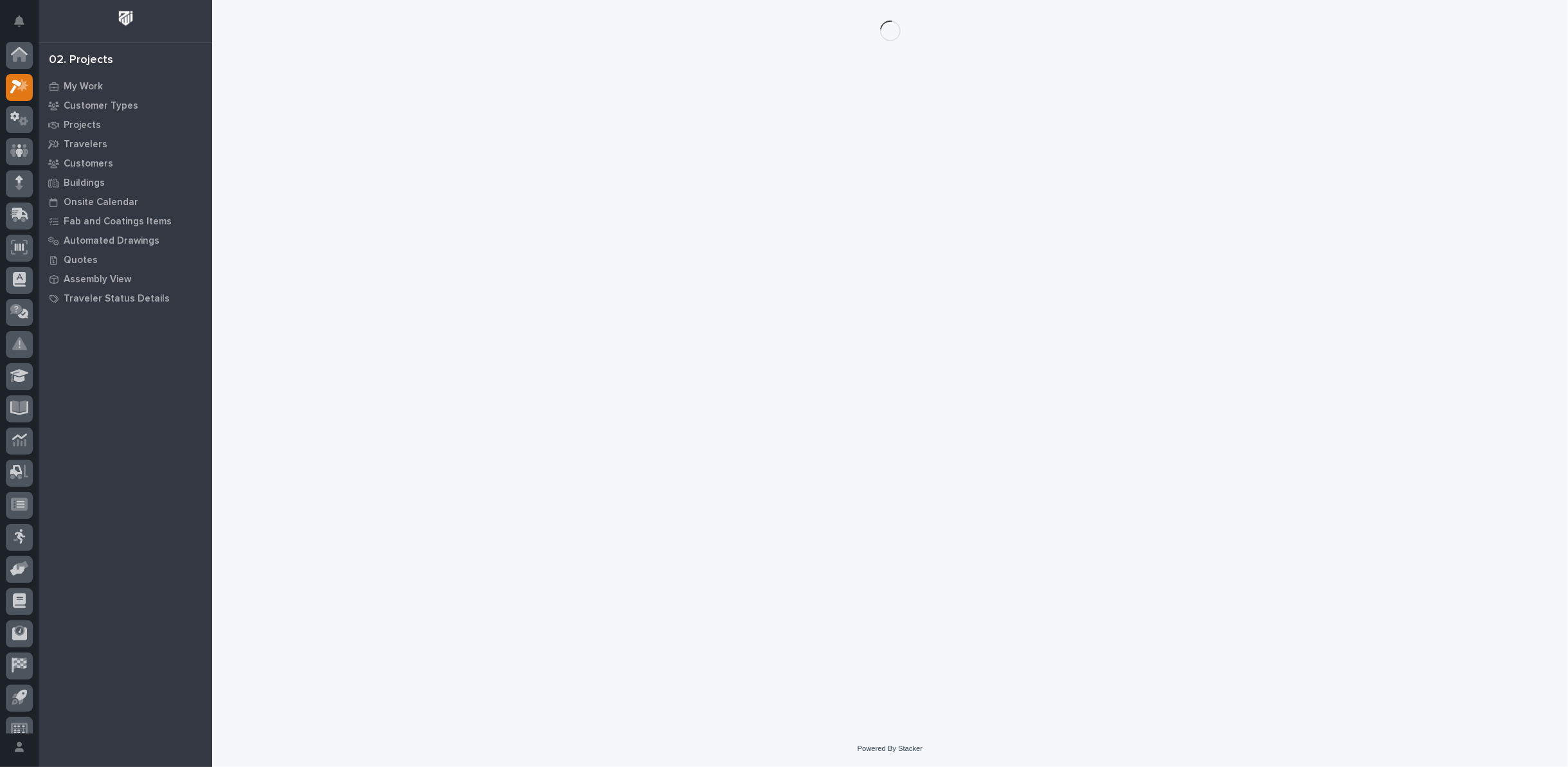
scroll to position [14, 0]
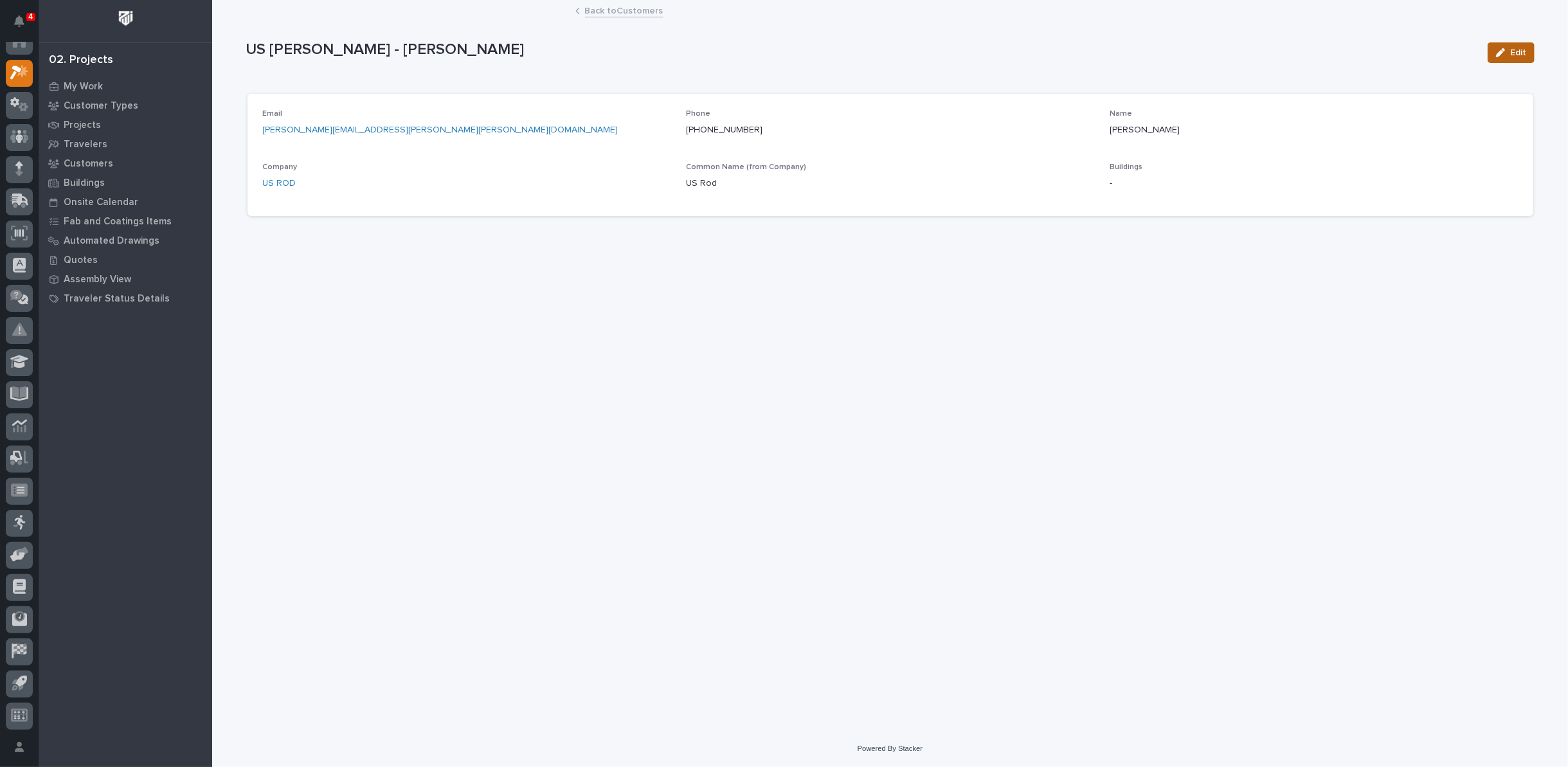
click at [1512, 53] on span "Edit" at bounding box center [1518, 53] width 16 height 12
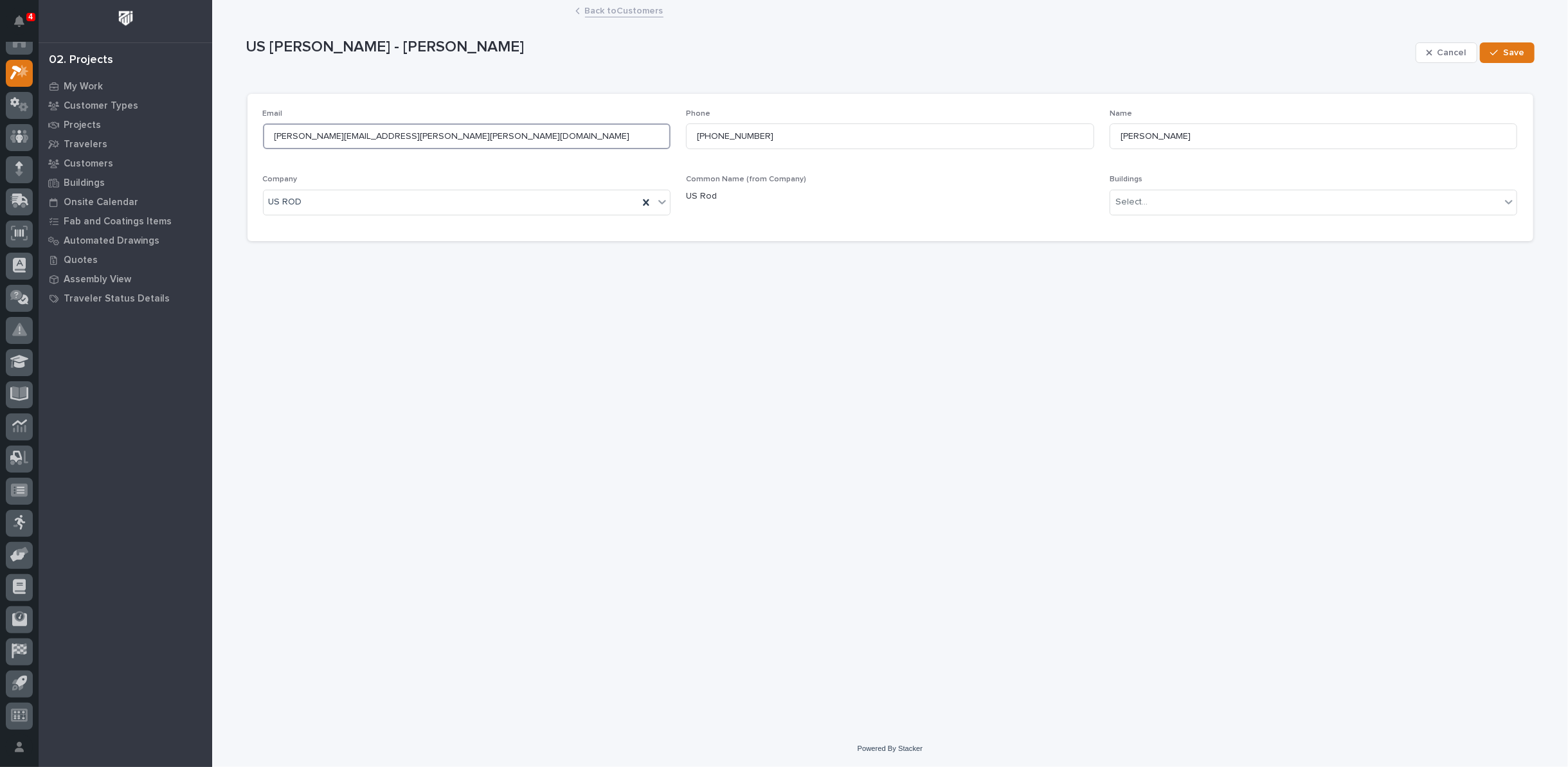
drag, startPoint x: 336, startPoint y: 134, endPoint x: 356, endPoint y: 136, distance: 20.1
click at [356, 136] on input "james.cappert@lufkin.com" at bounding box center [467, 136] width 408 height 26
type input "james.cappert@usrodco.com"
click at [1492, 53] on icon "button" at bounding box center [1494, 53] width 8 height 9
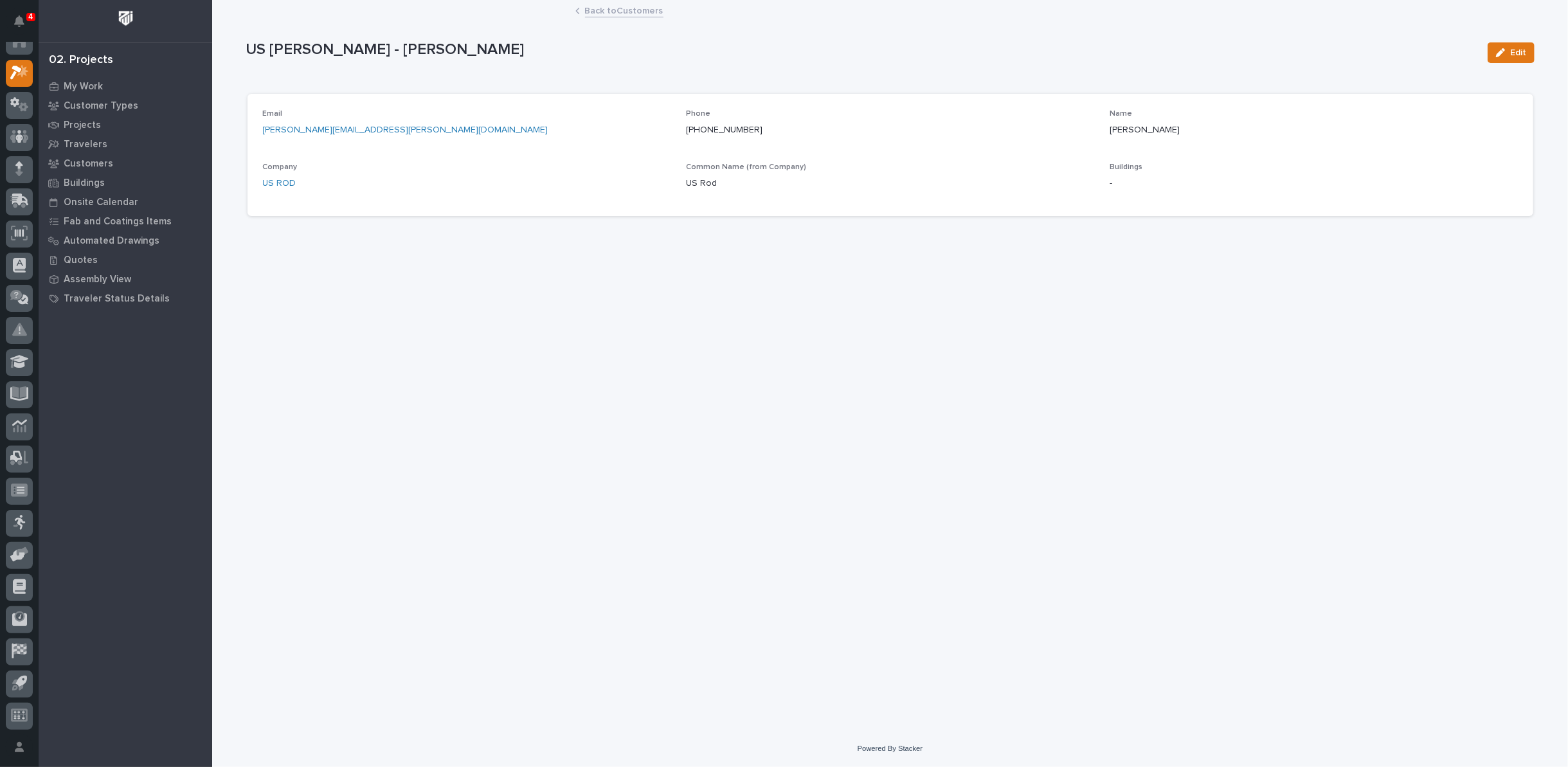
click at [592, 11] on link "Back to Customers" at bounding box center [624, 10] width 79 height 14
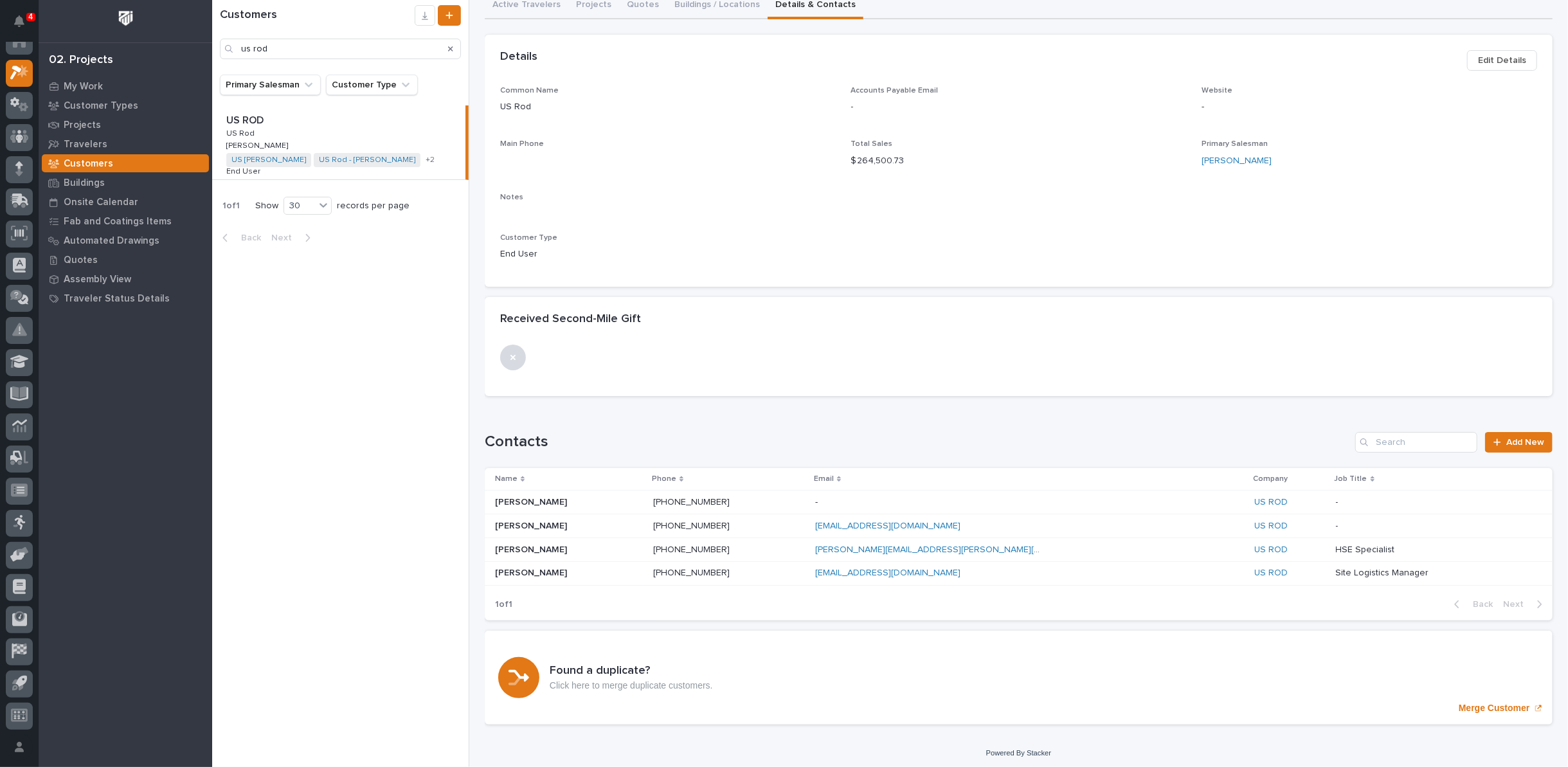
scroll to position [87, 0]
click at [518, 568] on p "Timothy Hunt" at bounding box center [532, 569] width 74 height 14
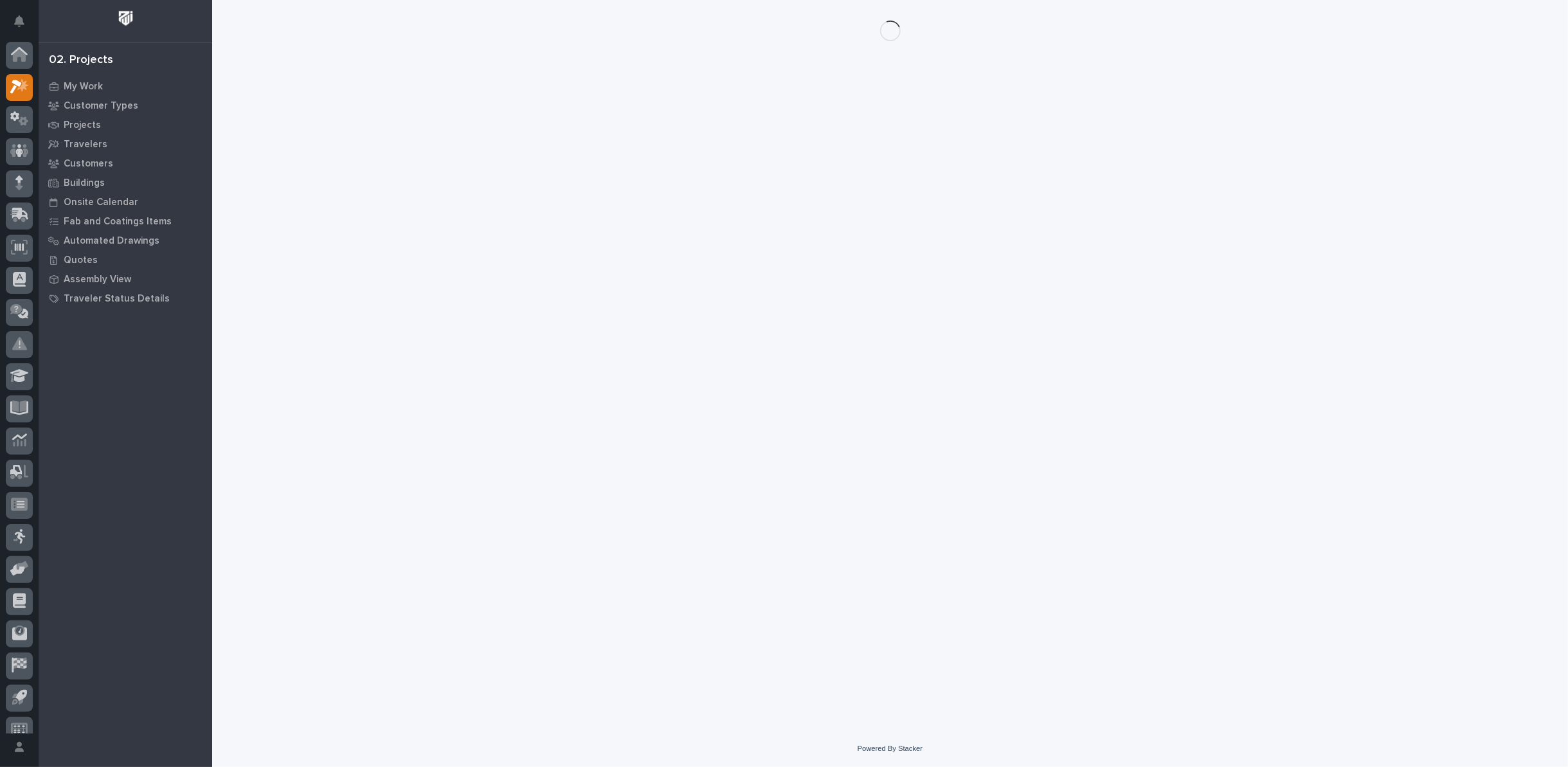
scroll to position [14, 0]
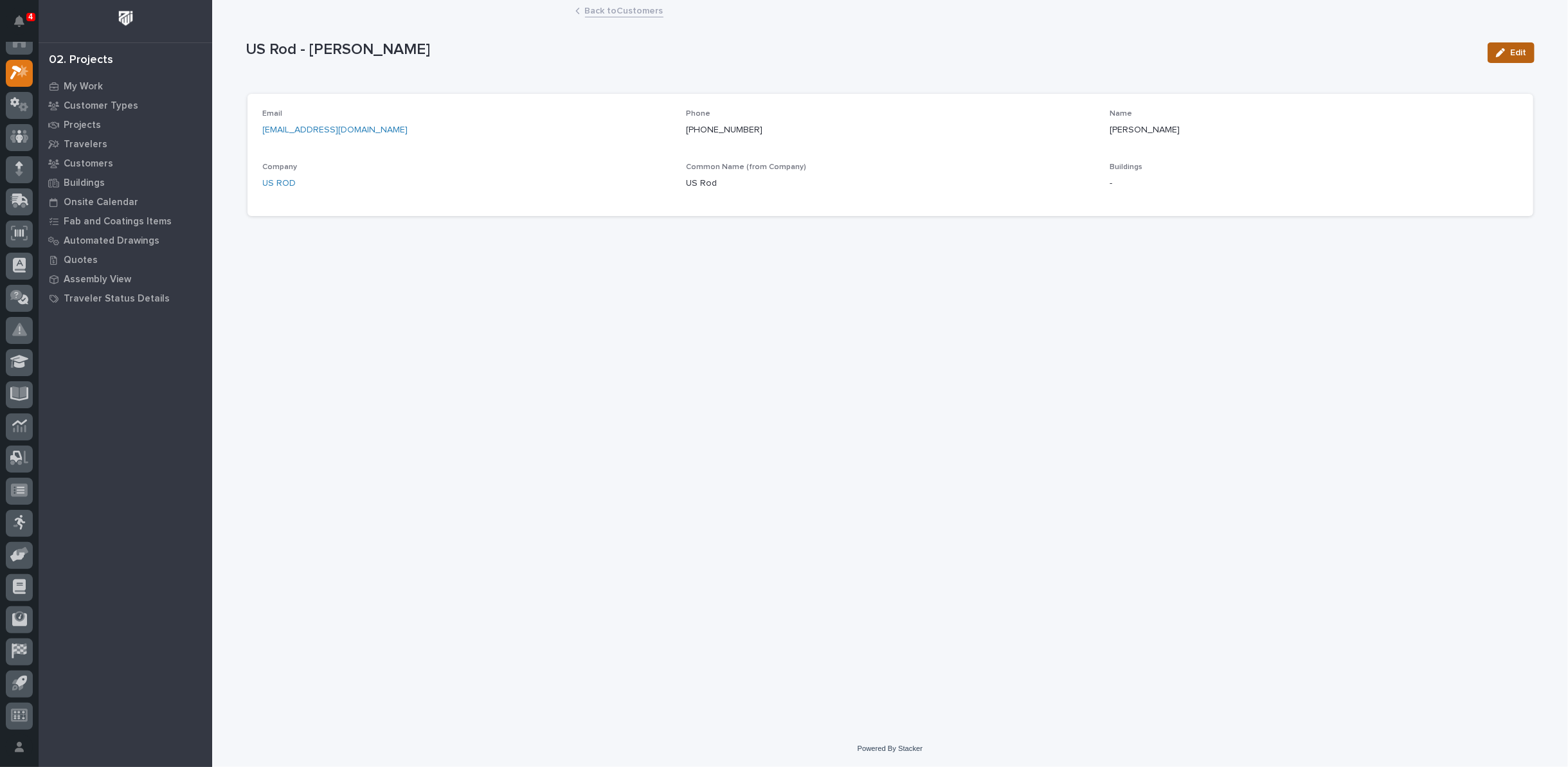
click at [1512, 47] on span "Edit" at bounding box center [1518, 53] width 16 height 12
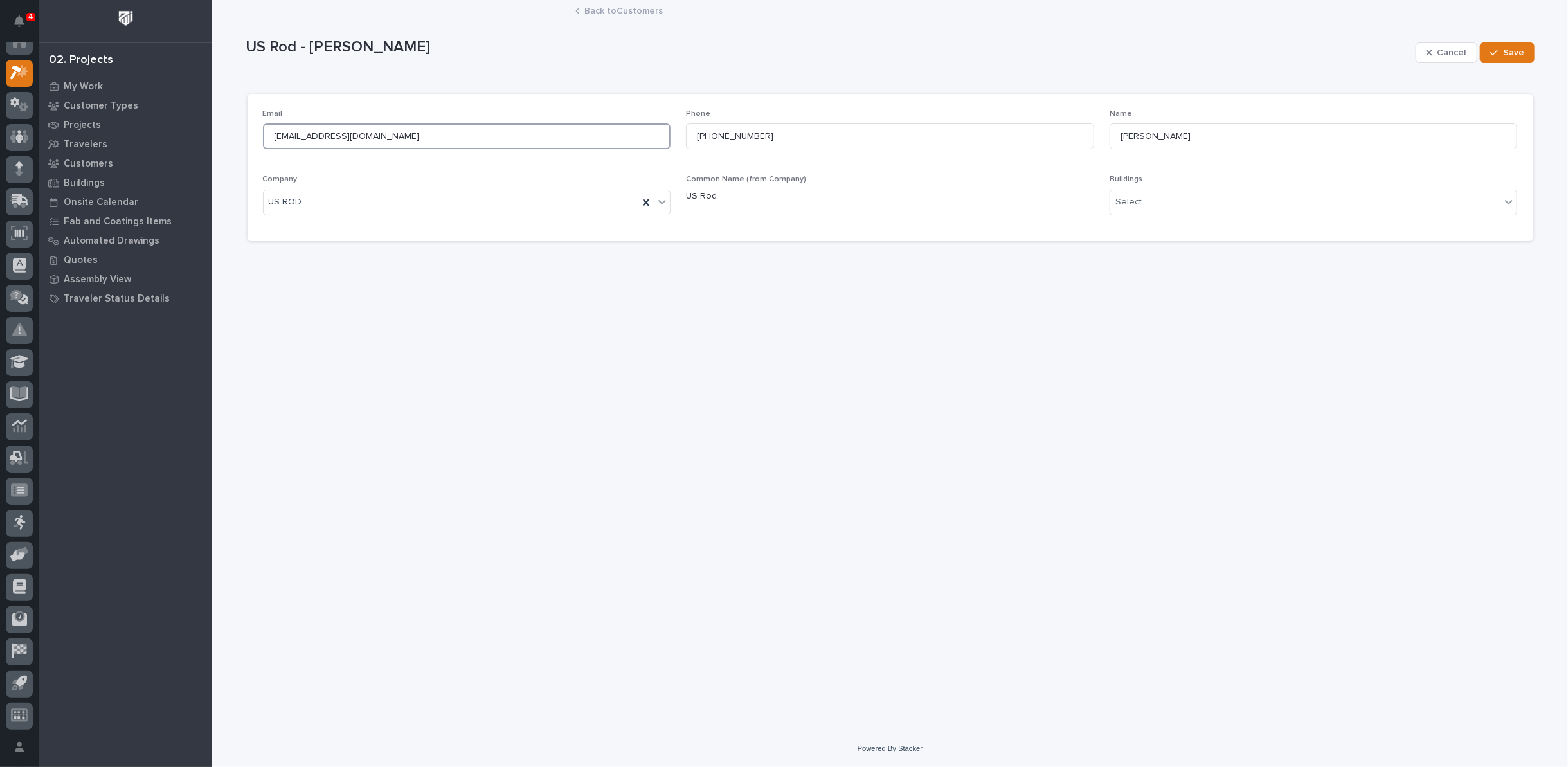
drag, startPoint x: 302, startPoint y: 133, endPoint x: 317, endPoint y: 131, distance: 15.1
click at [321, 132] on input "thunt@lufkin.com" at bounding box center [467, 136] width 408 height 26
type input "thunt@usrodco.com"
click at [1516, 56] on span "Save" at bounding box center [1513, 53] width 21 height 12
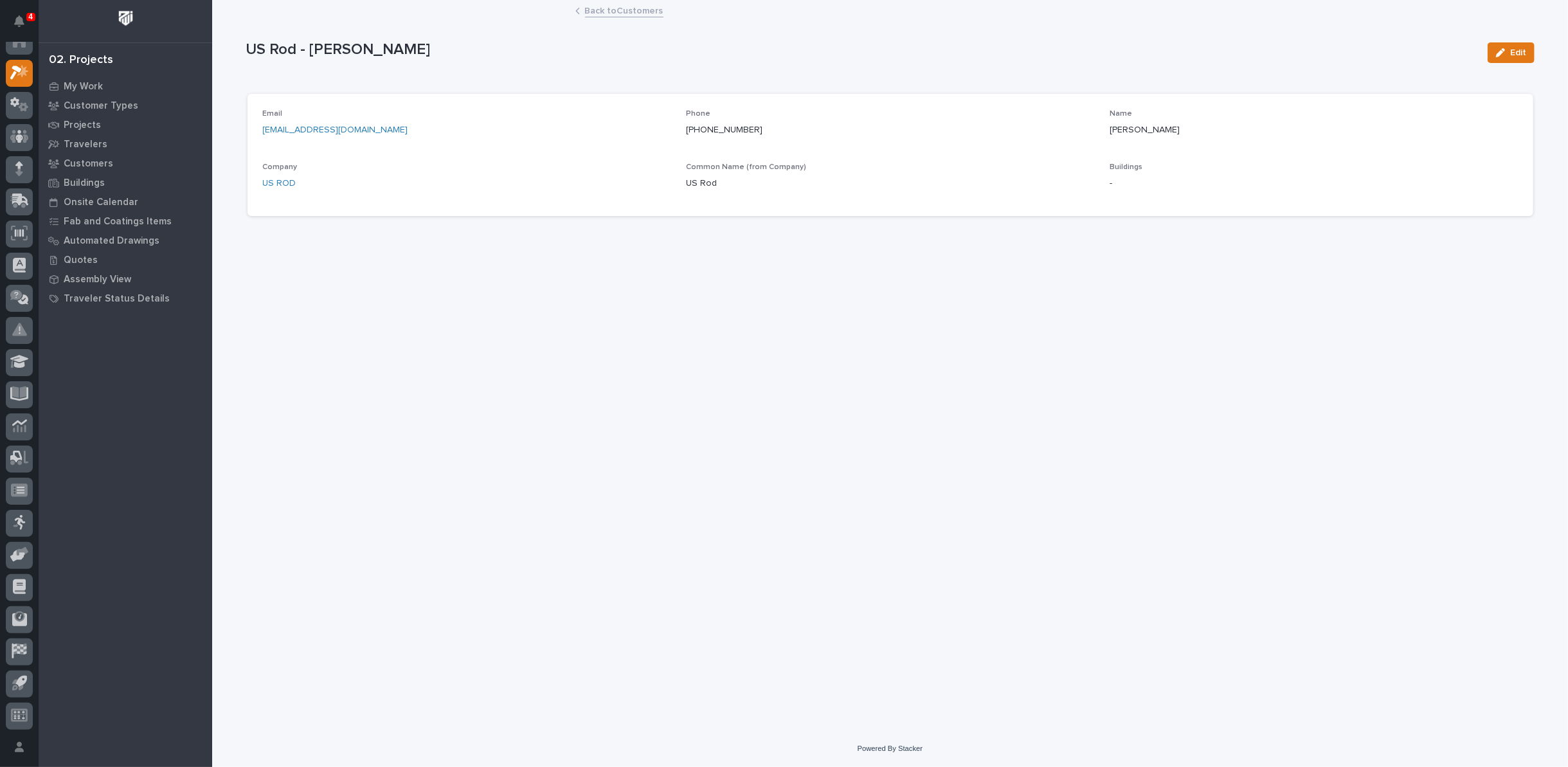
click at [616, 9] on link "Back to Customers" at bounding box center [624, 10] width 79 height 14
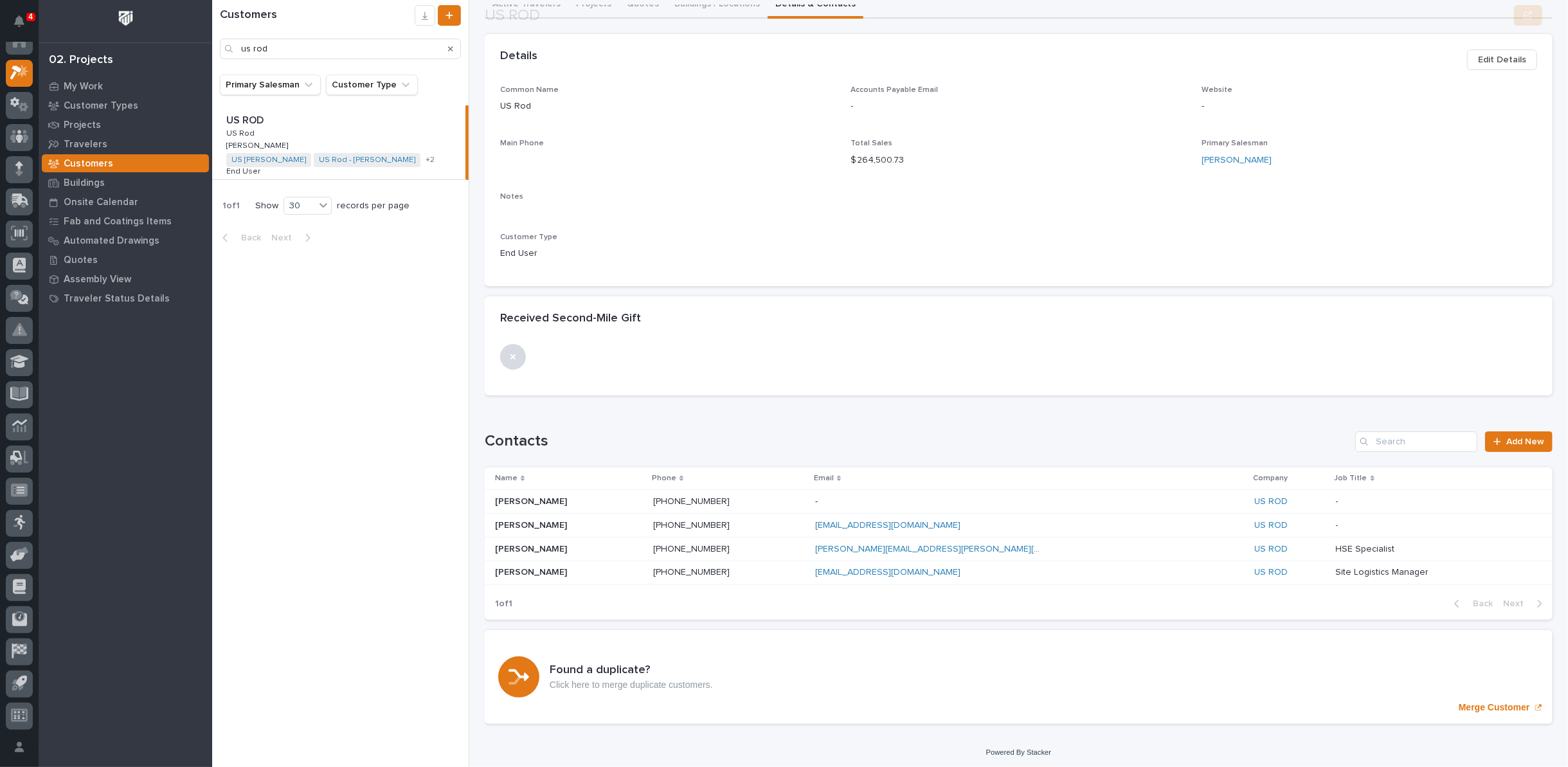
scroll to position [87, 0]
click at [504, 497] on p "[PERSON_NAME]" at bounding box center [532, 499] width 74 height 14
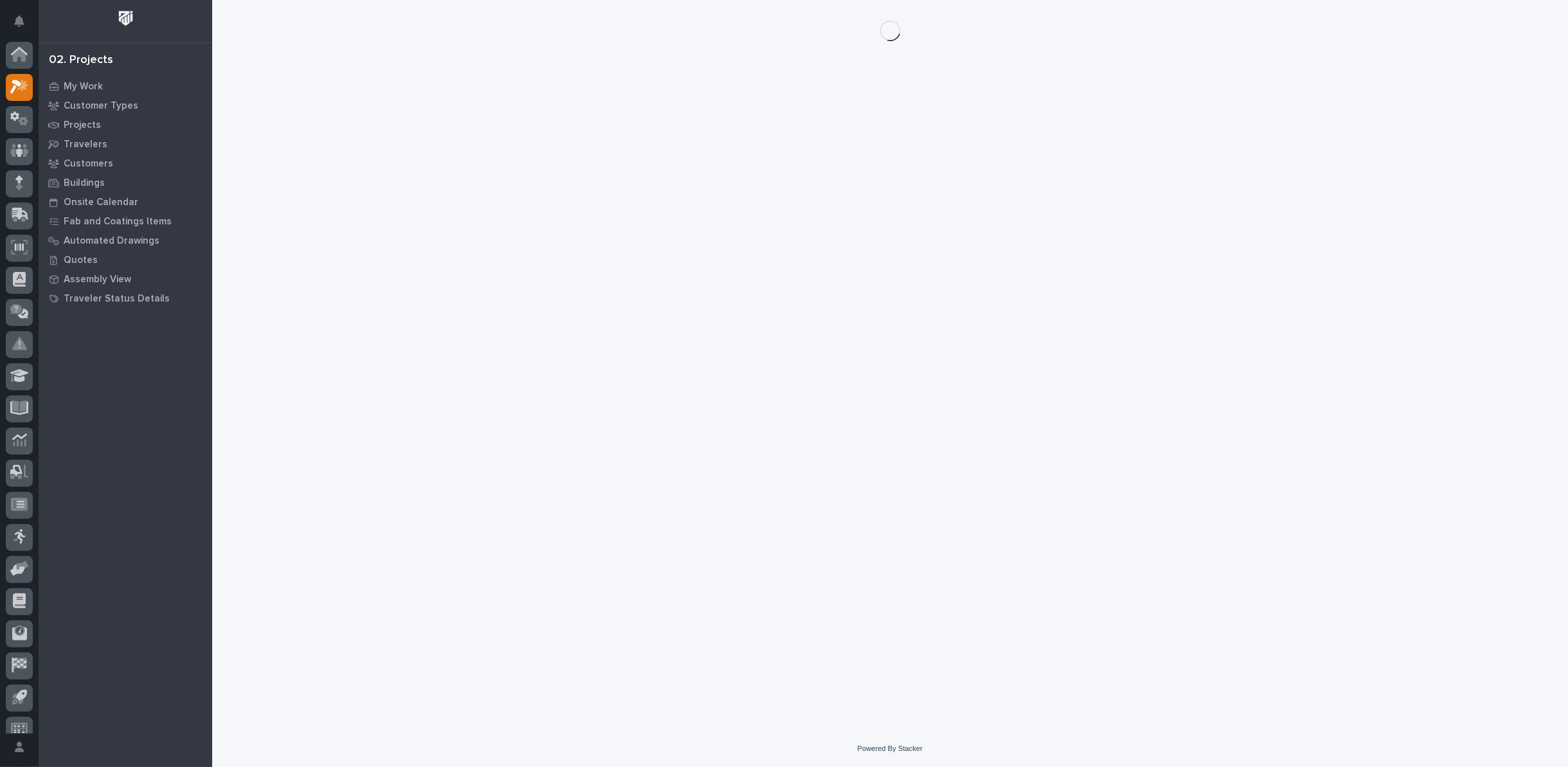
scroll to position [14, 0]
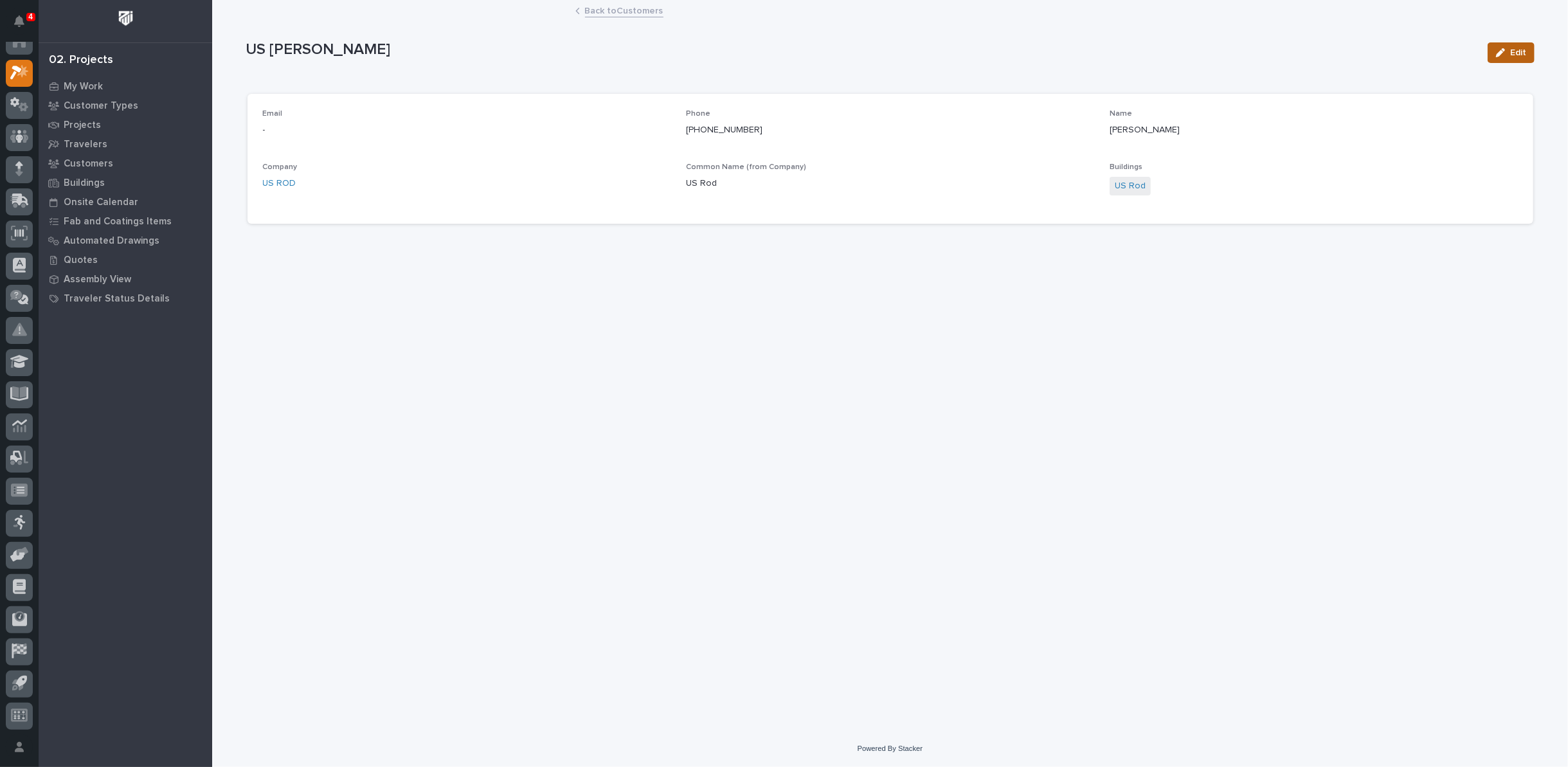
click at [1505, 50] on icon "button" at bounding box center [1500, 53] width 9 height 9
click at [1171, 137] on input "[PERSON_NAME]" at bounding box center [1314, 136] width 408 height 26
type input "Leo Reese"
click at [419, 139] on input at bounding box center [467, 136] width 408 height 26
paste input "lreese@usrodco.com"
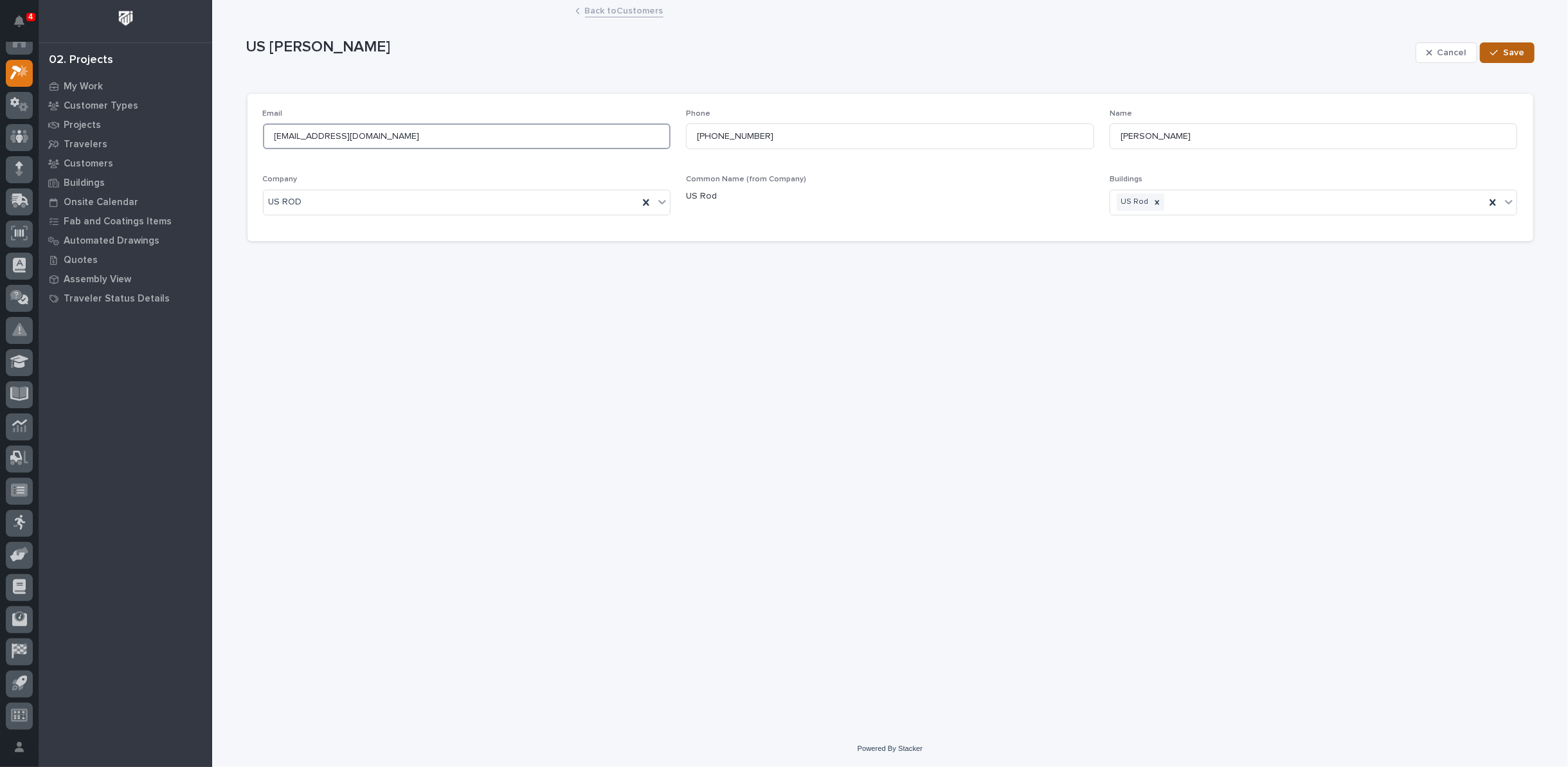
type input "lreese@usrodco.com"
click at [1512, 53] on span "Save" at bounding box center [1513, 53] width 21 height 12
click at [623, 11] on link "Back to Customers" at bounding box center [624, 10] width 79 height 14
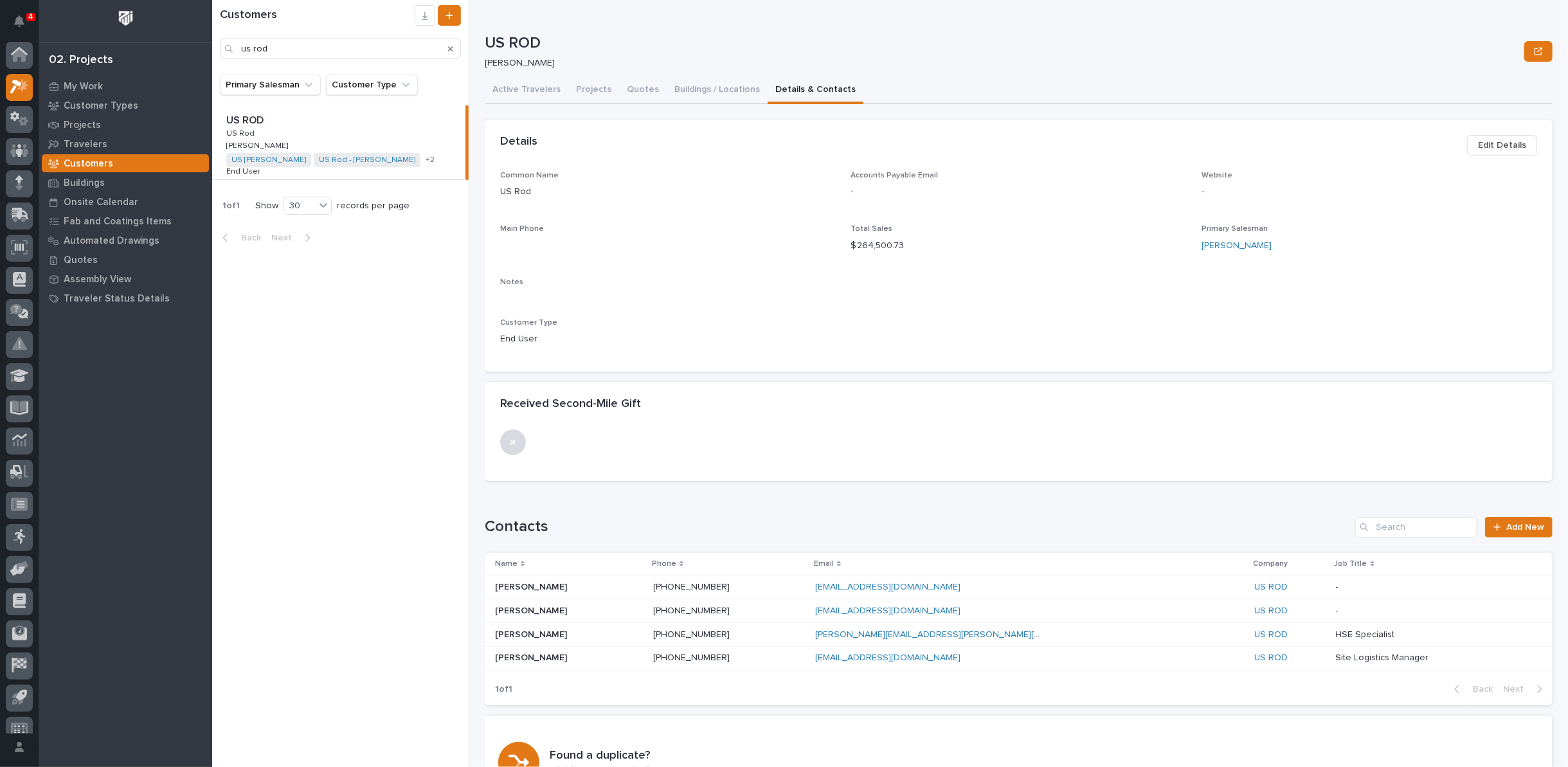
scroll to position [14, 0]
